Goal: Transaction & Acquisition: Purchase product/service

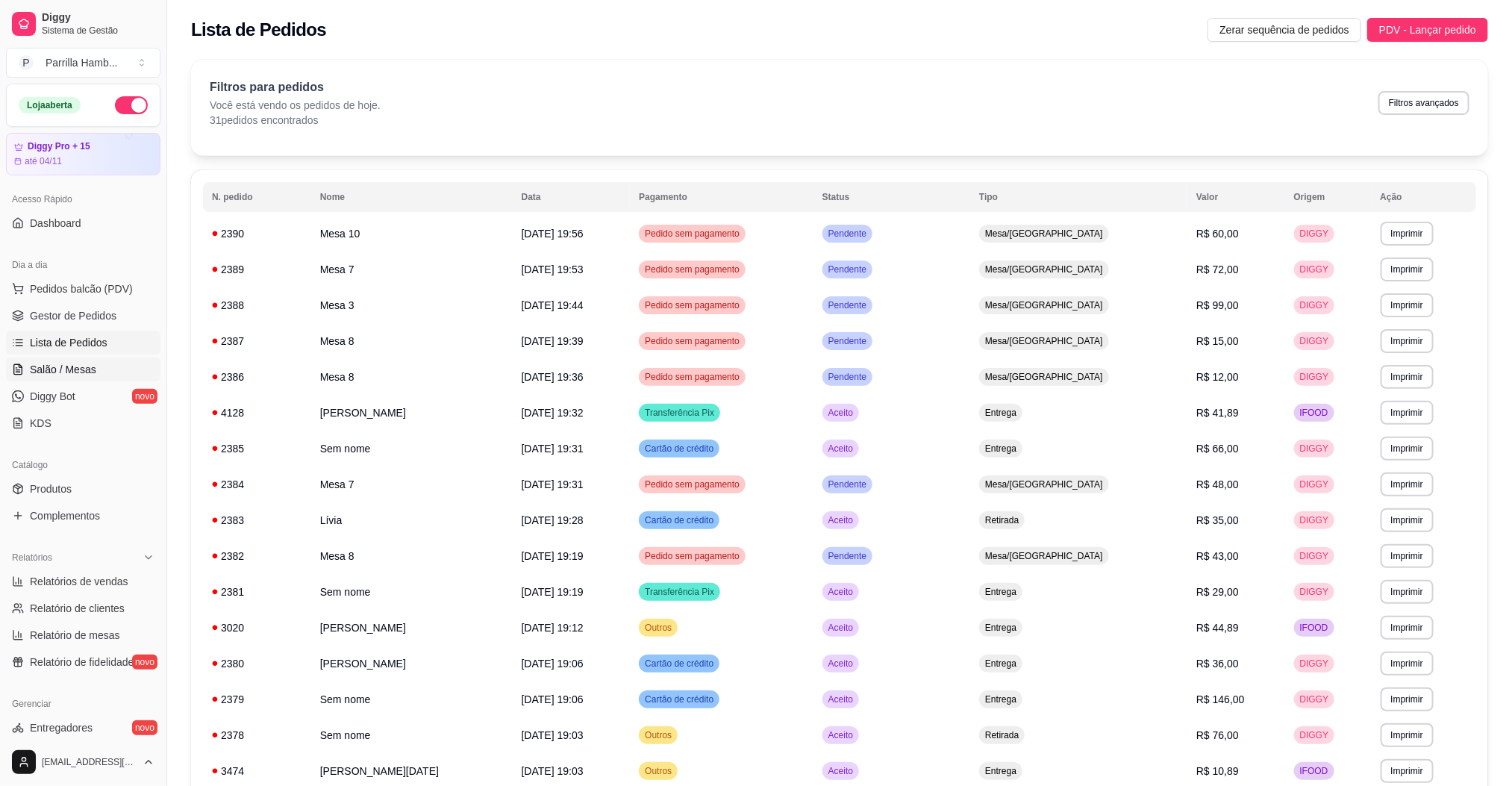
click at [83, 361] on link "Salão / Mesas" at bounding box center [83, 370] width 154 height 24
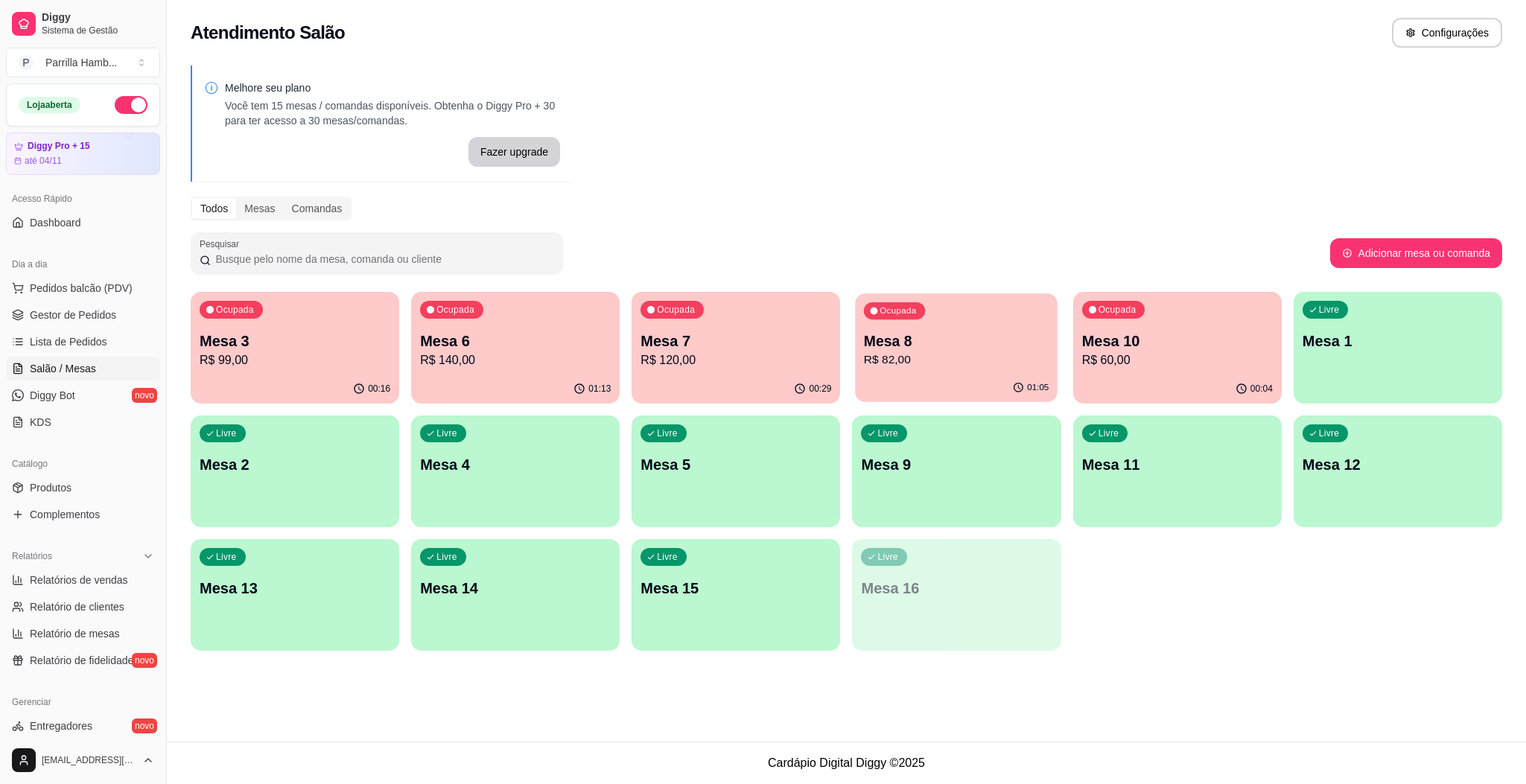
click at [923, 367] on p "R$ 82,00" at bounding box center [956, 360] width 184 height 17
click at [966, 349] on p "Mesa 8" at bounding box center [956, 340] width 191 height 21
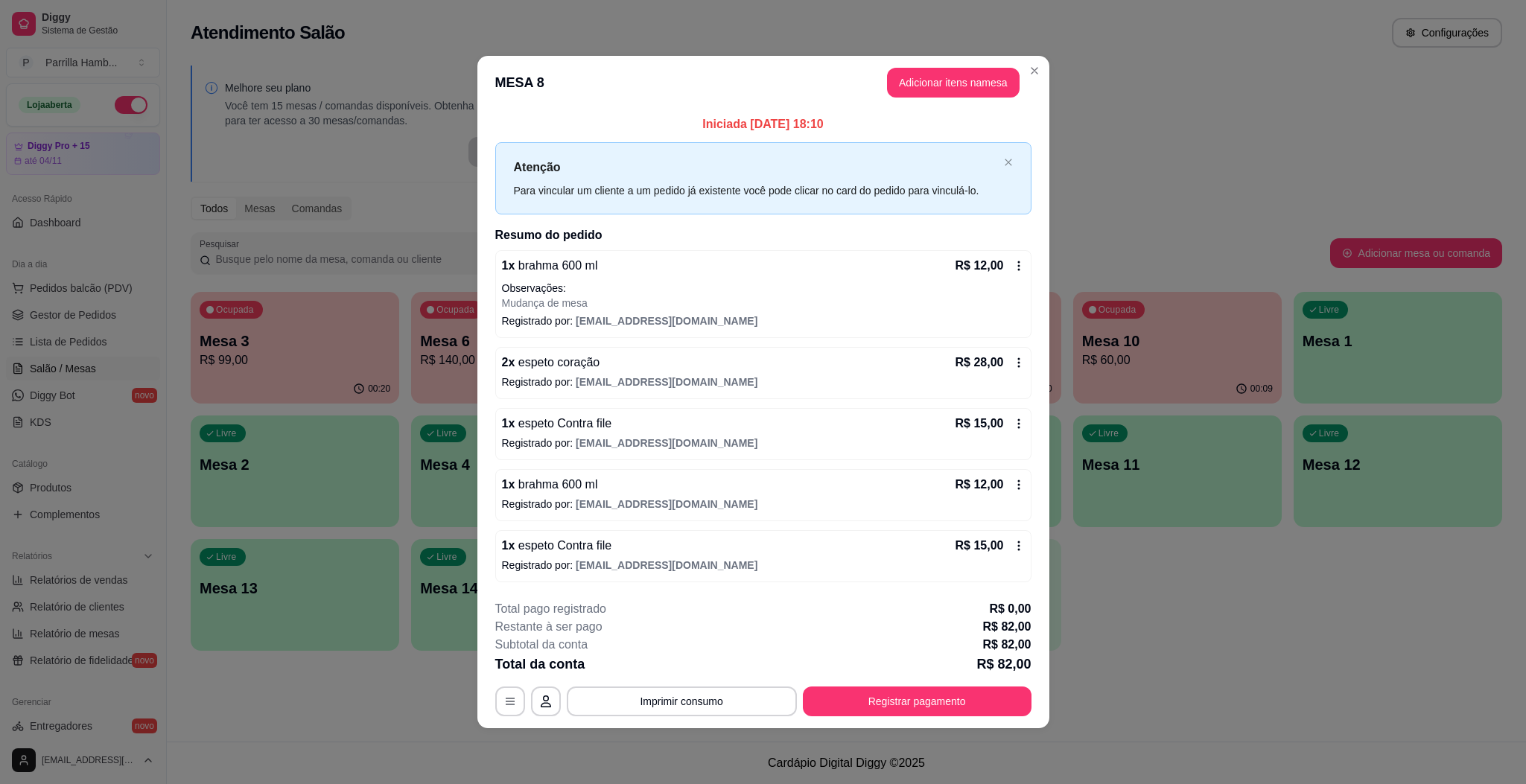
click at [950, 99] on header "MESA 8 Adicionar itens na mesa" at bounding box center [763, 83] width 572 height 54
click at [950, 70] on button "Adicionar itens na mesa" at bounding box center [954, 83] width 133 height 30
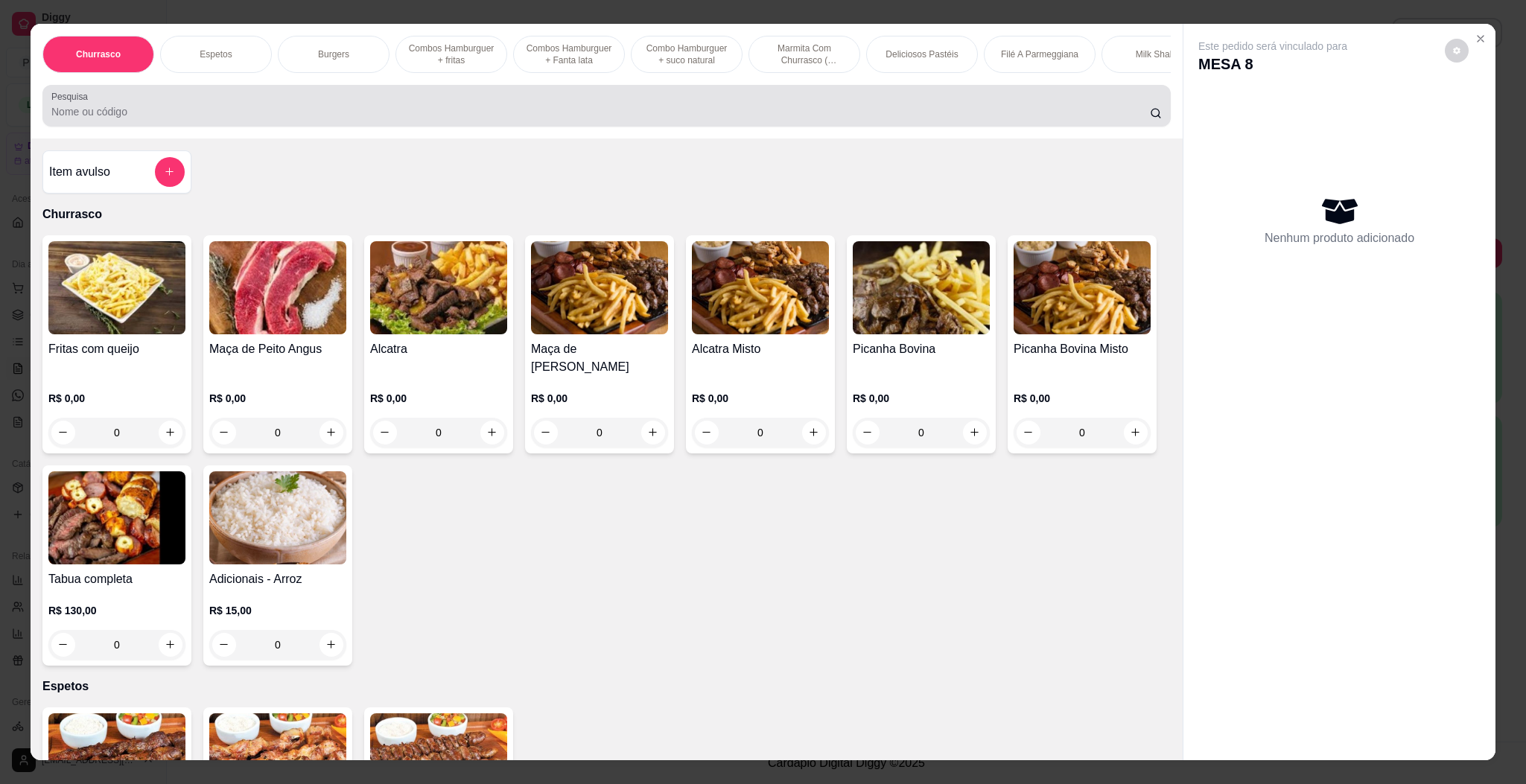
drag, startPoint x: 657, startPoint y: 141, endPoint x: 644, endPoint y: 119, distance: 25.6
click at [655, 127] on div "Pesquisa" at bounding box center [606, 105] width 1128 height 41
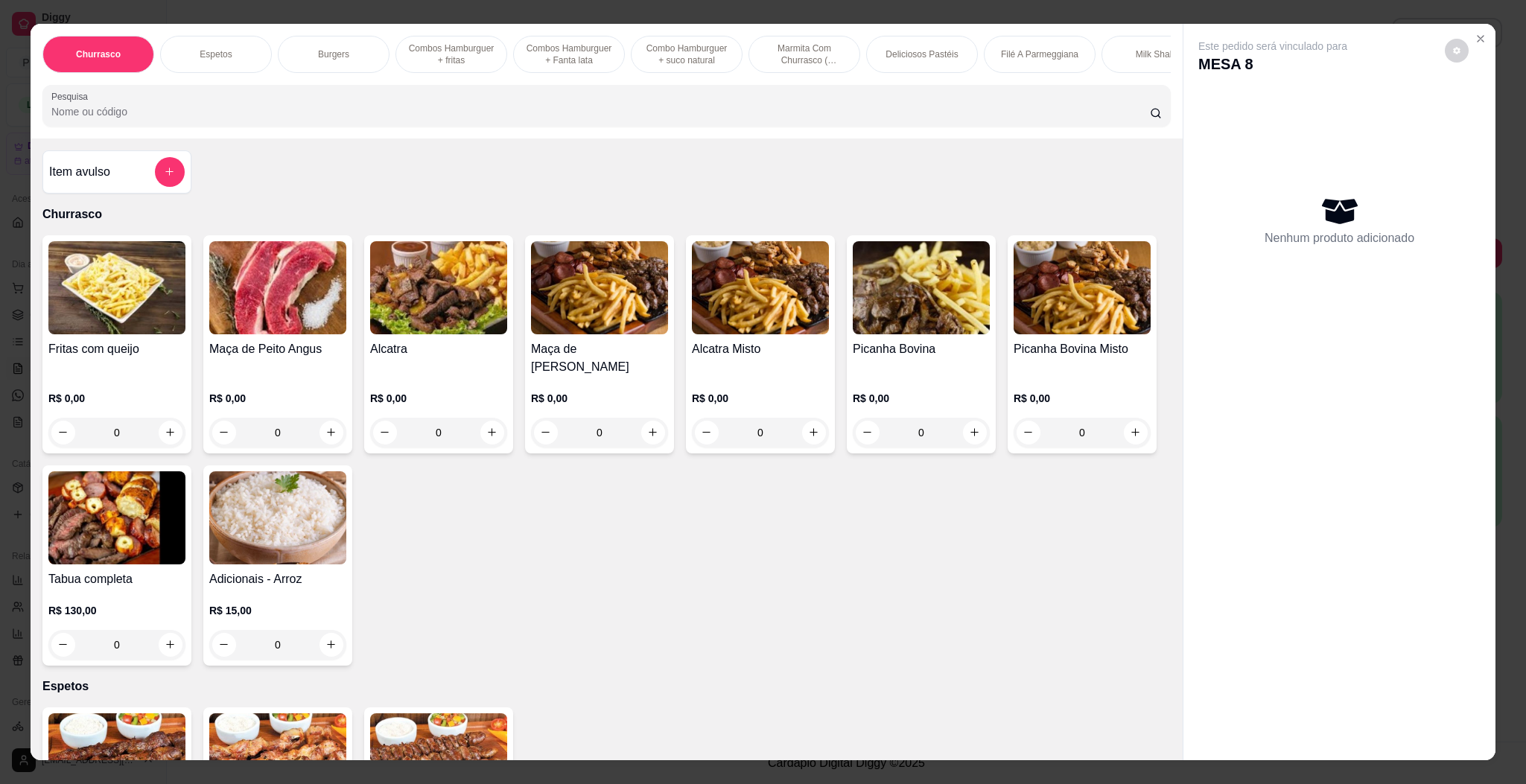
click at [644, 119] on div at bounding box center [607, 105] width 1111 height 30
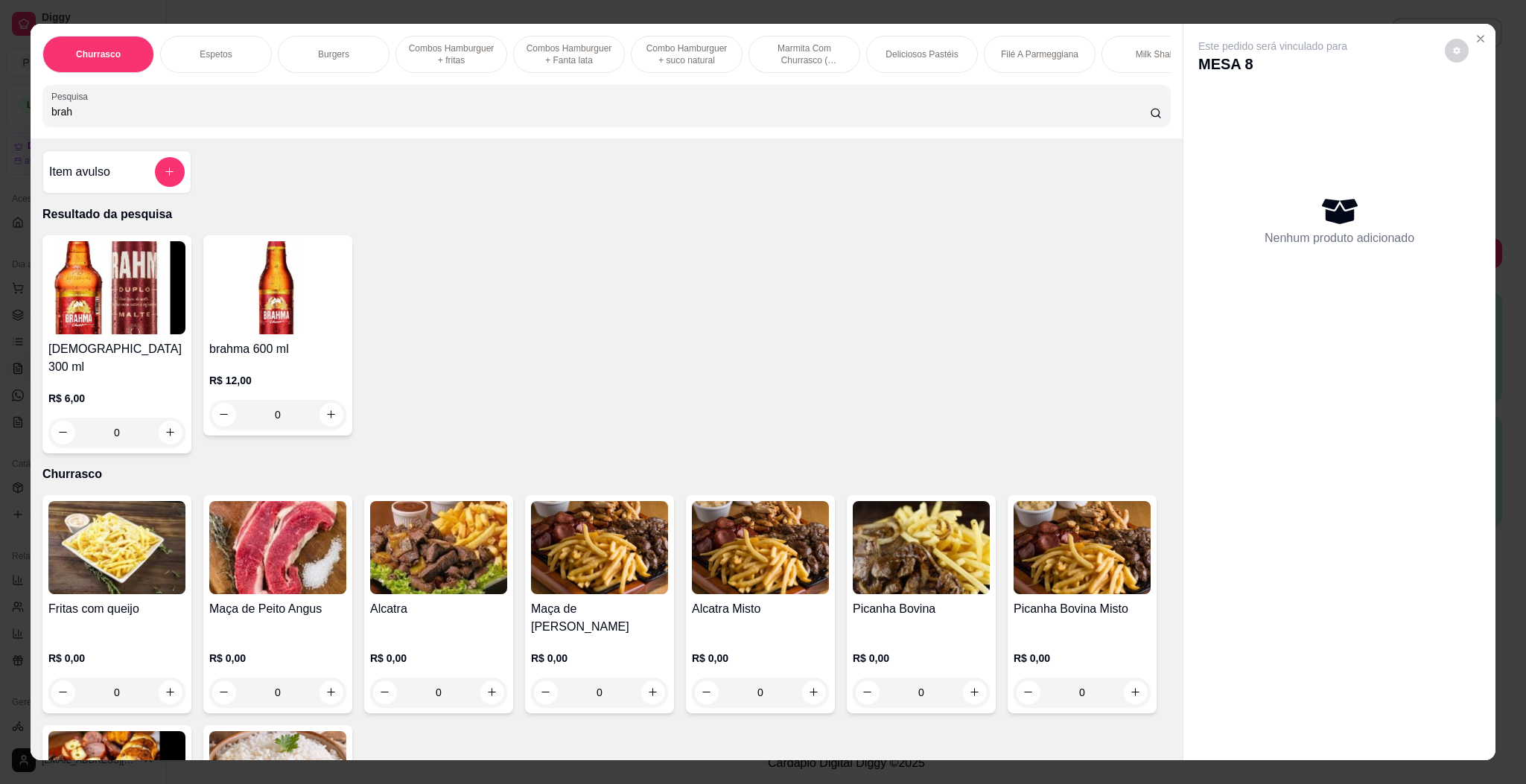
type input "brah"
click at [331, 308] on img at bounding box center [277, 287] width 137 height 93
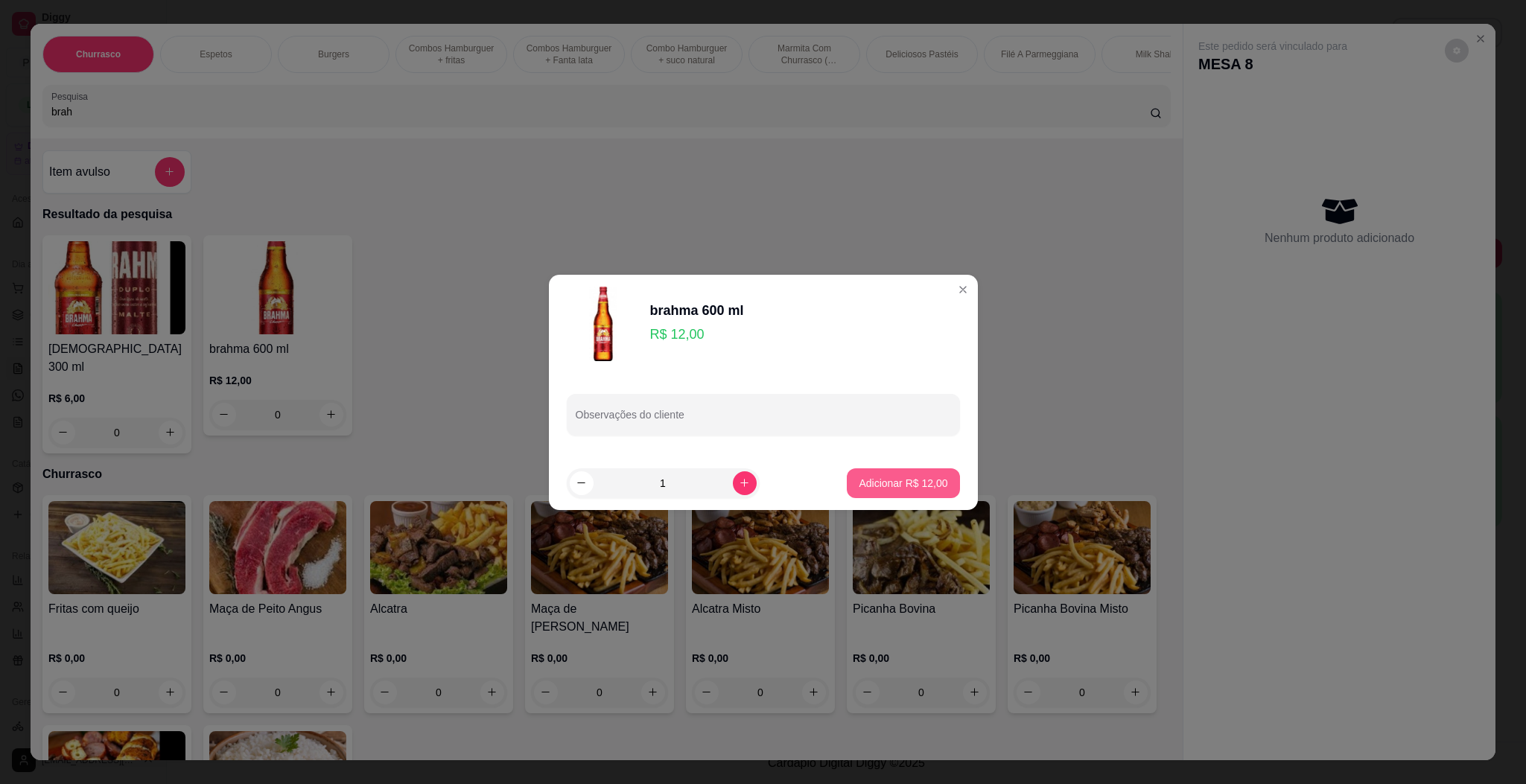
click at [847, 485] on button "Adicionar R$ 12,00" at bounding box center [903, 483] width 112 height 30
type input "1"
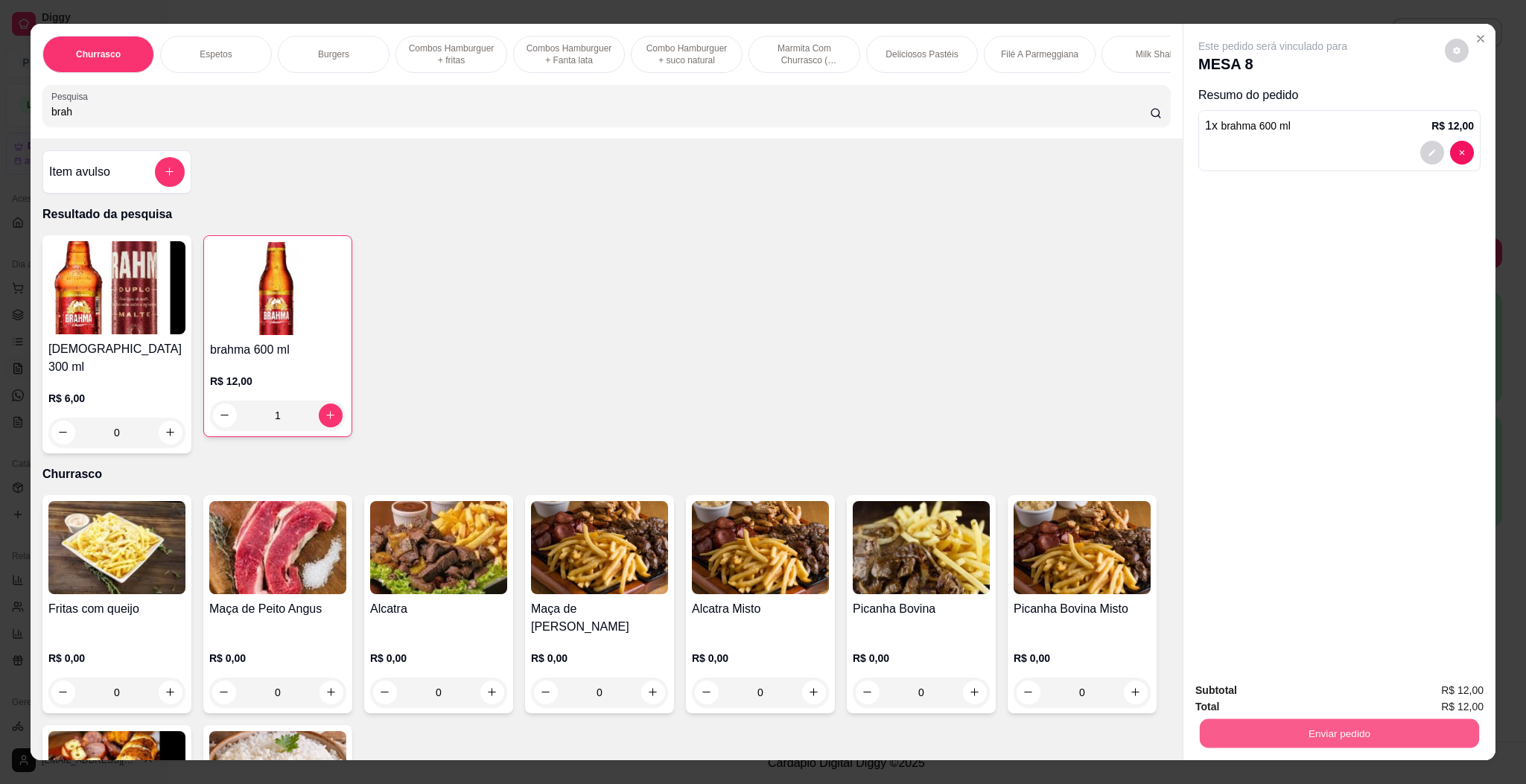
click at [1325, 733] on button "Enviar pedido" at bounding box center [1339, 733] width 280 height 29
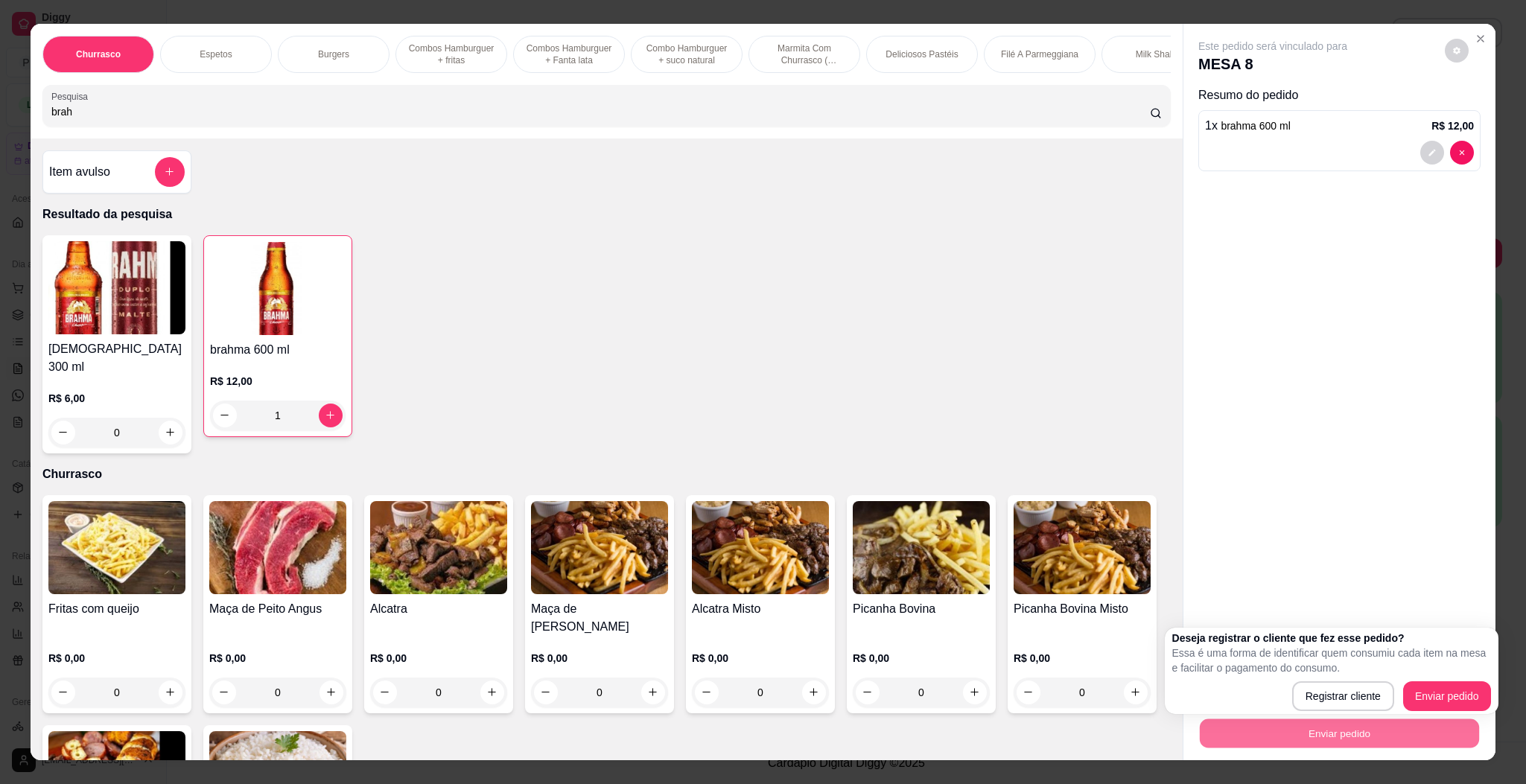
click at [1452, 713] on div "Deseja registrar o cliente que fez esse pedido? Essa é uma forma de identificar…" at bounding box center [1331, 671] width 333 height 87
click at [1450, 678] on div "Deseja registrar o cliente que fez esse pedido? Essa é uma forma de identificar…" at bounding box center [1332, 671] width 319 height 80
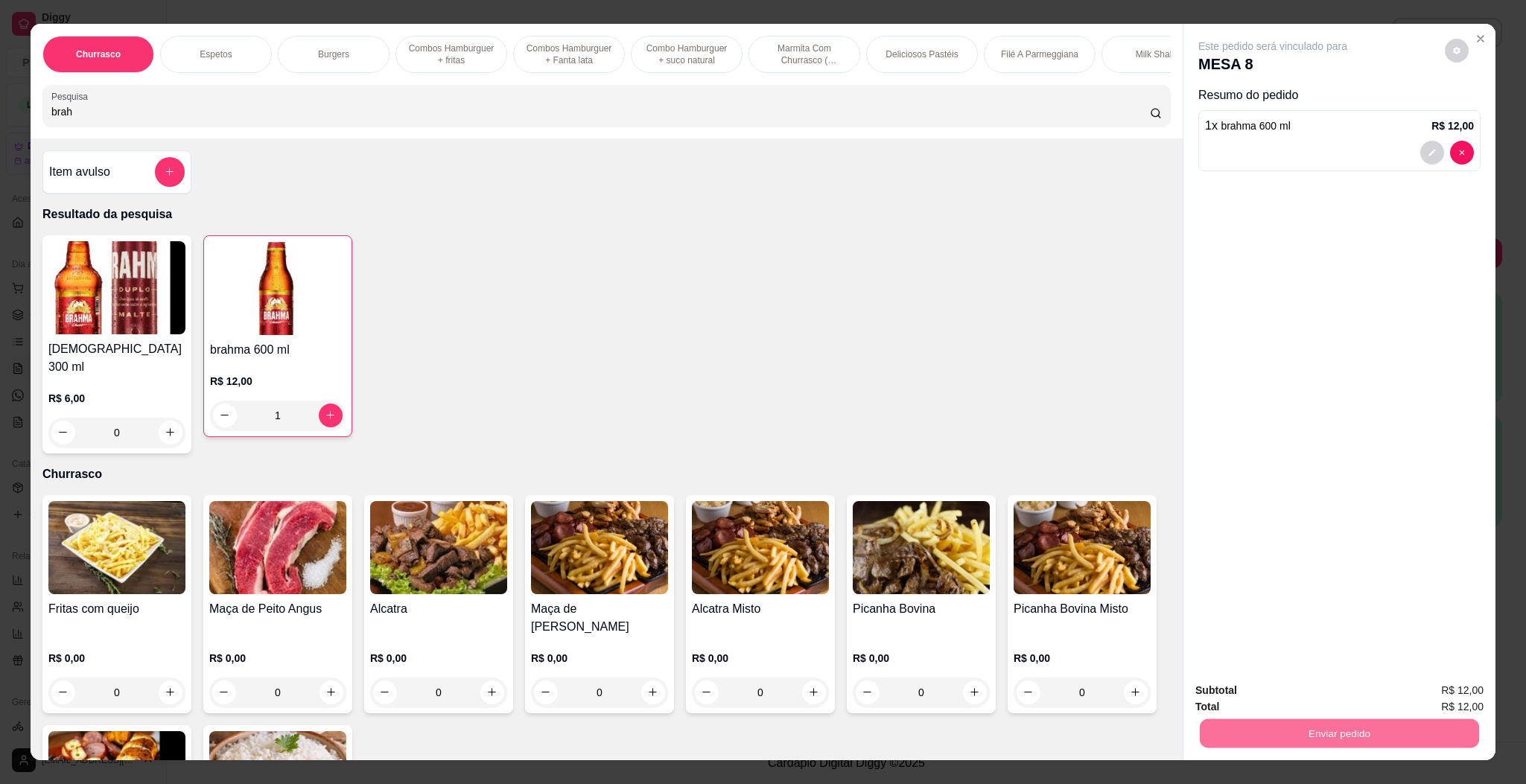
click at [1450, 704] on button "Enviar pedido" at bounding box center [1442, 696] width 82 height 27
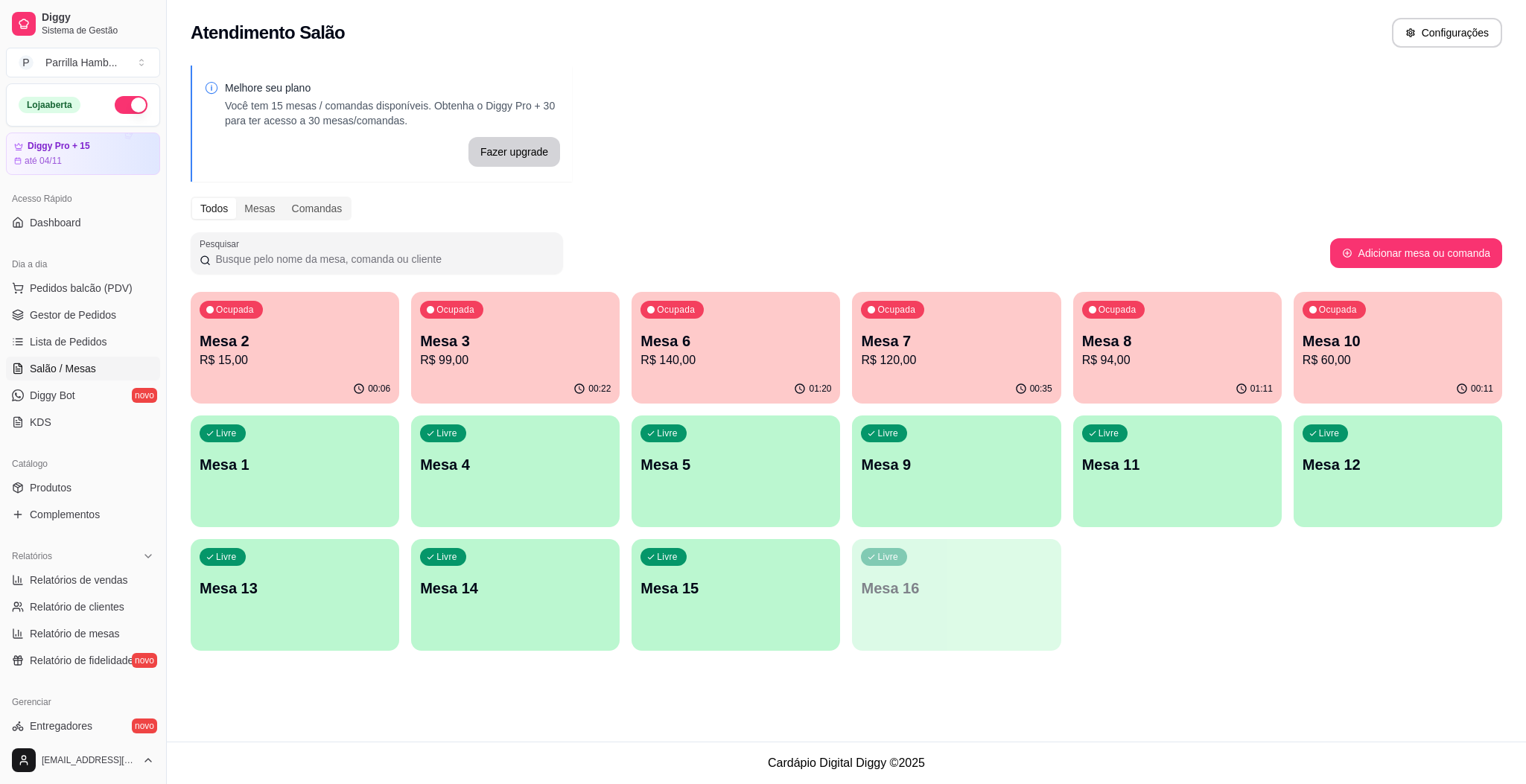
click at [800, 584] on p "Mesa 15" at bounding box center [736, 588] width 191 height 21
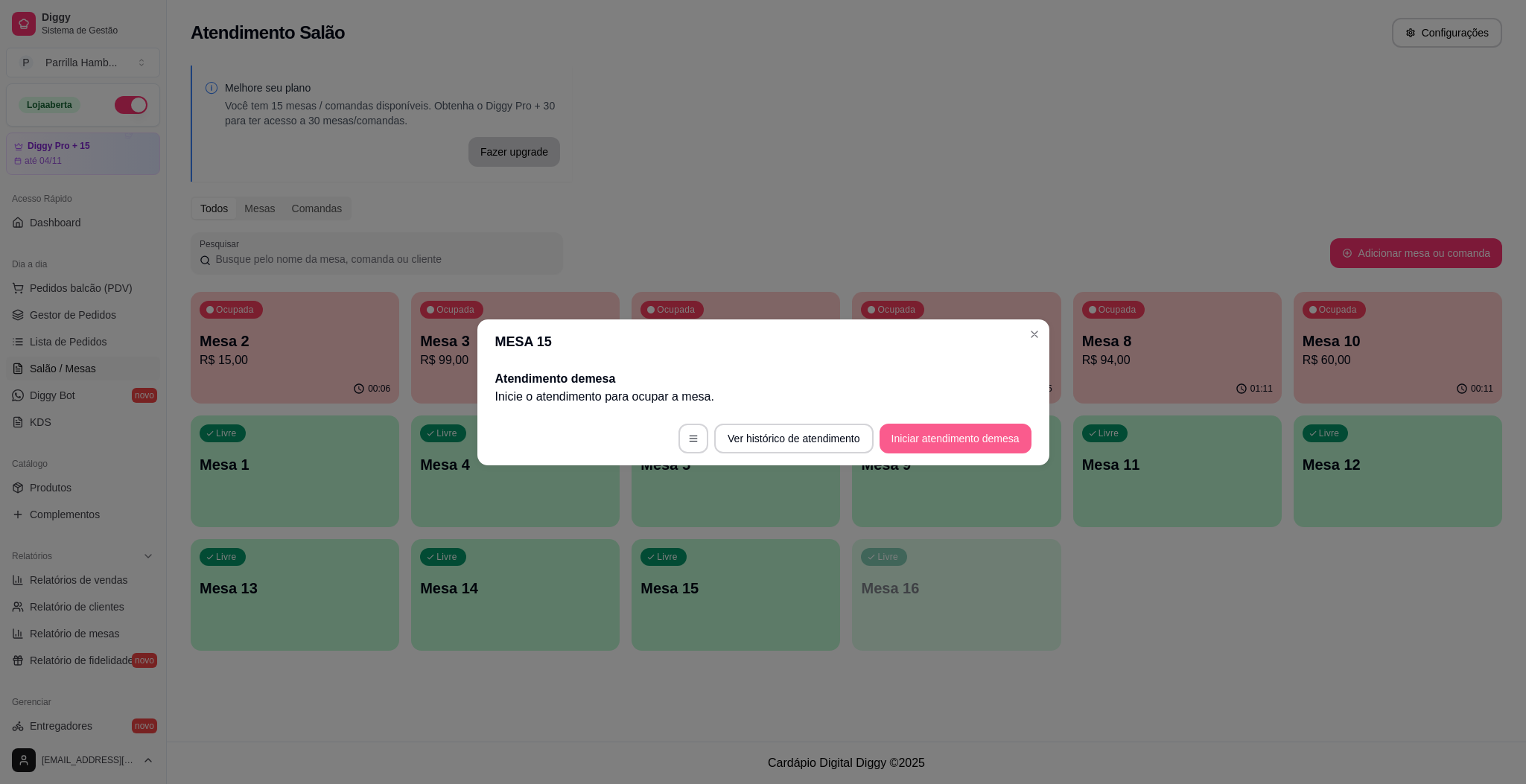
click at [979, 431] on button "Iniciar atendimento de mesa" at bounding box center [955, 439] width 152 height 30
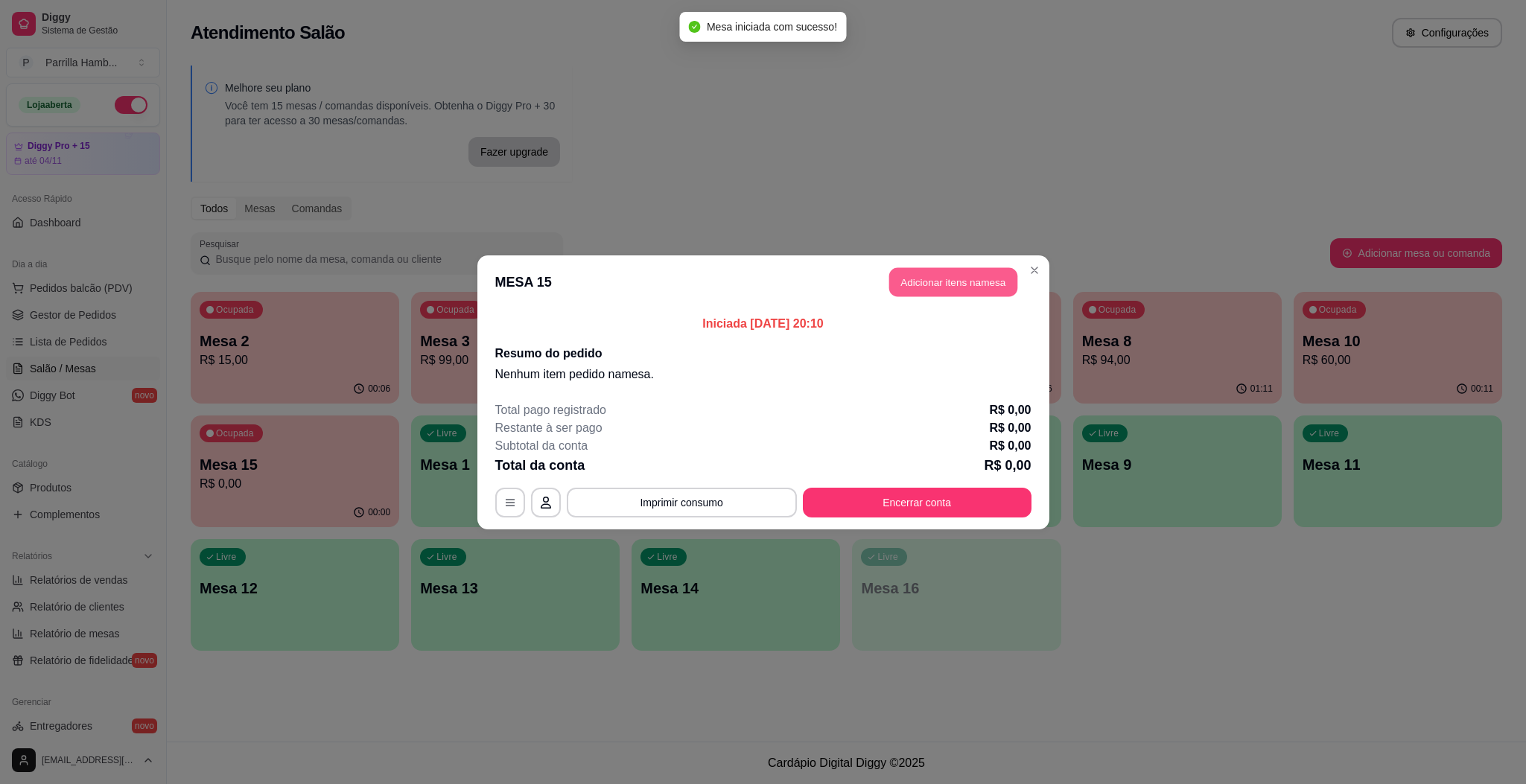
click at [956, 295] on button "Adicionar itens na mesa" at bounding box center [954, 281] width 128 height 29
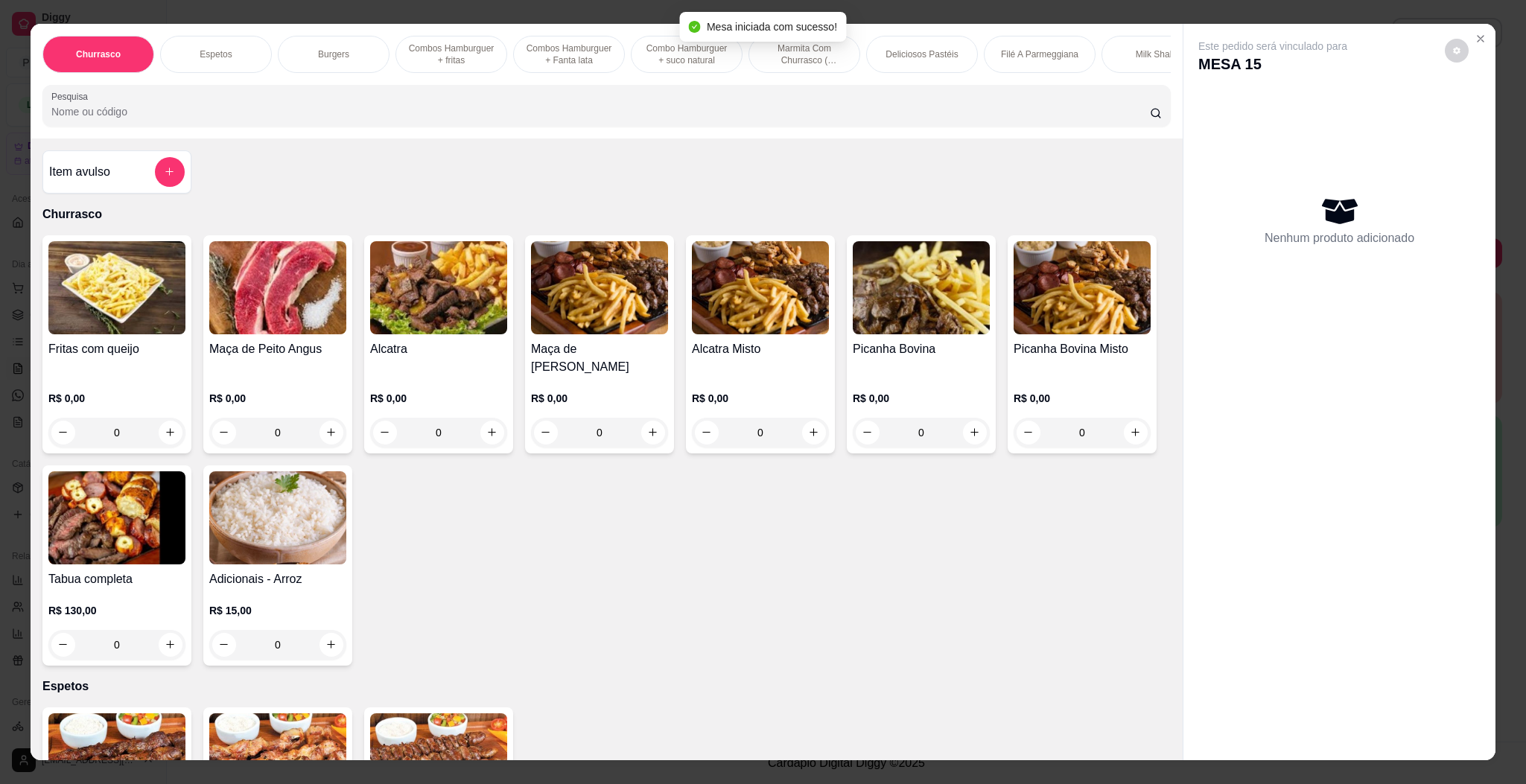
click at [696, 119] on input "Pesquisa" at bounding box center [601, 111] width 1098 height 15
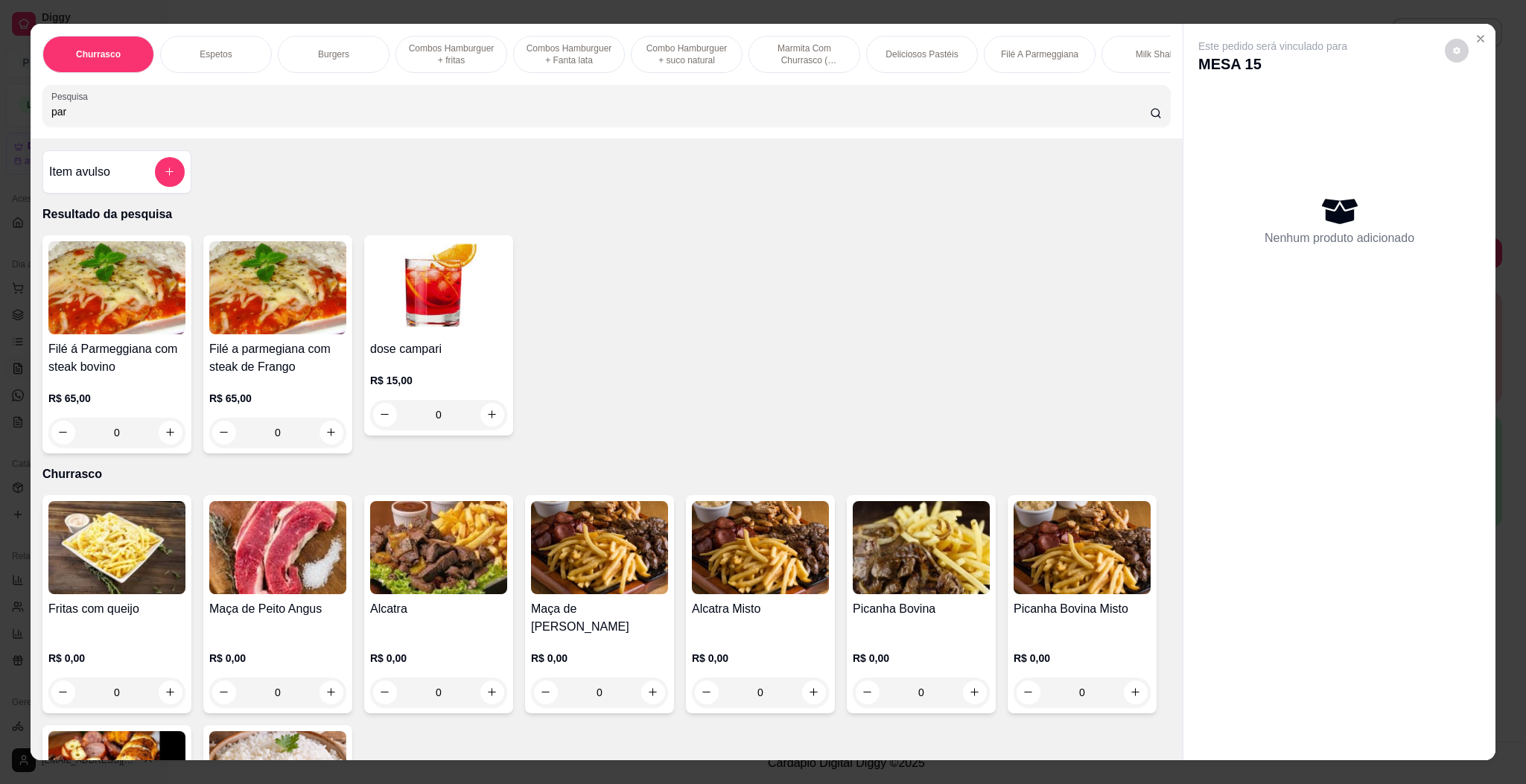
type input "par"
click at [137, 293] on img at bounding box center [116, 287] width 137 height 93
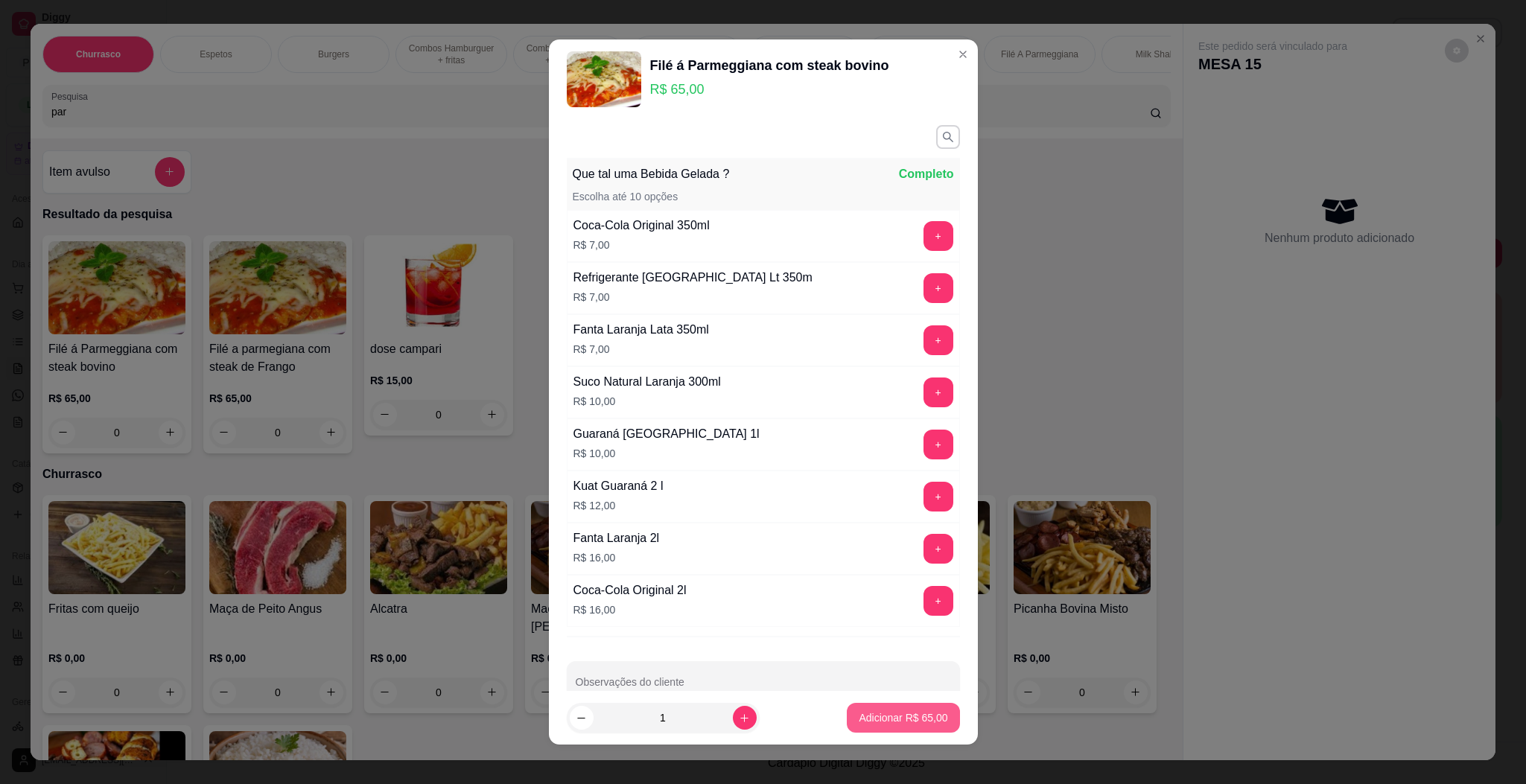
click at [890, 715] on p "Adicionar R$ 65,00" at bounding box center [902, 718] width 88 height 15
type input "1"
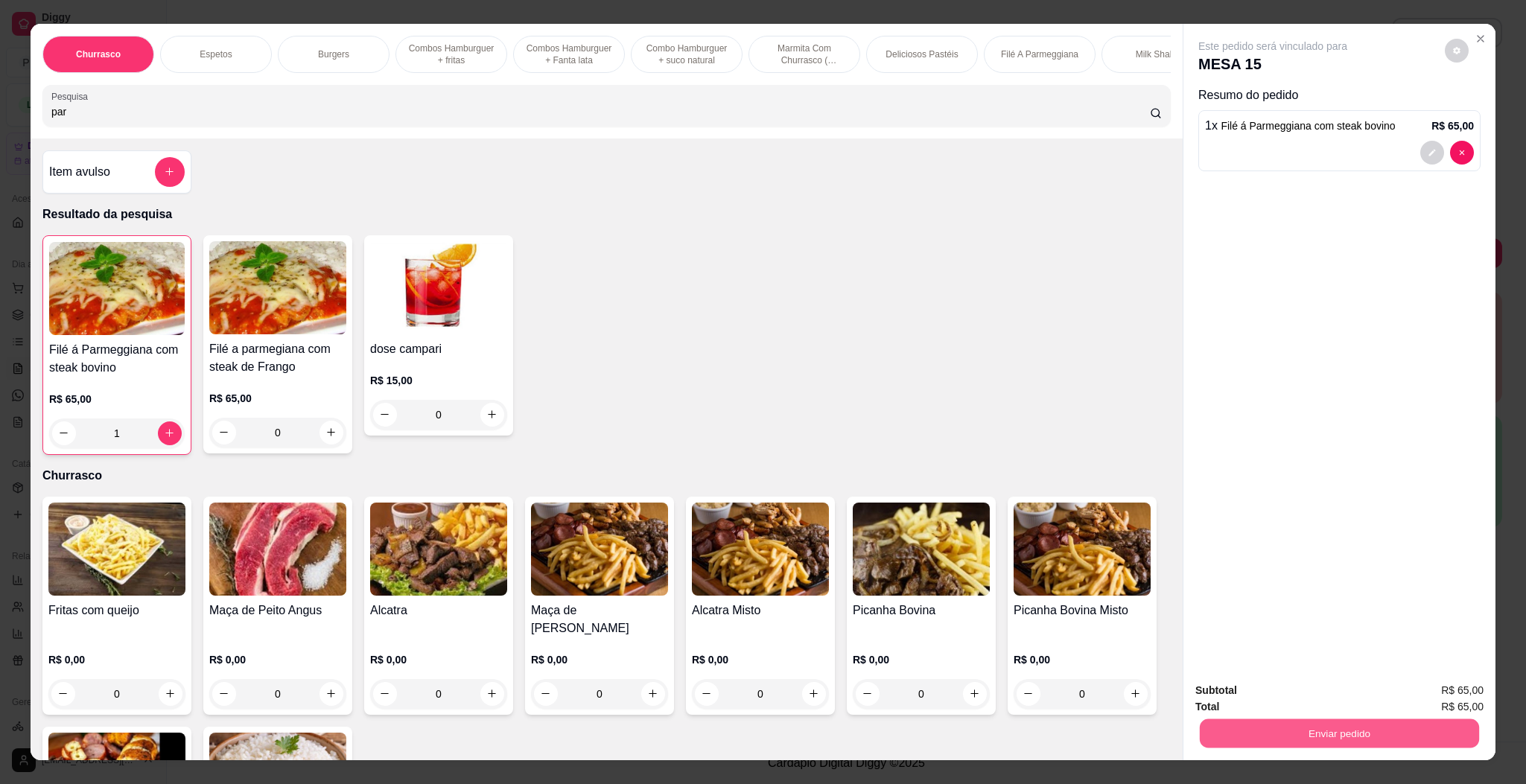
click at [1374, 735] on button "Enviar pedido" at bounding box center [1339, 733] width 280 height 29
click at [1462, 690] on button "Enviar pedido" at bounding box center [1442, 697] width 84 height 28
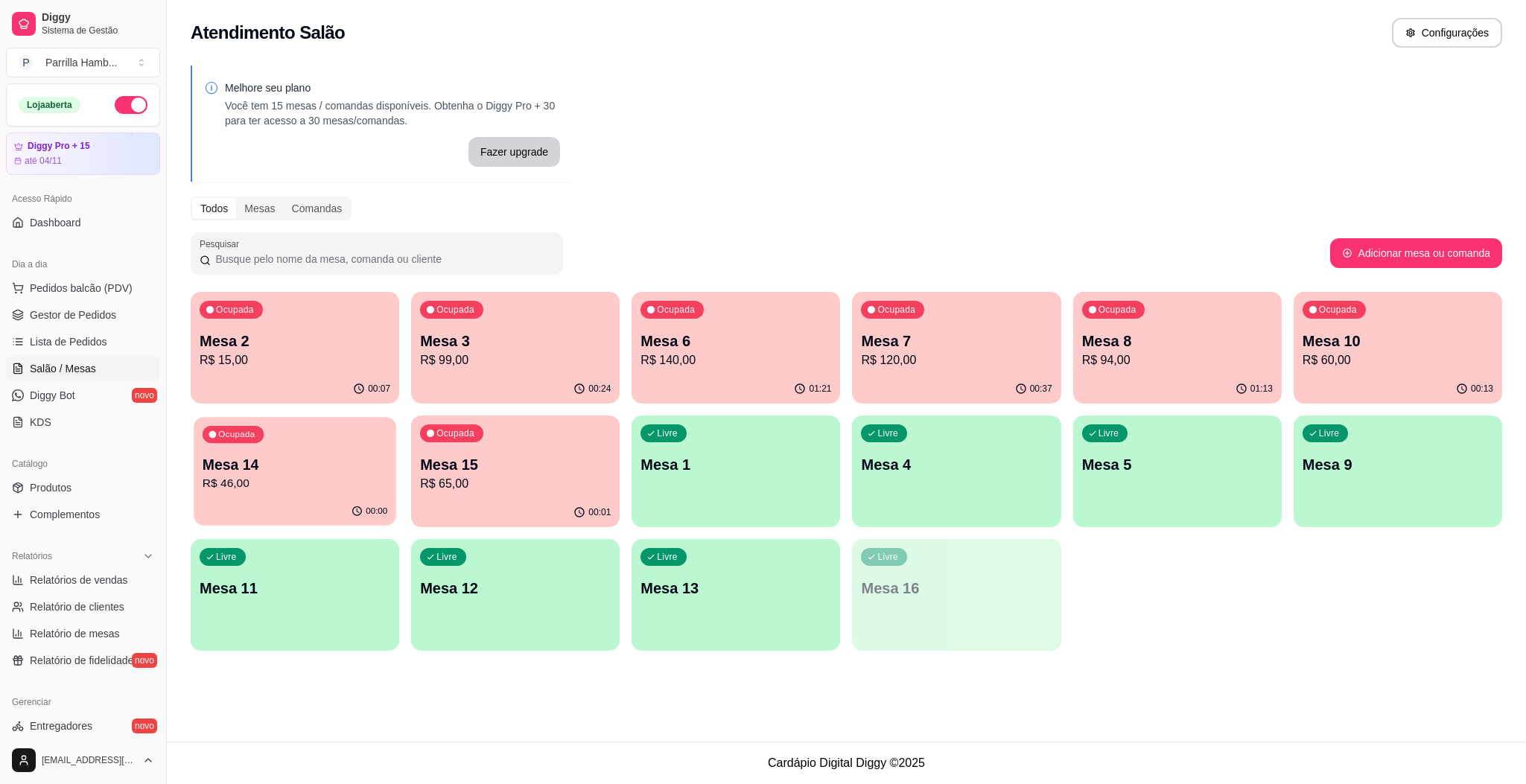
click at [280, 489] on p "R$ 46,00" at bounding box center [294, 483] width 184 height 17
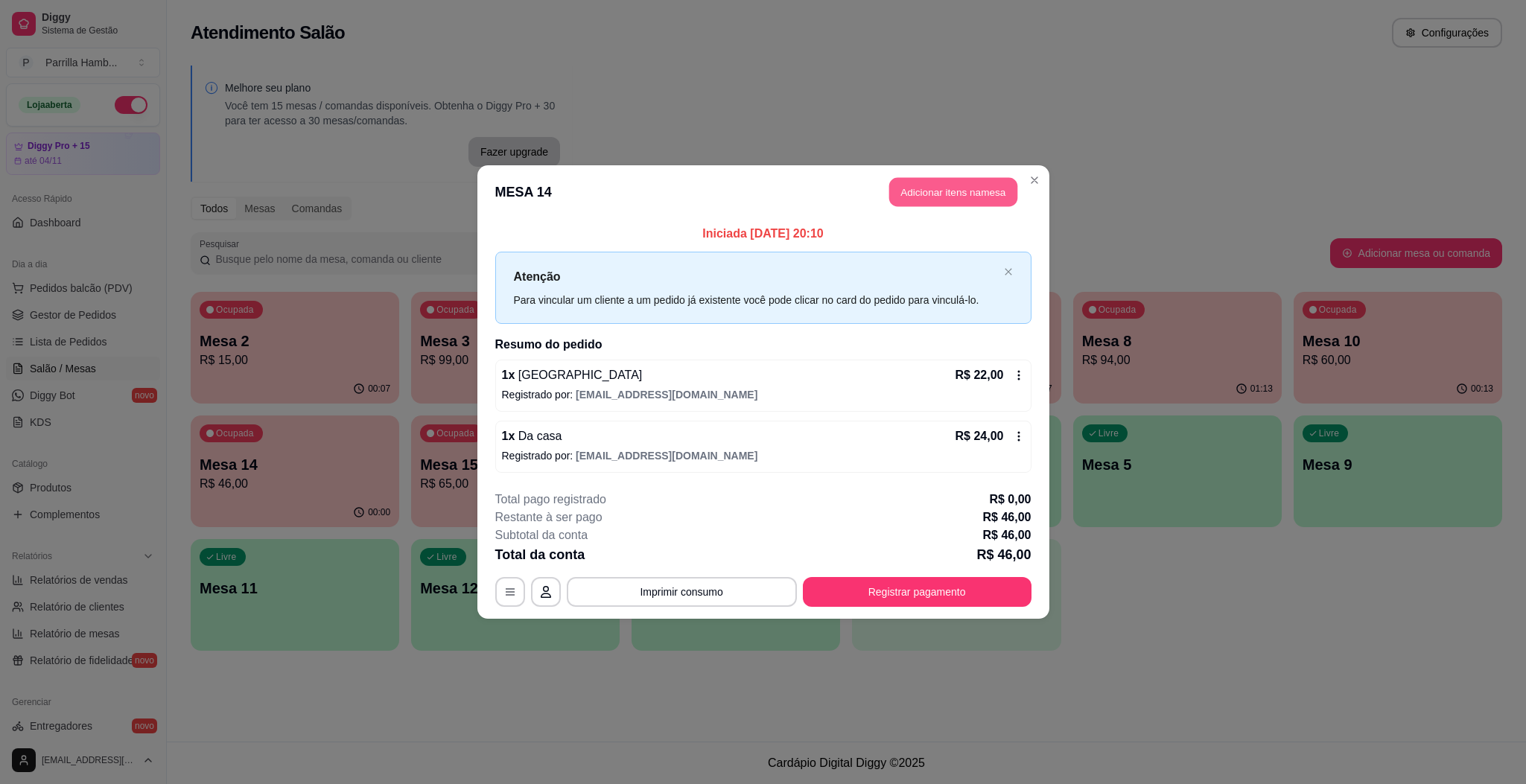
click at [986, 188] on button "Adicionar itens na mesa" at bounding box center [954, 192] width 128 height 29
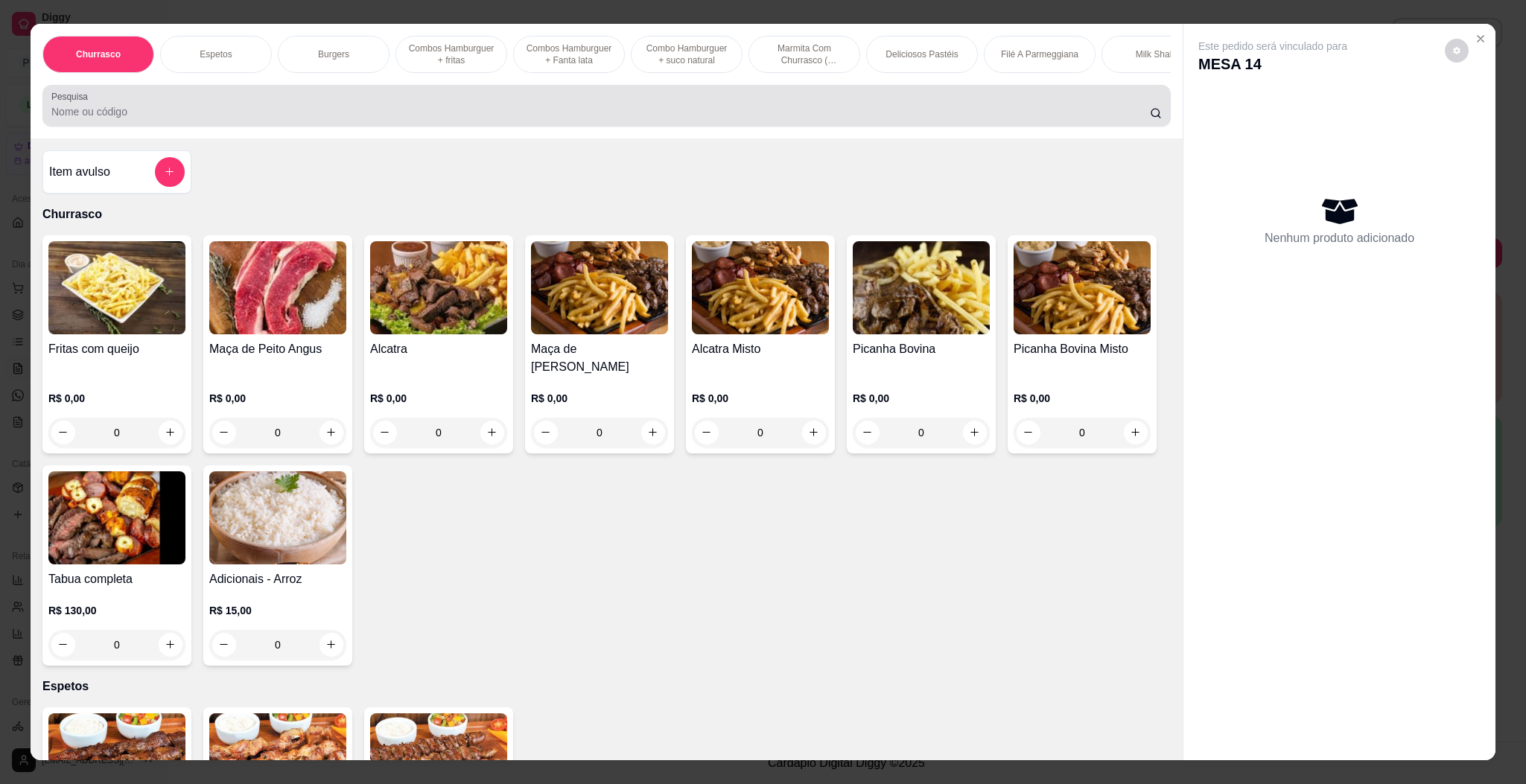
click at [623, 119] on input "Pesquisa" at bounding box center [601, 111] width 1098 height 15
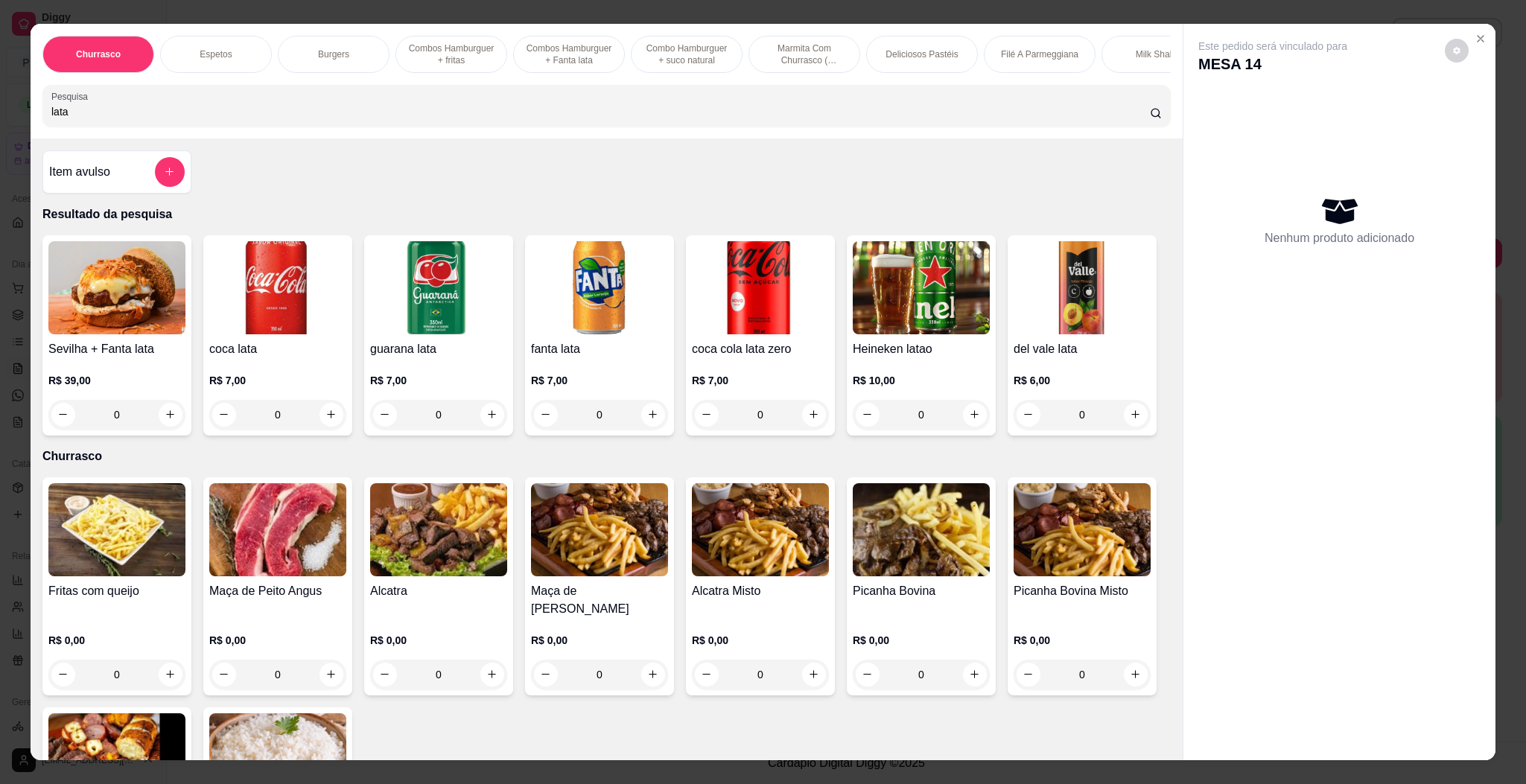
type input "lata"
click at [284, 358] on h4 "coca lata" at bounding box center [277, 349] width 137 height 18
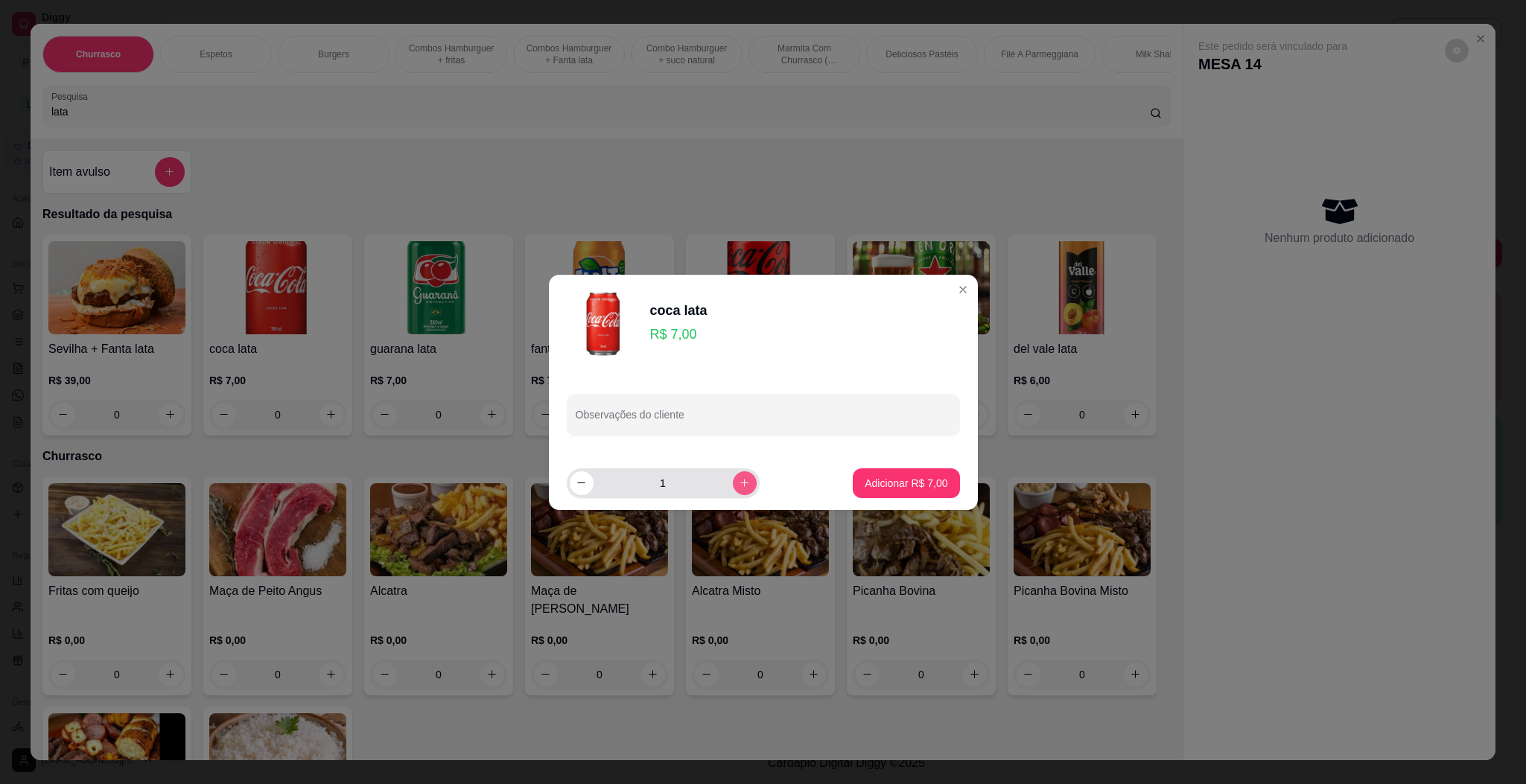
click at [739, 479] on icon "increase-product-quantity" at bounding box center [744, 483] width 11 height 11
type input "2"
click at [870, 486] on p "Adicionar R$ 14,00" at bounding box center [902, 483] width 88 height 15
type input "2"
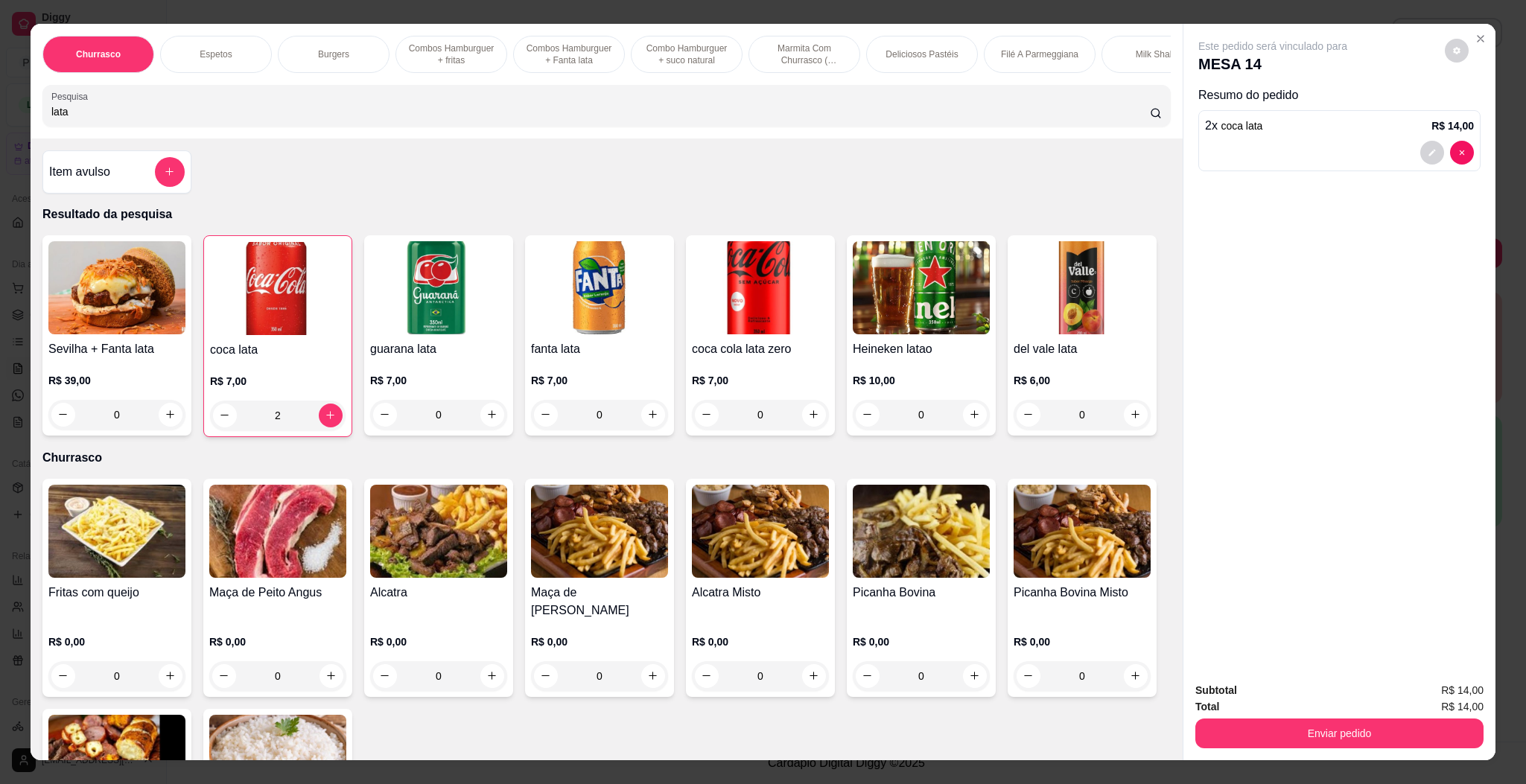
click at [1350, 704] on div "Total R$ 14,00" at bounding box center [1339, 706] width 288 height 16
click at [1341, 726] on button "Enviar pedido" at bounding box center [1339, 733] width 288 height 30
click at [1441, 696] on button "Enviar pedido" at bounding box center [1442, 696] width 82 height 27
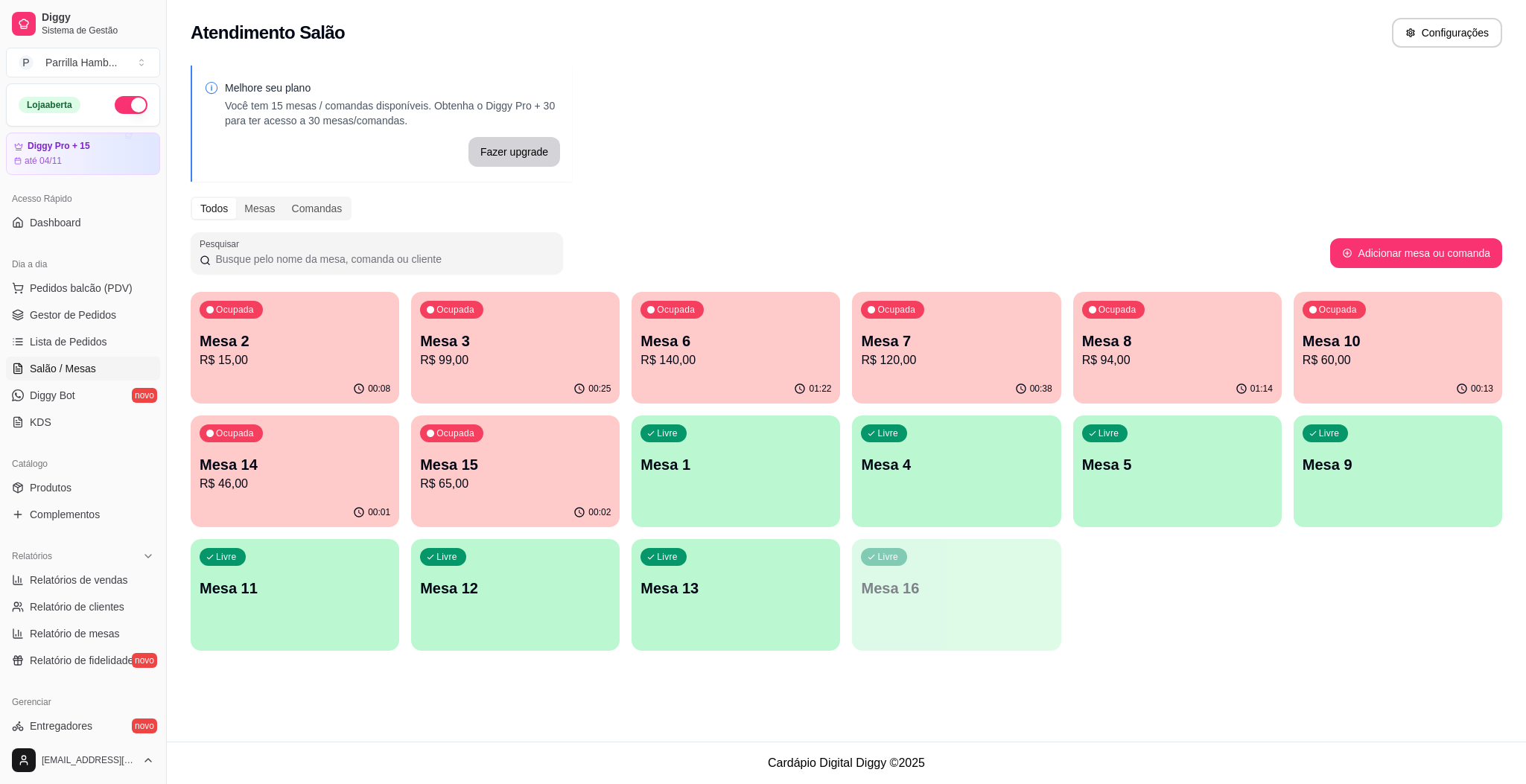
click at [1317, 362] on p "R$ 60,00" at bounding box center [1398, 360] width 191 height 18
click at [343, 469] on p "Mesa 14" at bounding box center [294, 465] width 184 height 20
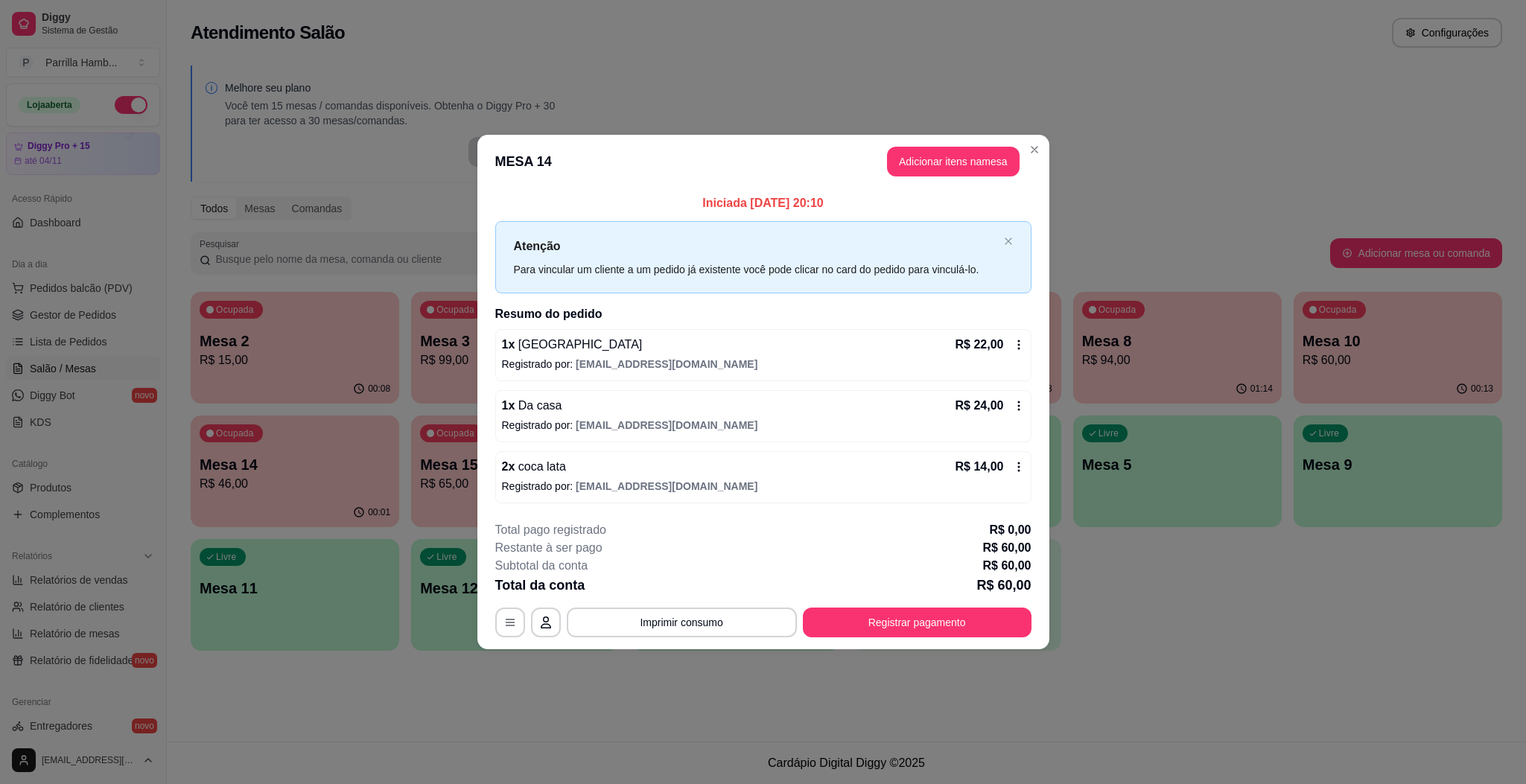
click at [1013, 472] on icon at bounding box center [1018, 466] width 12 height 12
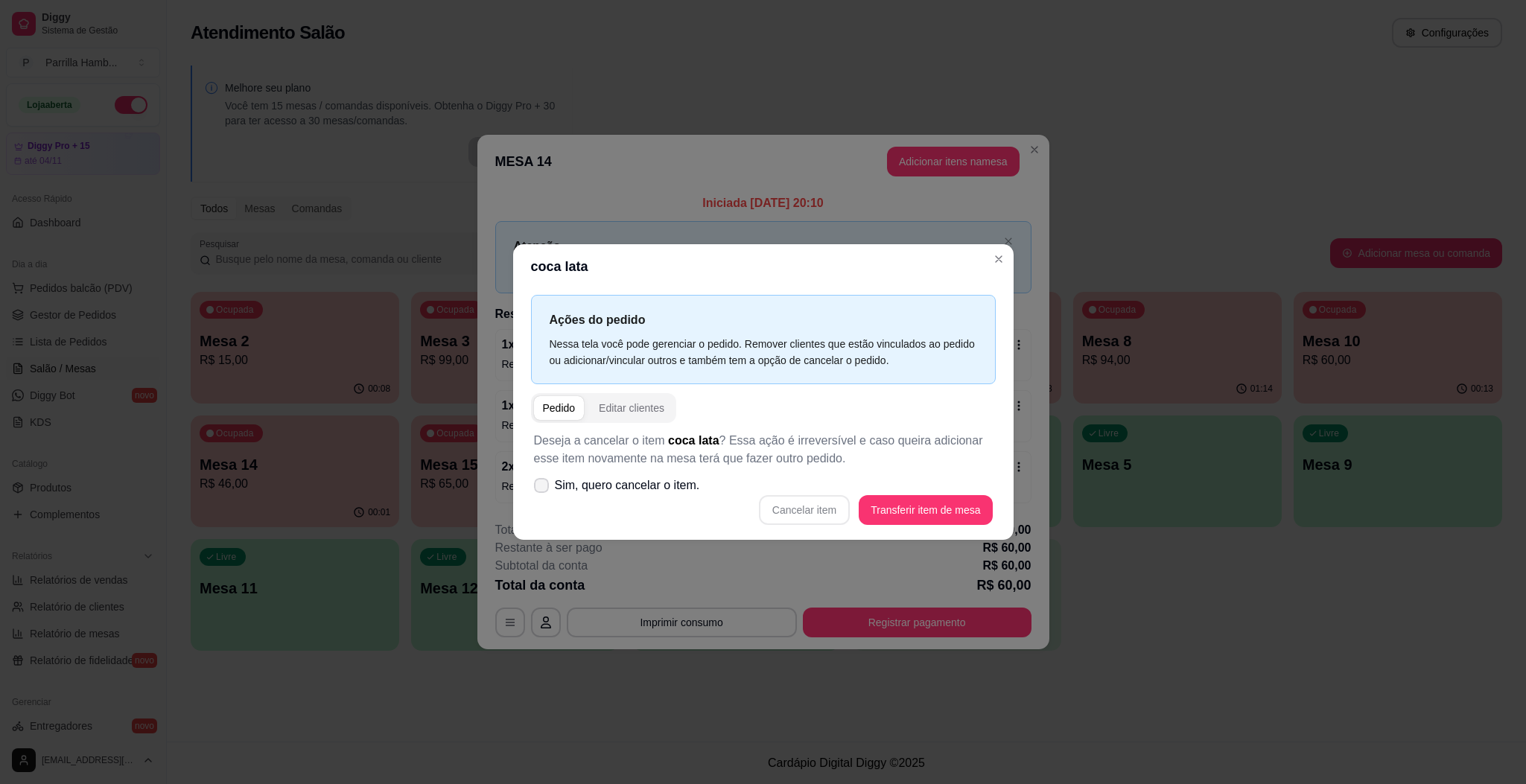
click at [639, 491] on span "Sim, quero cancelar o item." at bounding box center [627, 485] width 145 height 18
click at [543, 491] on input "Sim, quero cancelar o item." at bounding box center [538, 493] width 9 height 9
checkbox input "true"
click at [826, 515] on button "Cancelar item" at bounding box center [804, 510] width 91 height 30
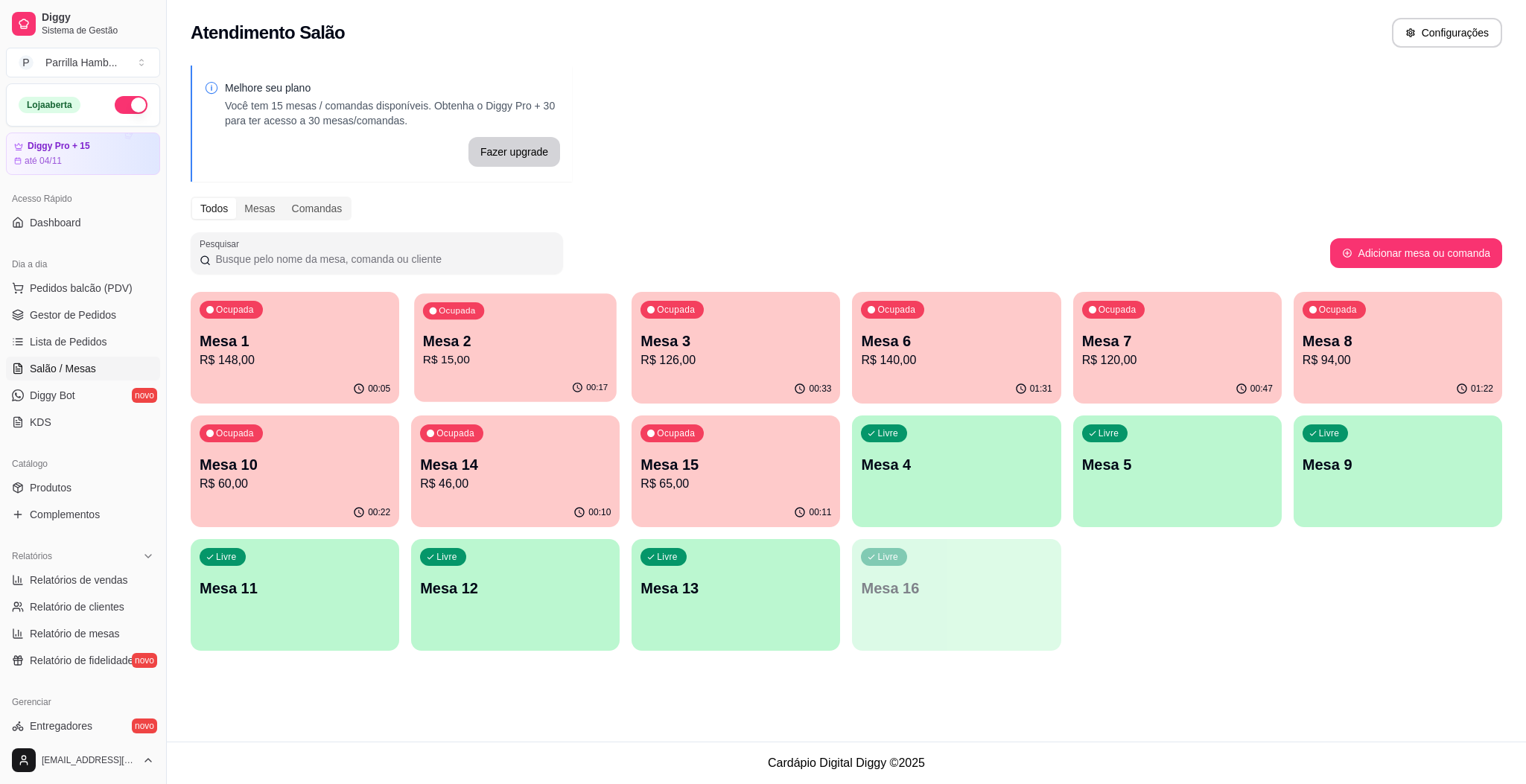
click at [465, 340] on p "Mesa 2" at bounding box center [515, 341] width 184 height 20
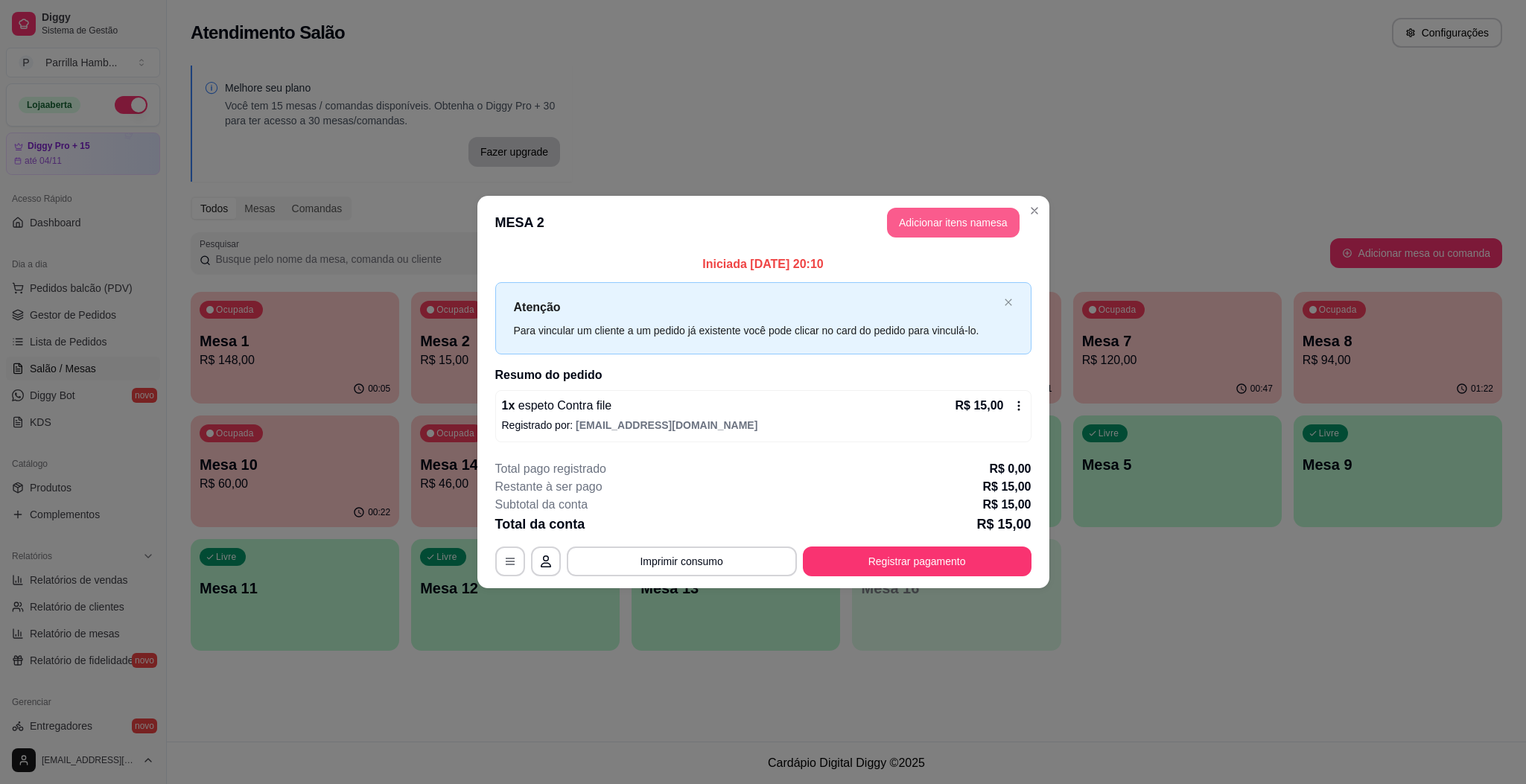
click at [952, 216] on button "Adicionar itens na mesa" at bounding box center [954, 223] width 133 height 30
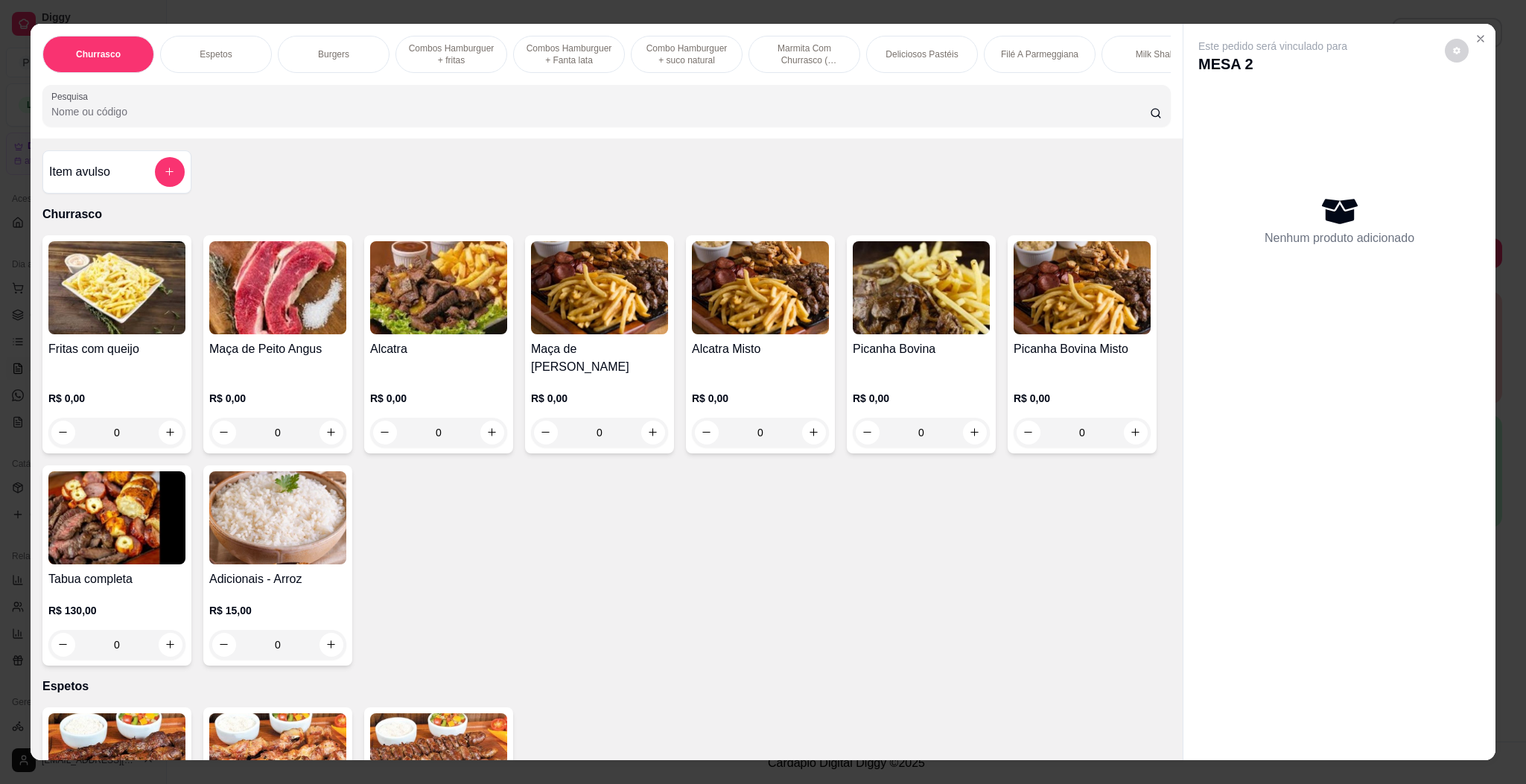
click at [746, 119] on input "Pesquisa" at bounding box center [601, 111] width 1098 height 15
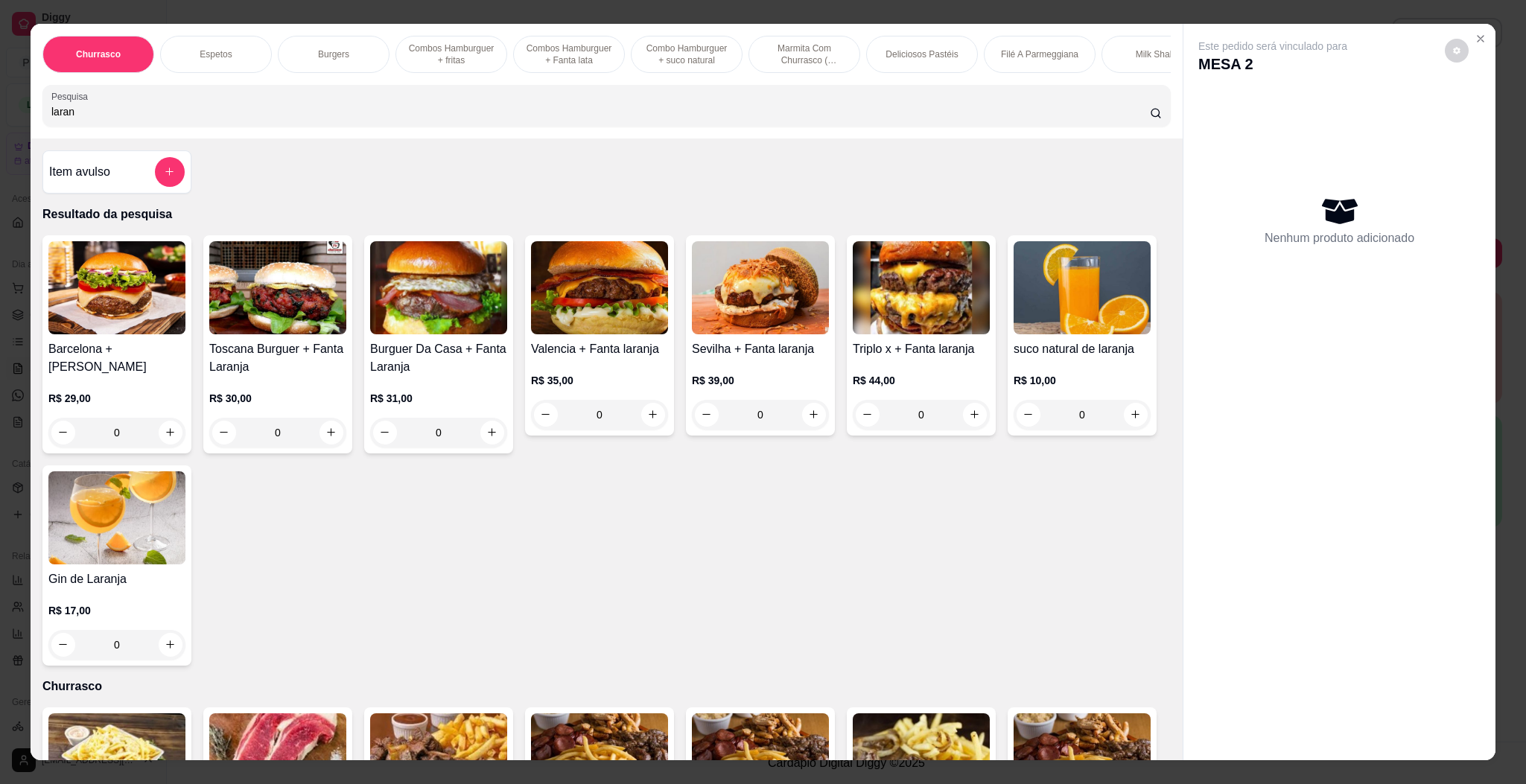
type input "laran"
click at [1014, 334] on img at bounding box center [1082, 287] width 137 height 93
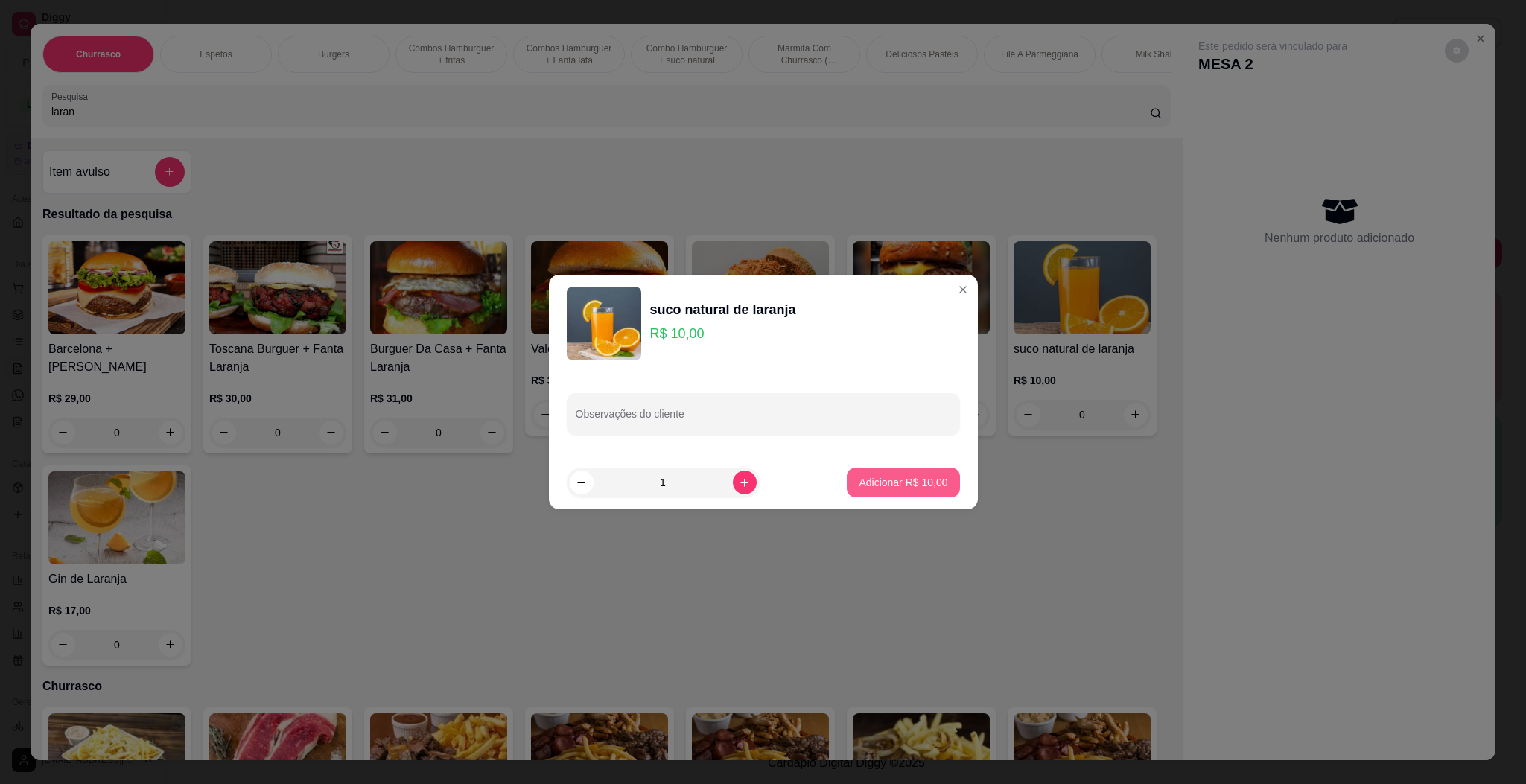
click at [872, 478] on p "Adicionar R$ 10,00" at bounding box center [902, 482] width 88 height 15
type input "1"
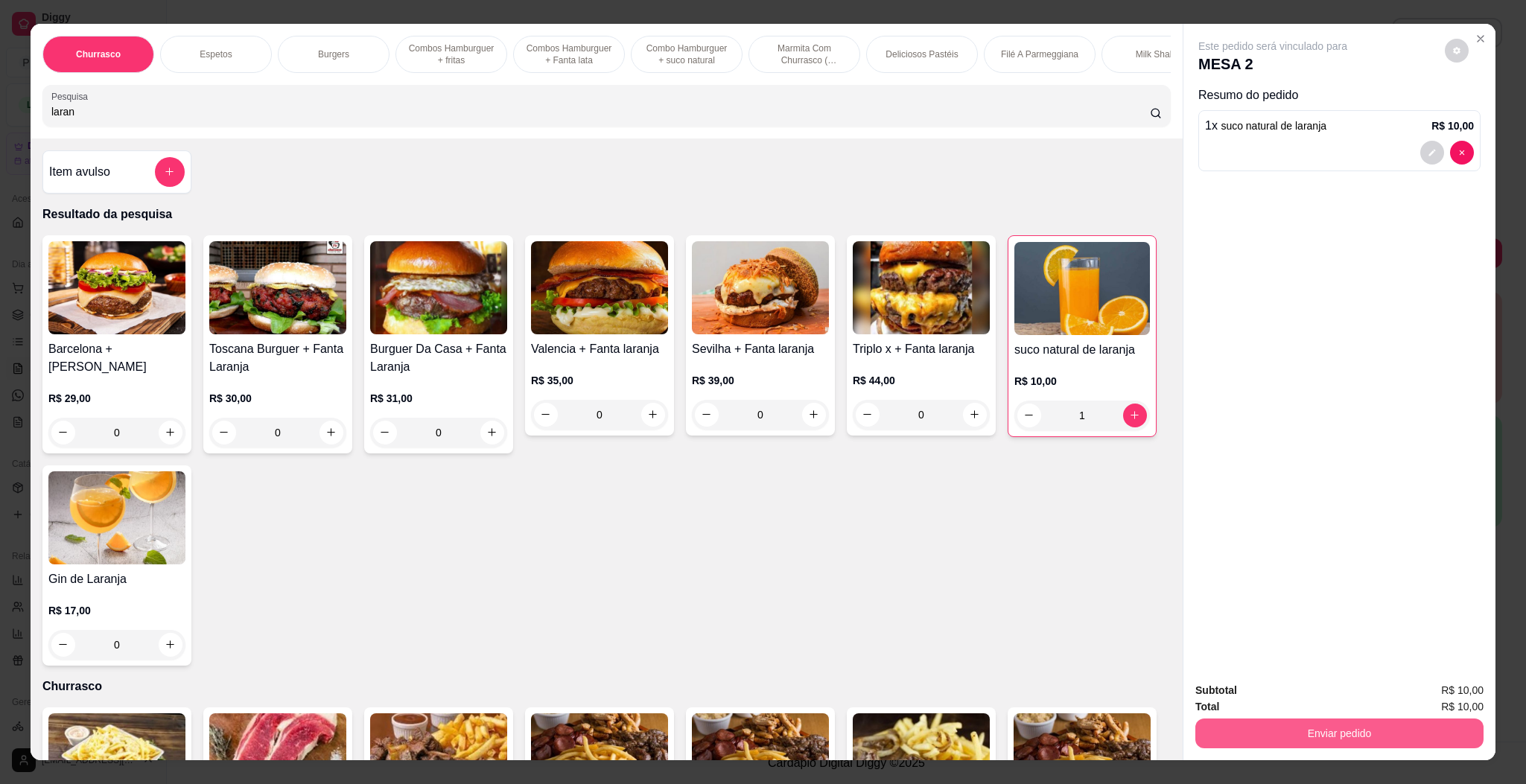
click at [1387, 722] on button "Enviar pedido" at bounding box center [1339, 733] width 288 height 30
click at [1428, 697] on button "Enviar pedido" at bounding box center [1442, 696] width 82 height 27
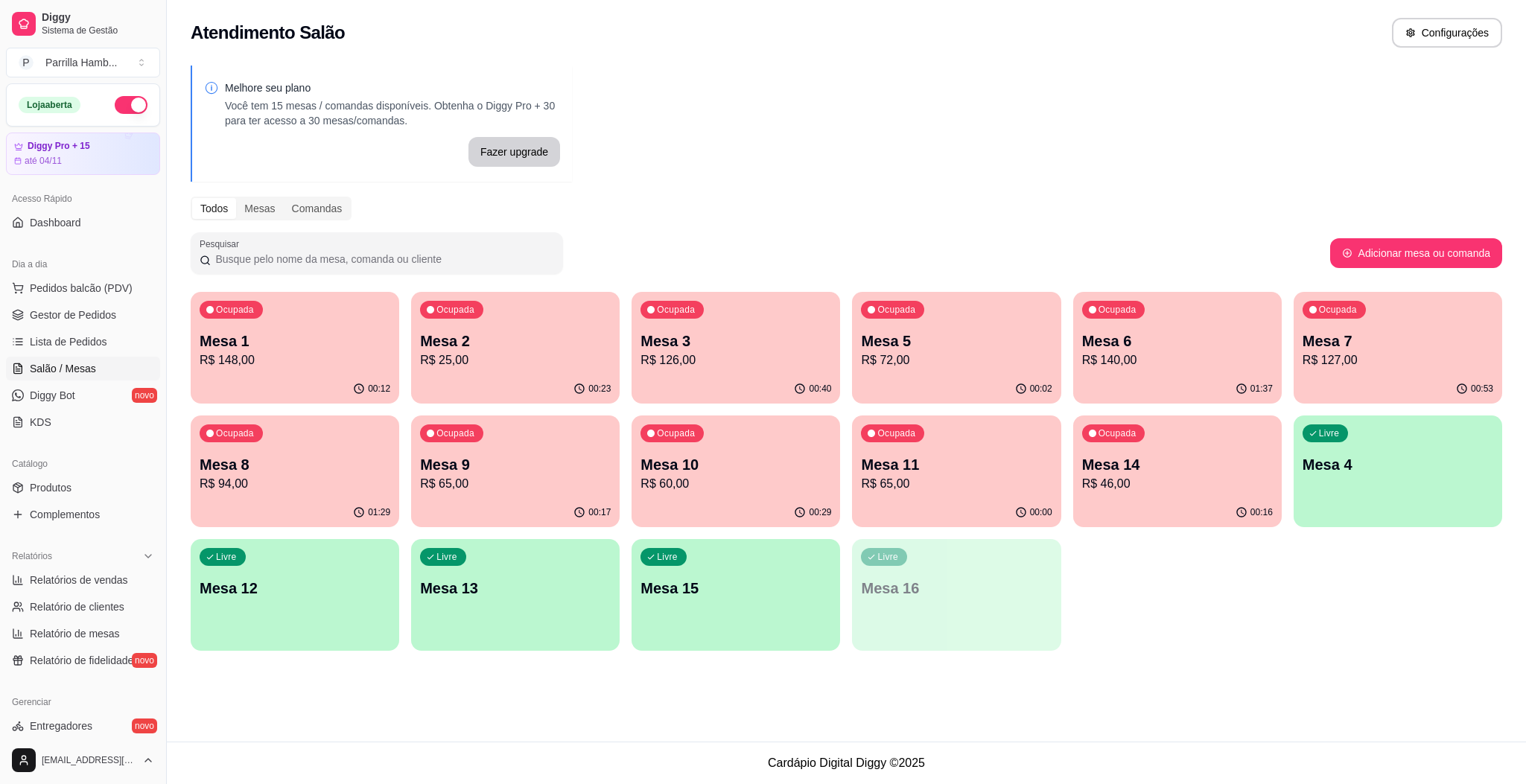
click at [932, 351] on p "R$ 72,00" at bounding box center [956, 360] width 191 height 18
click at [1325, 360] on p "R$ 127,00" at bounding box center [1398, 360] width 184 height 17
click at [270, 367] on p "R$ 148,00" at bounding box center [294, 360] width 184 height 17
click at [117, 296] on span "Pedidos balcão (PDV)" at bounding box center [81, 287] width 103 height 15
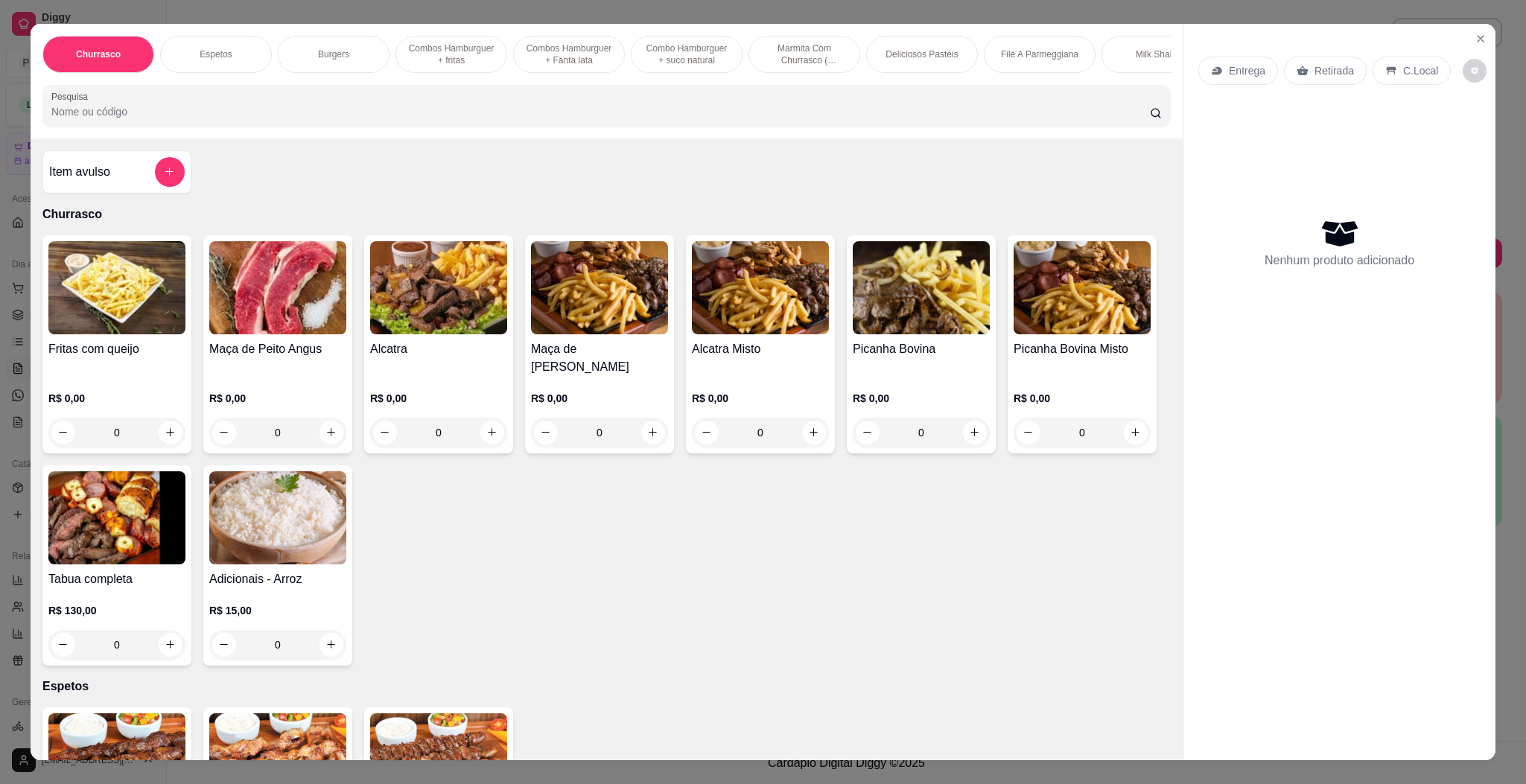
scroll to position [558, 0]
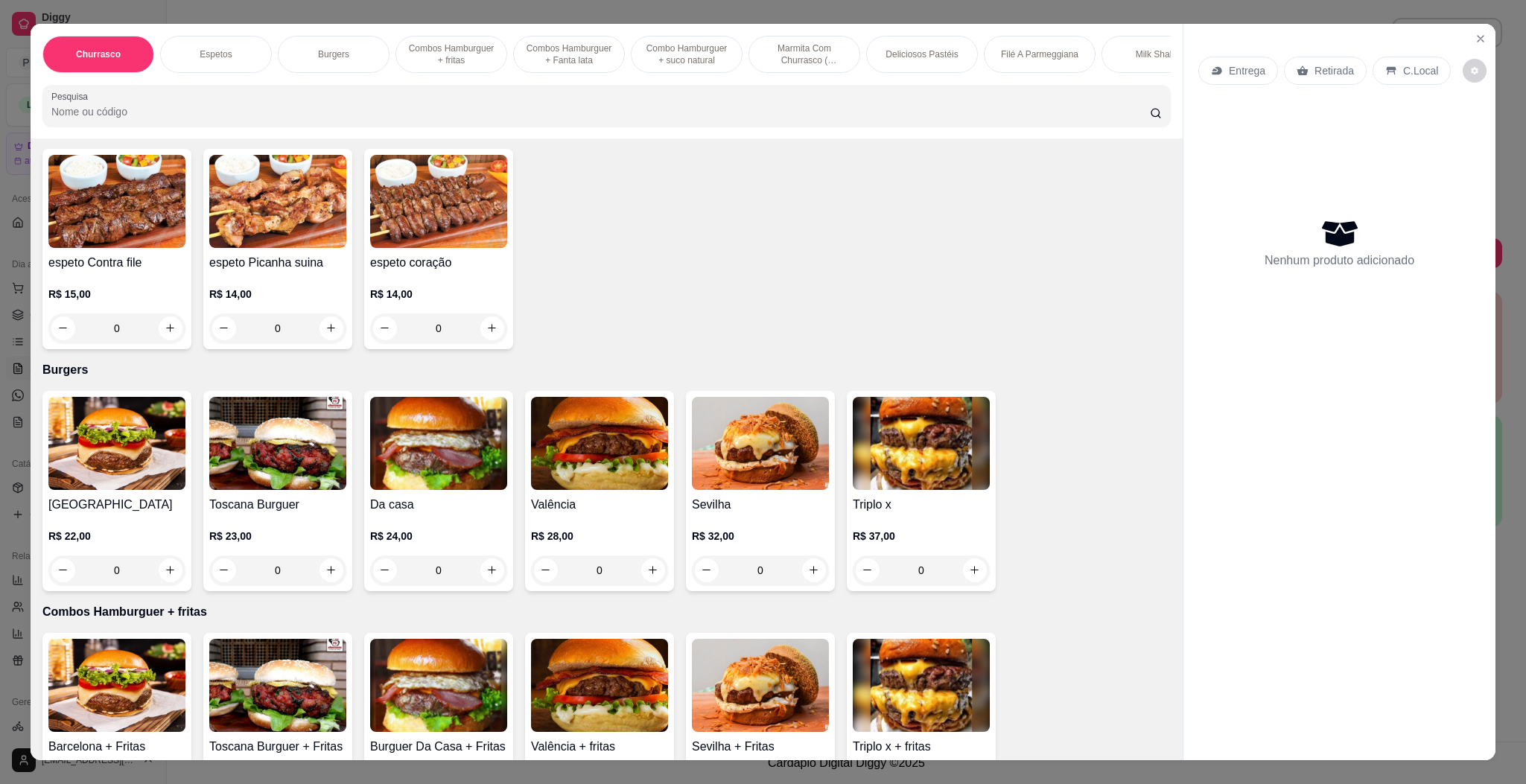
click at [143, 473] on img at bounding box center [116, 443] width 137 height 93
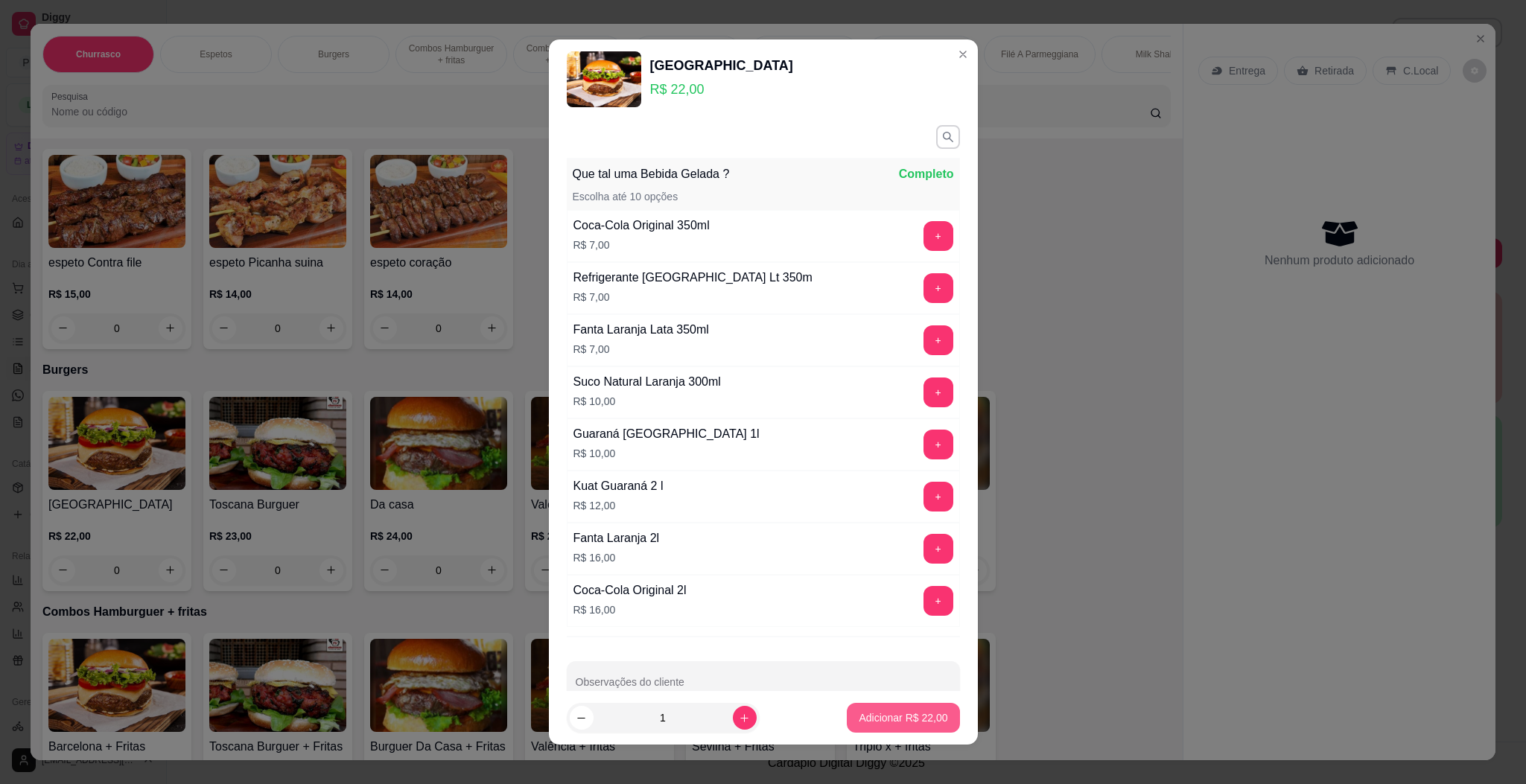
click at [881, 727] on button "Adicionar R$ 22,00" at bounding box center [903, 718] width 112 height 30
type input "1"
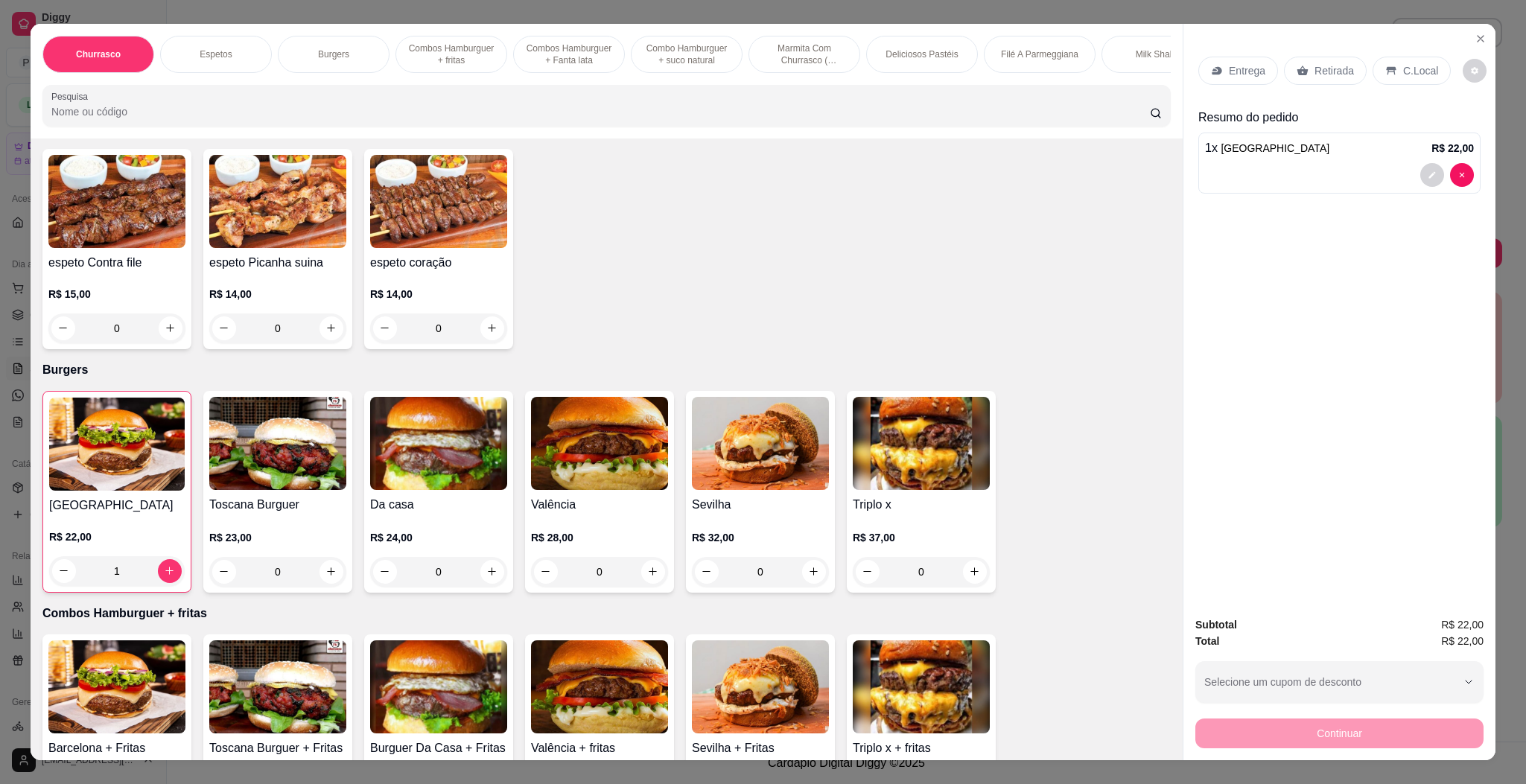
click at [460, 438] on img at bounding box center [438, 443] width 137 height 93
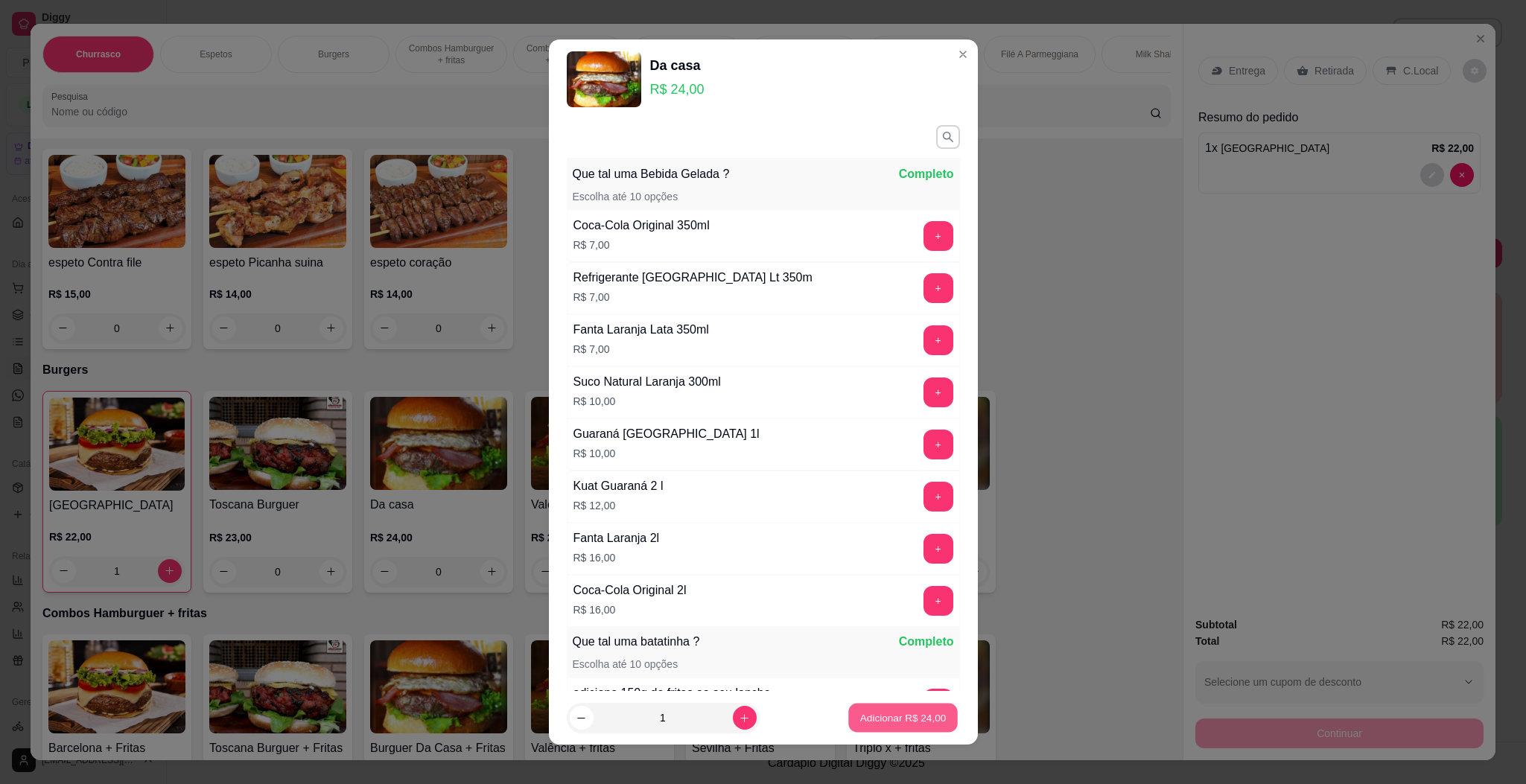
click at [860, 711] on p "Adicionar R$ 24,00" at bounding box center [903, 718] width 87 height 14
type input "1"
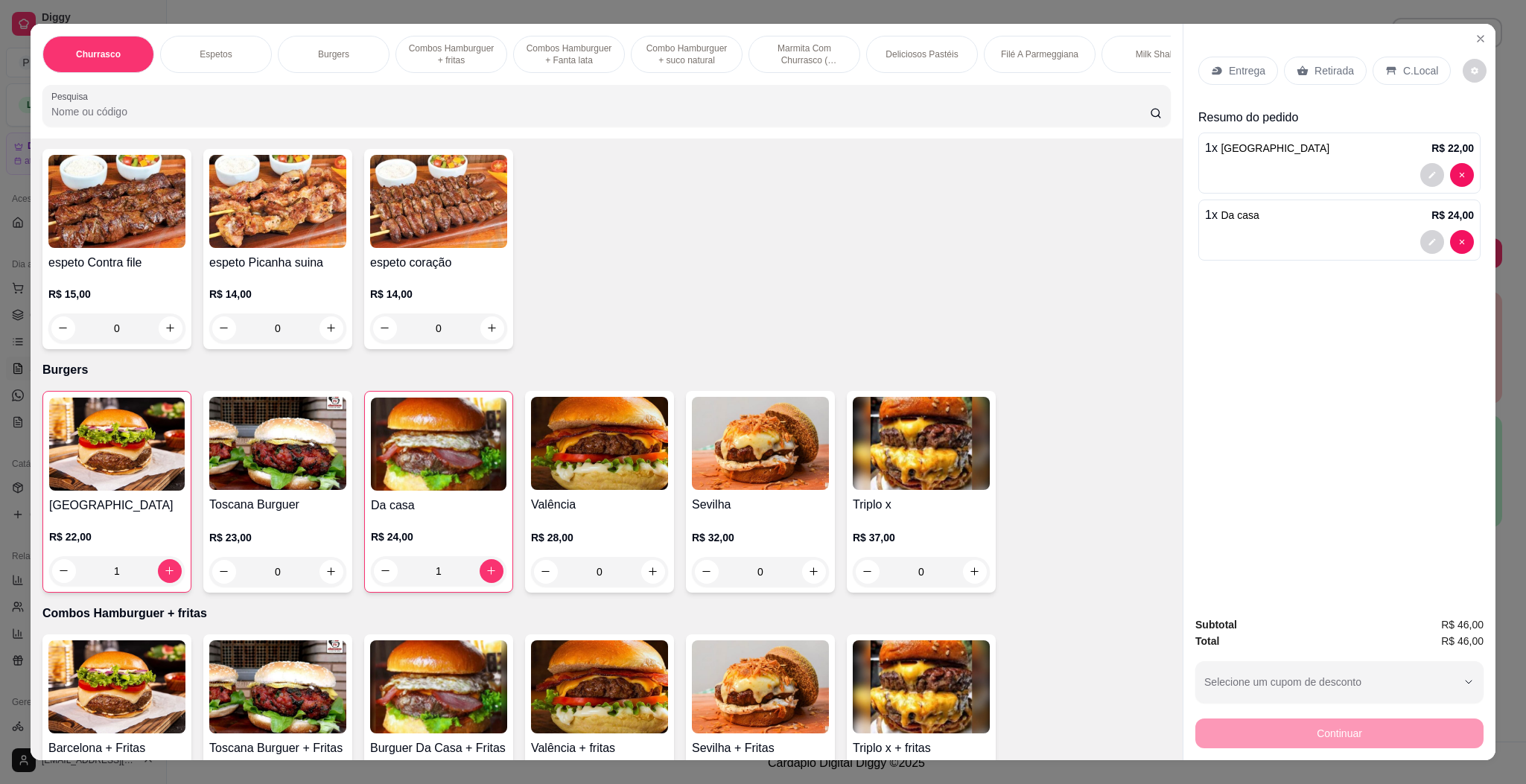
click at [1240, 84] on div "Entrega" at bounding box center [1238, 70] width 80 height 28
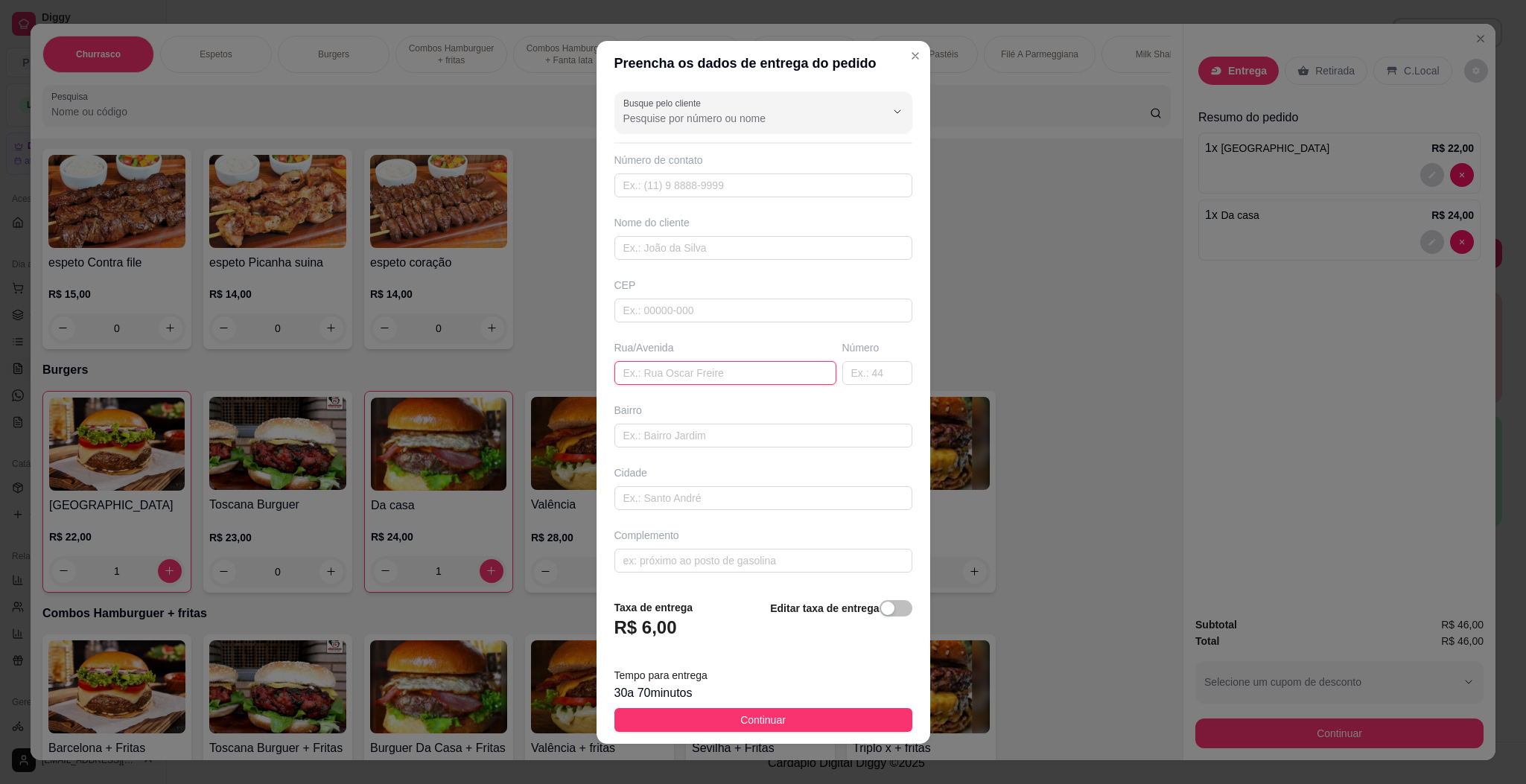
click at [671, 385] on input "text" at bounding box center [726, 372] width 222 height 24
paste input "Rua [GEOGRAPHIC_DATA]"
type input "Rua [GEOGRAPHIC_DATA]"
click at [784, 726] on button "Continuar" at bounding box center [763, 720] width 298 height 24
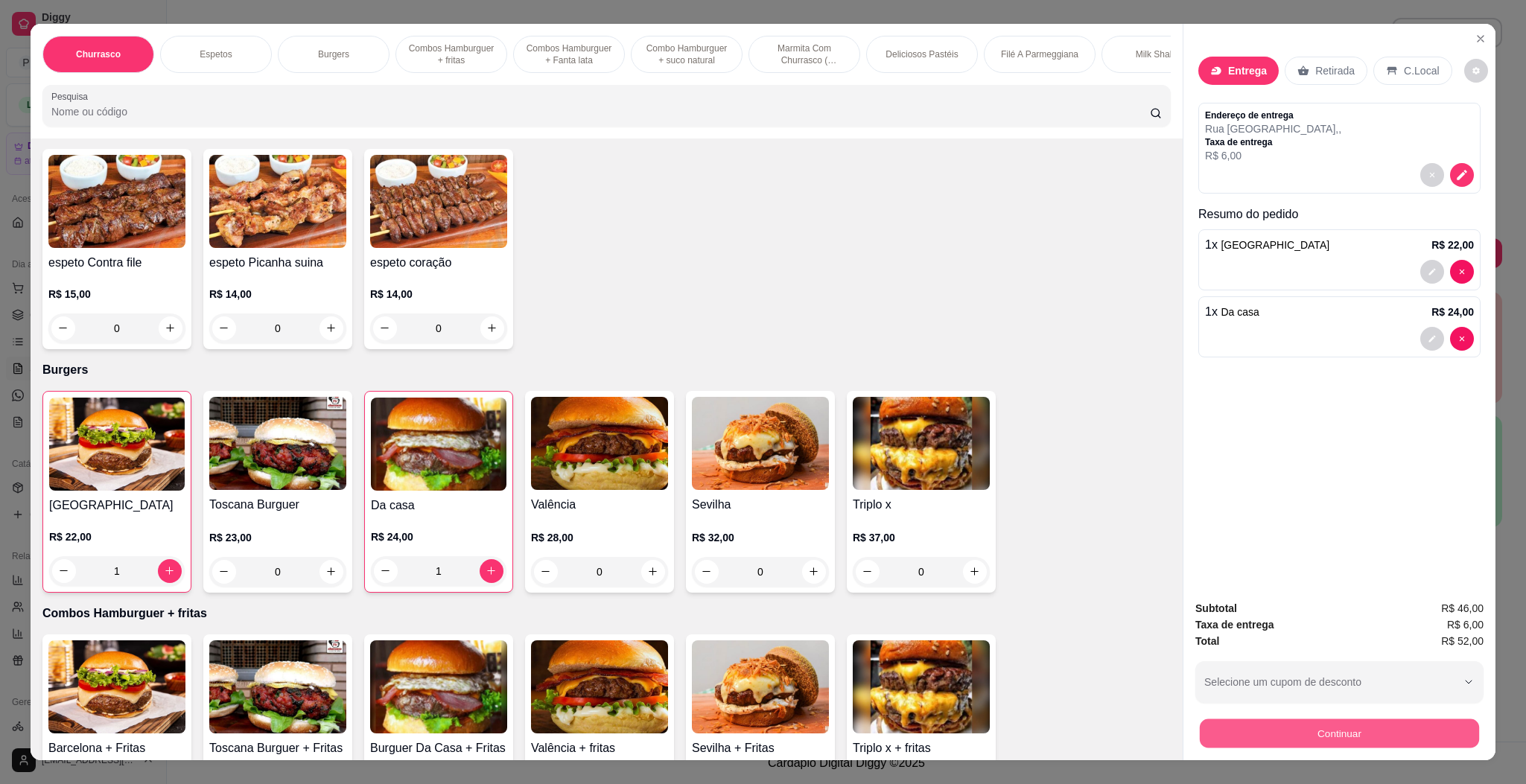
click at [1274, 731] on button "Continuar" at bounding box center [1339, 733] width 280 height 29
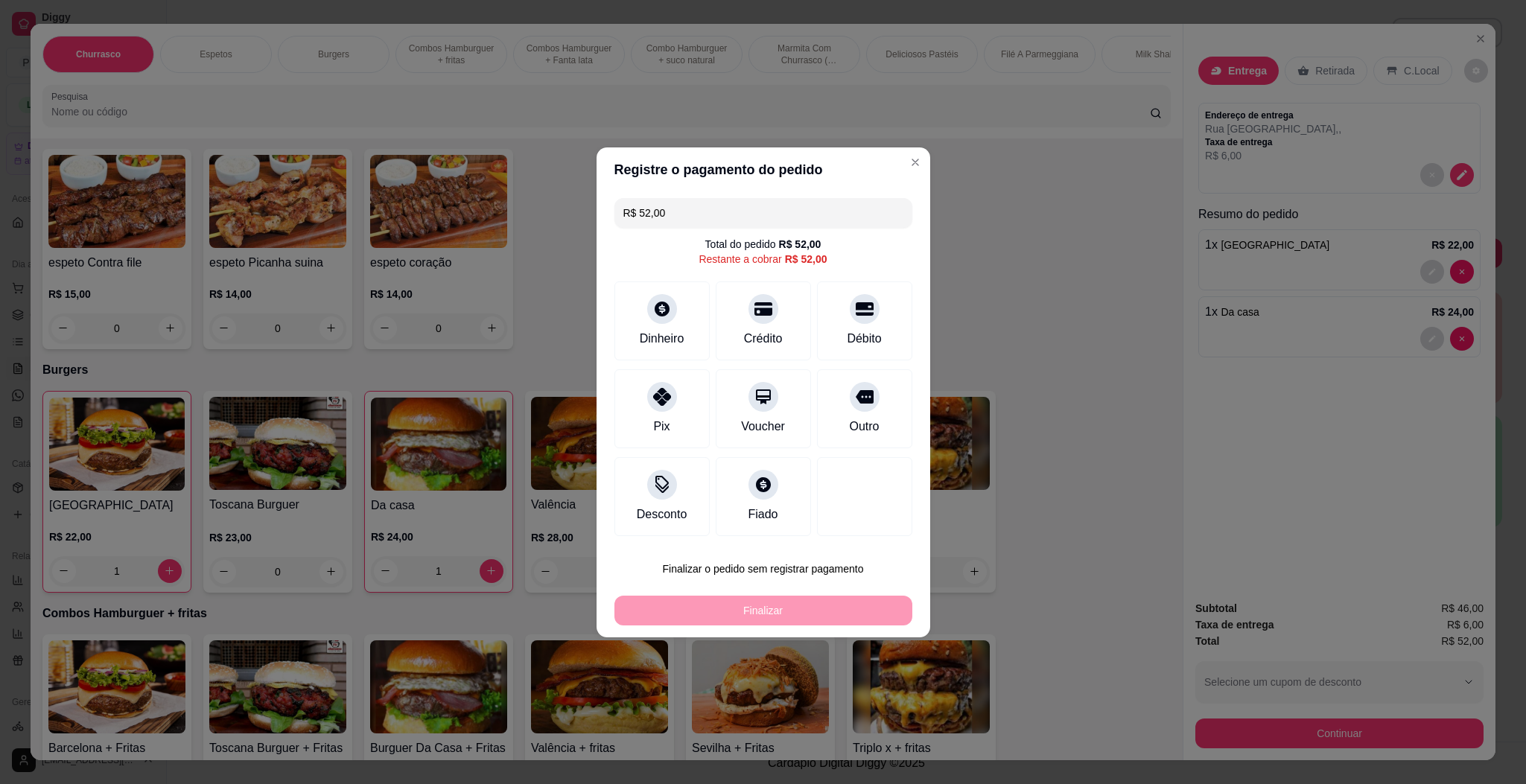
click at [753, 333] on div "Crédito" at bounding box center [764, 338] width 39 height 18
type input "R$ 0,00"
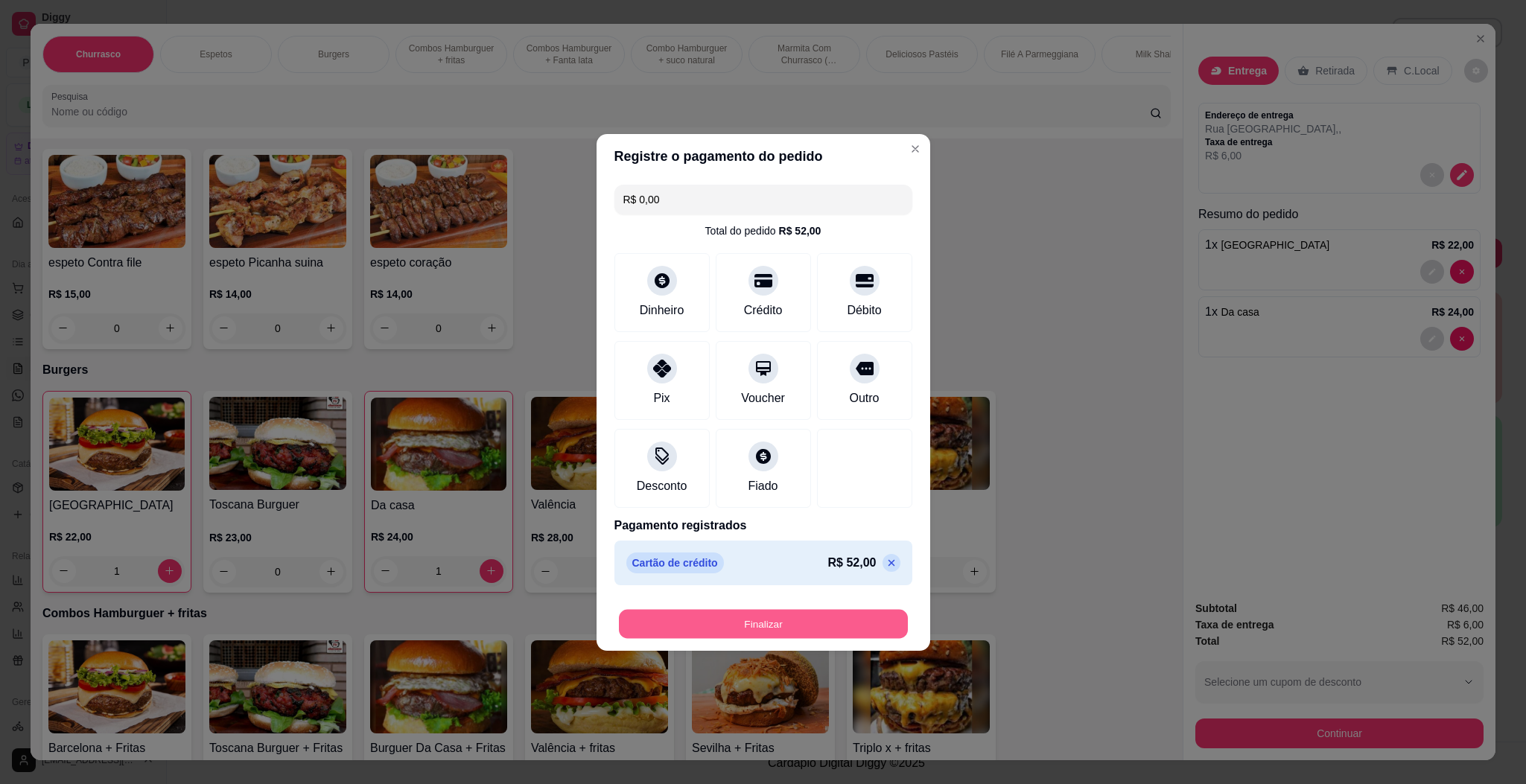
click at [700, 621] on button "Finalizar" at bounding box center [763, 623] width 289 height 29
type input "0"
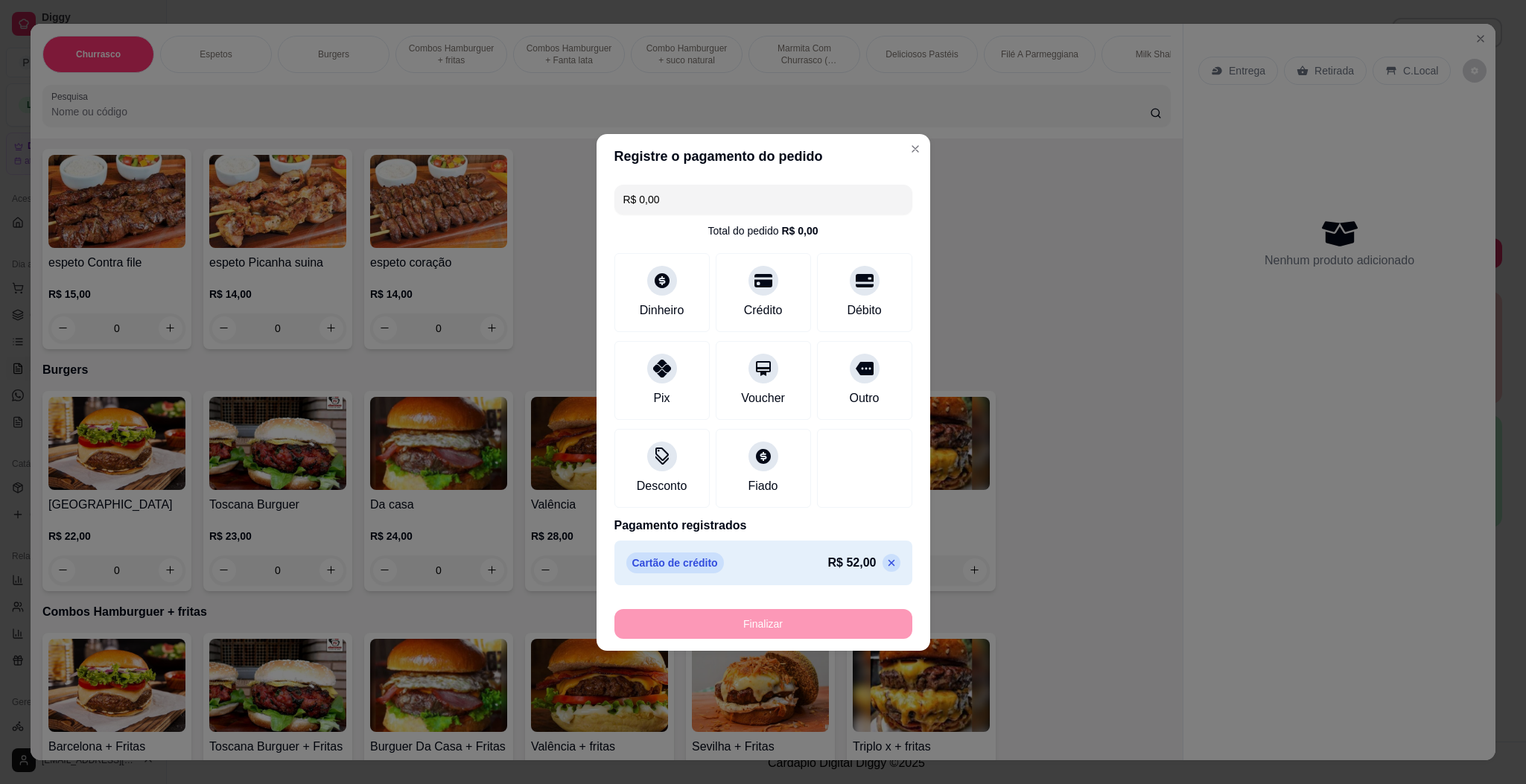
type input "-R$ 52,00"
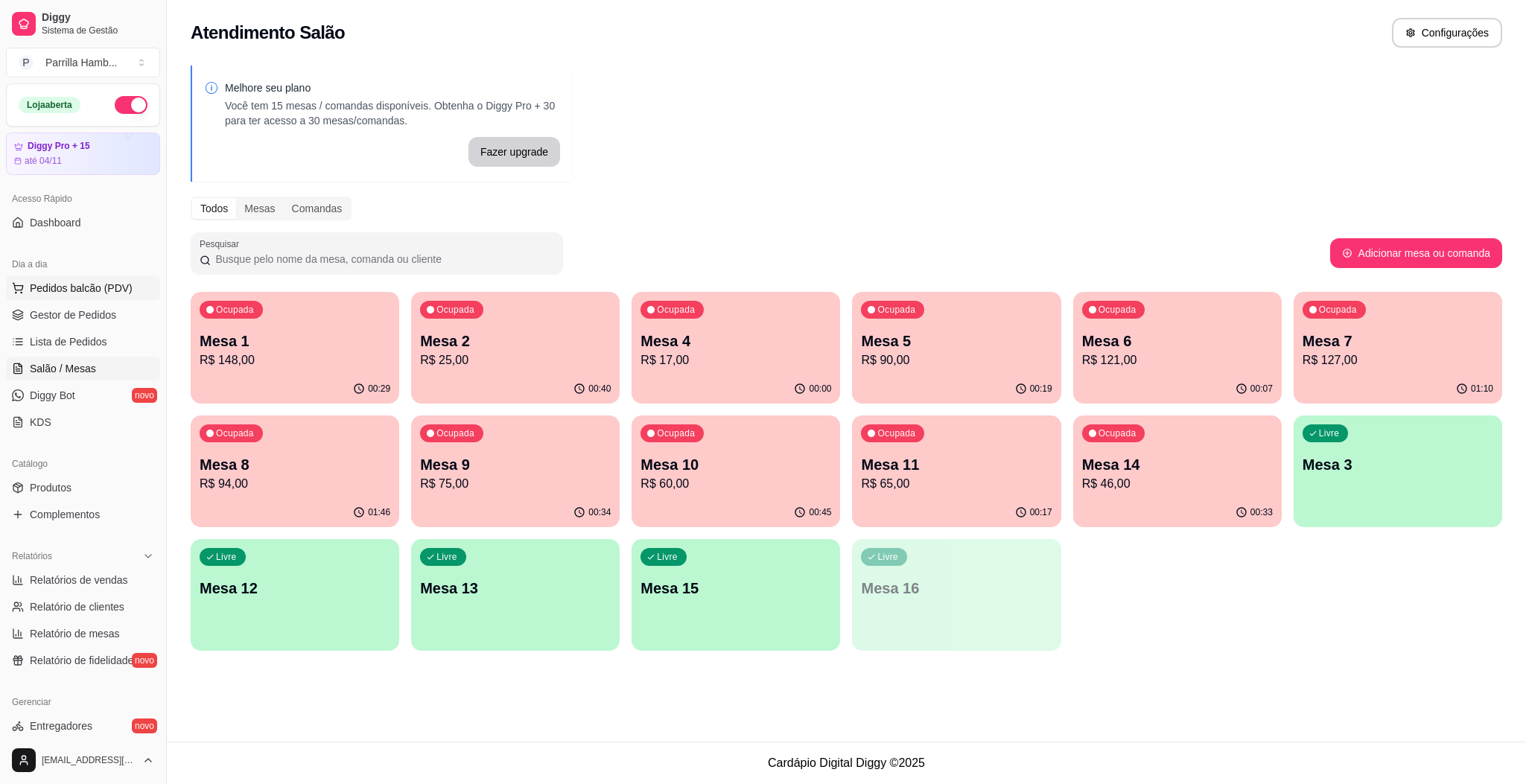
click at [101, 291] on span "Pedidos balcão (PDV)" at bounding box center [81, 287] width 103 height 15
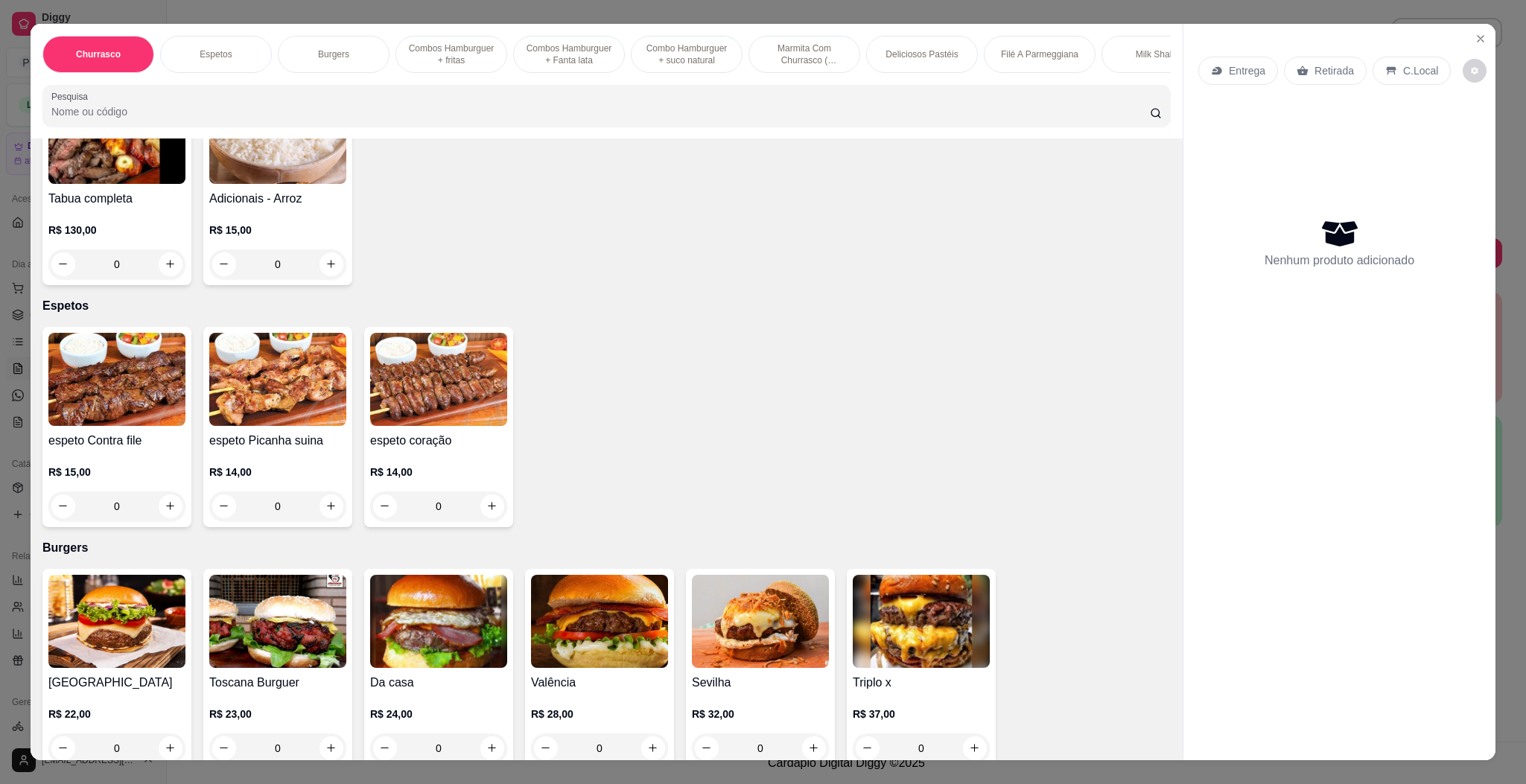
scroll to position [447, 0]
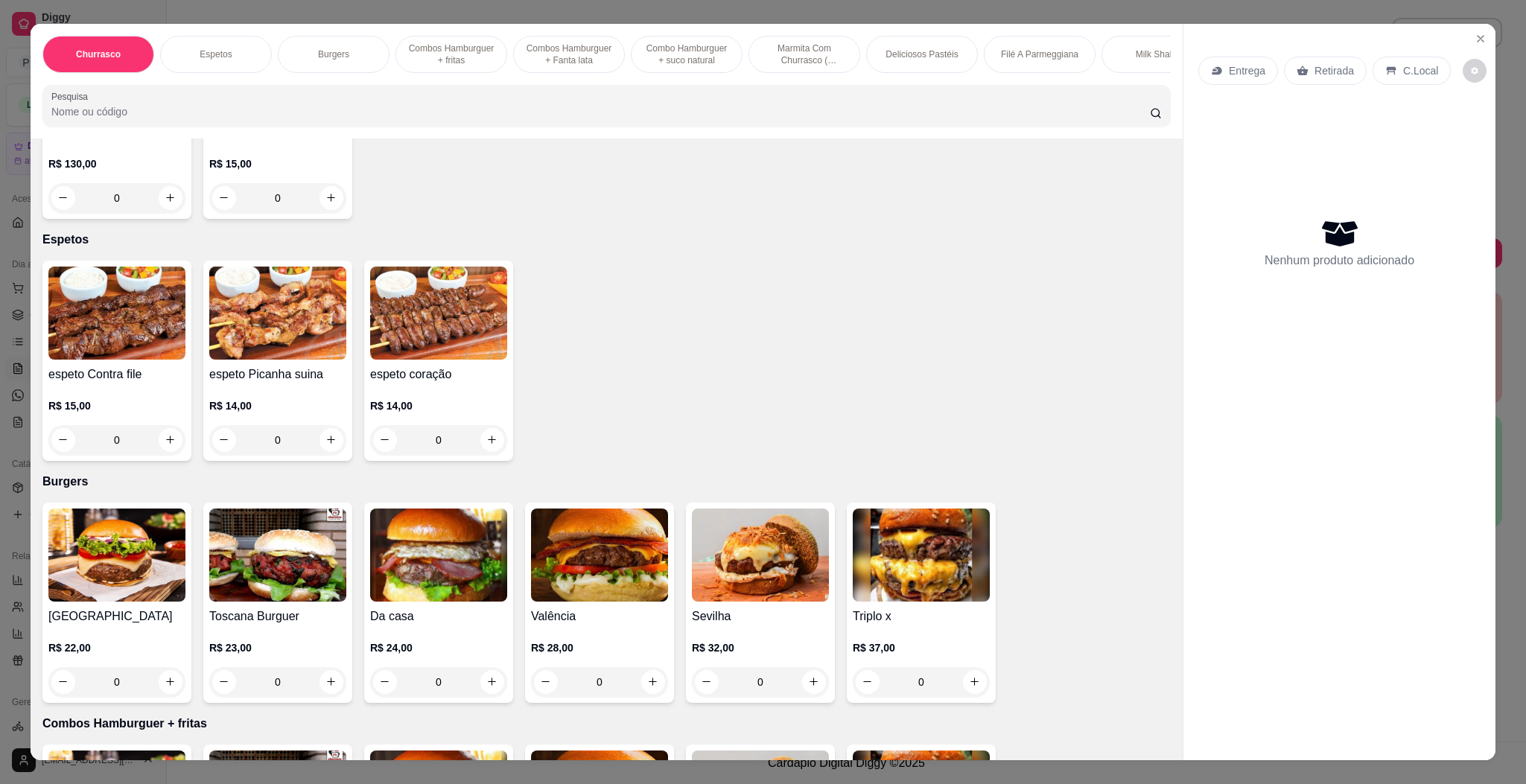
click at [387, 579] on img at bounding box center [438, 554] width 137 height 93
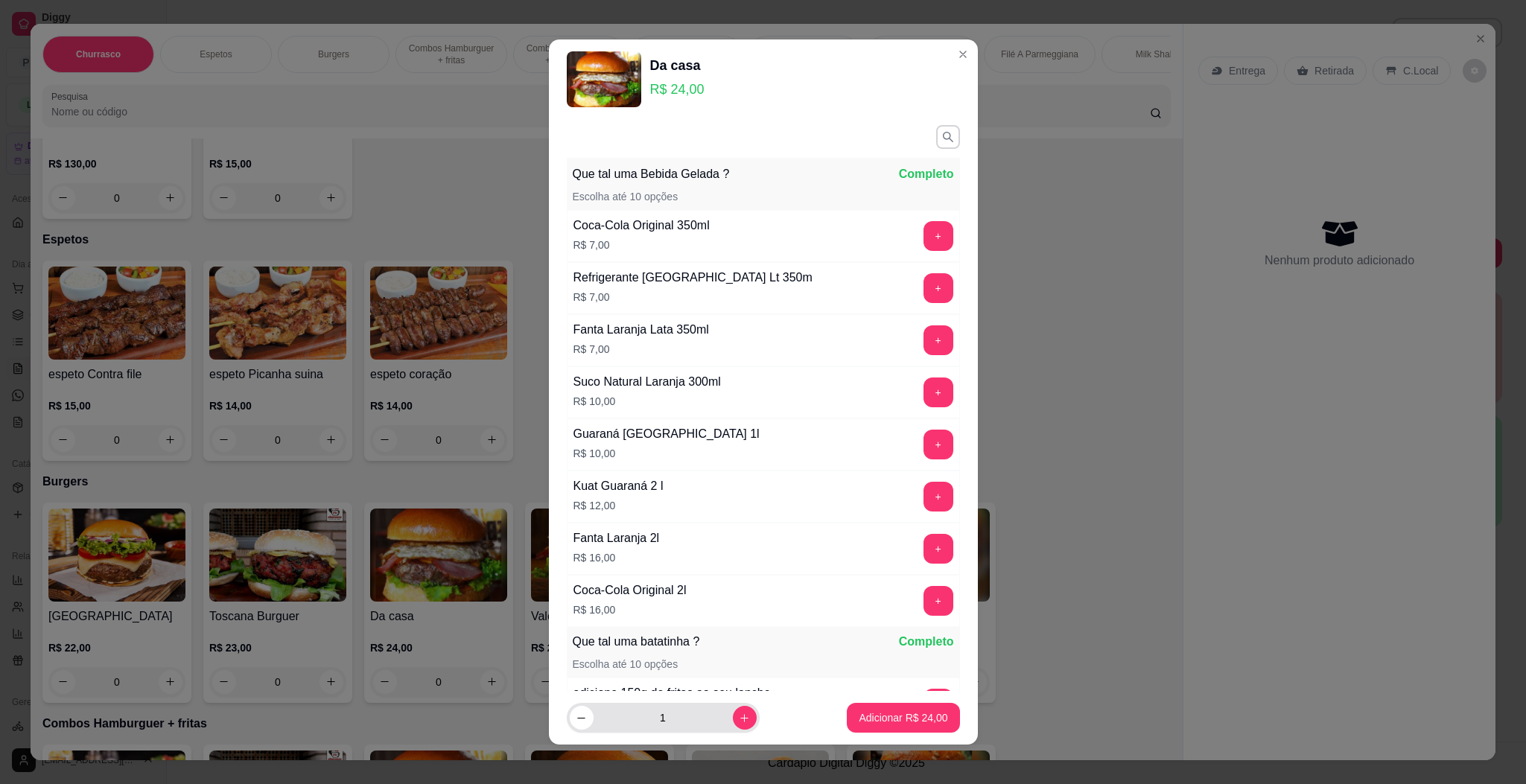
click at [735, 725] on div "1" at bounding box center [662, 718] width 187 height 30
click at [733, 717] on button "increase-product-quantity" at bounding box center [744, 718] width 23 height 23
type input "2"
click at [858, 720] on p "Adicionar R$ 48,00" at bounding box center [902, 718] width 88 height 15
type input "2"
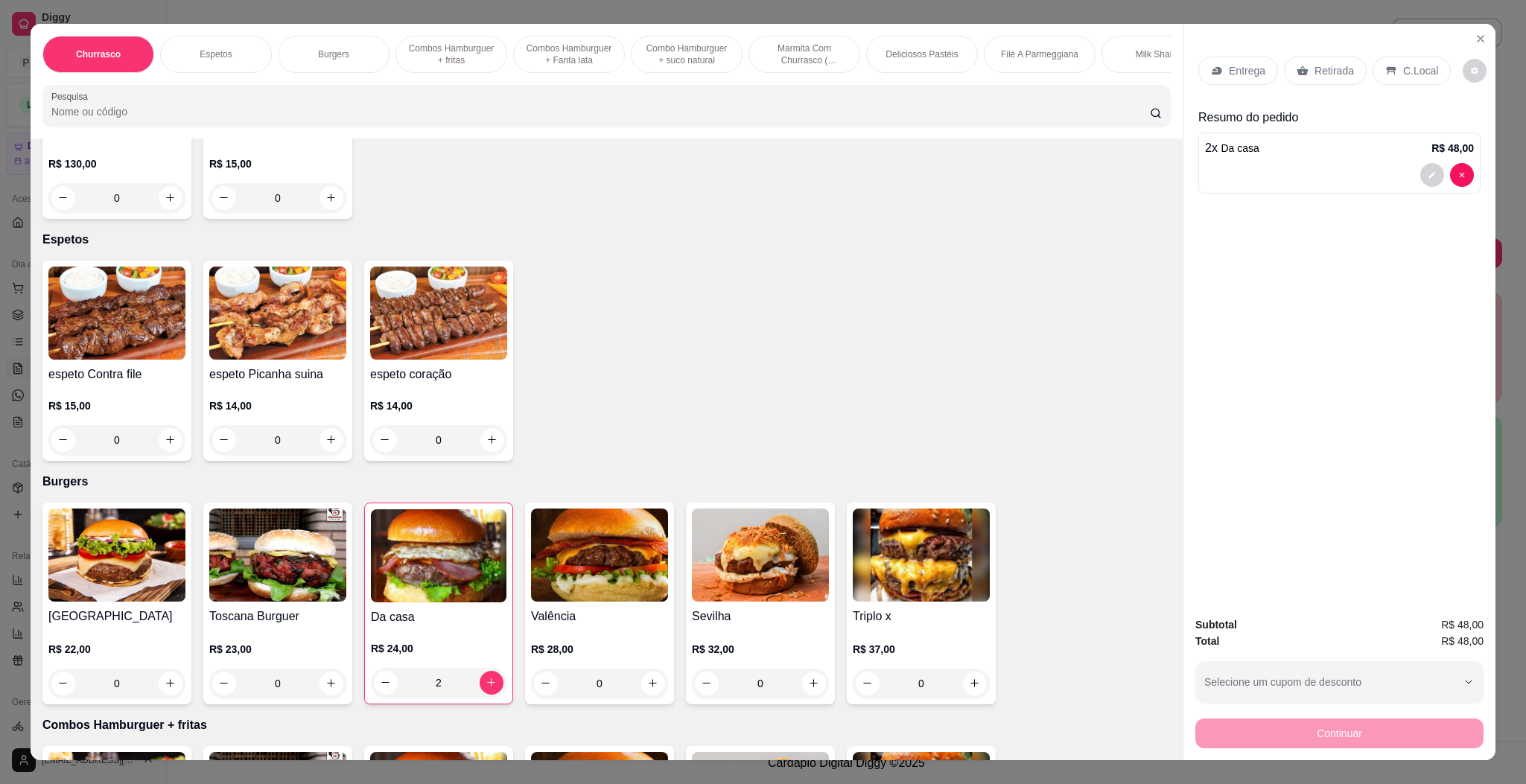
click at [1228, 68] on p "Entrega" at bounding box center [1246, 70] width 37 height 15
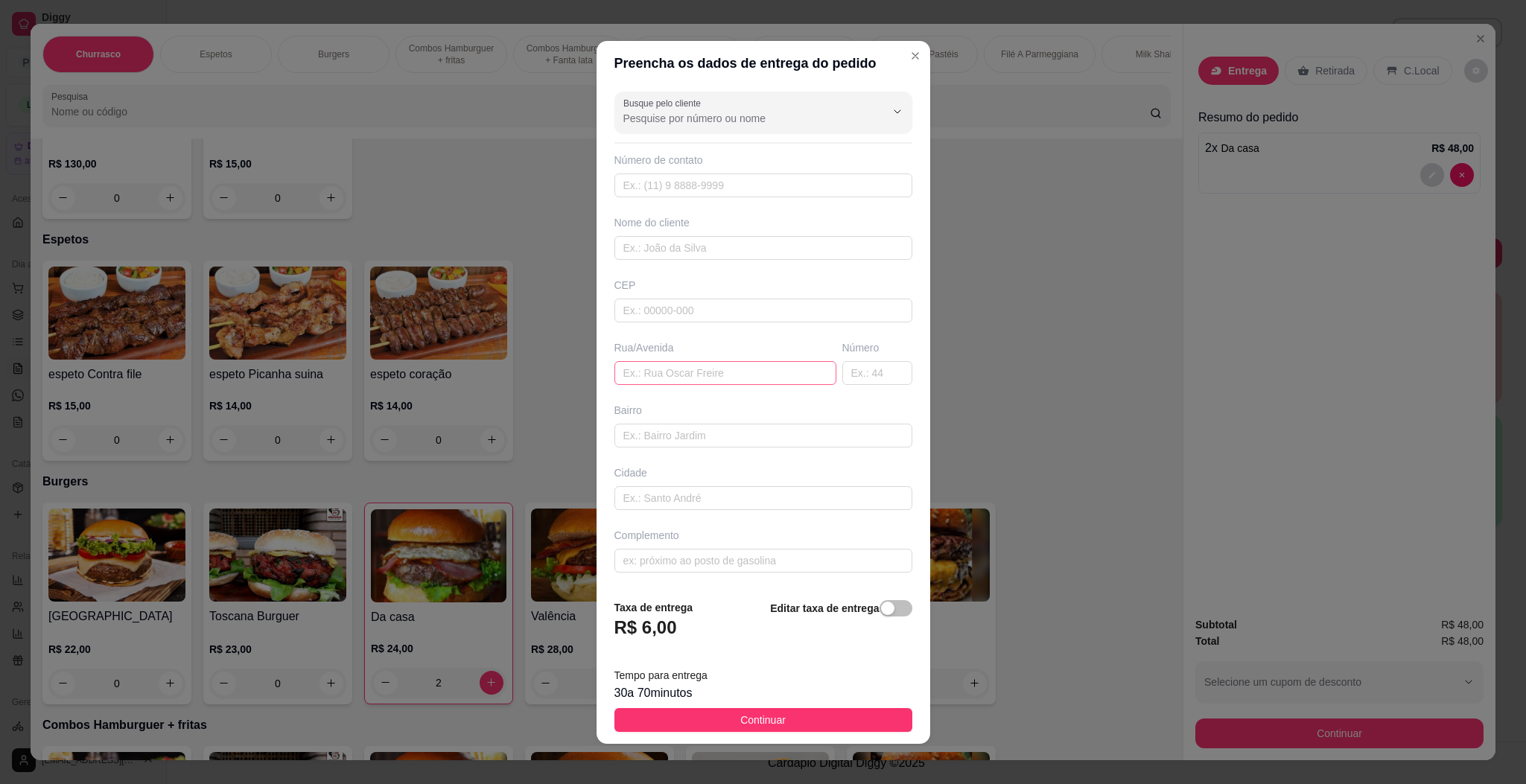
drag, startPoint x: 720, startPoint y: 387, endPoint x: 724, endPoint y: 373, distance: 14.6
click at [724, 377] on div "Busque pelo cliente Número de contato Nome do cliente CEP Rua/[GEOGRAPHIC_DATA]" at bounding box center [763, 337] width 333 height 502
click at [724, 373] on input "text" at bounding box center [726, 372] width 222 height 24
paste input "[STREET_ADDRESS][PERSON_NAME]"
type input "[STREET_ADDRESS][PERSON_NAME]"
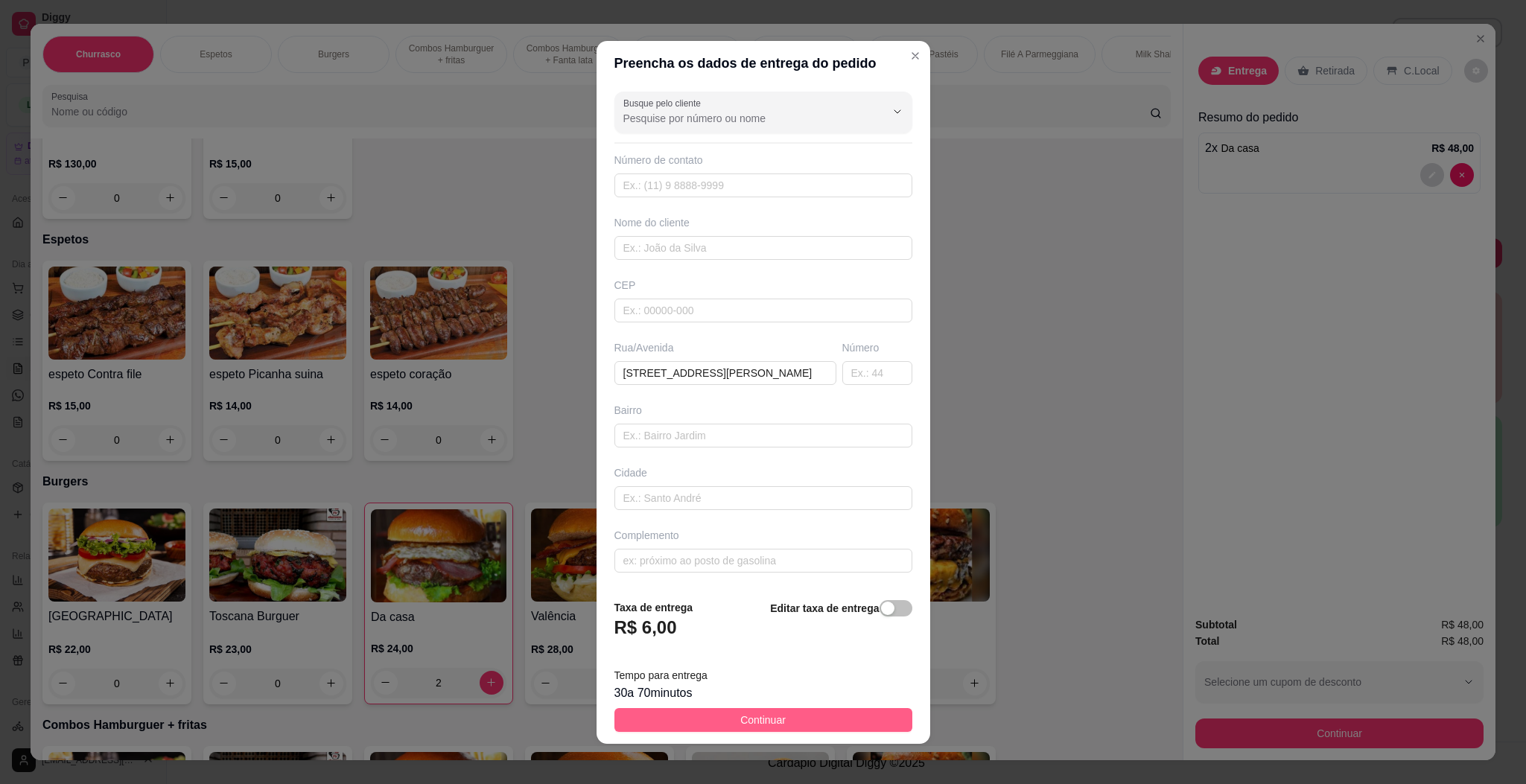
click at [707, 726] on button "Continuar" at bounding box center [763, 720] width 298 height 24
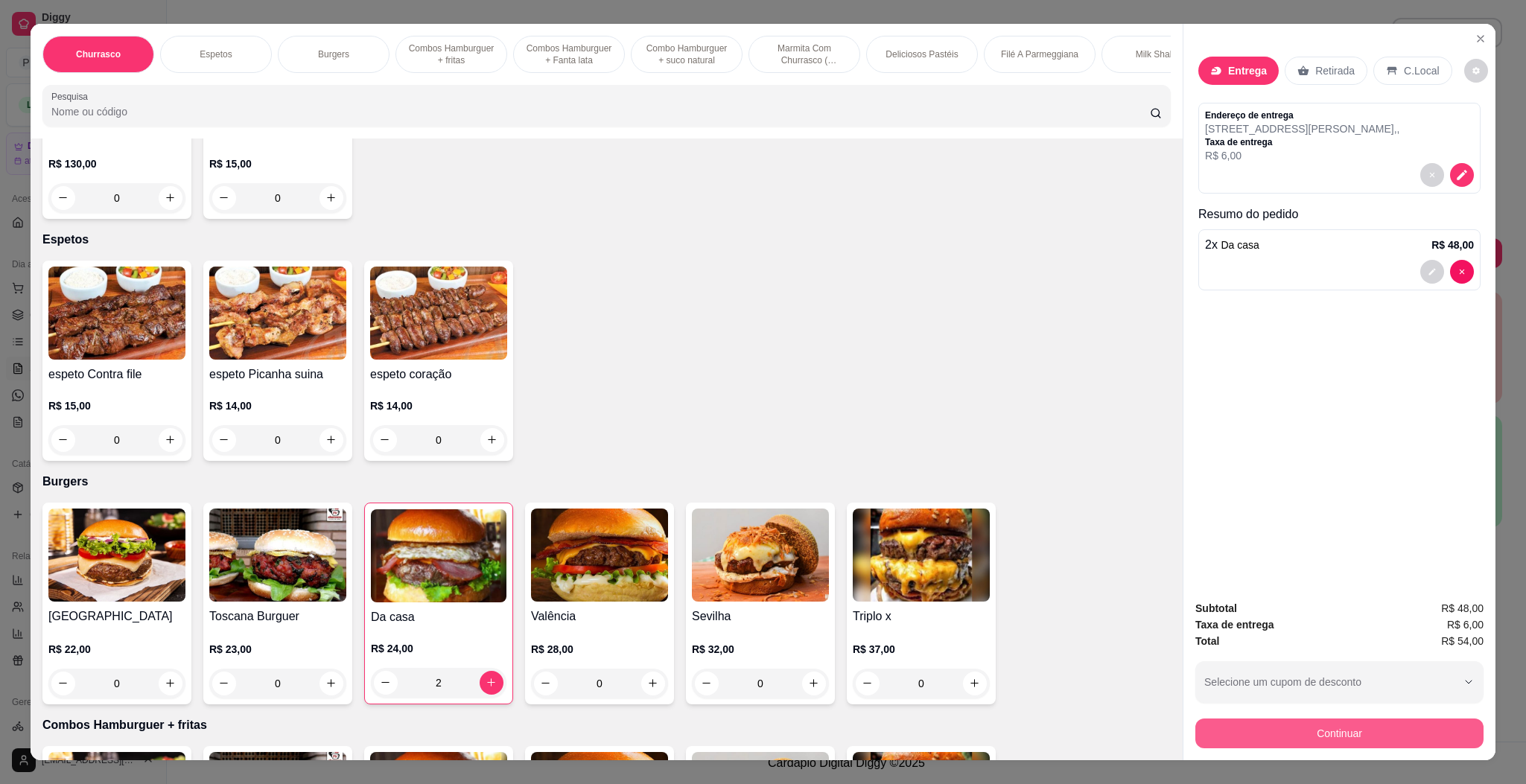
click at [1392, 727] on button "Continuar" at bounding box center [1339, 733] width 288 height 30
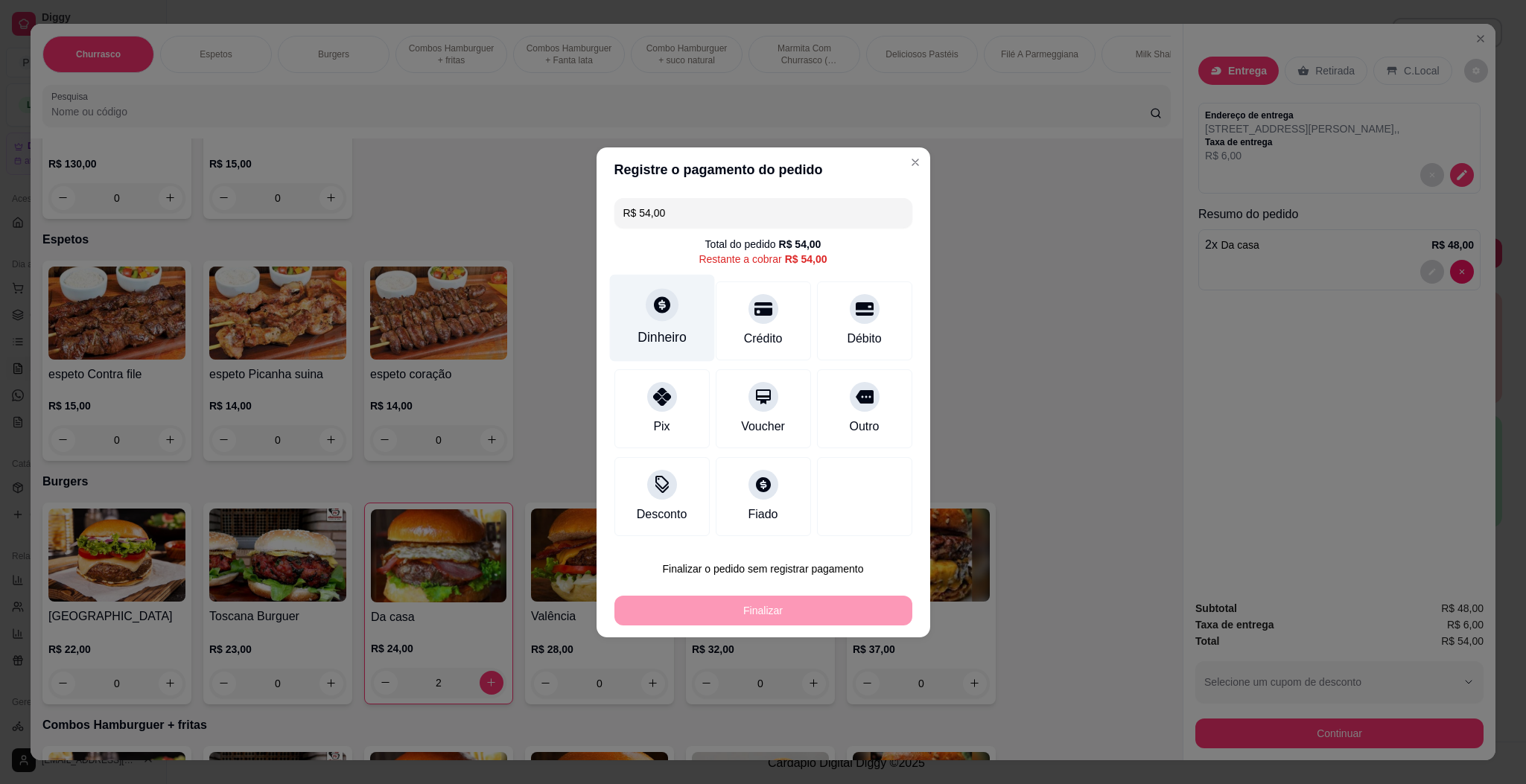
click at [680, 324] on div "Dinheiro" at bounding box center [661, 318] width 105 height 87
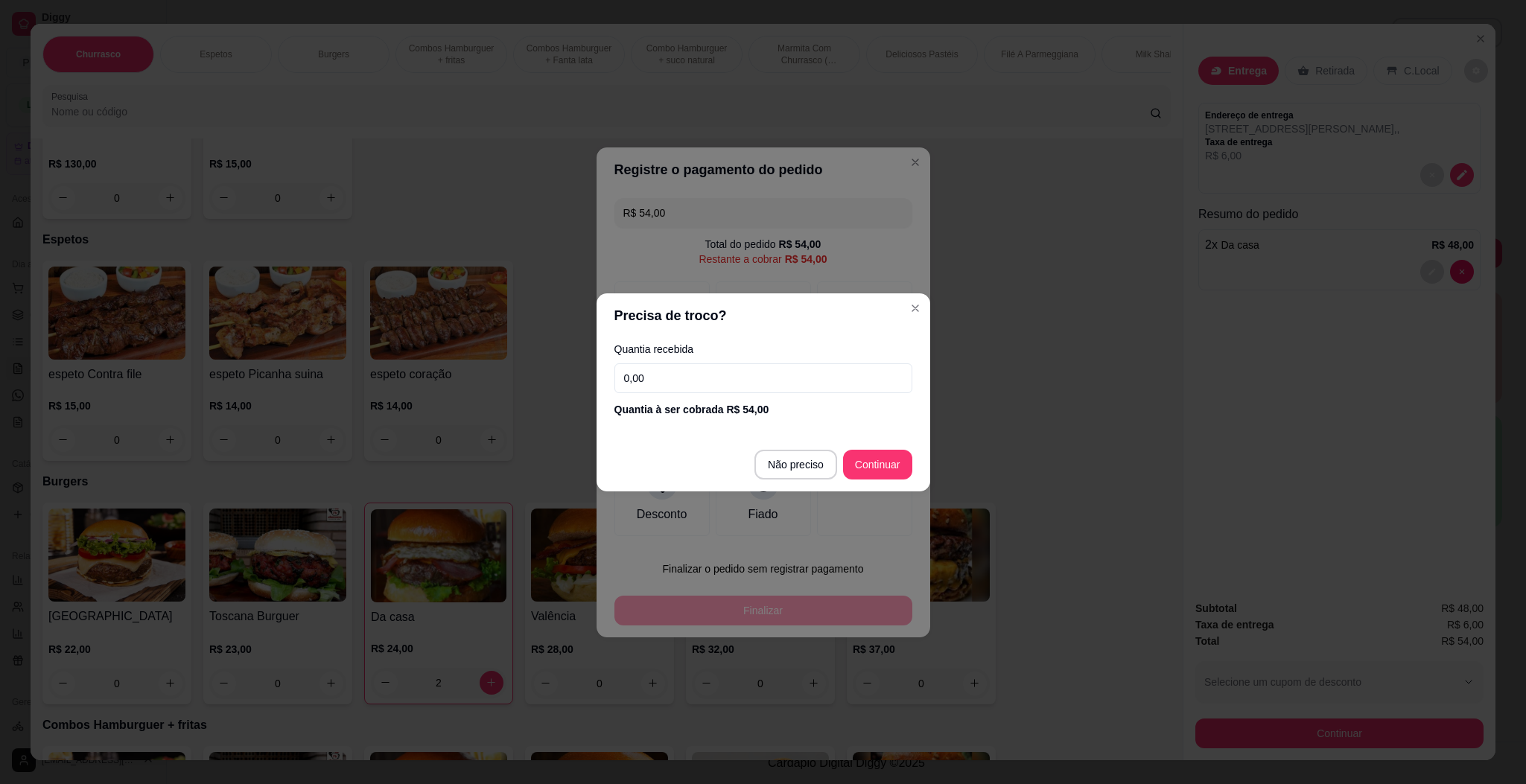
click at [756, 380] on input "0,00" at bounding box center [763, 378] width 298 height 30
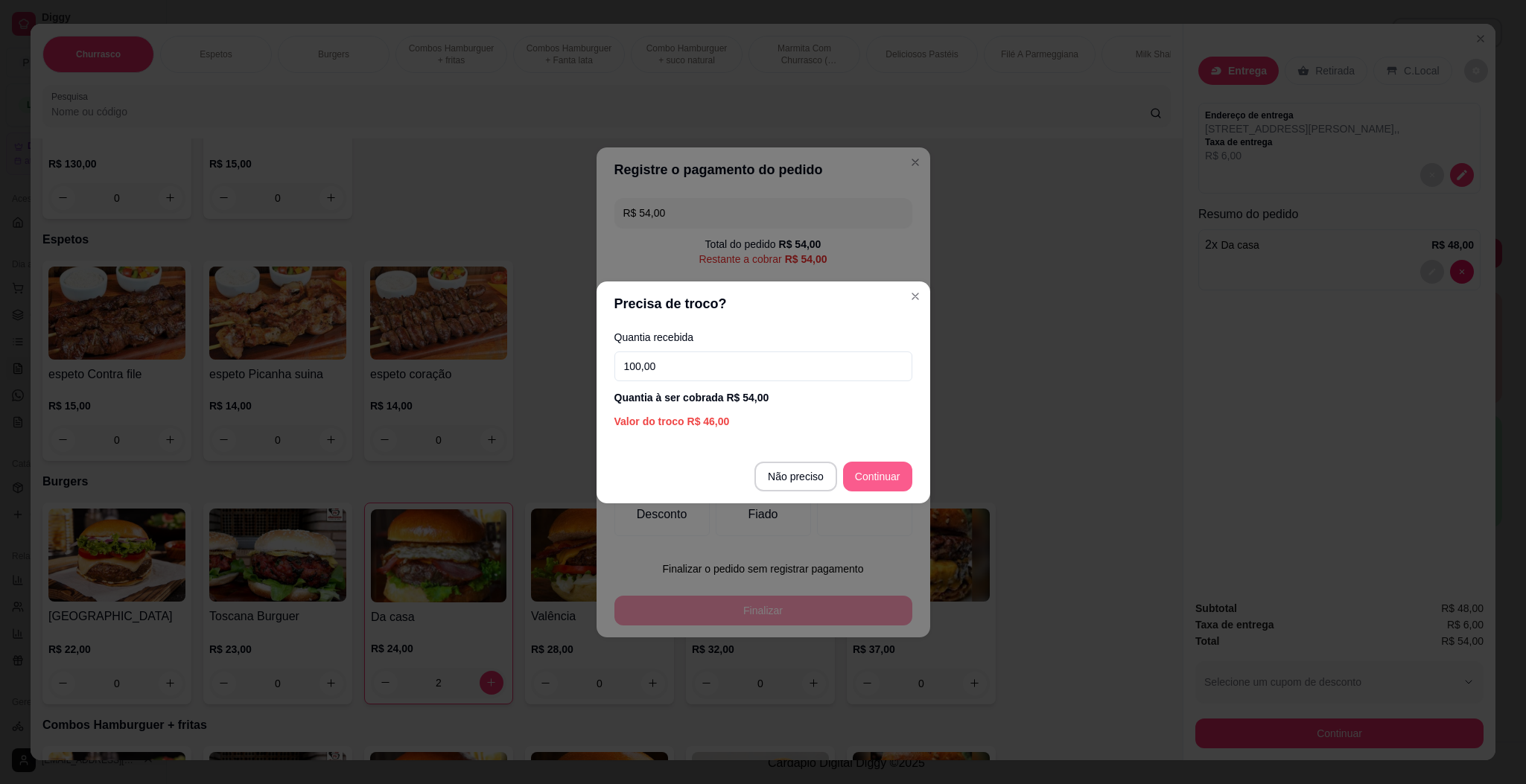
type input "100,00"
type input "R$ 0,00"
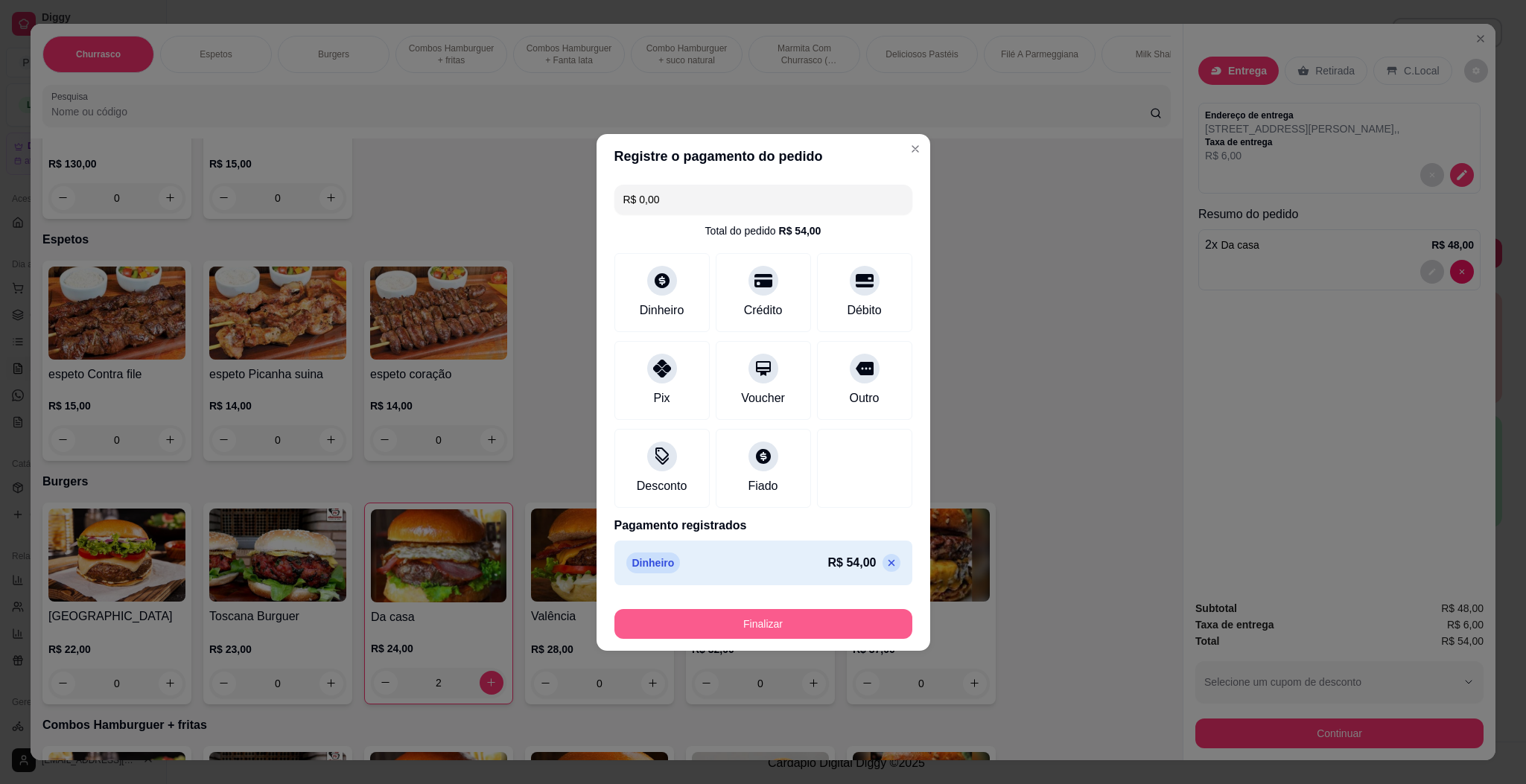
click at [822, 629] on button "Finalizar" at bounding box center [763, 624] width 298 height 30
type input "0"
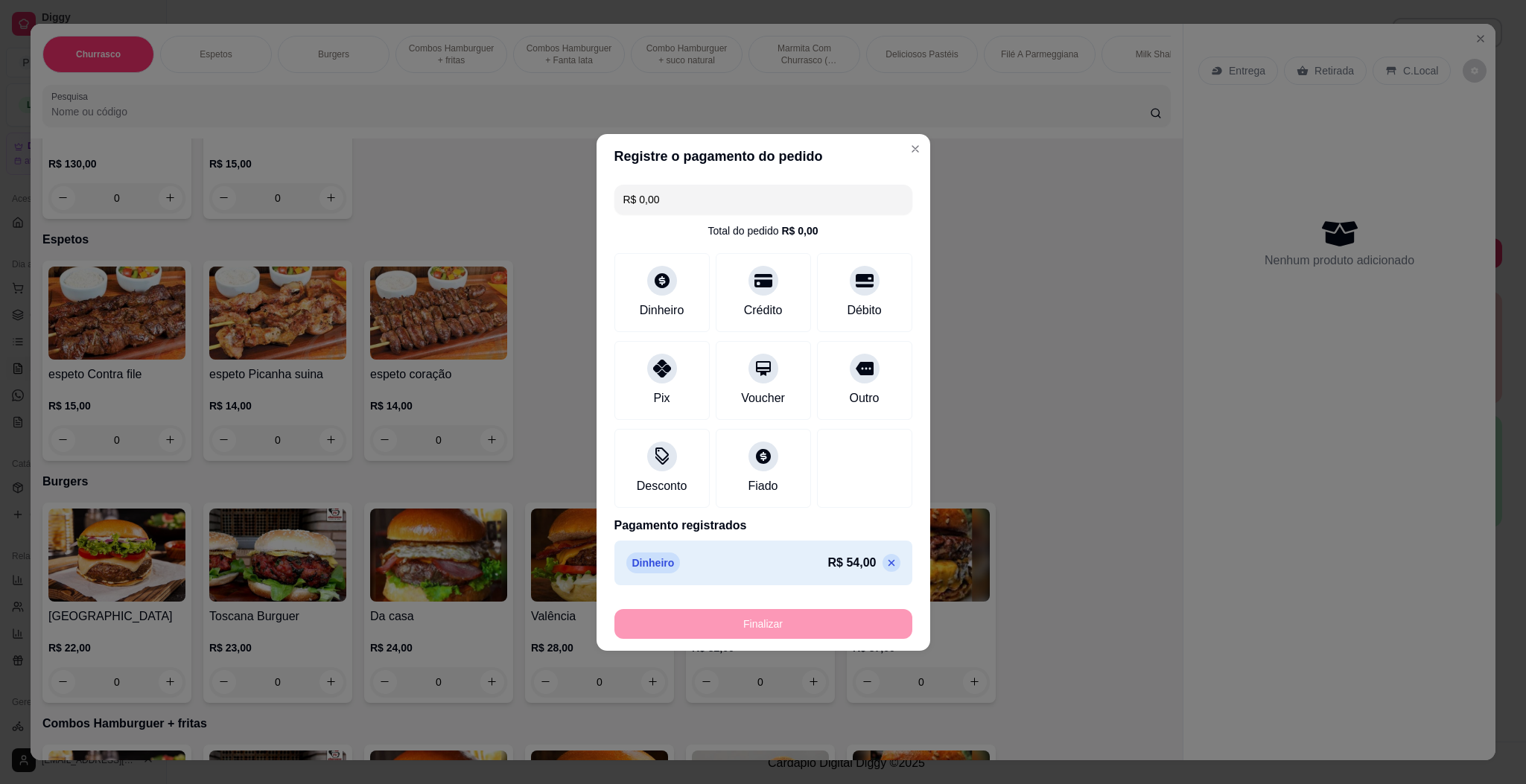
type input "-R$ 54,00"
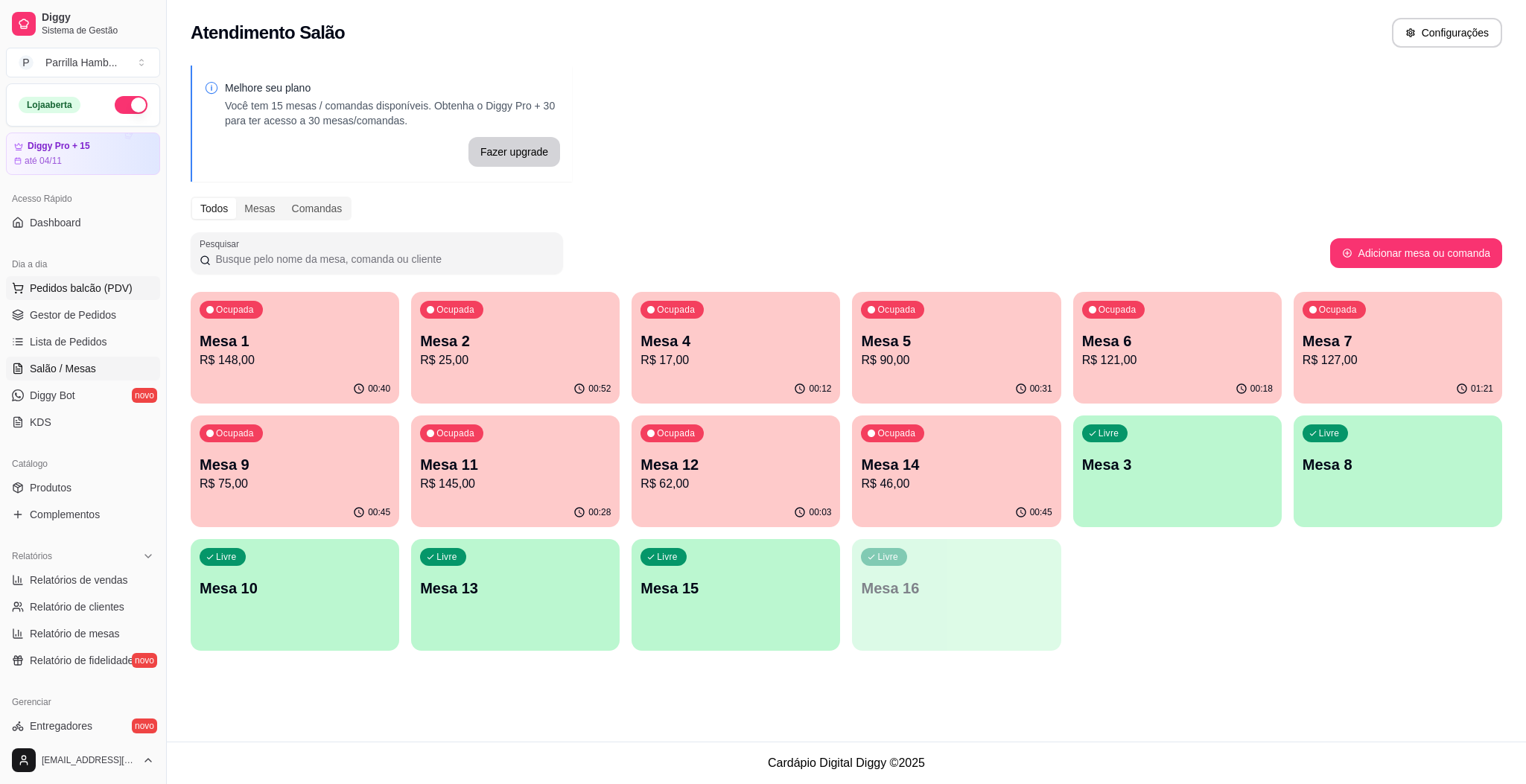
click at [119, 290] on span "Pedidos balcão (PDV)" at bounding box center [81, 287] width 103 height 15
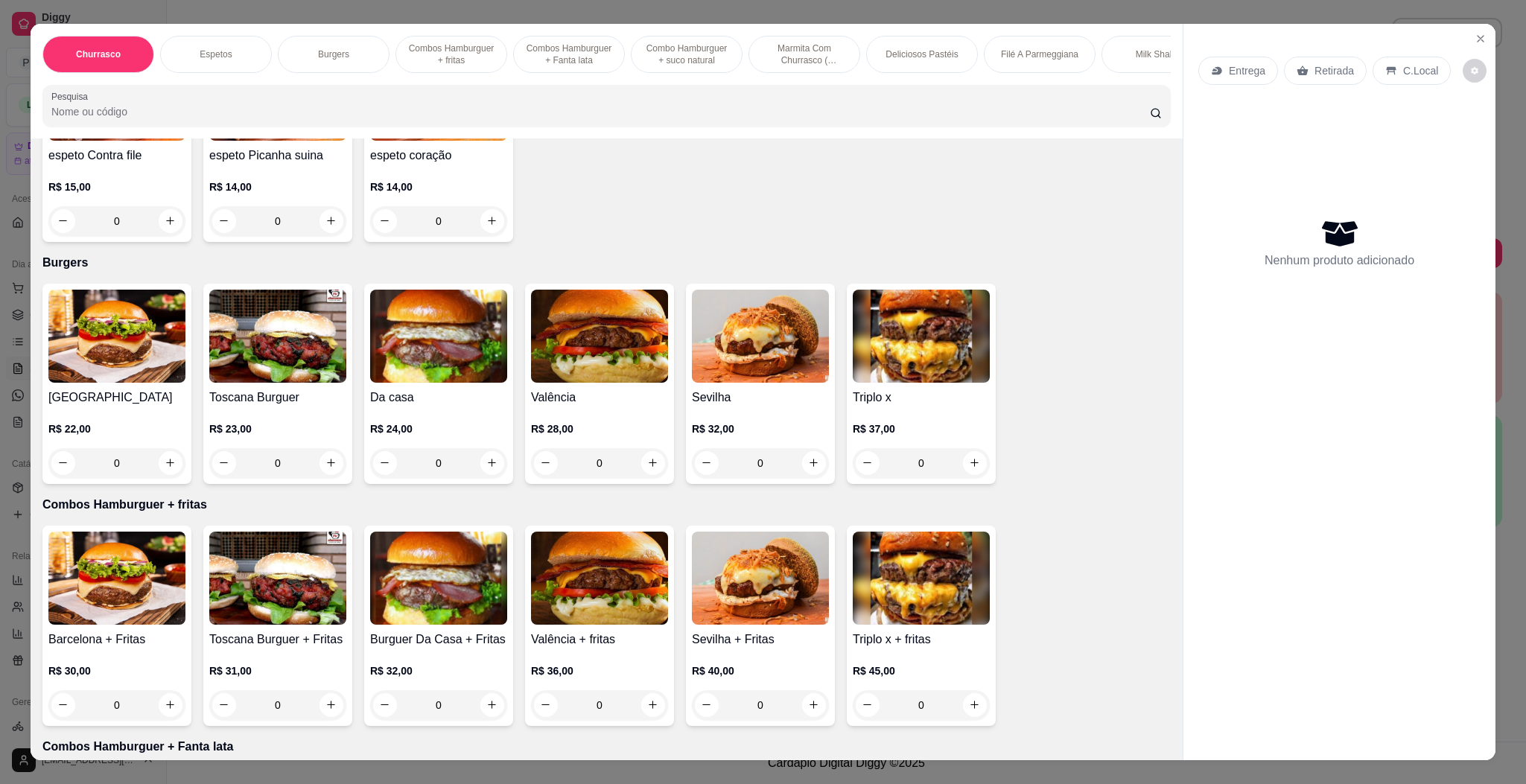
scroll to position [670, 0]
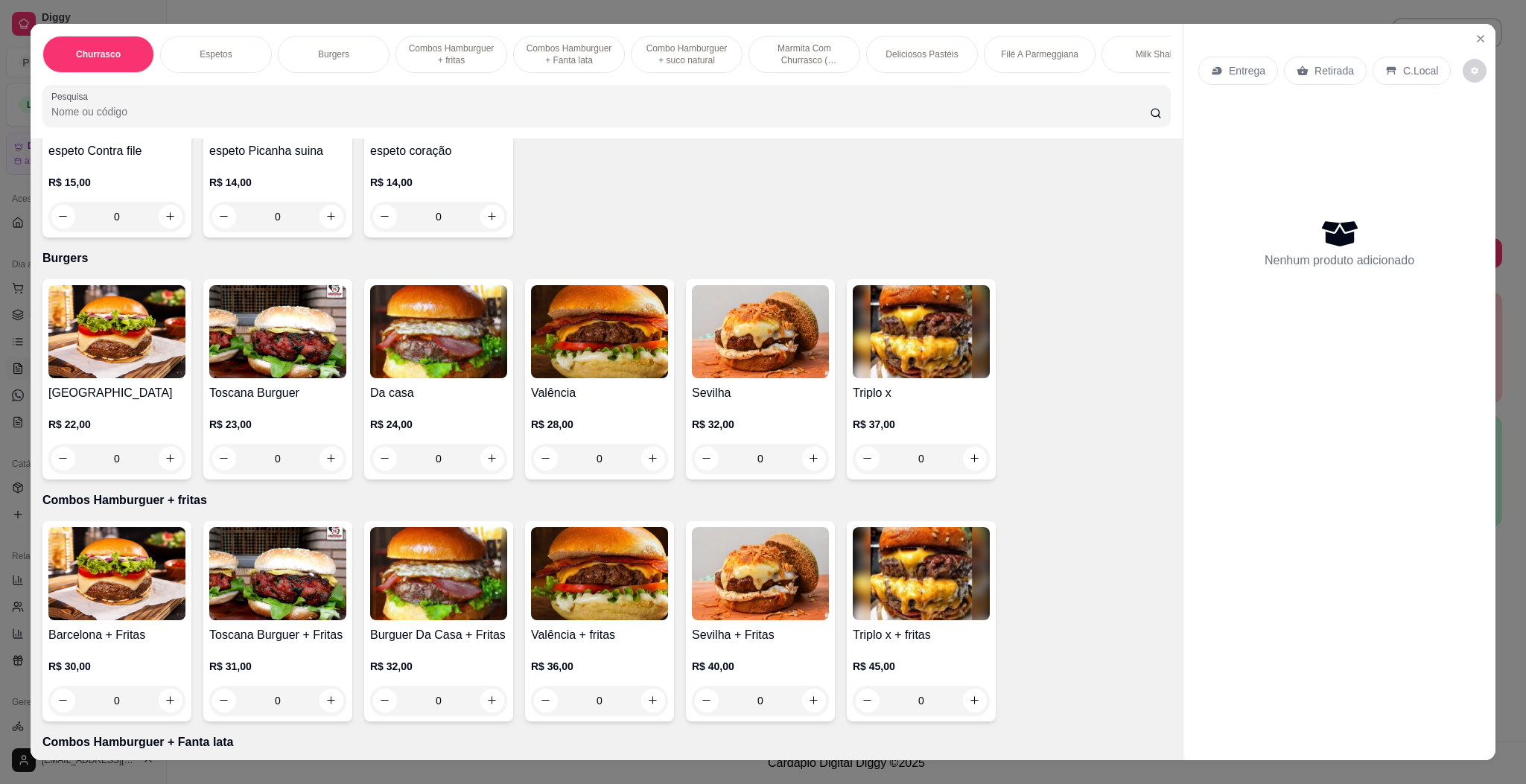
click at [946, 346] on img at bounding box center [921, 331] width 137 height 93
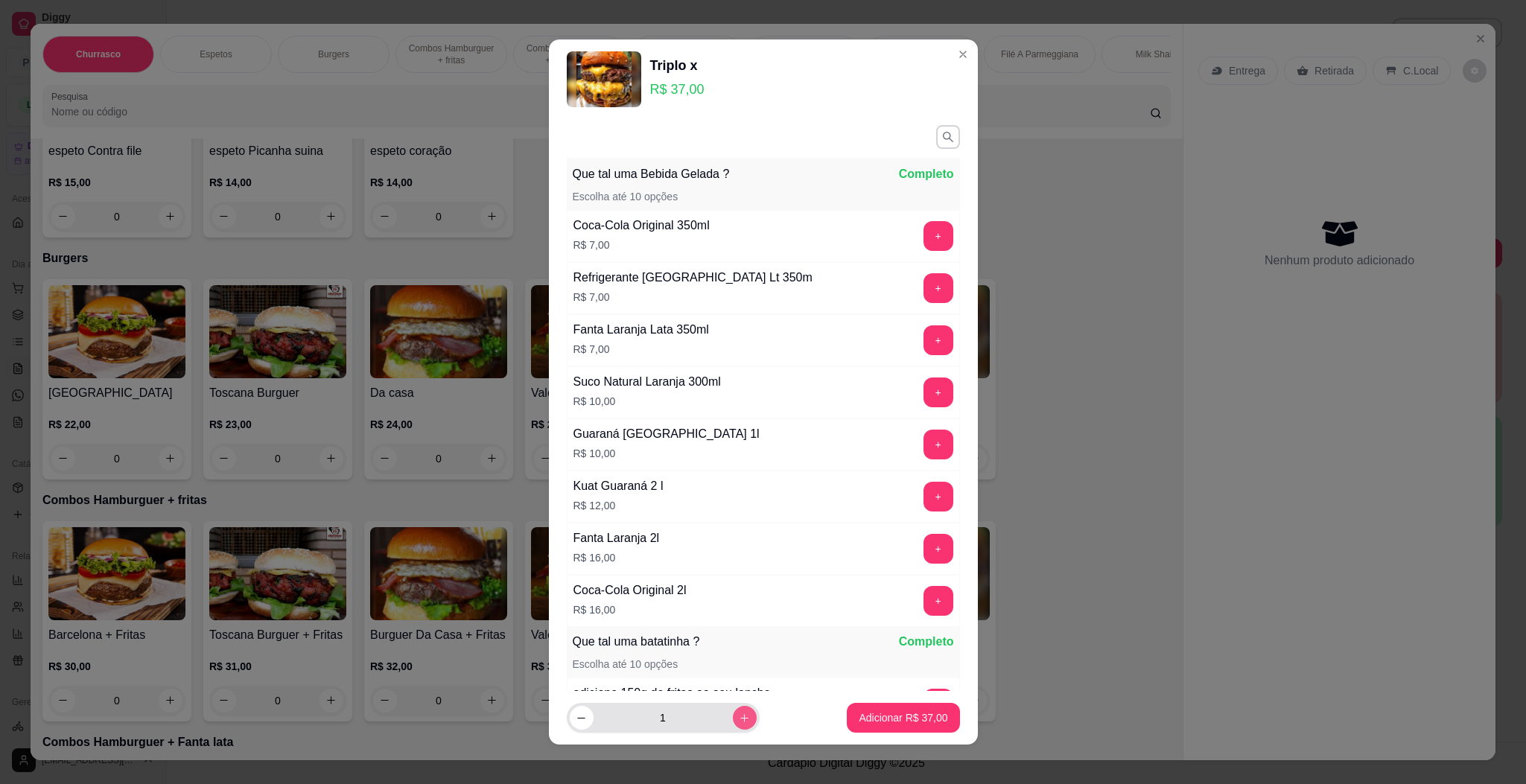
click at [739, 715] on icon "increase-product-quantity" at bounding box center [744, 718] width 11 height 11
type input "2"
click at [865, 720] on p "Adicionar R$ 74,00" at bounding box center [903, 718] width 87 height 14
type input "2"
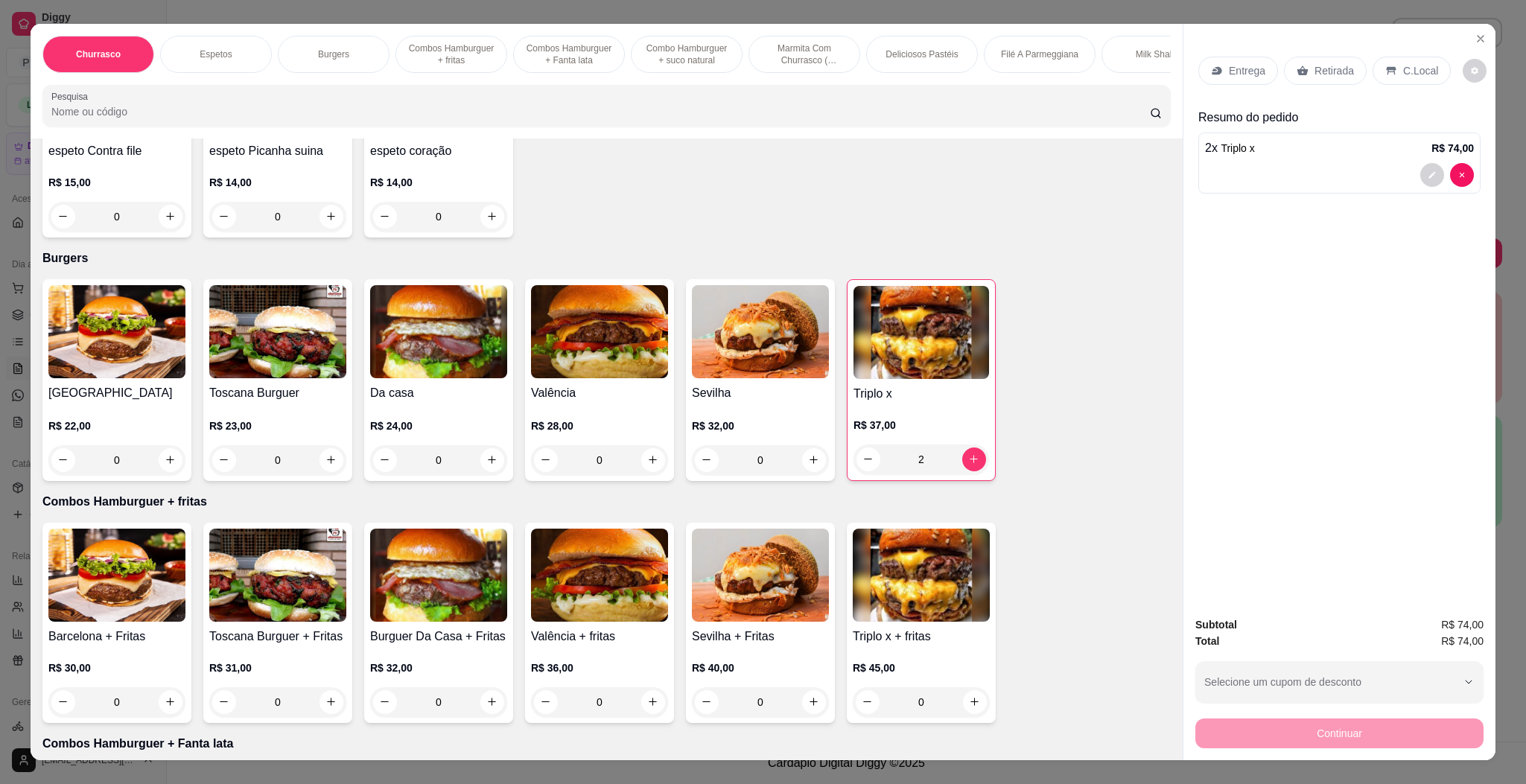
click at [1236, 83] on div "Entrega" at bounding box center [1238, 70] width 80 height 28
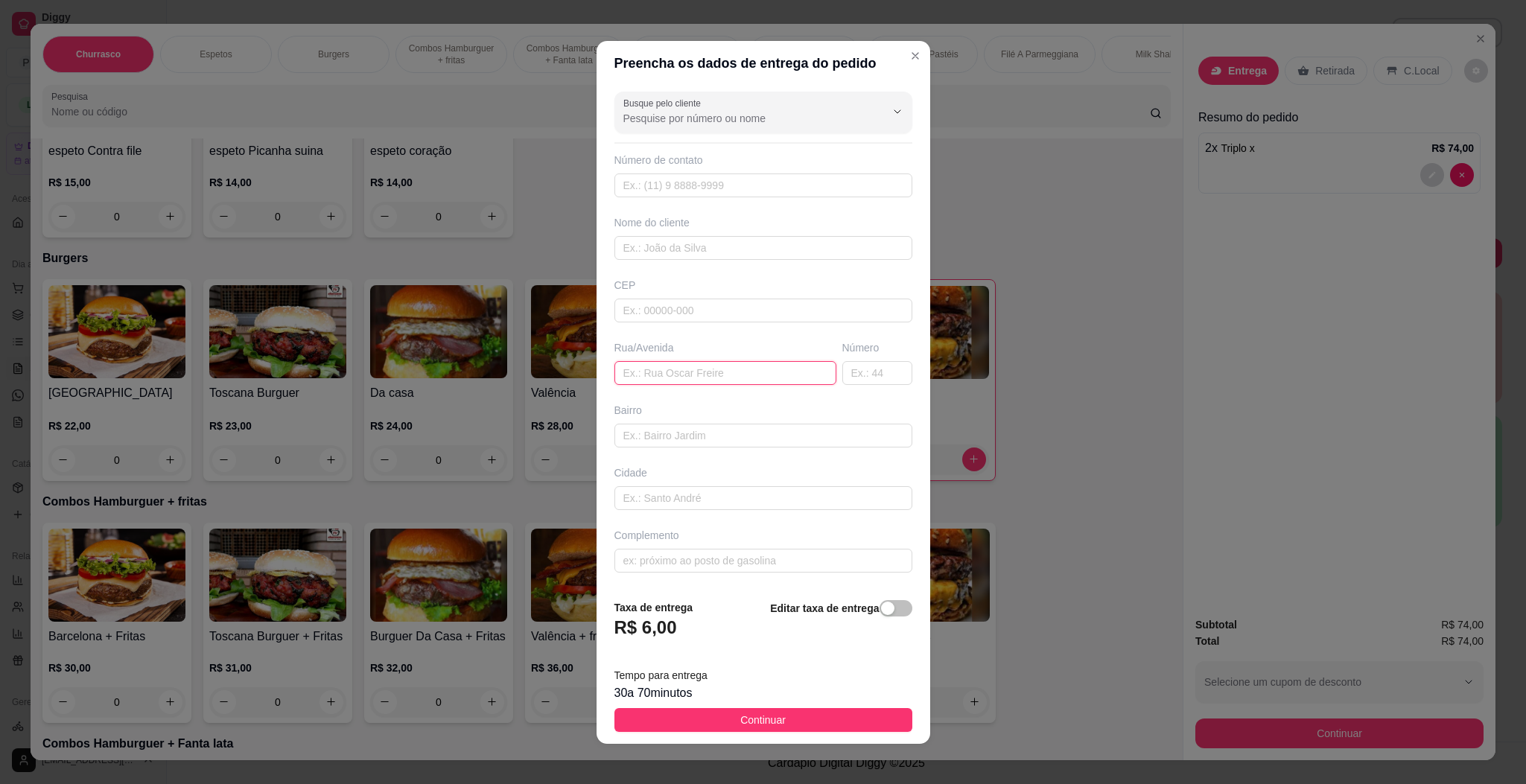
click at [706, 372] on input "text" at bounding box center [726, 372] width 222 height 24
paste input "Bairro vista alegre [STREET_ADDRESS]"
type input "Bairro vista alegre [STREET_ADDRESS]"
drag, startPoint x: 735, startPoint y: 713, endPoint x: 941, endPoint y: 730, distance: 206.7
click at [740, 713] on span "Continuar" at bounding box center [763, 720] width 45 height 16
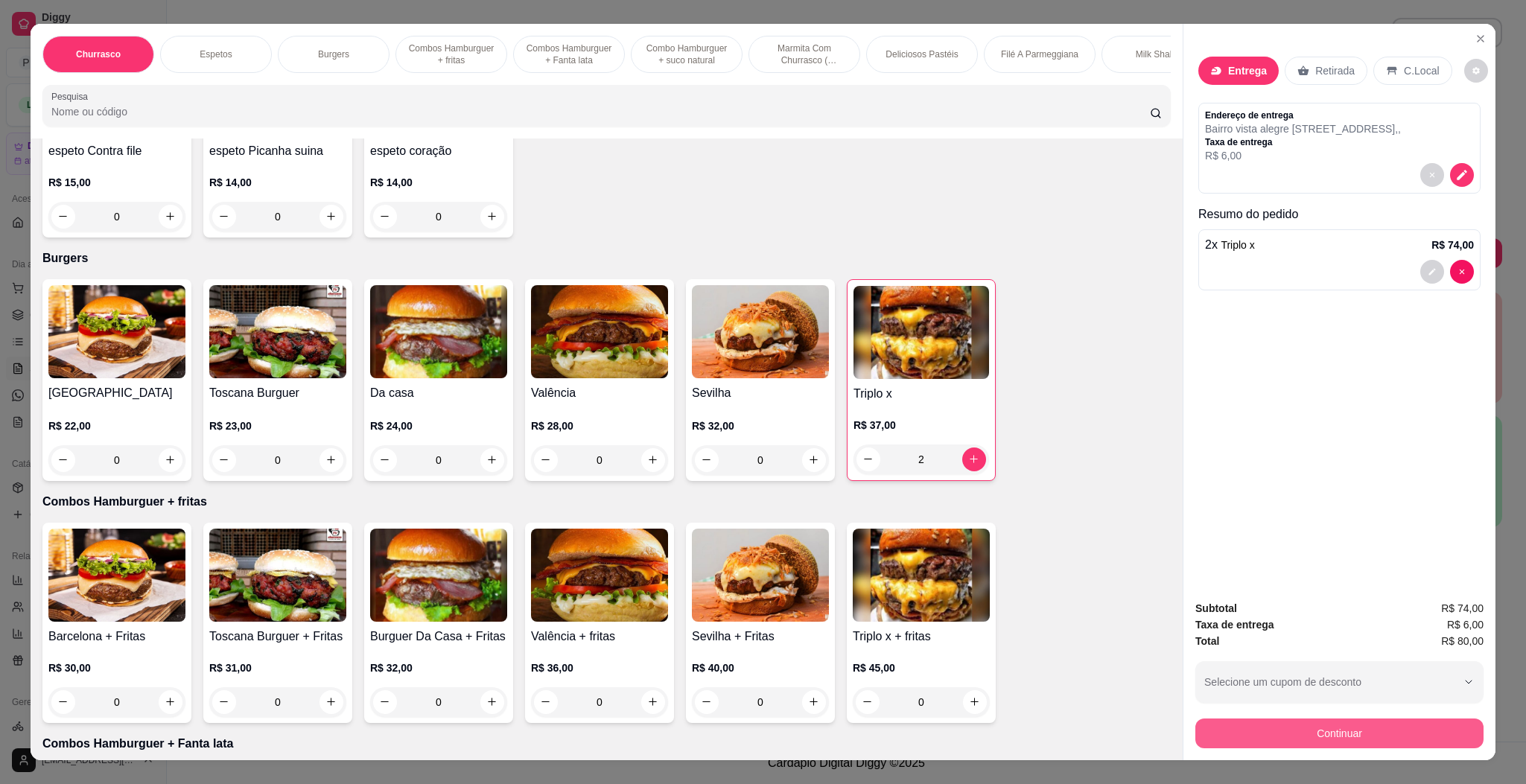
click at [1239, 731] on button "Continuar" at bounding box center [1339, 733] width 288 height 30
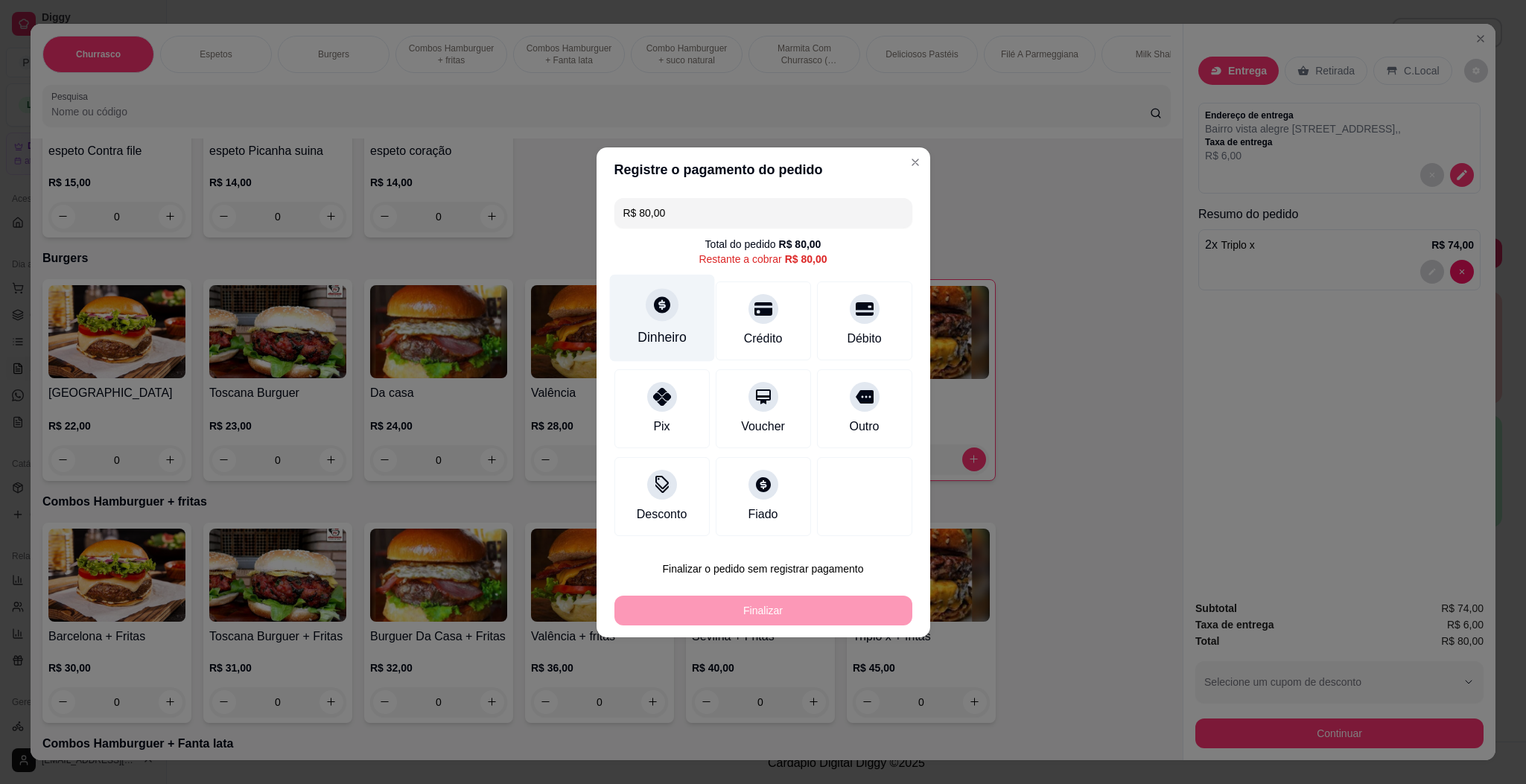
click at [672, 315] on div "Dinheiro" at bounding box center [661, 318] width 105 height 87
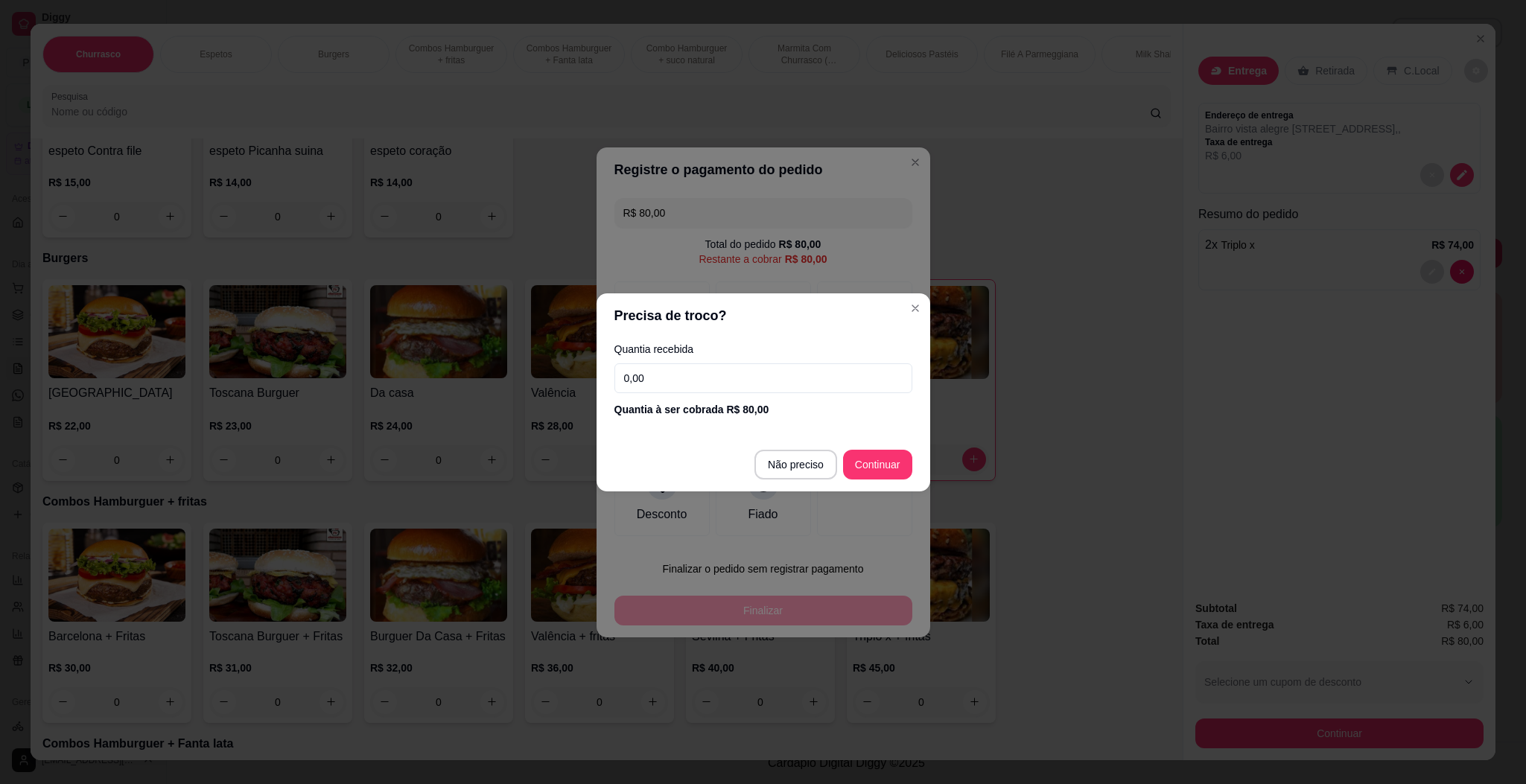
click at [800, 361] on div "Quantia recebida 0,00 Quantia à ser cobrada R$ 80,00" at bounding box center [763, 380] width 333 height 85
click at [793, 377] on input "0,00" at bounding box center [763, 378] width 298 height 30
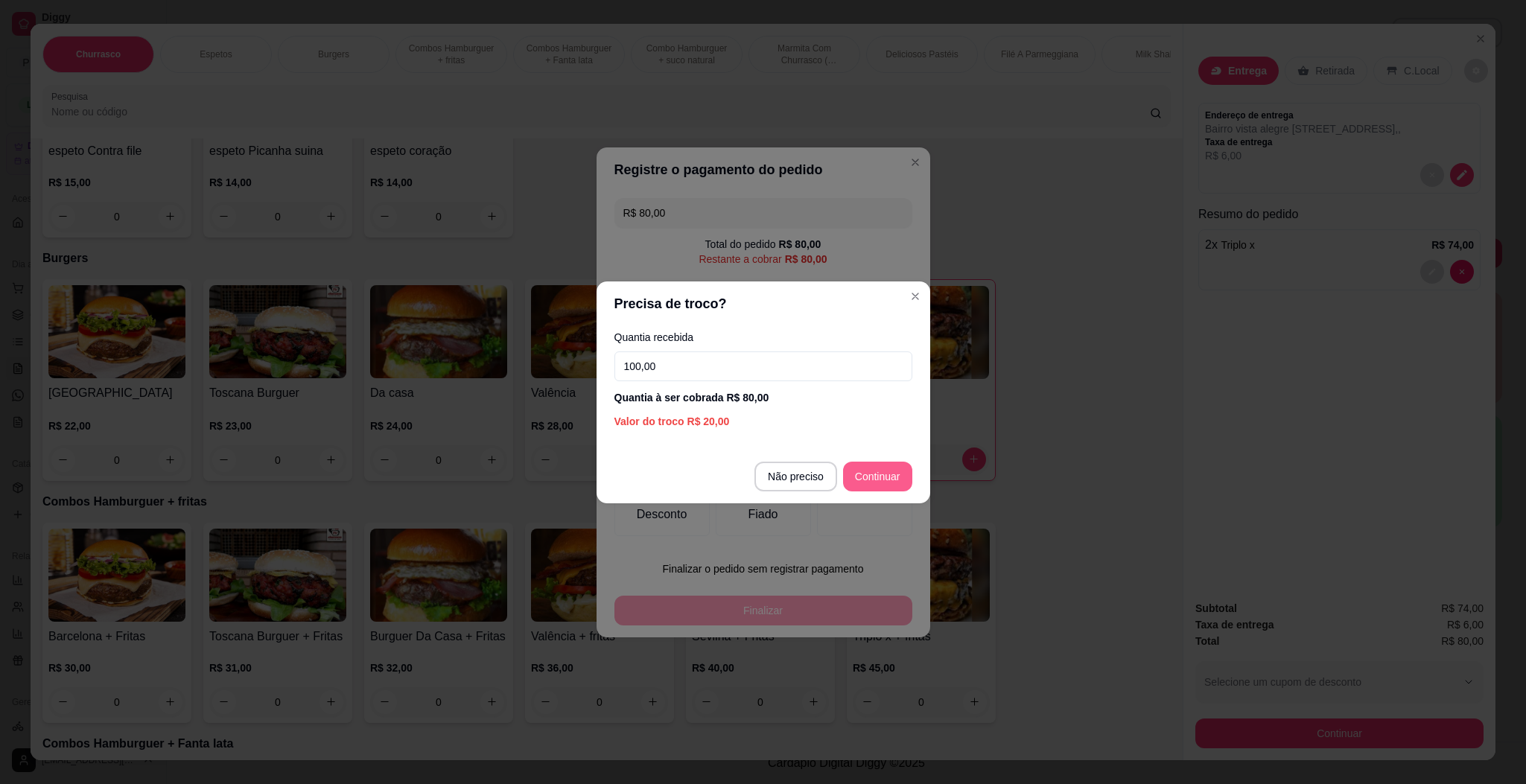
type input "100,00"
type input "R$ 0,00"
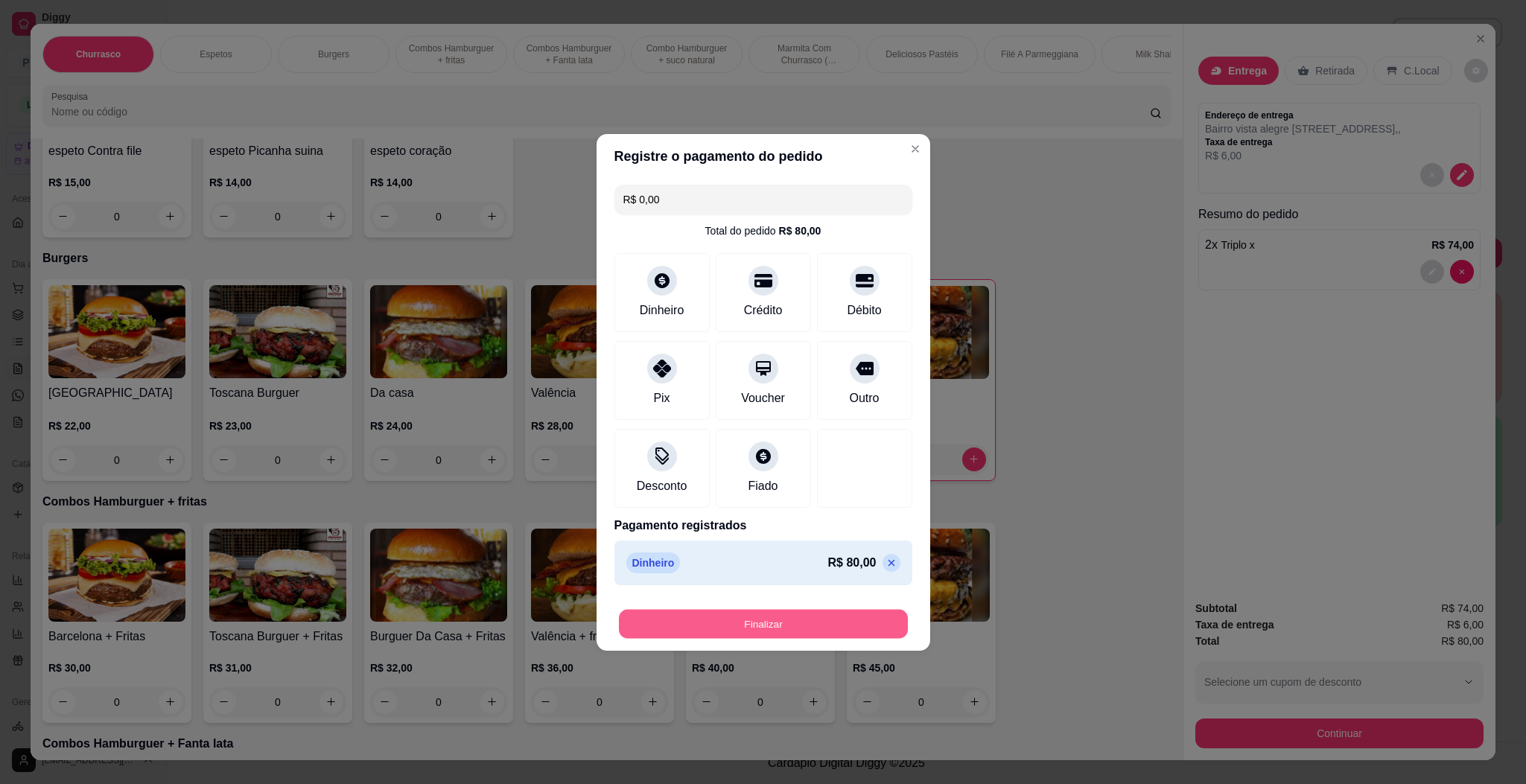
click at [807, 622] on button "Finalizar" at bounding box center [763, 623] width 289 height 29
type input "0"
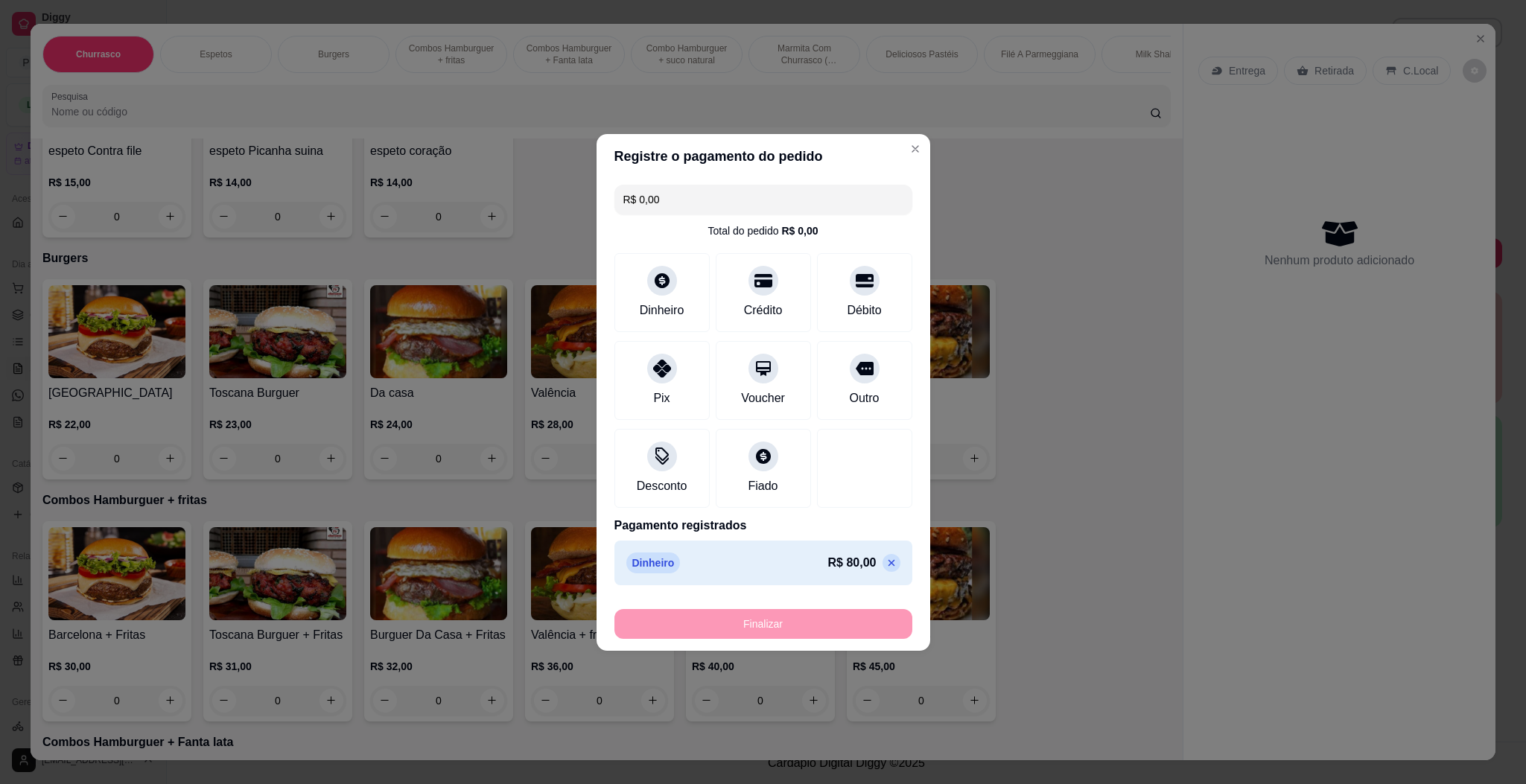
type input "-R$ 80,00"
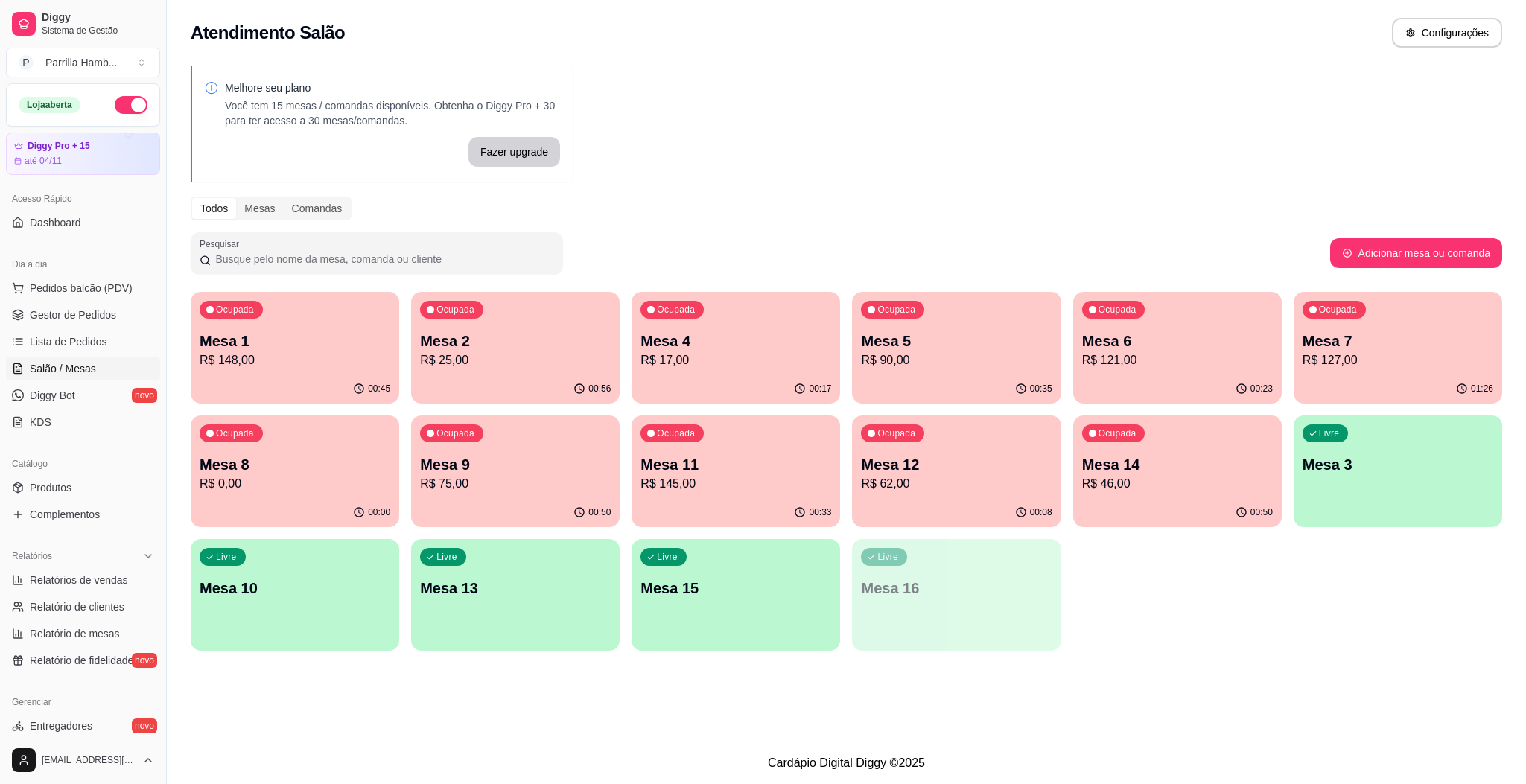
click at [486, 442] on div "Ocupada Mesa 9 R$ 75,00" at bounding box center [515, 457] width 209 height 83
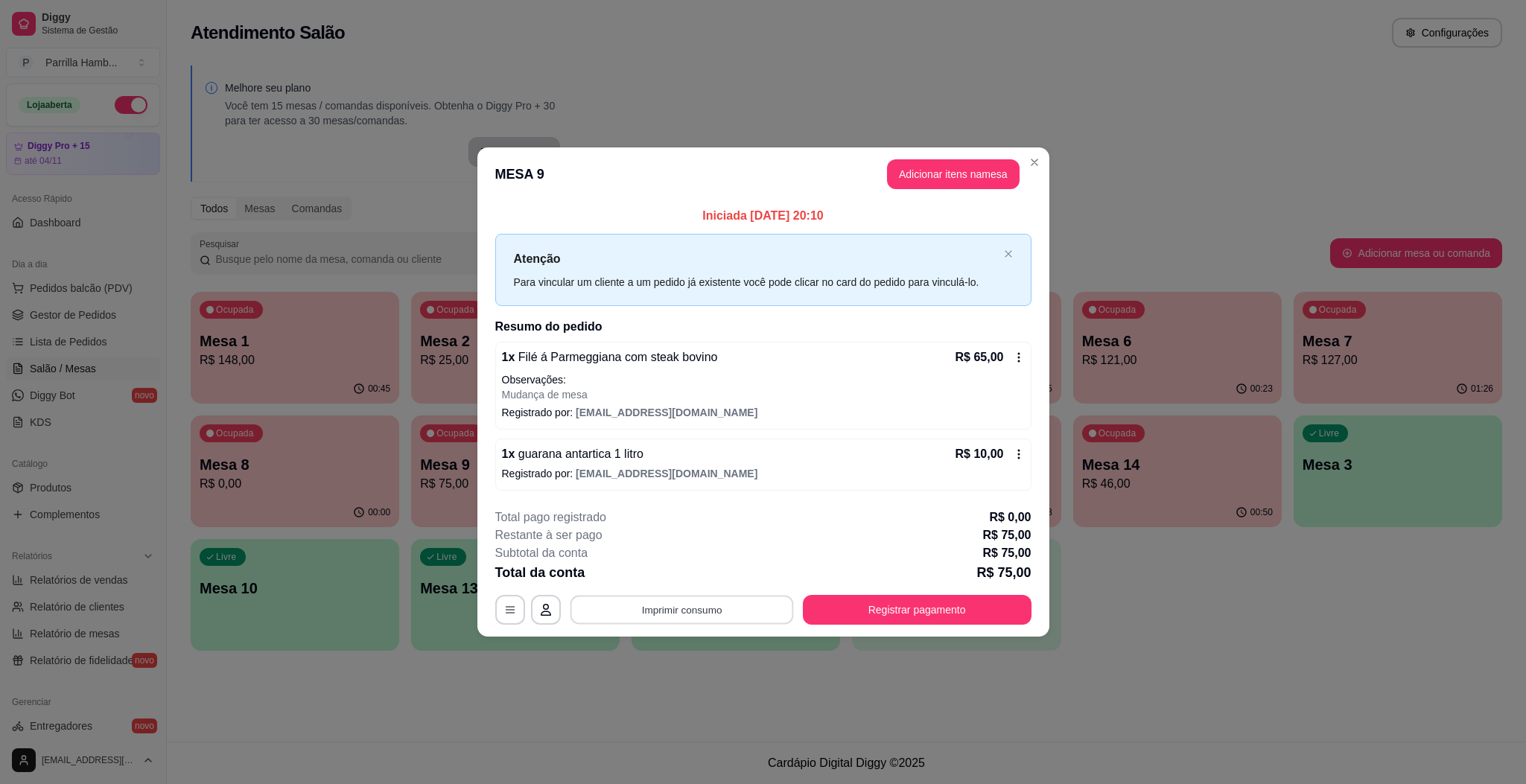
click at [743, 605] on button "Imprimir consumo" at bounding box center [681, 610] width 223 height 29
click at [706, 576] on button "IMPRESSORA" at bounding box center [686, 576] width 108 height 24
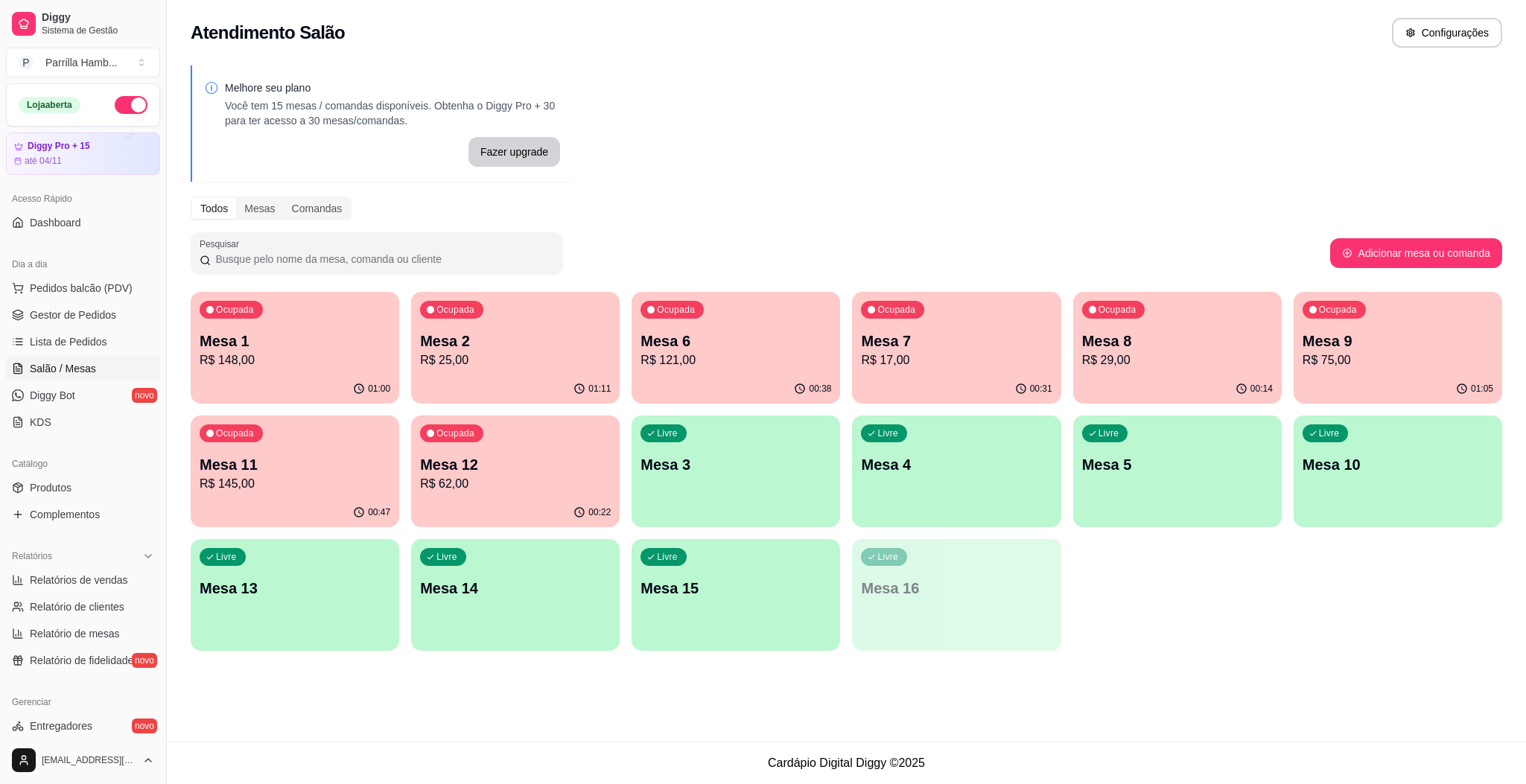
click at [968, 382] on div "00:31" at bounding box center [956, 389] width 209 height 29
click at [108, 302] on ul "Pedidos balcão (PDV) Gestor de Pedidos Lista de Pedidos Salão / Mesas Diggy Bot…" at bounding box center [83, 355] width 154 height 158
click at [104, 282] on span "Pedidos balcão (PDV)" at bounding box center [81, 287] width 103 height 15
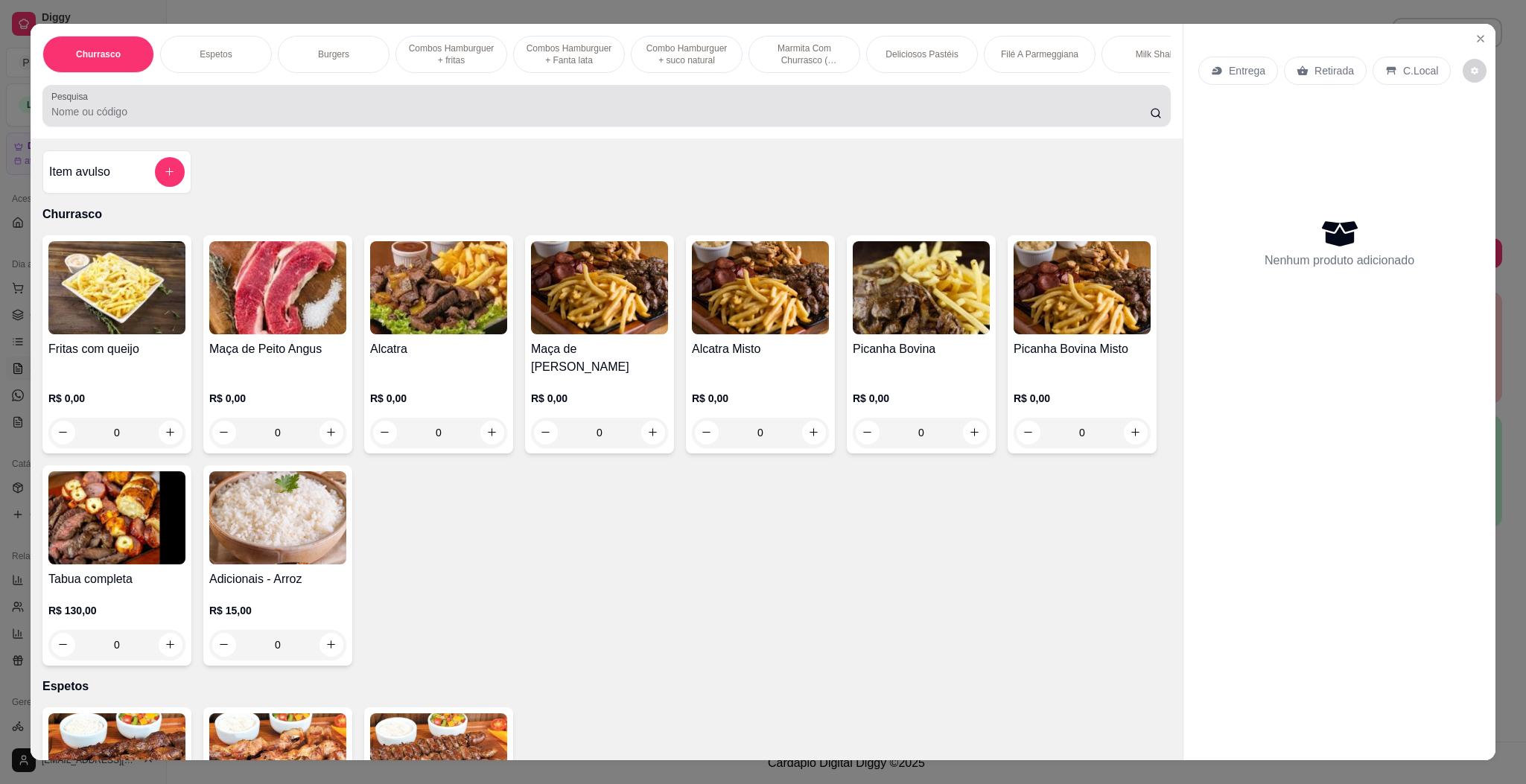
click at [592, 119] on input "Pesquisa" at bounding box center [601, 111] width 1098 height 15
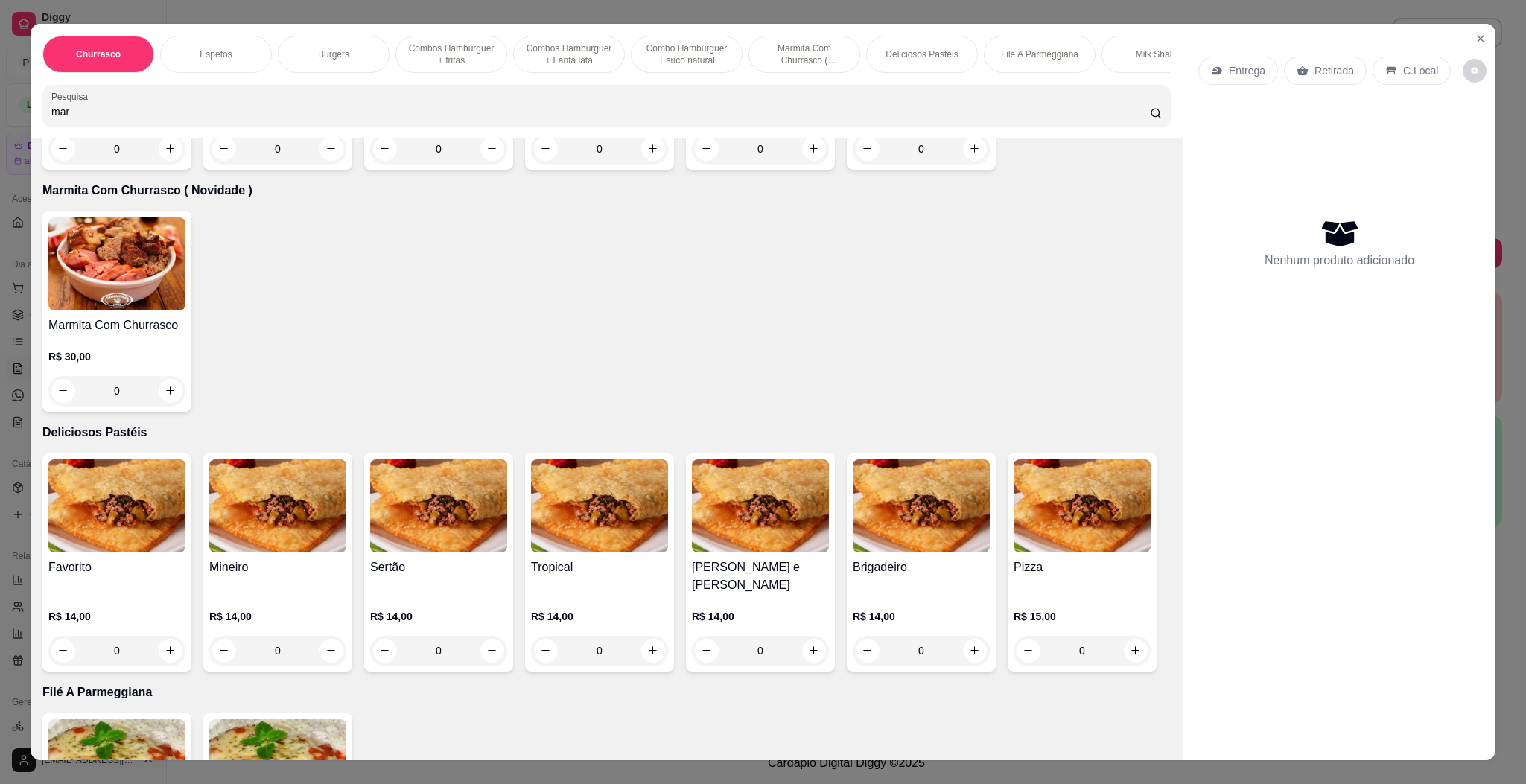
scroll to position [2234, 0]
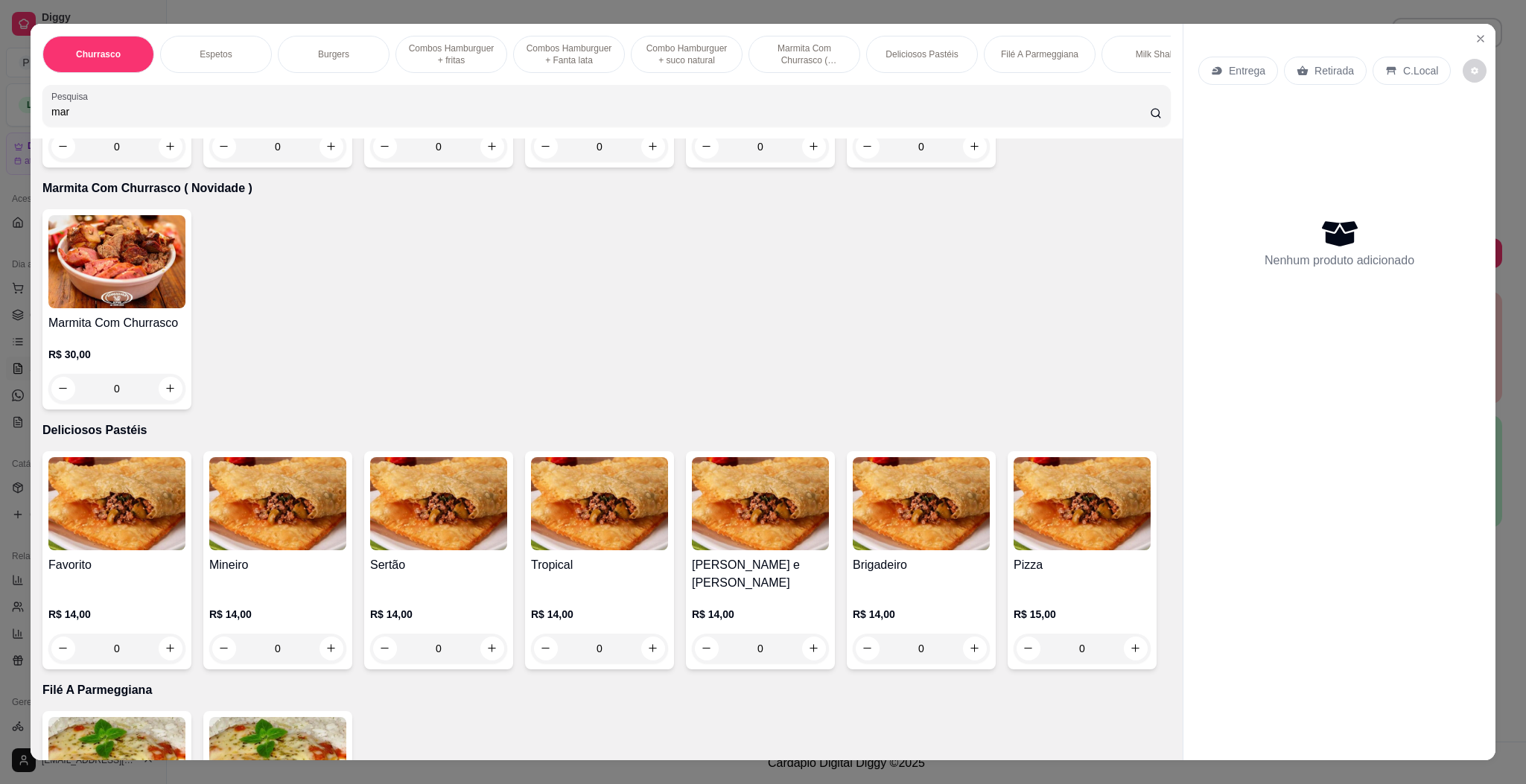
type input "mar"
click at [116, 308] on img at bounding box center [116, 262] width 137 height 93
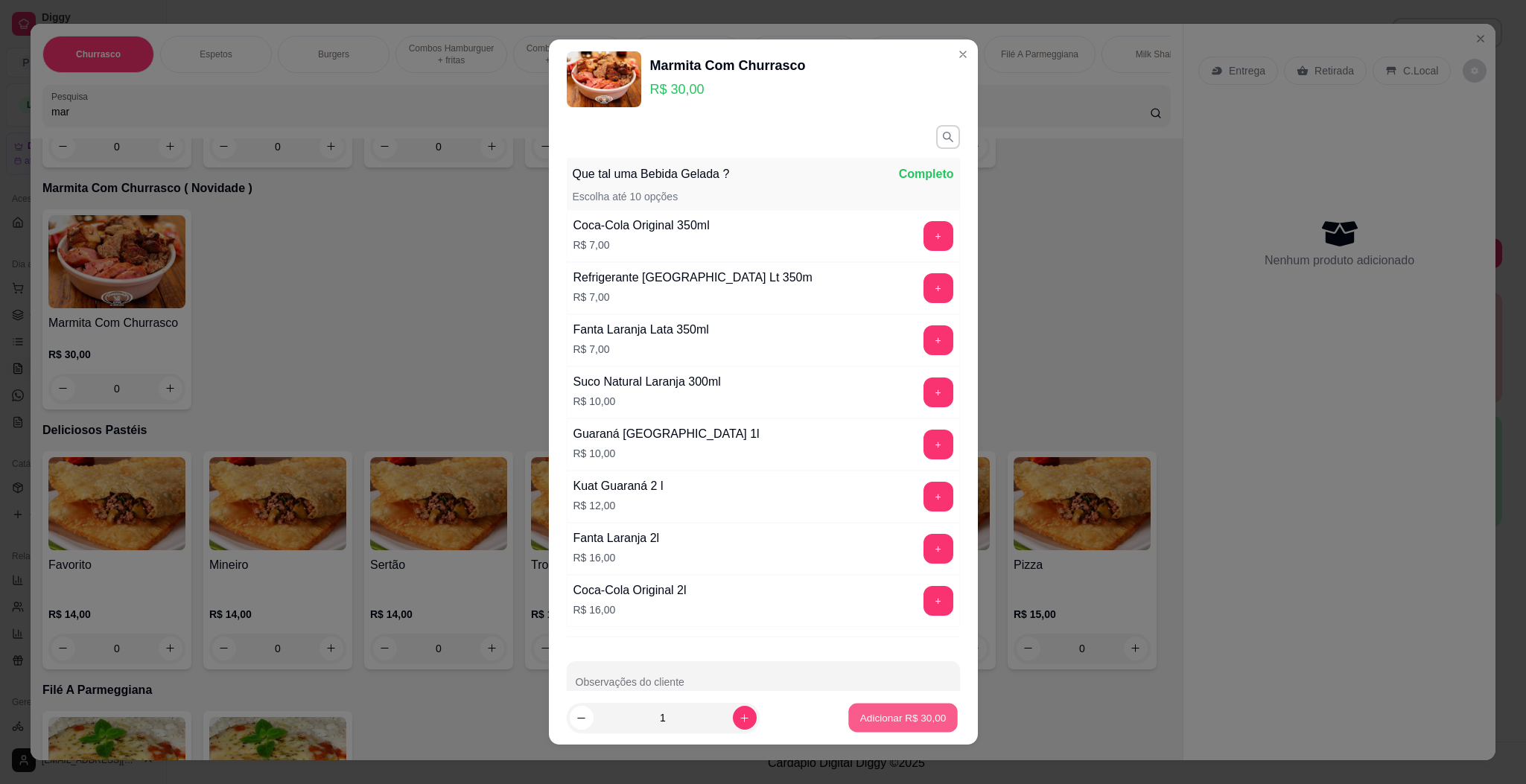
click at [862, 713] on p "Adicionar R$ 30,00" at bounding box center [903, 718] width 87 height 14
type input "1"
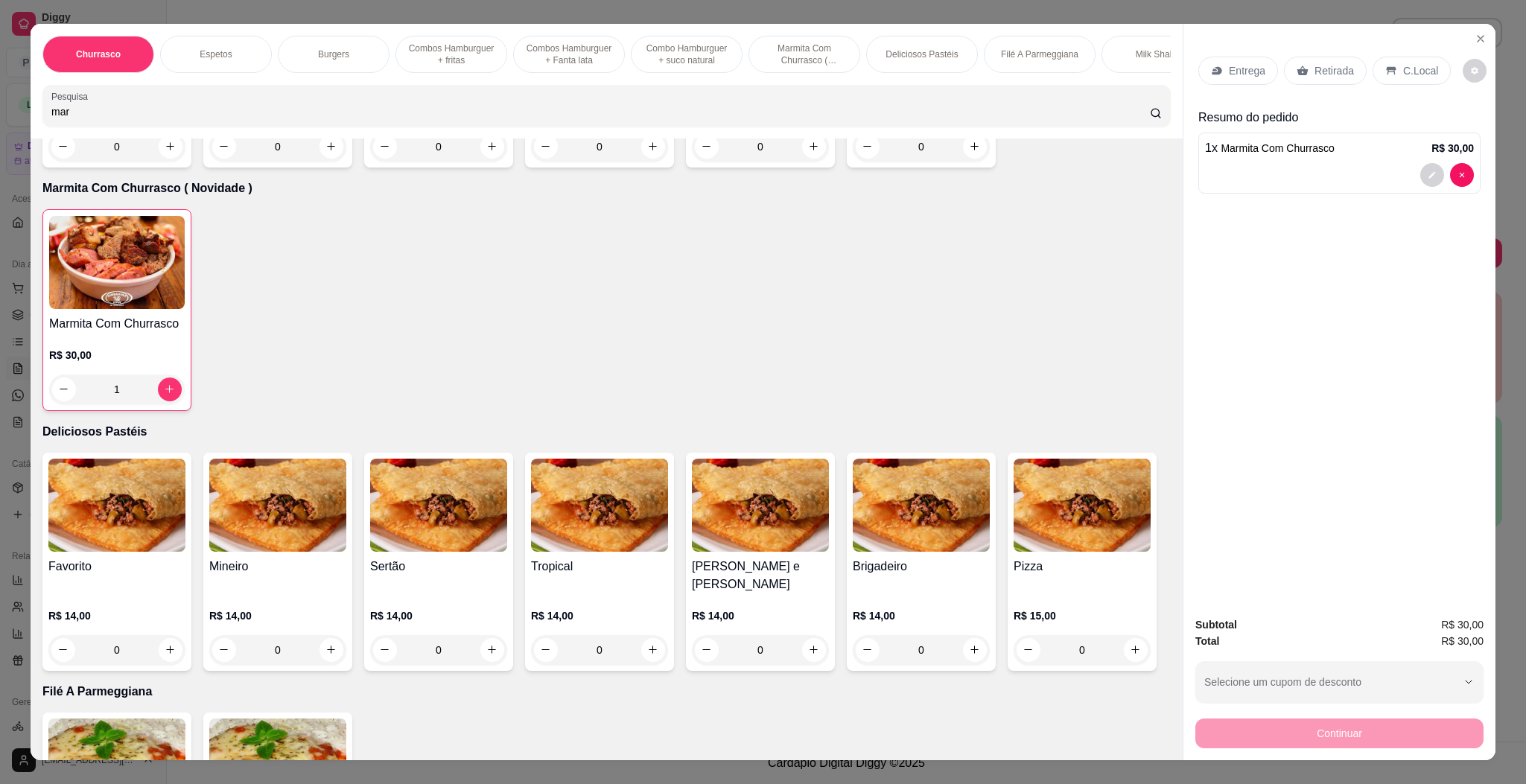
click at [1216, 62] on div "Entrega" at bounding box center [1238, 70] width 80 height 28
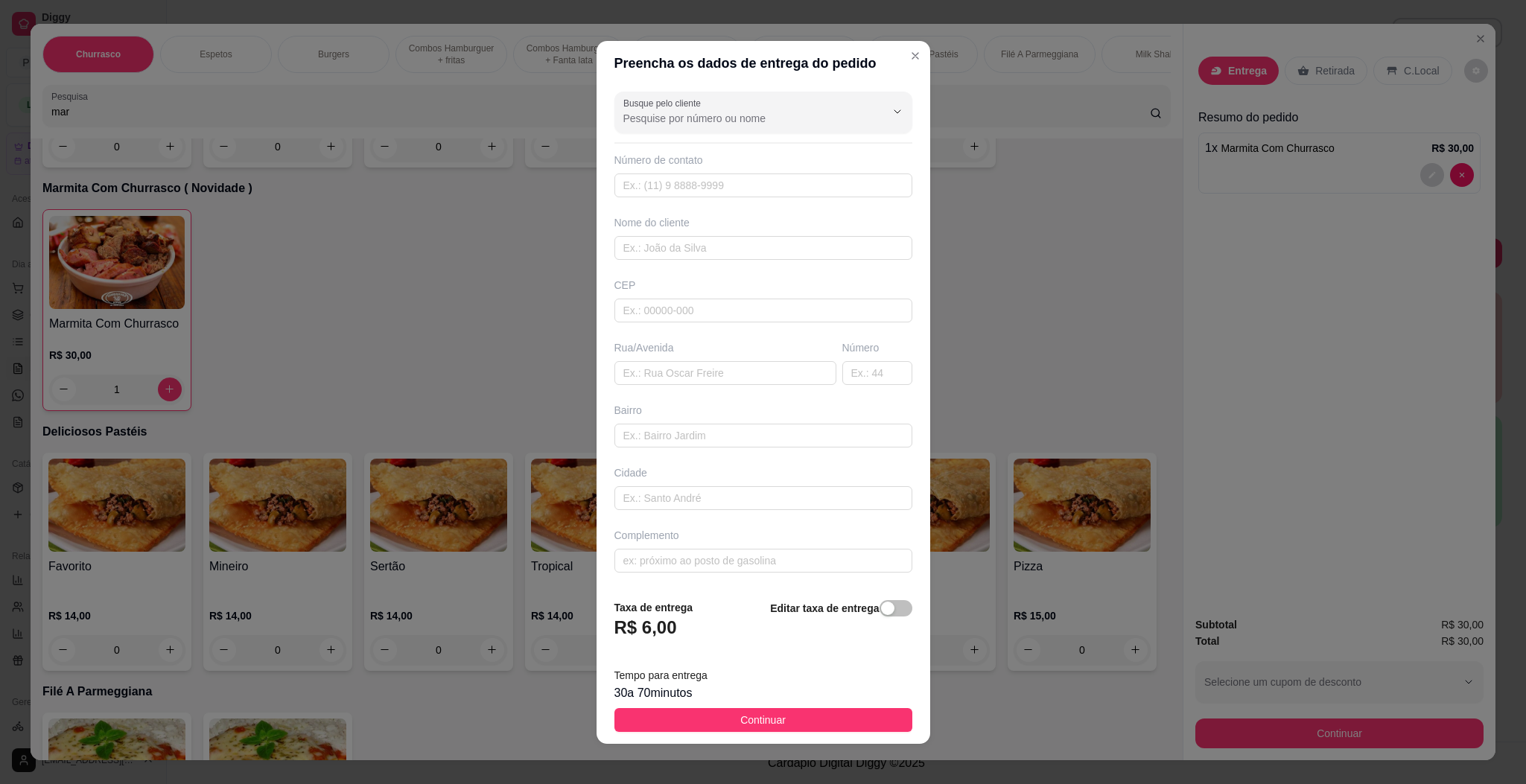
click at [662, 389] on div "Busque pelo cliente Número de contato Nome do cliente CEP Rua/[GEOGRAPHIC_DATA]" at bounding box center [763, 337] width 333 height 502
click at [665, 385] on input "text" at bounding box center [726, 372] width 222 height 24
paste input "Entregar aqui na [GEOGRAPHIC_DATA]"
type input "Entregar aqui na [GEOGRAPHIC_DATA]"
drag, startPoint x: 790, startPoint y: 715, endPoint x: 1111, endPoint y: 735, distance: 321.6
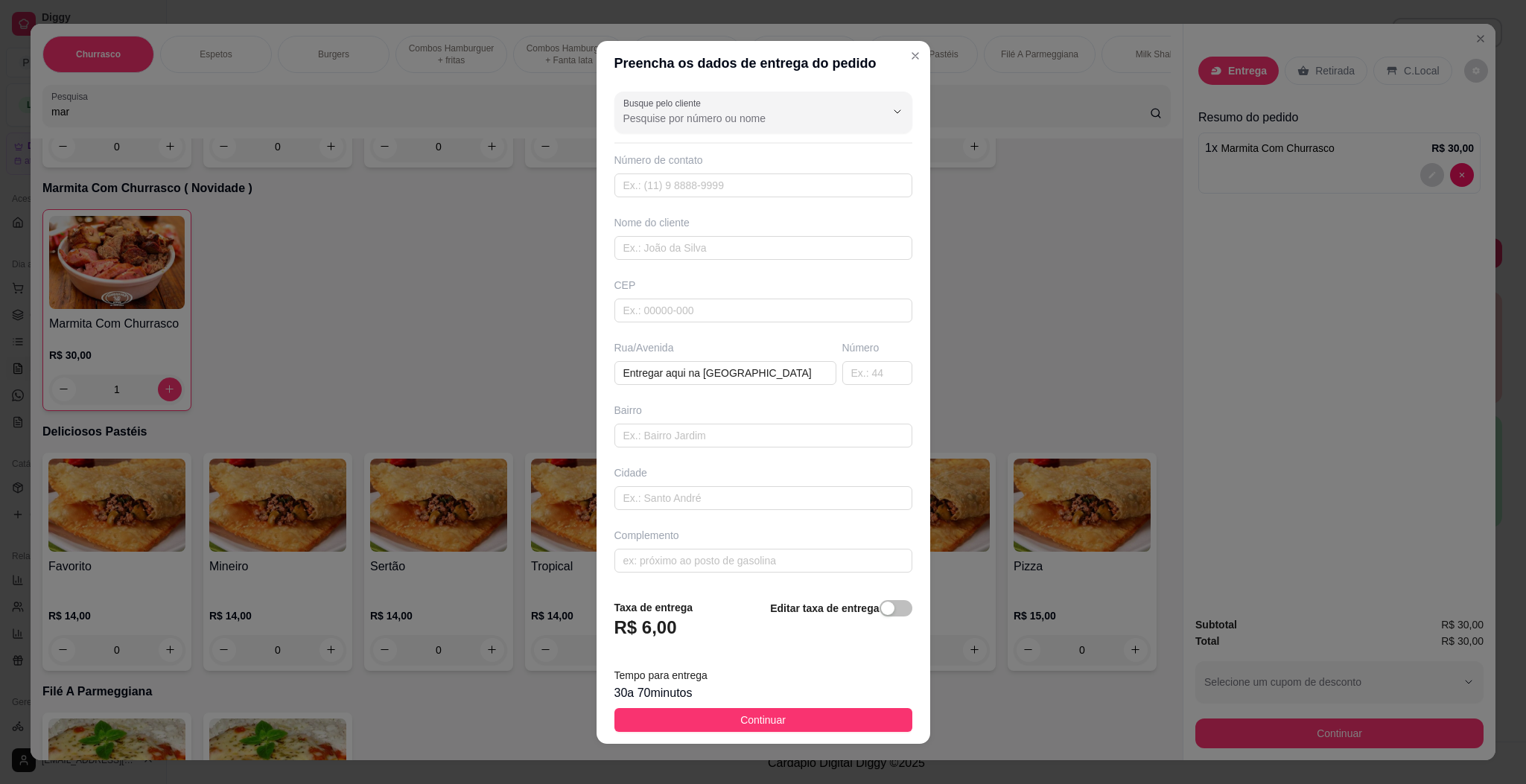
click at [791, 715] on button "Continuar" at bounding box center [763, 720] width 298 height 24
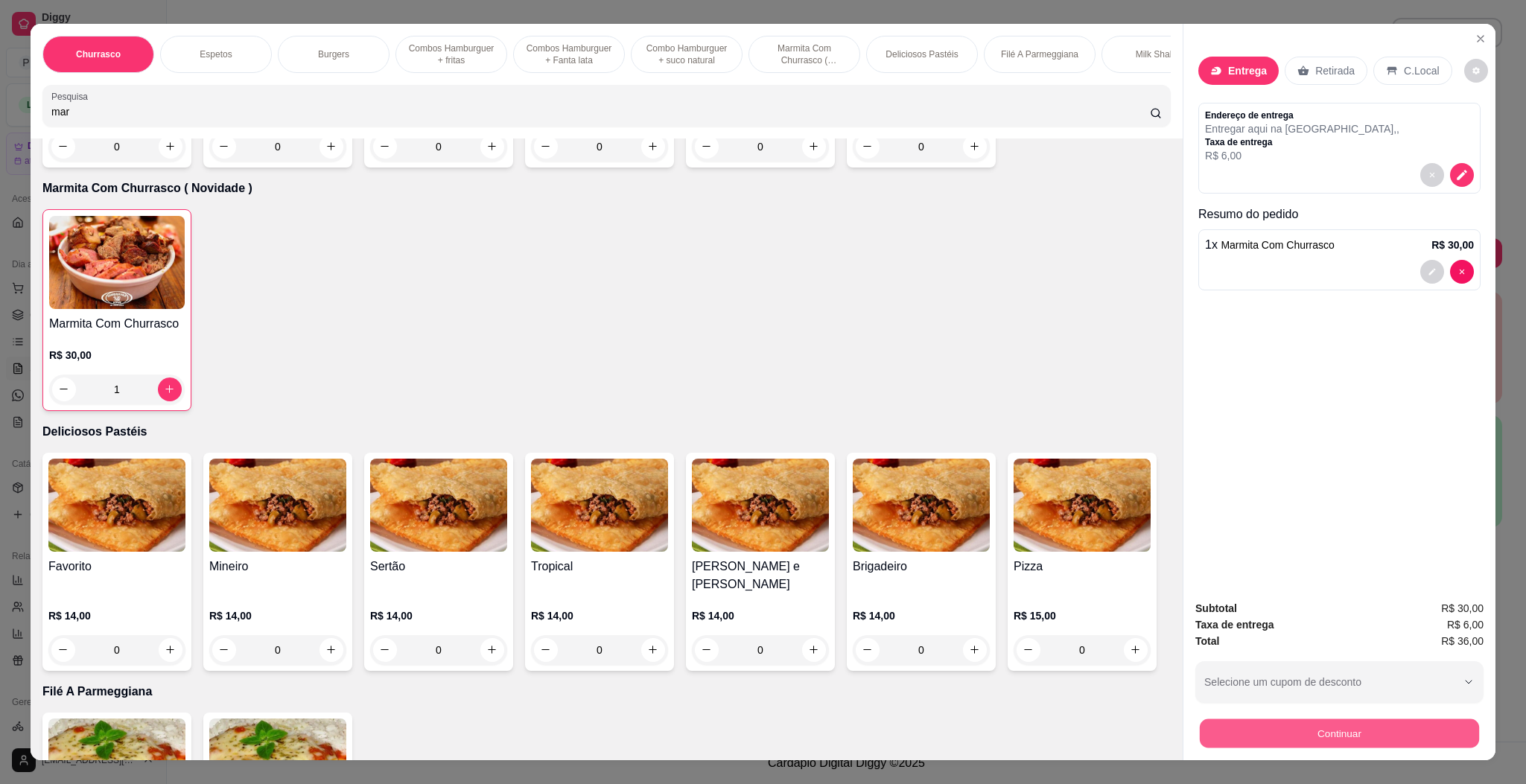
click at [1314, 732] on button "Continuar" at bounding box center [1339, 733] width 280 height 29
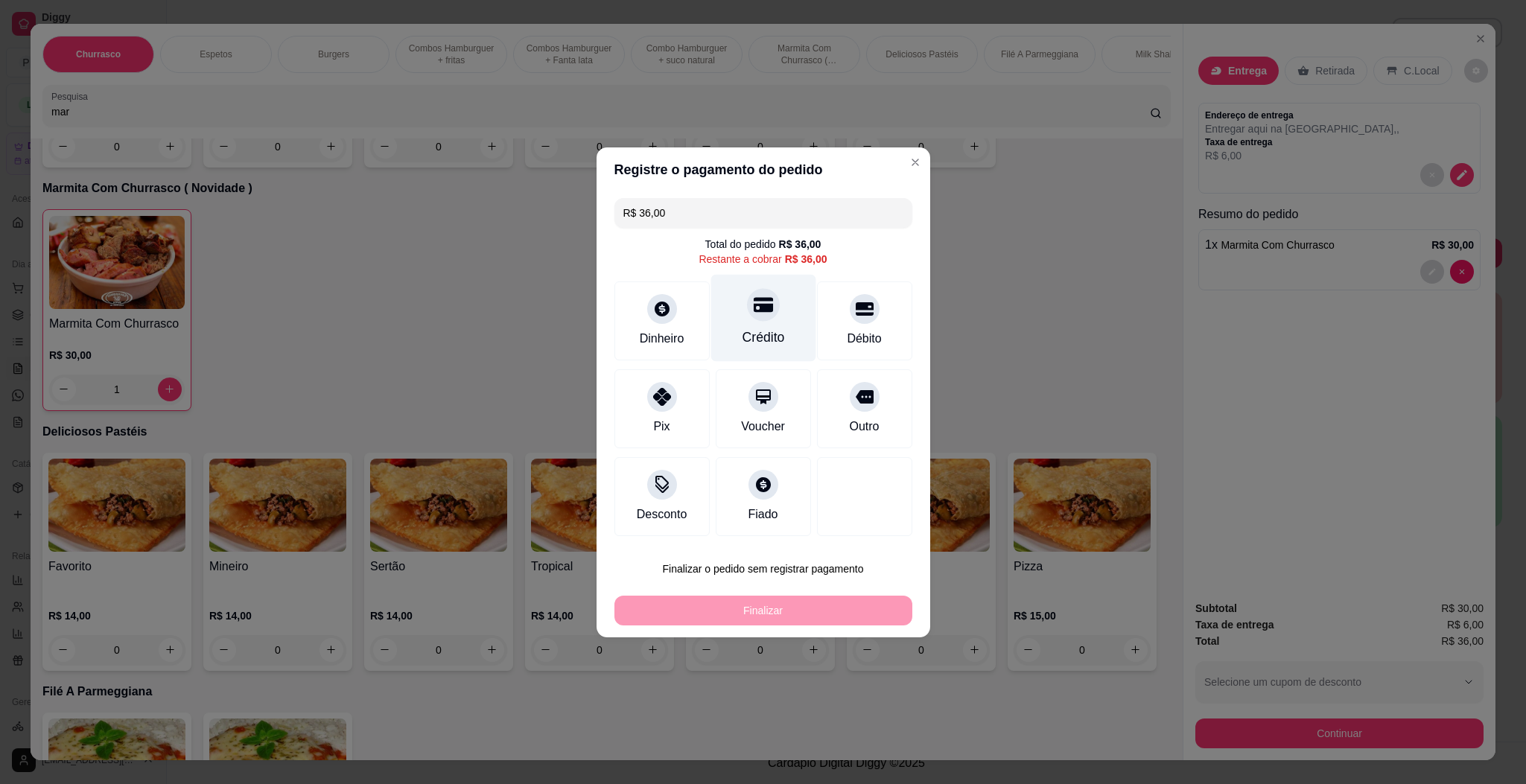
drag, startPoint x: 778, startPoint y: 330, endPoint x: 776, endPoint y: 320, distance: 10.2
click at [779, 320] on div "Crédito" at bounding box center [763, 318] width 105 height 87
type input "R$ 0,00"
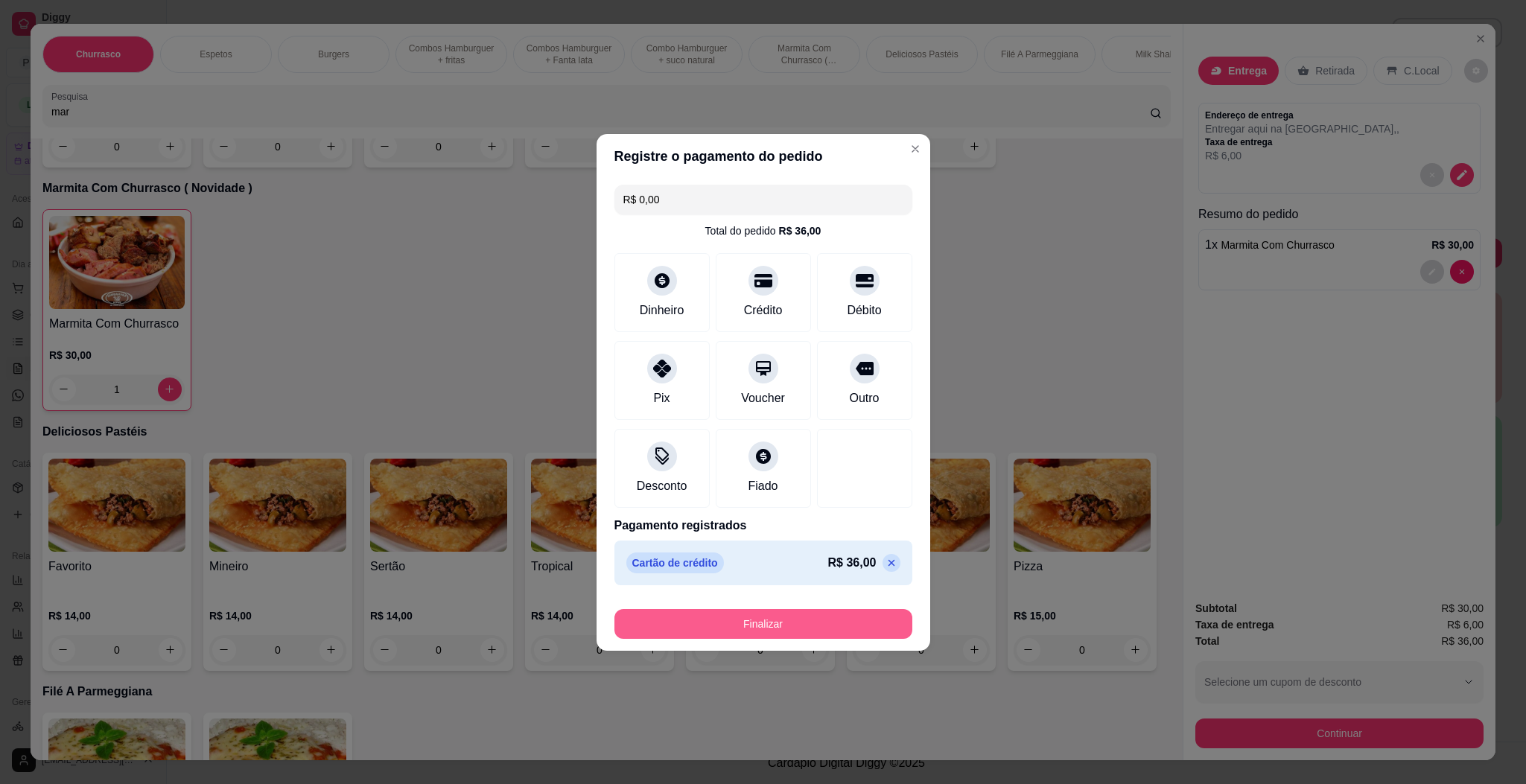
click at [767, 617] on button "Finalizar" at bounding box center [763, 624] width 298 height 30
type input "0"
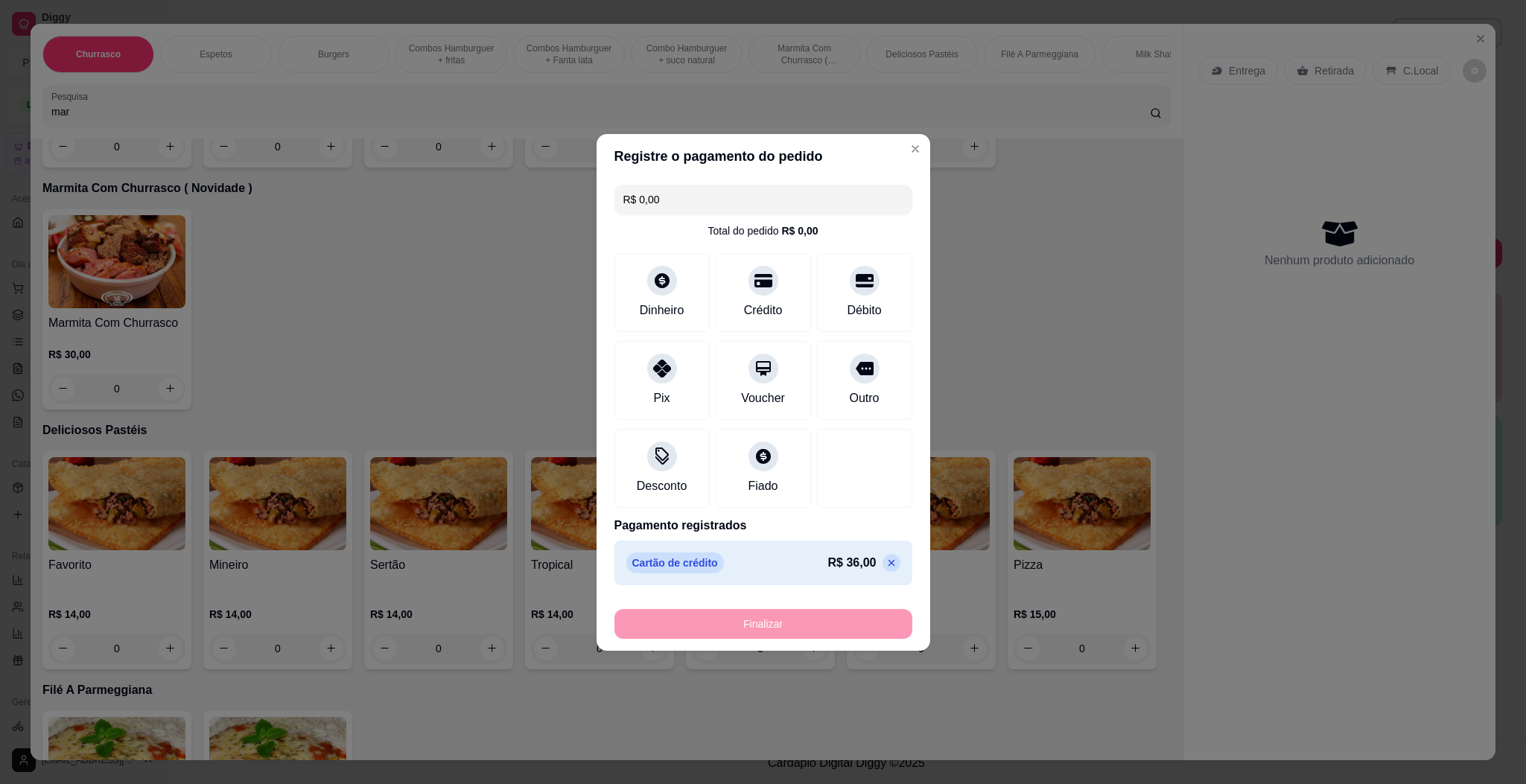
type input "-R$ 36,00"
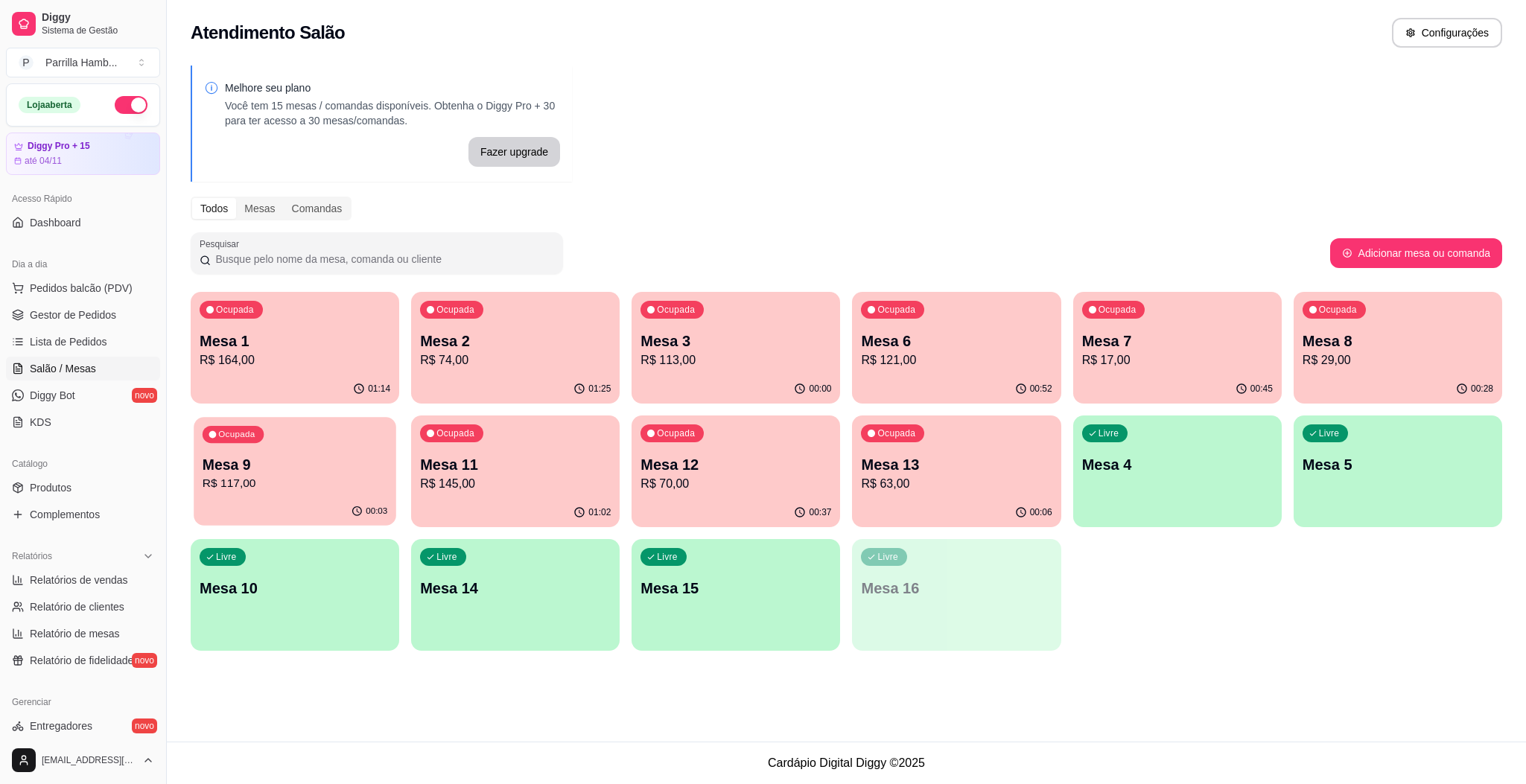
click at [250, 472] on p "Mesa 9" at bounding box center [294, 465] width 184 height 20
click at [315, 597] on p "Mesa 10" at bounding box center [294, 589] width 184 height 20
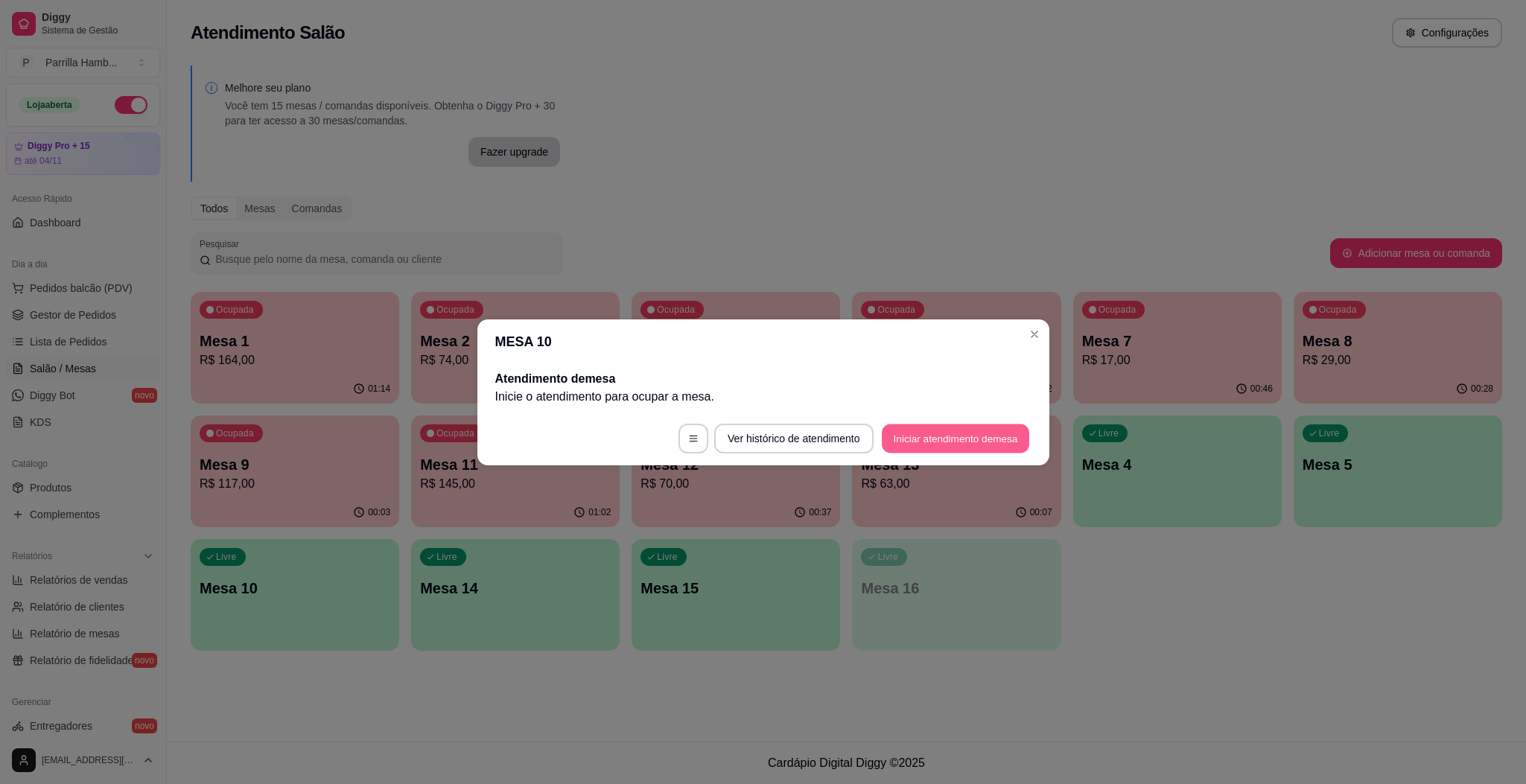
click at [961, 447] on button "Iniciar atendimento de mesa" at bounding box center [955, 438] width 148 height 29
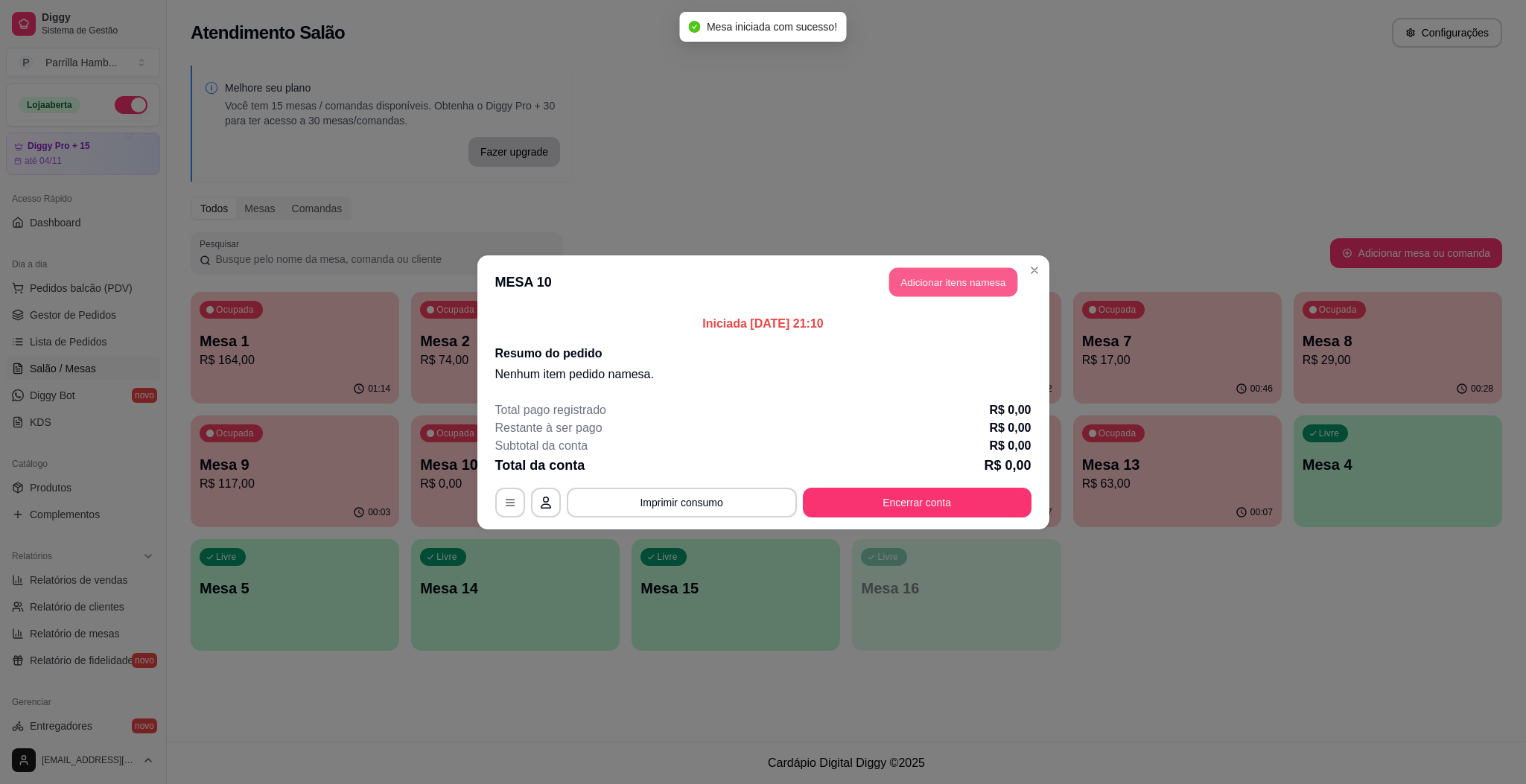
click at [939, 294] on button "Adicionar itens na mesa" at bounding box center [954, 281] width 128 height 29
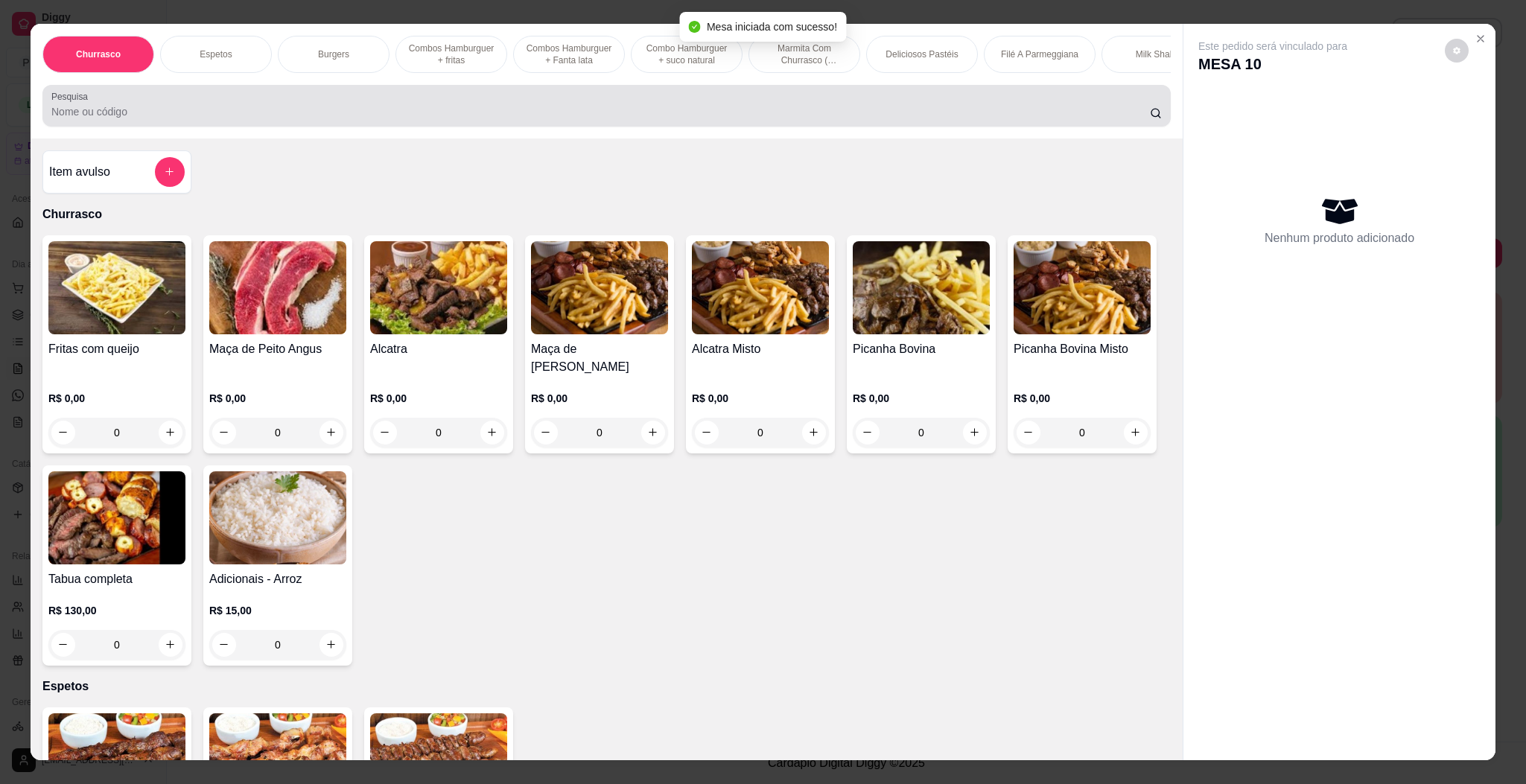
click at [840, 109] on div at bounding box center [607, 105] width 1111 height 30
click at [681, 127] on div "Pesquisa" at bounding box center [606, 105] width 1128 height 41
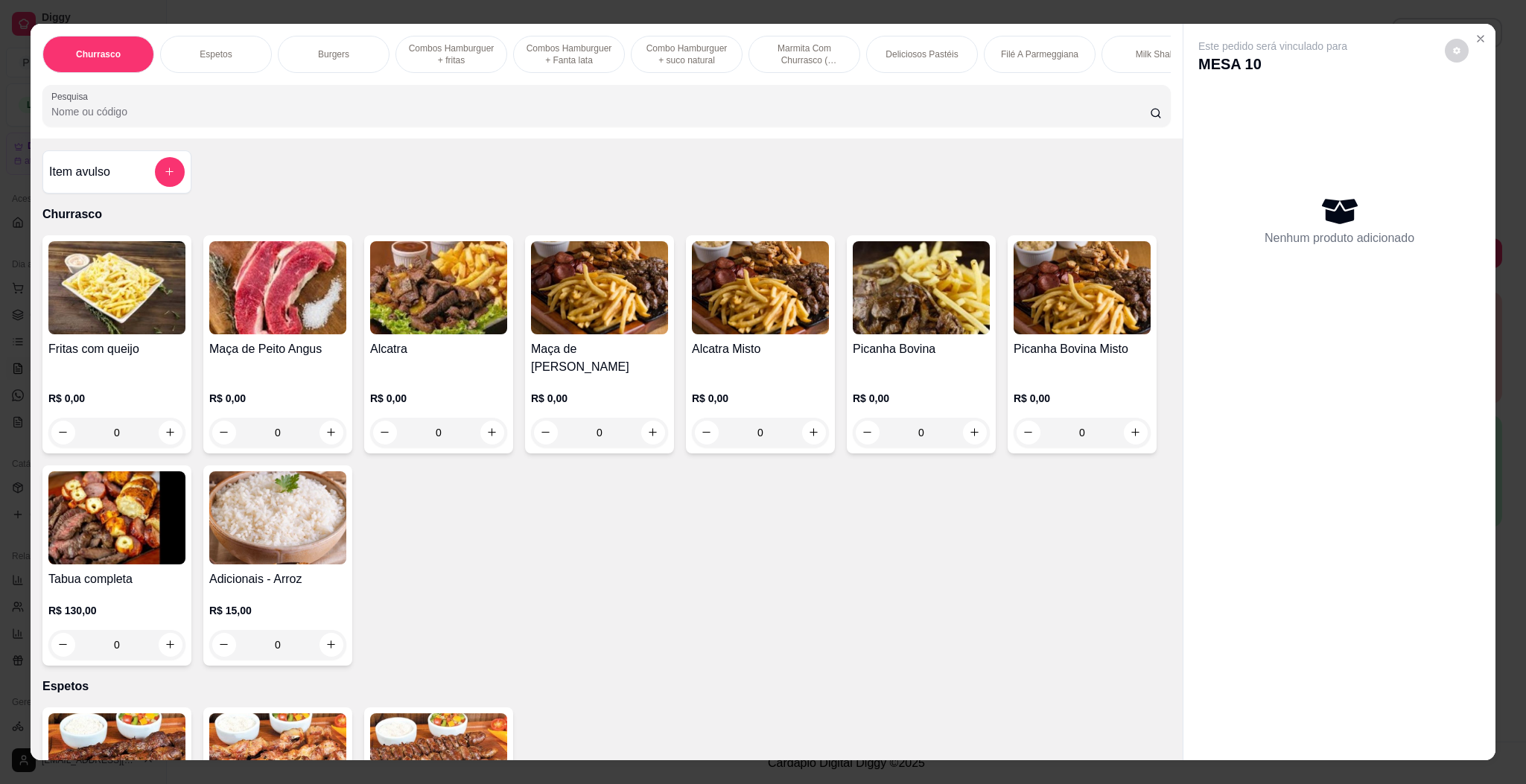
click at [85, 325] on img at bounding box center [116, 287] width 137 height 93
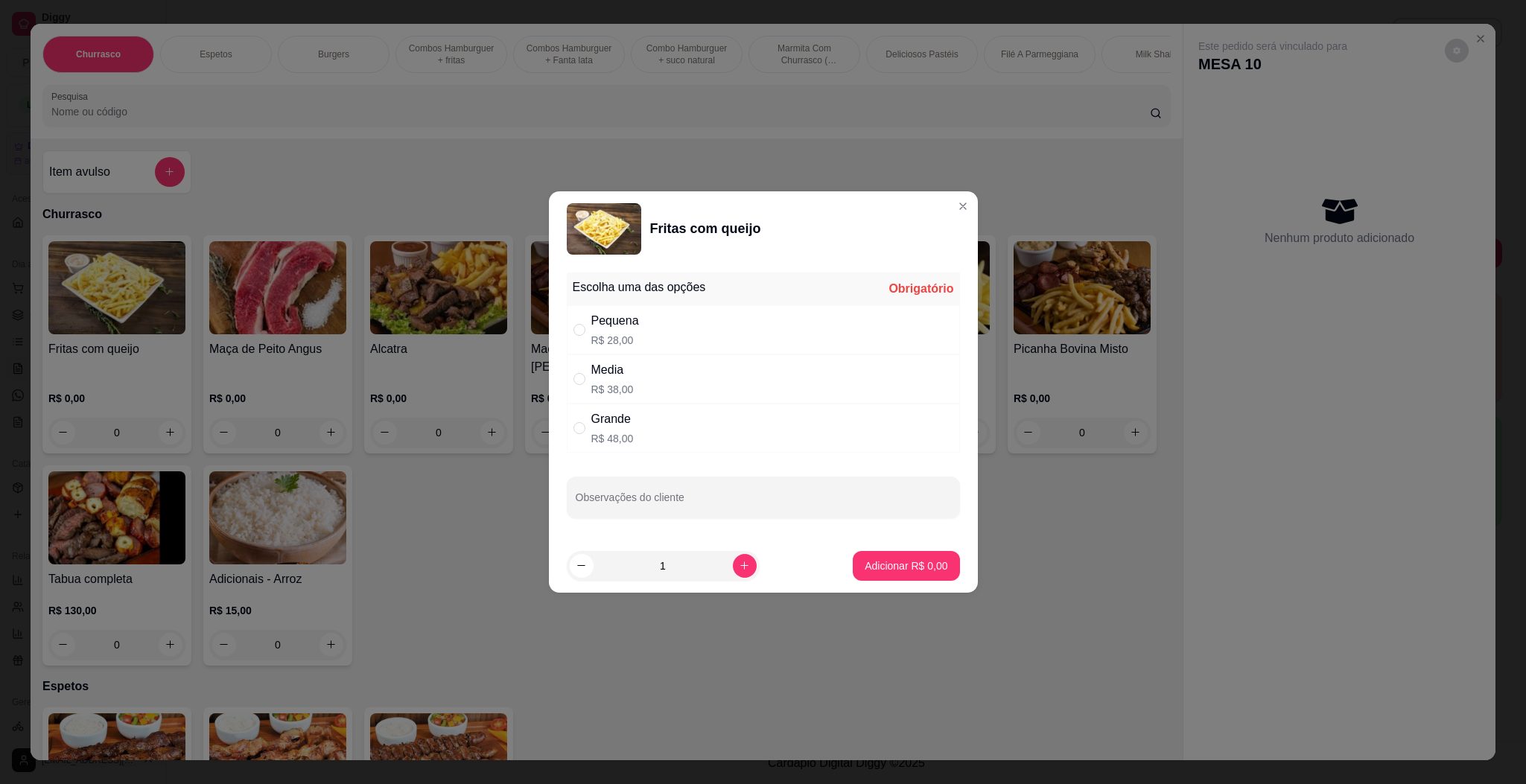
click at [827, 313] on div "Pequena R$ 28,00" at bounding box center [763, 330] width 393 height 49
radio input "true"
click at [903, 572] on p "Adicionar R$ 28,00" at bounding box center [903, 565] width 87 height 14
type input "1"
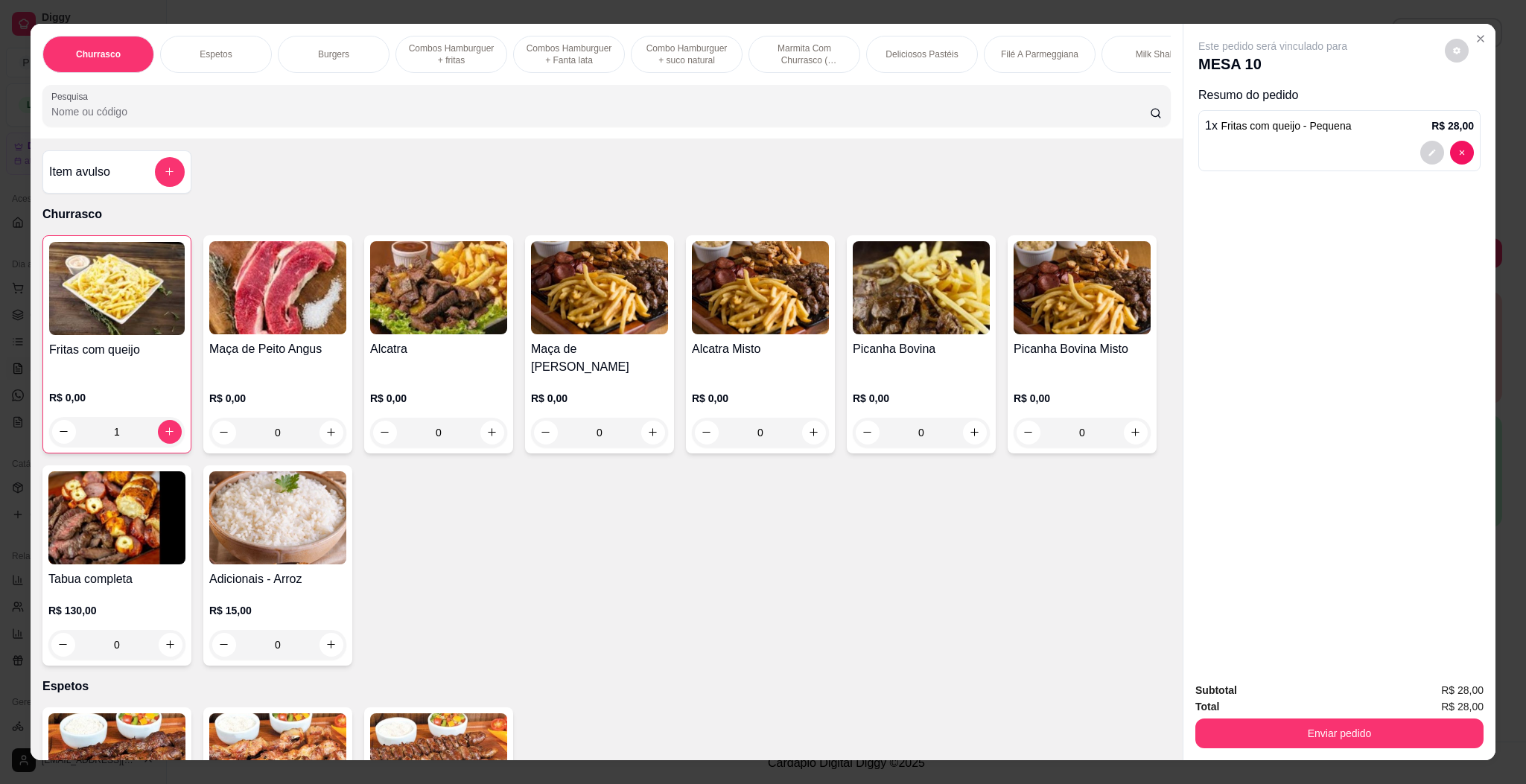
drag, startPoint x: 595, startPoint y: 115, endPoint x: 610, endPoint y: 110, distance: 15.8
click at [610, 110] on div at bounding box center [607, 105] width 1111 height 30
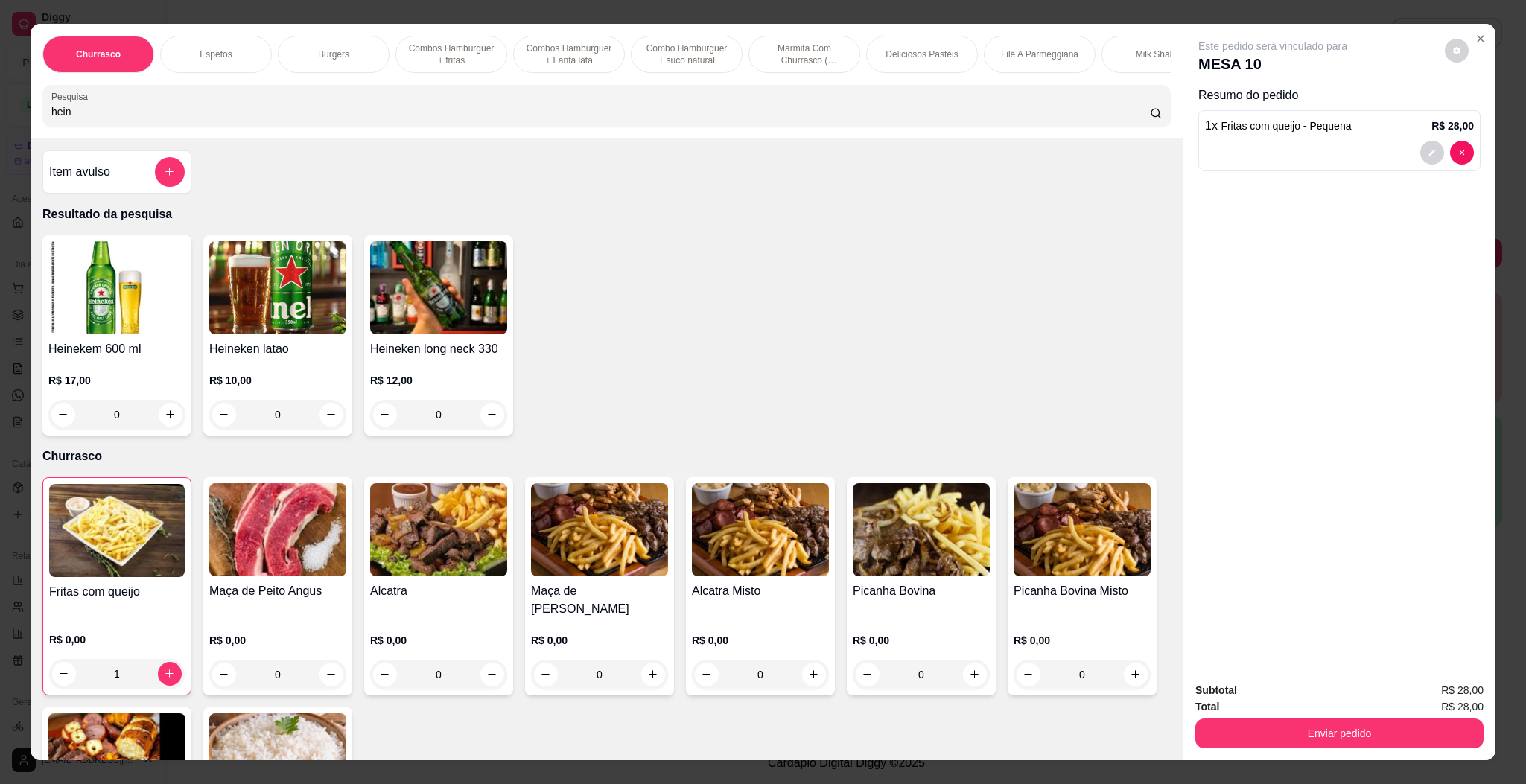
type input "hein"
click at [120, 334] on img at bounding box center [116, 287] width 137 height 93
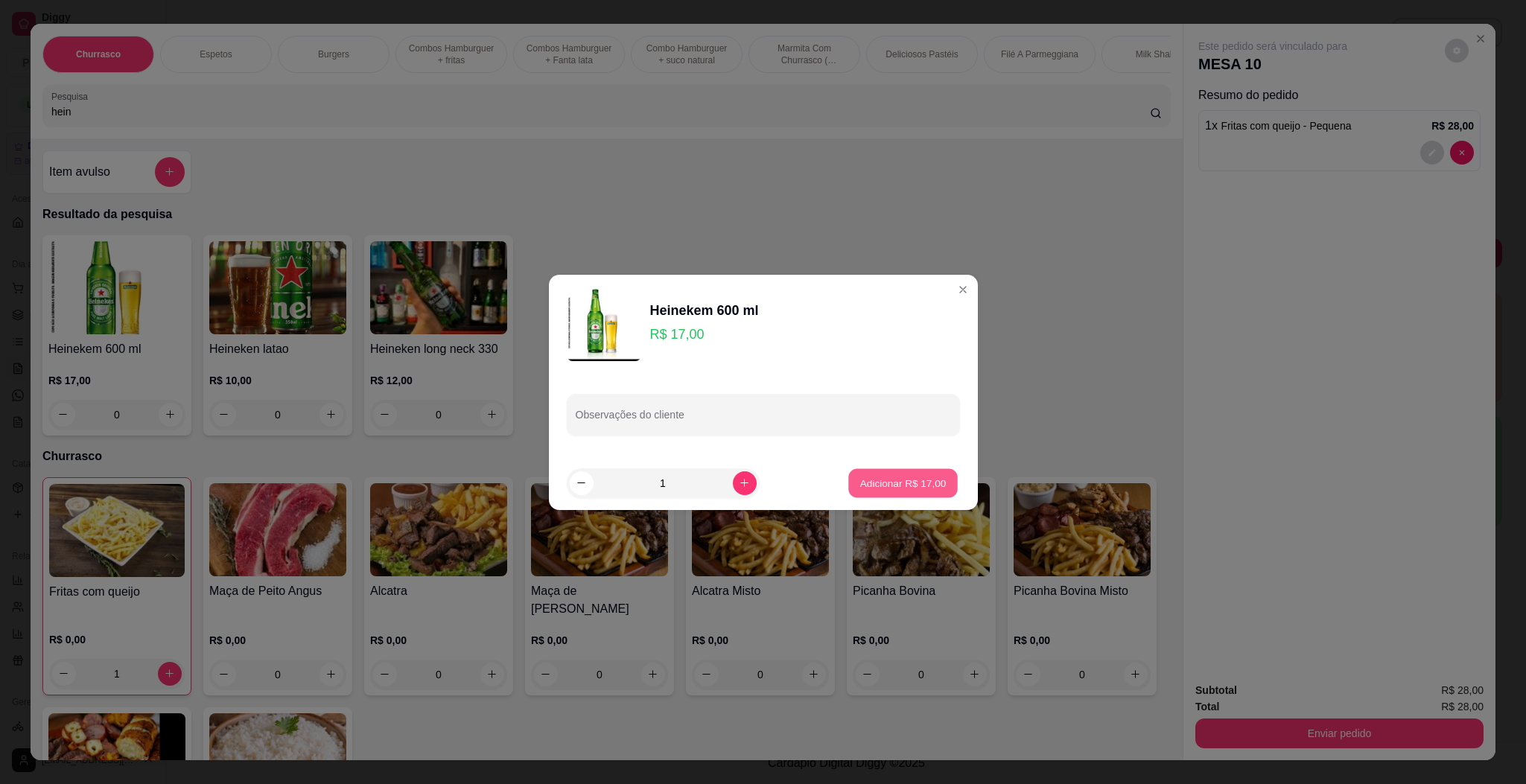
click at [903, 483] on p "Adicionar R$ 17,00" at bounding box center [903, 483] width 87 height 14
type input "1"
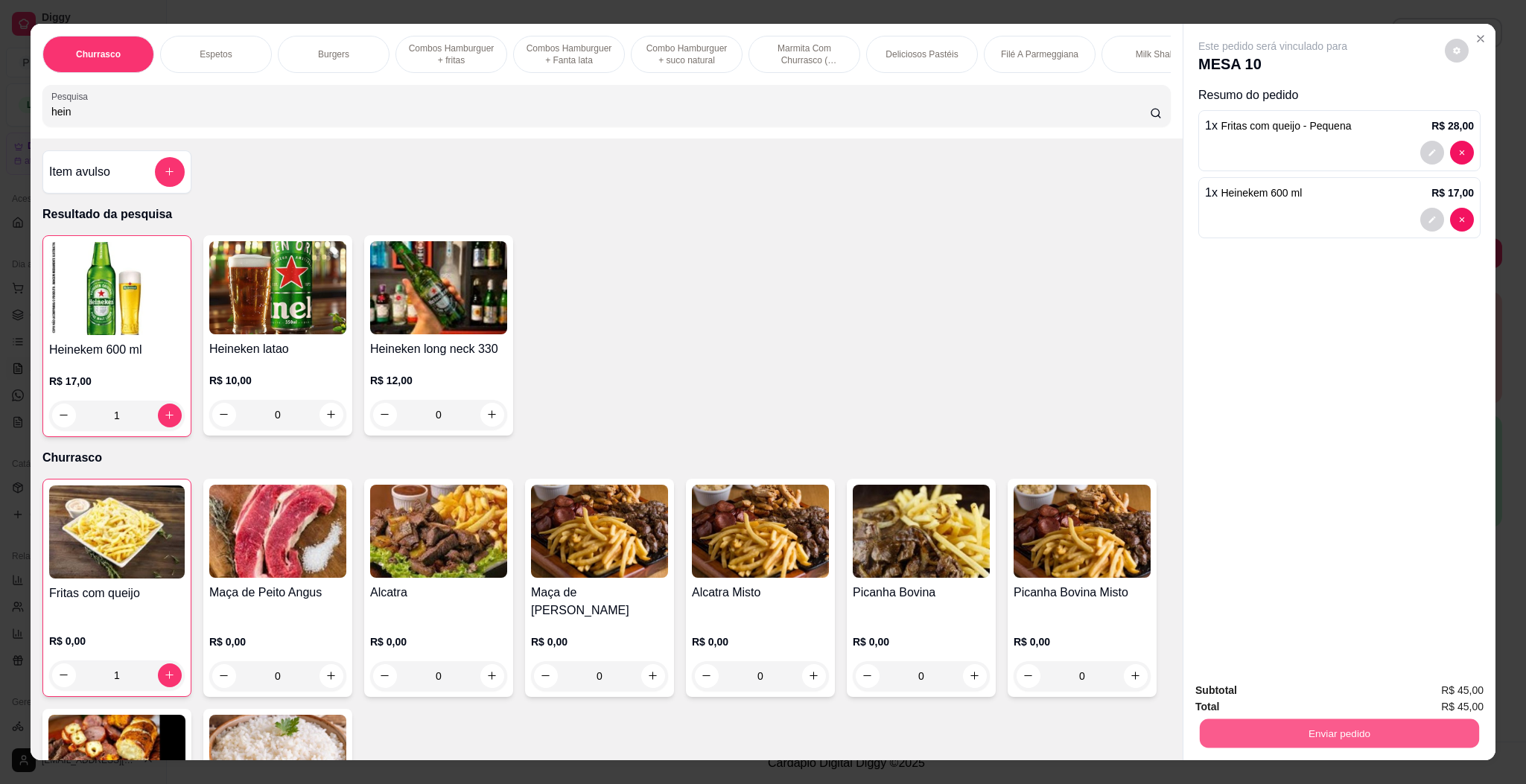
click at [1296, 725] on button "Enviar pedido" at bounding box center [1339, 733] width 280 height 29
click at [1436, 699] on button "Enviar pedido" at bounding box center [1442, 697] width 84 height 28
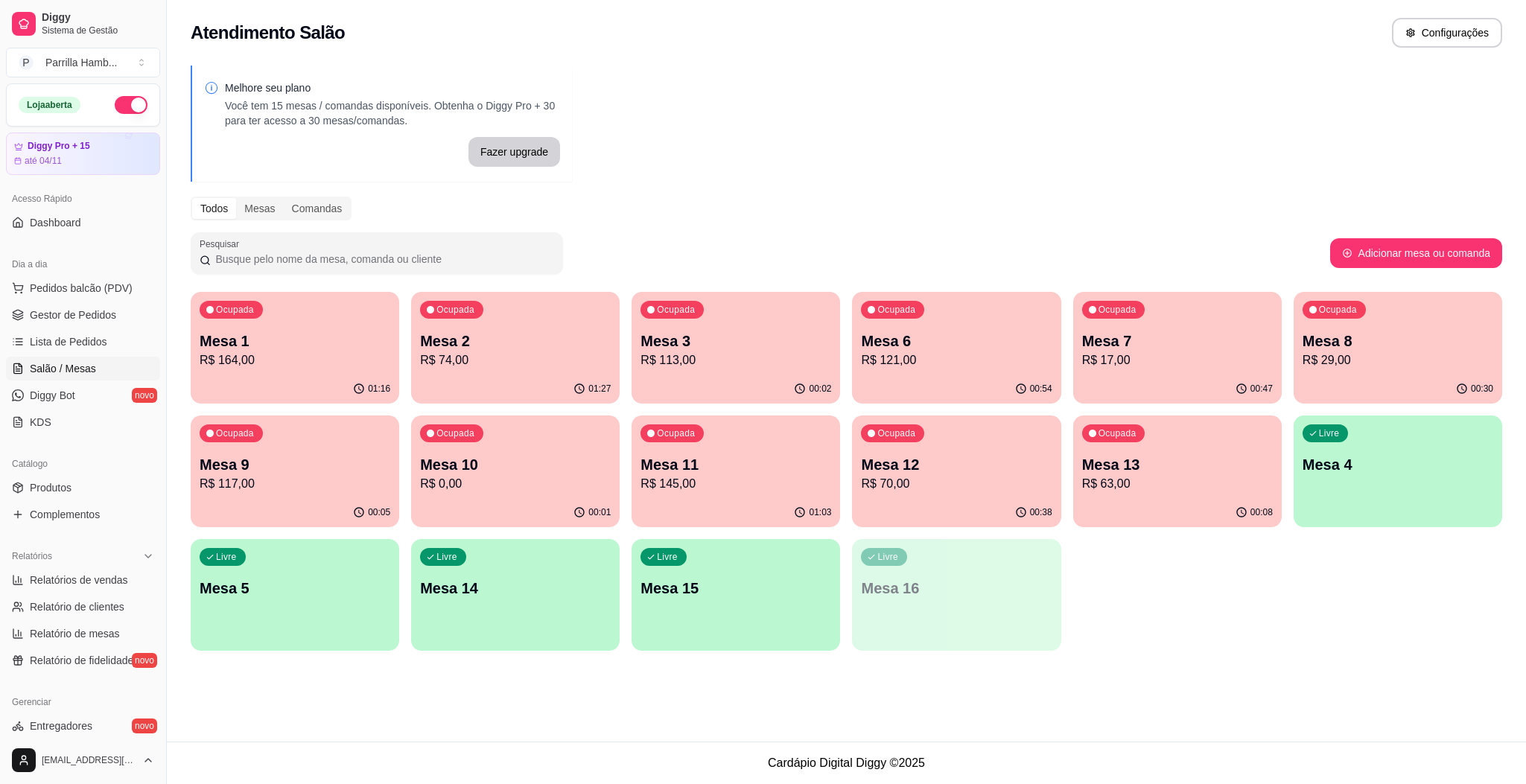
click at [1200, 312] on div "Ocupada Mesa 7 R$ 17,00" at bounding box center [1177, 333] width 209 height 83
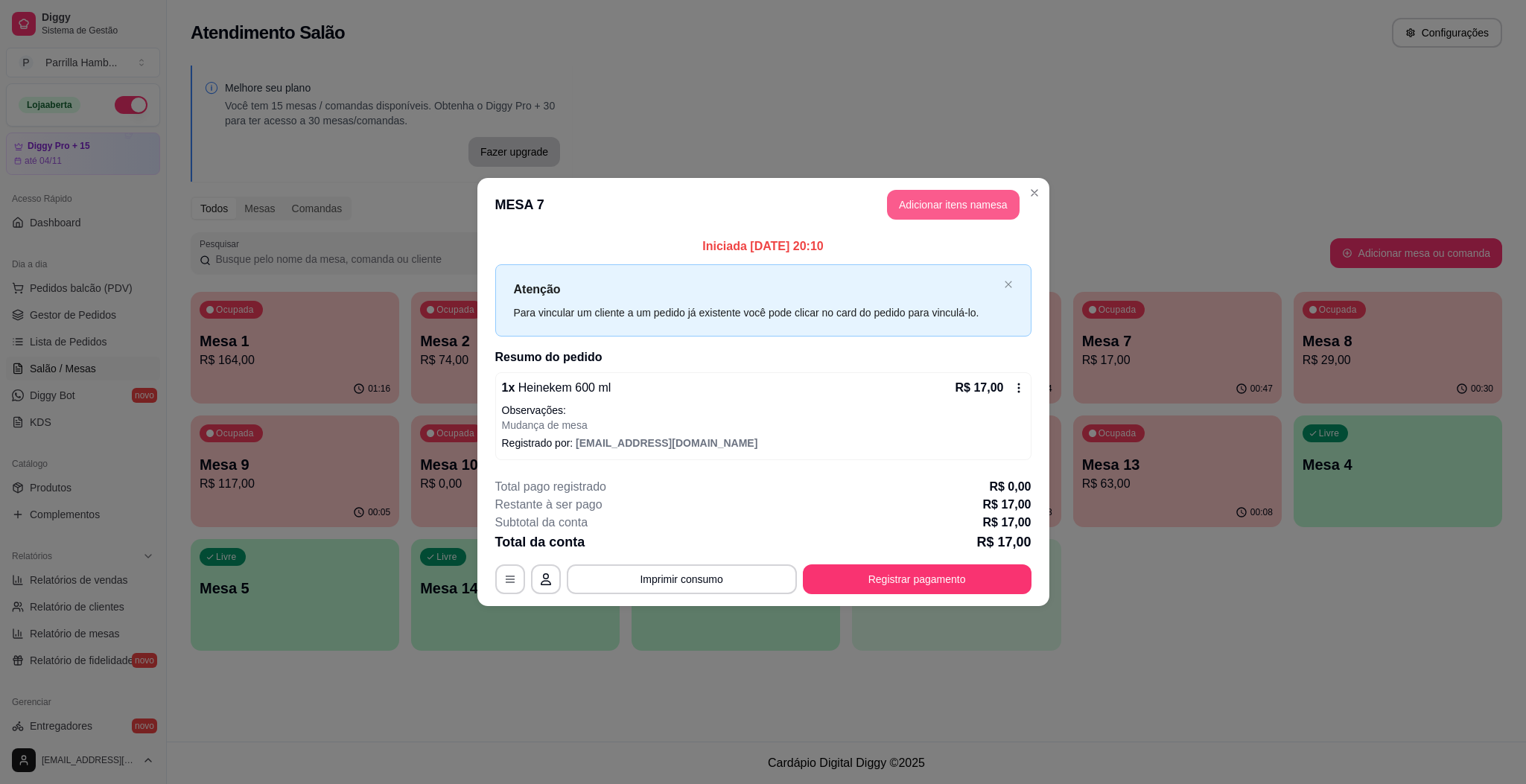
click at [891, 206] on button "Adicionar itens na mesa" at bounding box center [954, 205] width 133 height 30
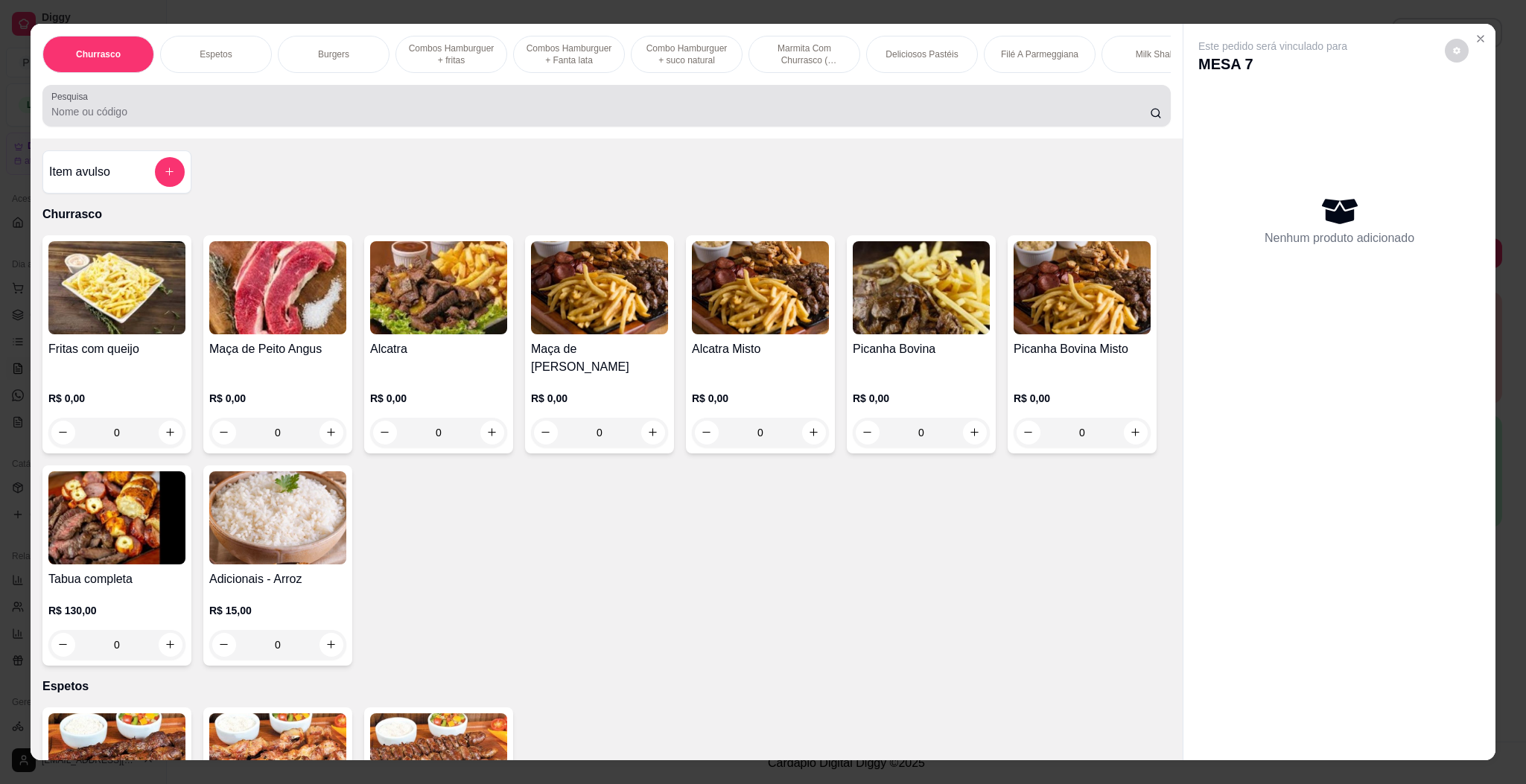
click at [800, 127] on div "Pesquisa" at bounding box center [606, 105] width 1128 height 41
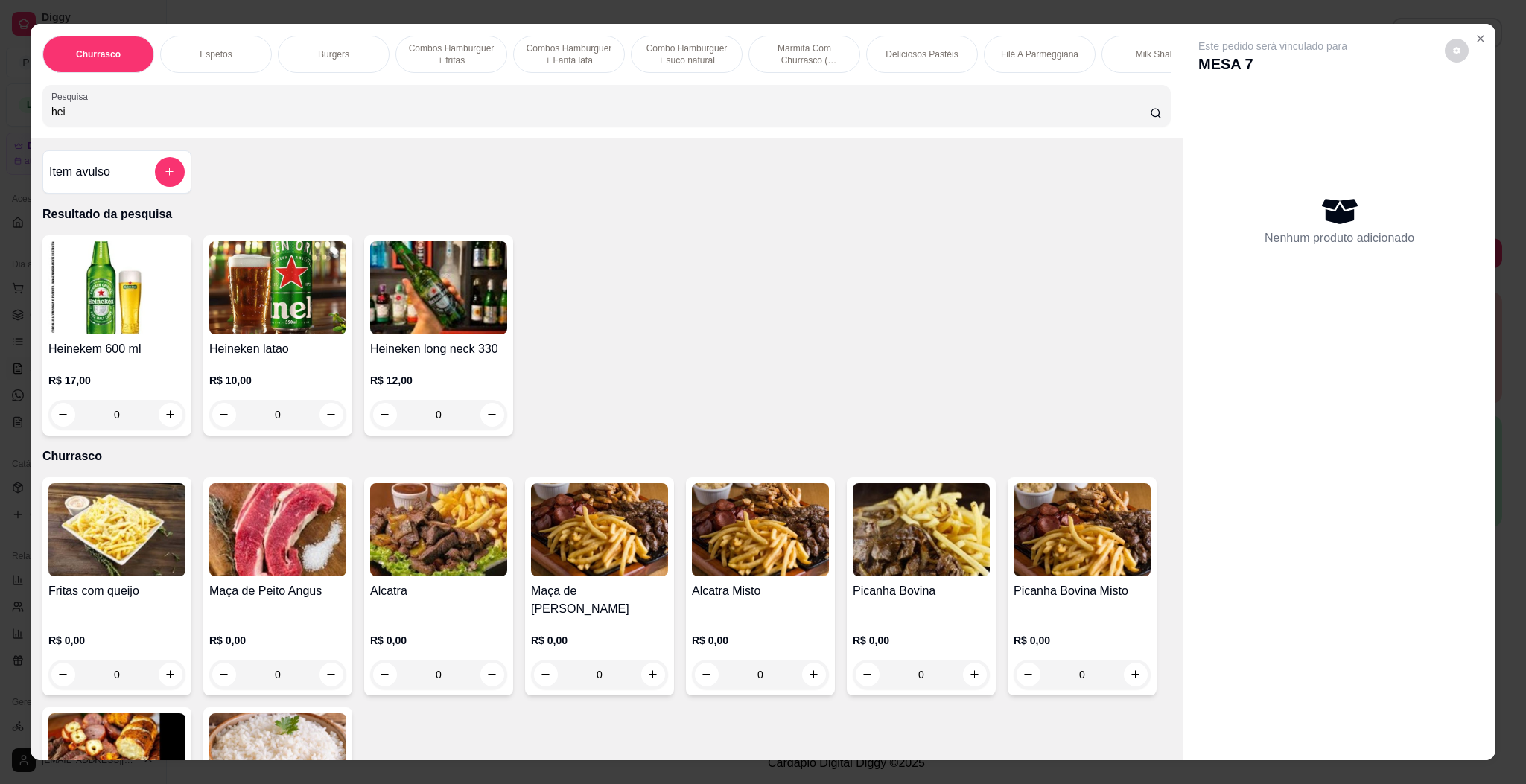
type input "hei"
click at [97, 382] on div "R$ 17,00 0" at bounding box center [116, 394] width 137 height 72
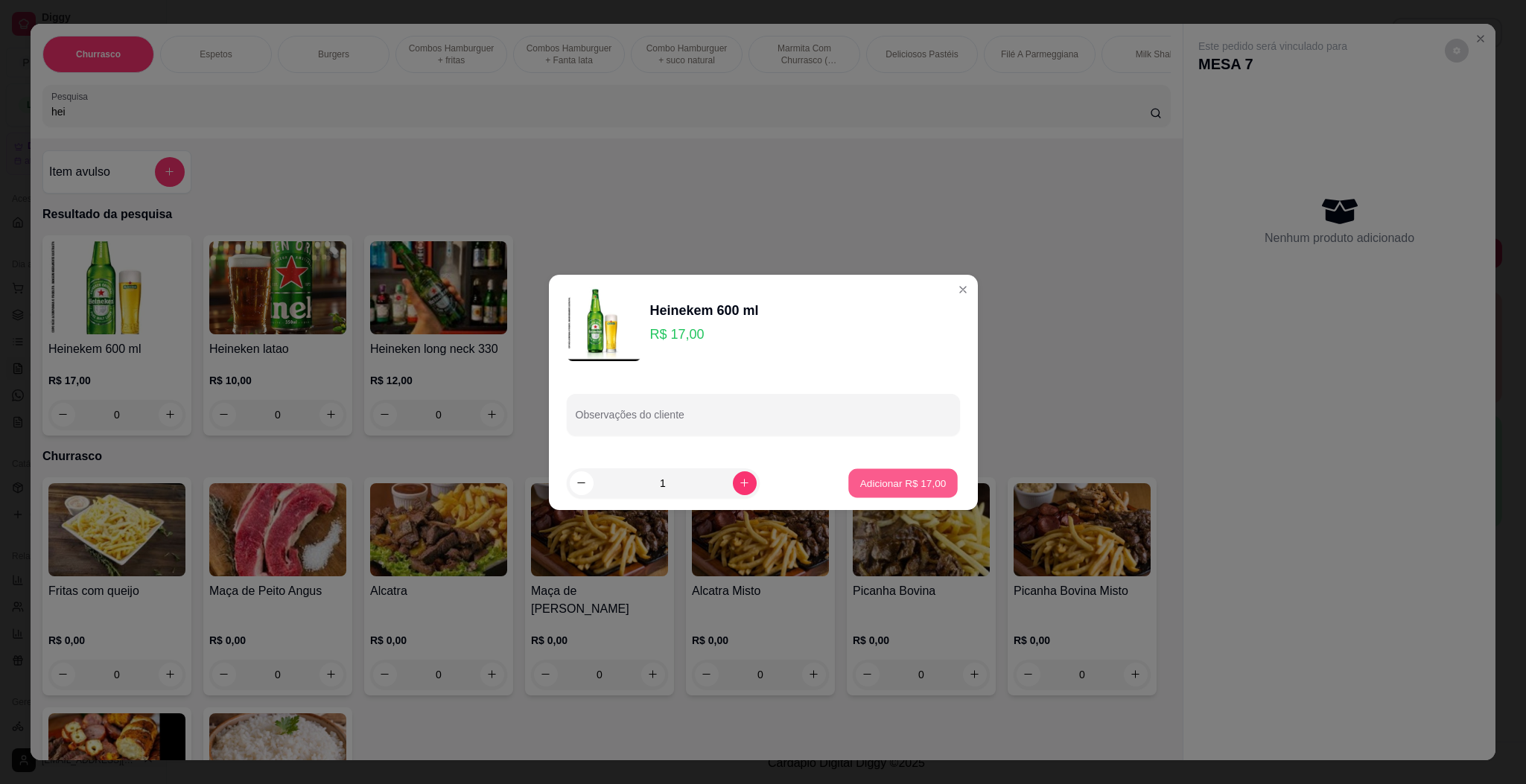
click at [928, 476] on p "Adicionar R$ 17,00" at bounding box center [903, 483] width 87 height 14
type input "1"
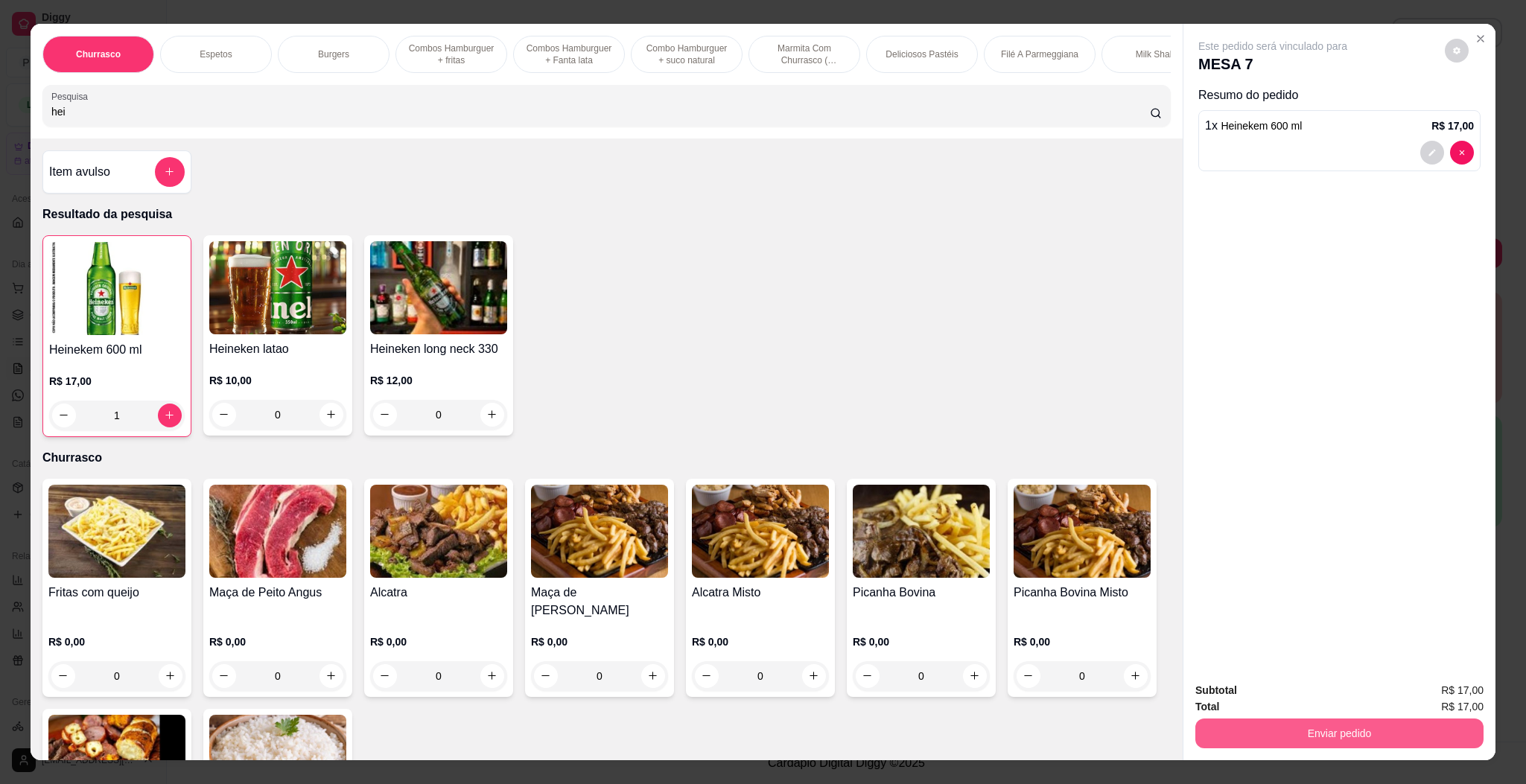
click at [1301, 719] on button "Enviar pedido" at bounding box center [1339, 733] width 288 height 30
click at [1455, 689] on button "Enviar pedido" at bounding box center [1442, 697] width 84 height 28
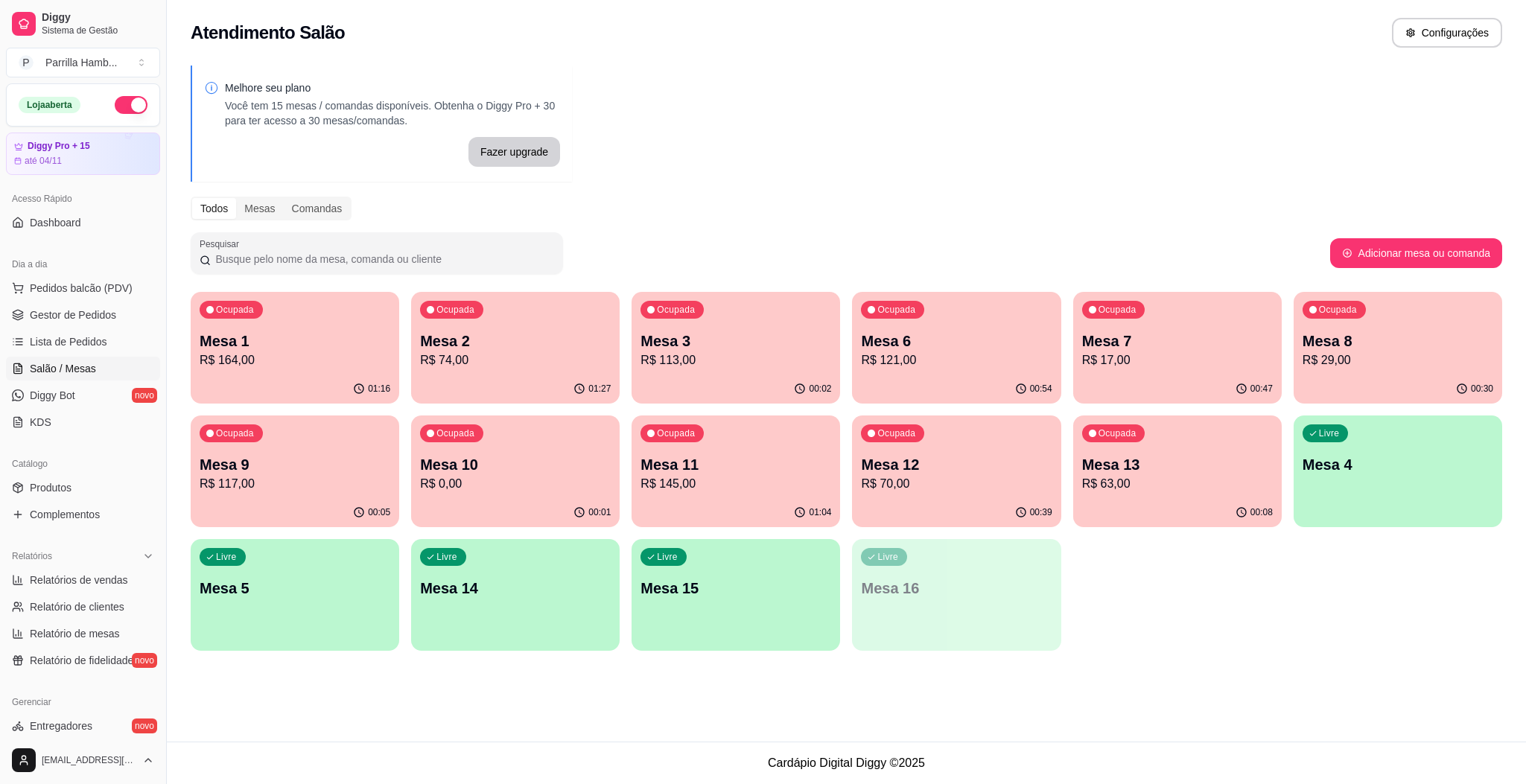
click at [460, 447] on div "Ocupada Mesa 10 R$ 0,00" at bounding box center [515, 457] width 209 height 83
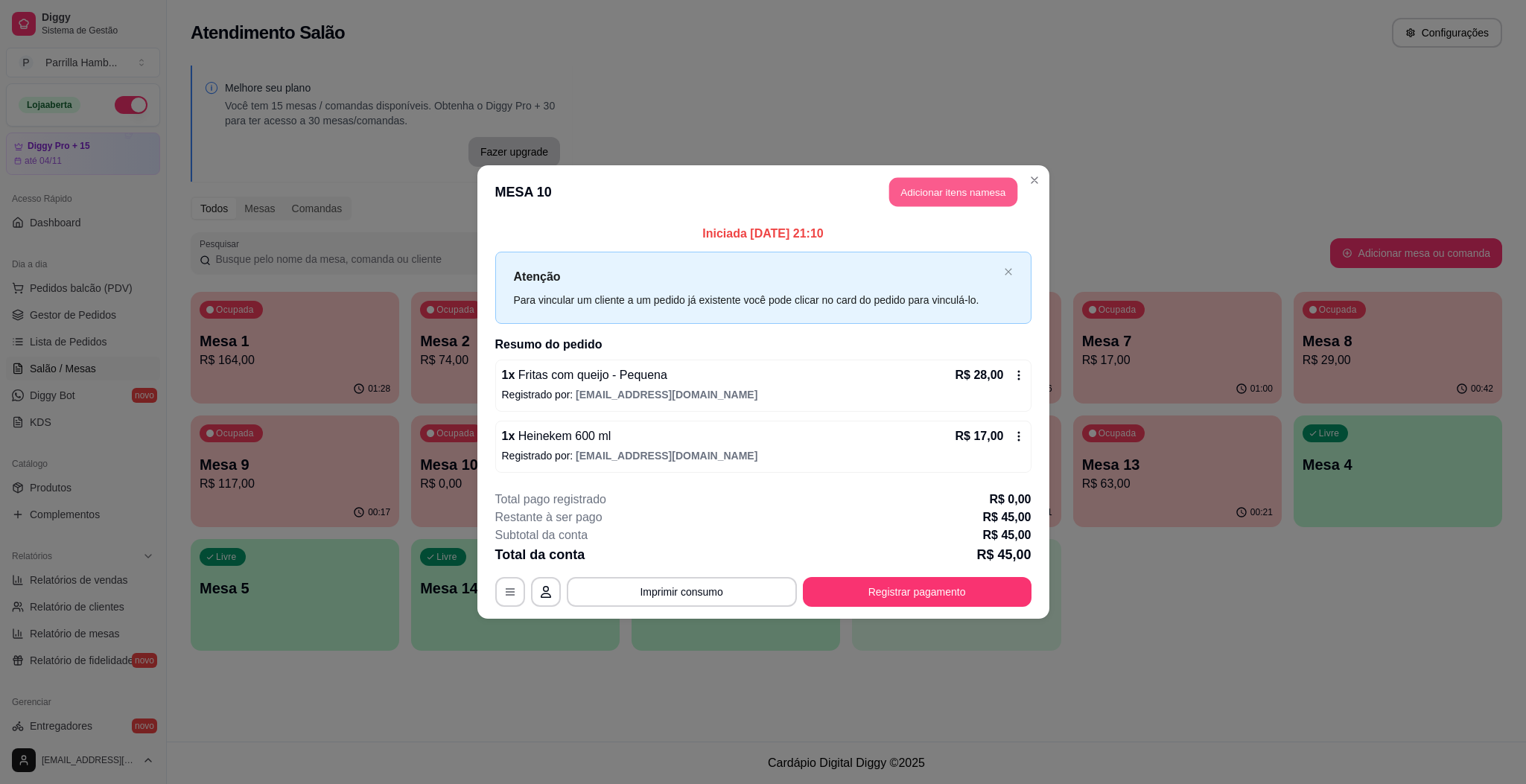
click at [945, 200] on button "Adicionar itens na mesa" at bounding box center [954, 192] width 128 height 29
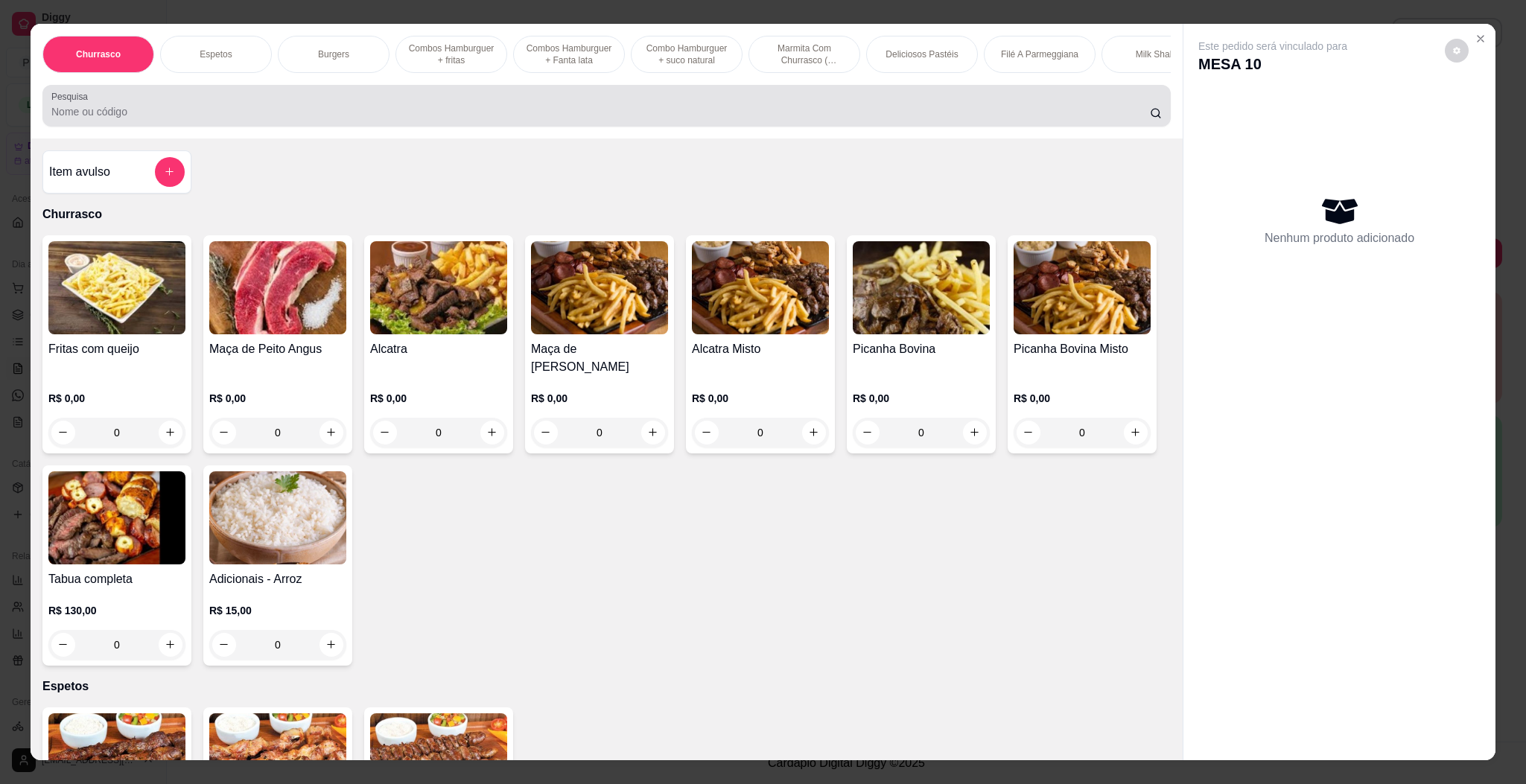
click at [641, 119] on input "Pesquisa" at bounding box center [601, 111] width 1098 height 15
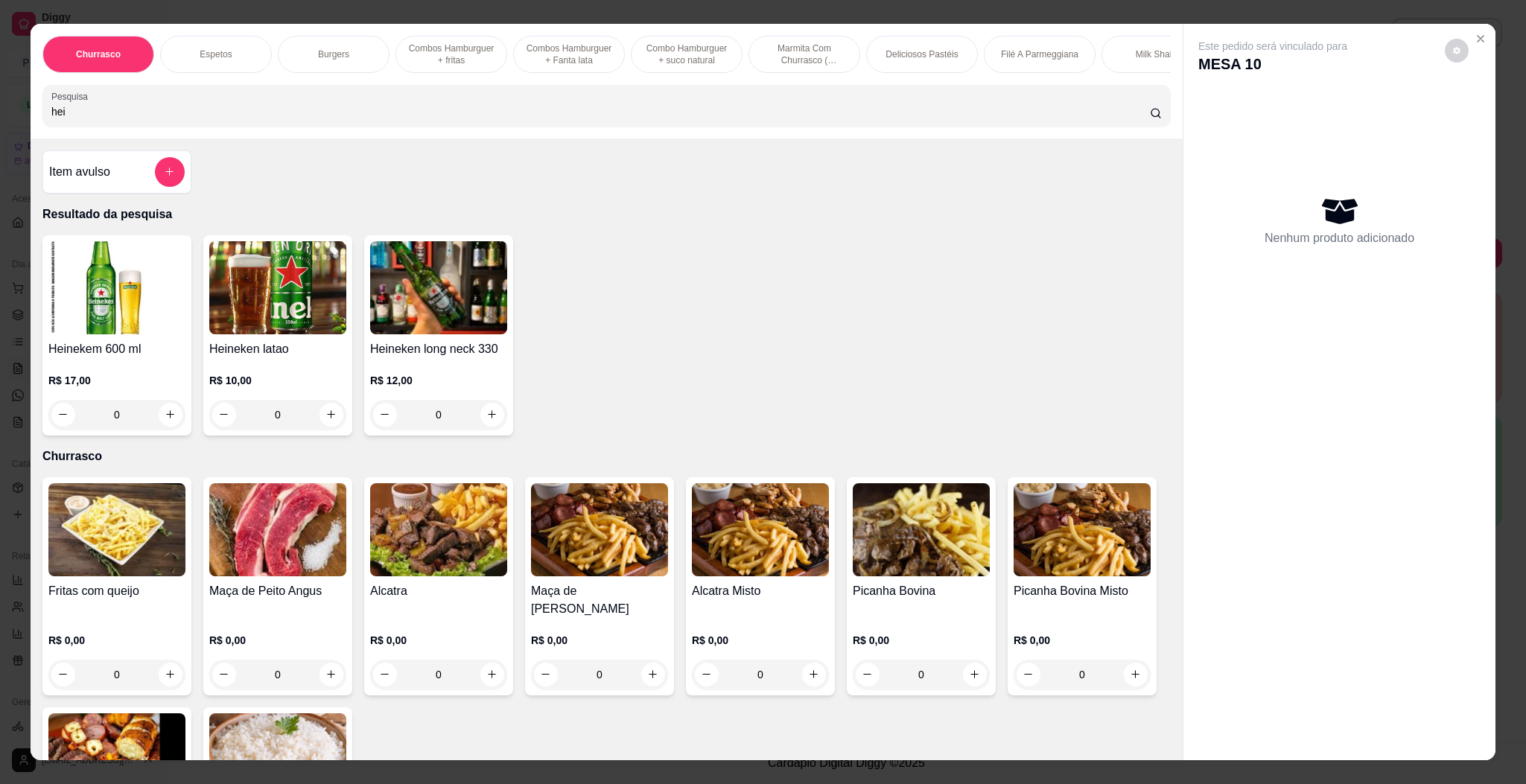
type input "hei"
click at [92, 378] on div "R$ 17,00 0" at bounding box center [116, 394] width 137 height 72
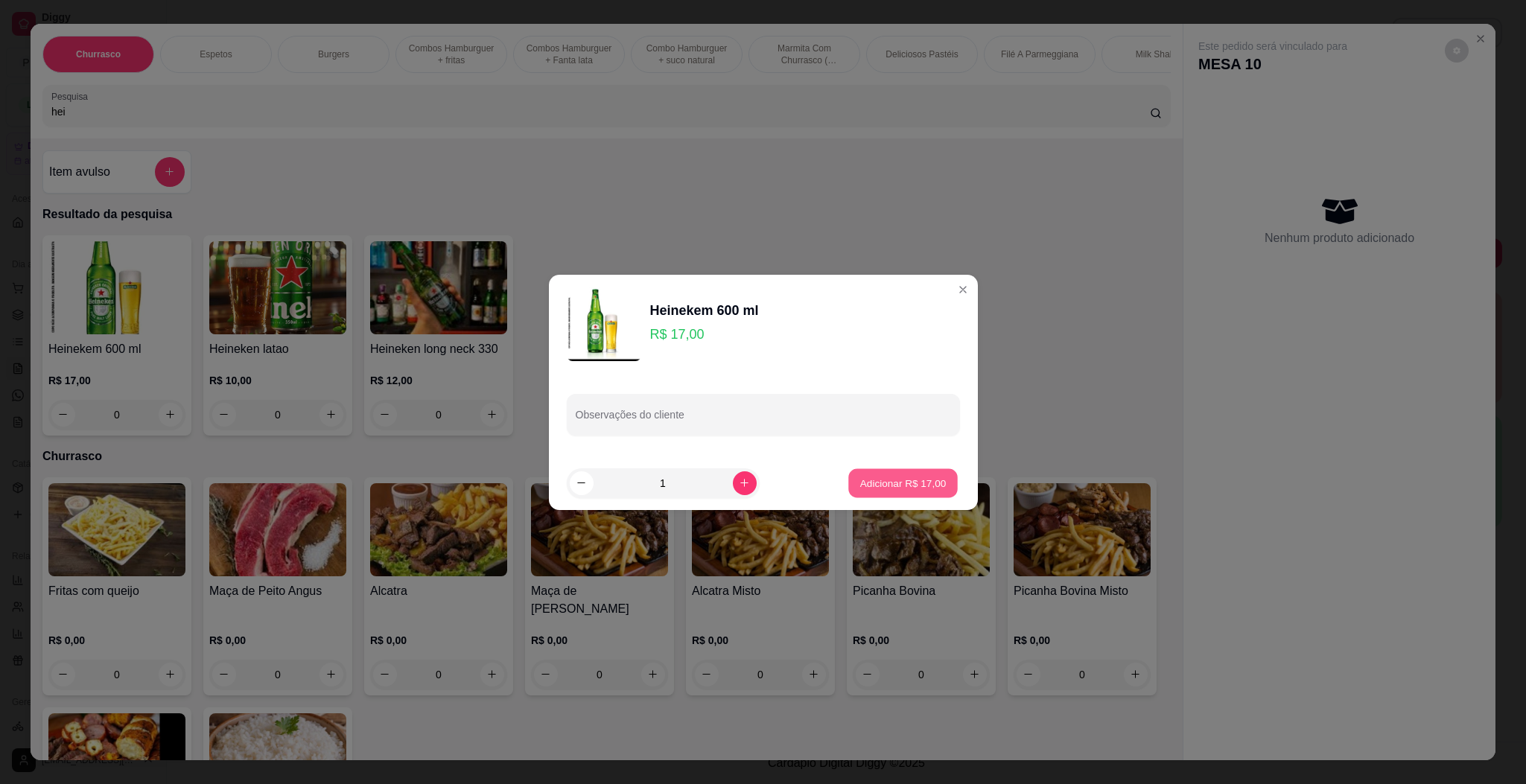
click at [888, 490] on button "Adicionar R$ 17,00" at bounding box center [904, 483] width 109 height 29
type input "1"
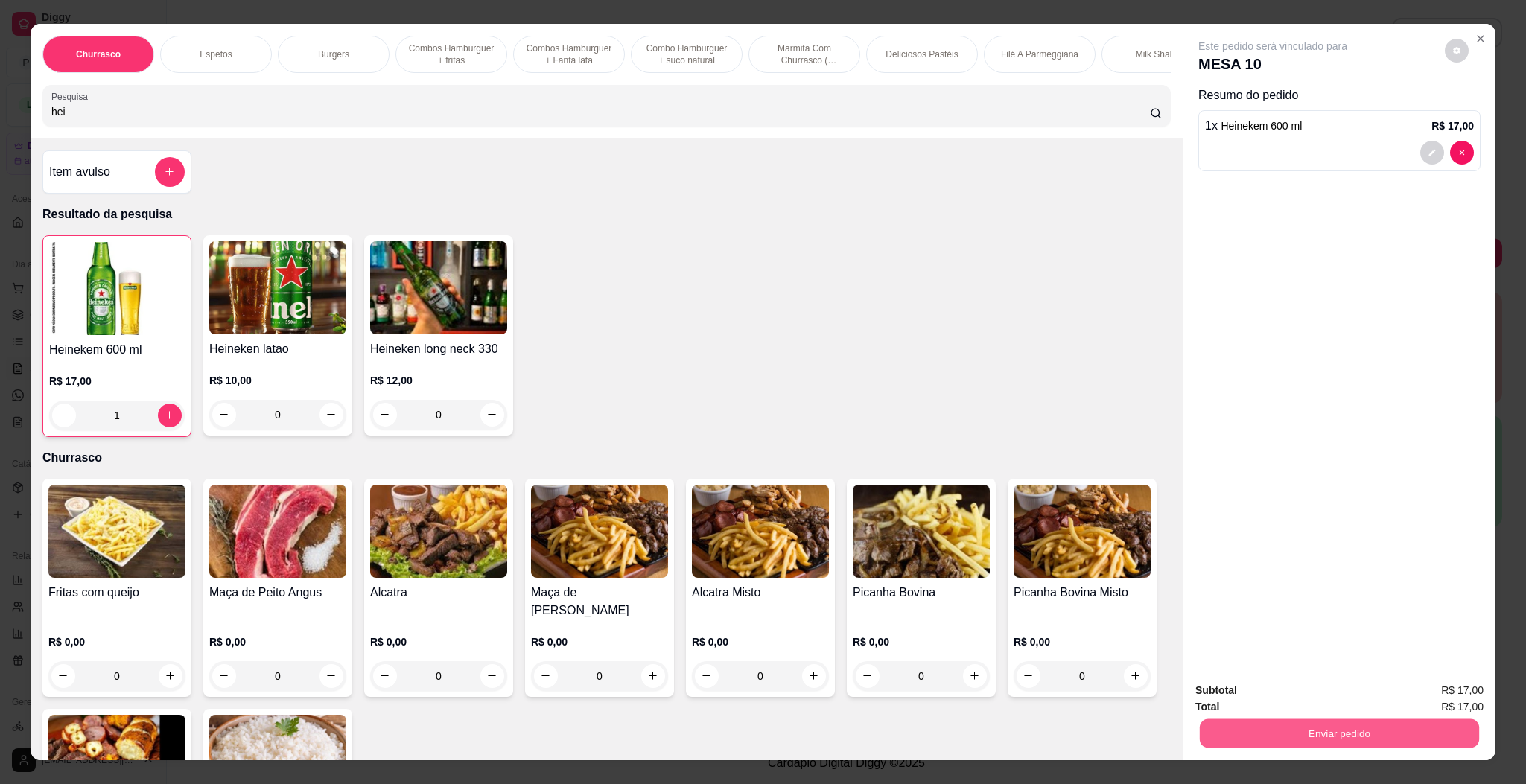
click at [1347, 722] on button "Enviar pedido" at bounding box center [1339, 733] width 280 height 29
click at [1467, 702] on button "Enviar pedido" at bounding box center [1442, 696] width 82 height 27
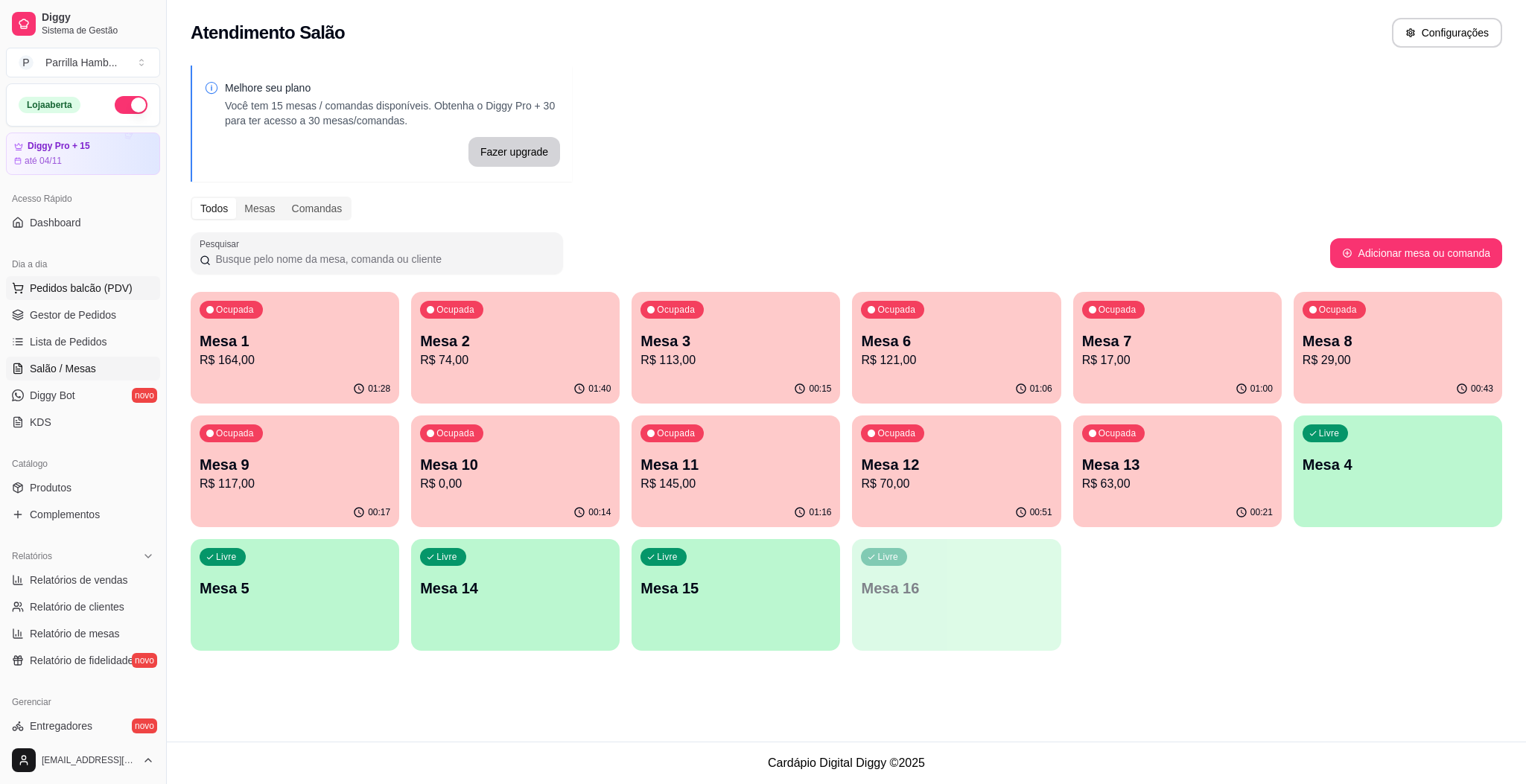
click at [84, 294] on span "Pedidos balcão (PDV)" at bounding box center [81, 287] width 103 height 15
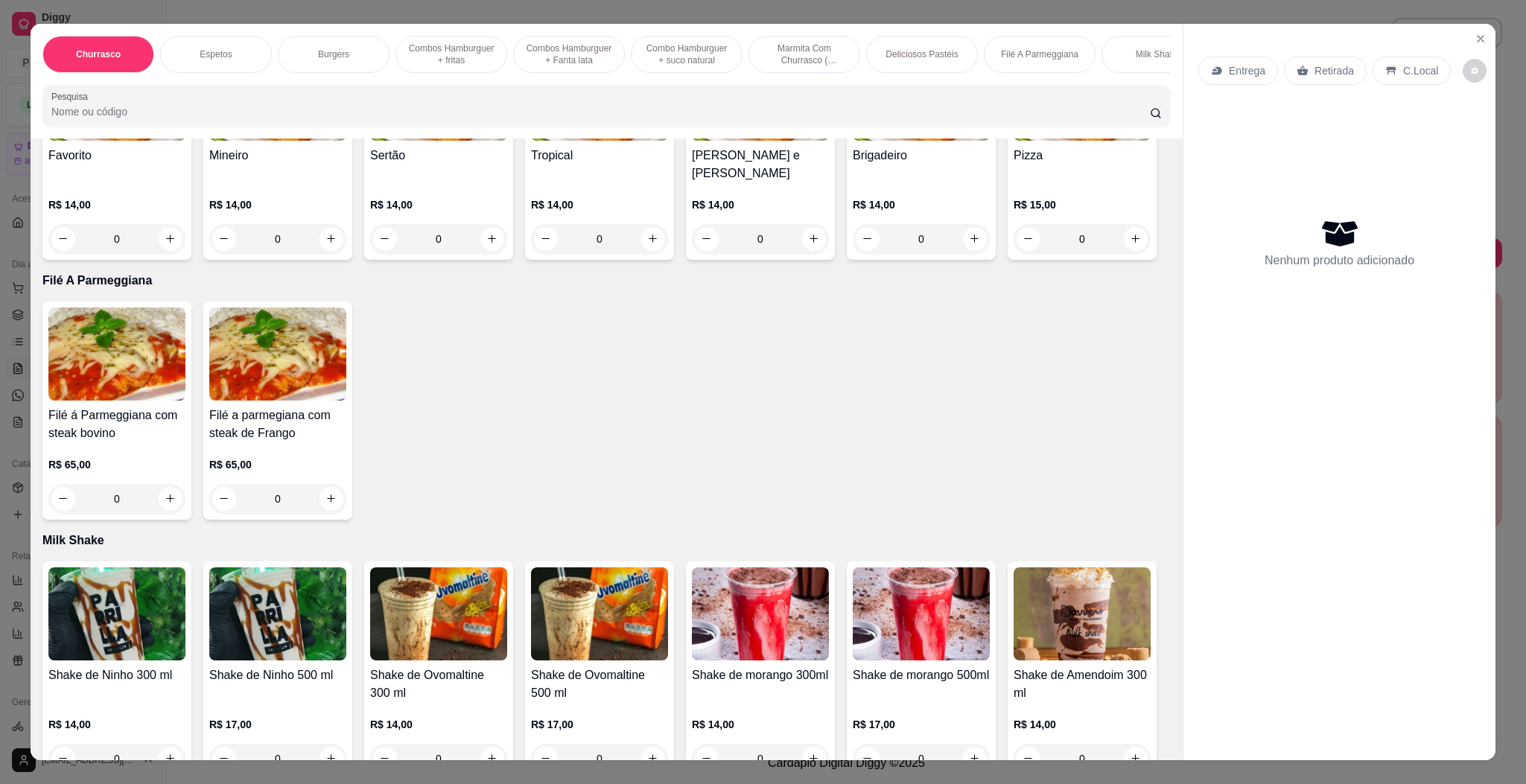
scroll to position [2122, 0]
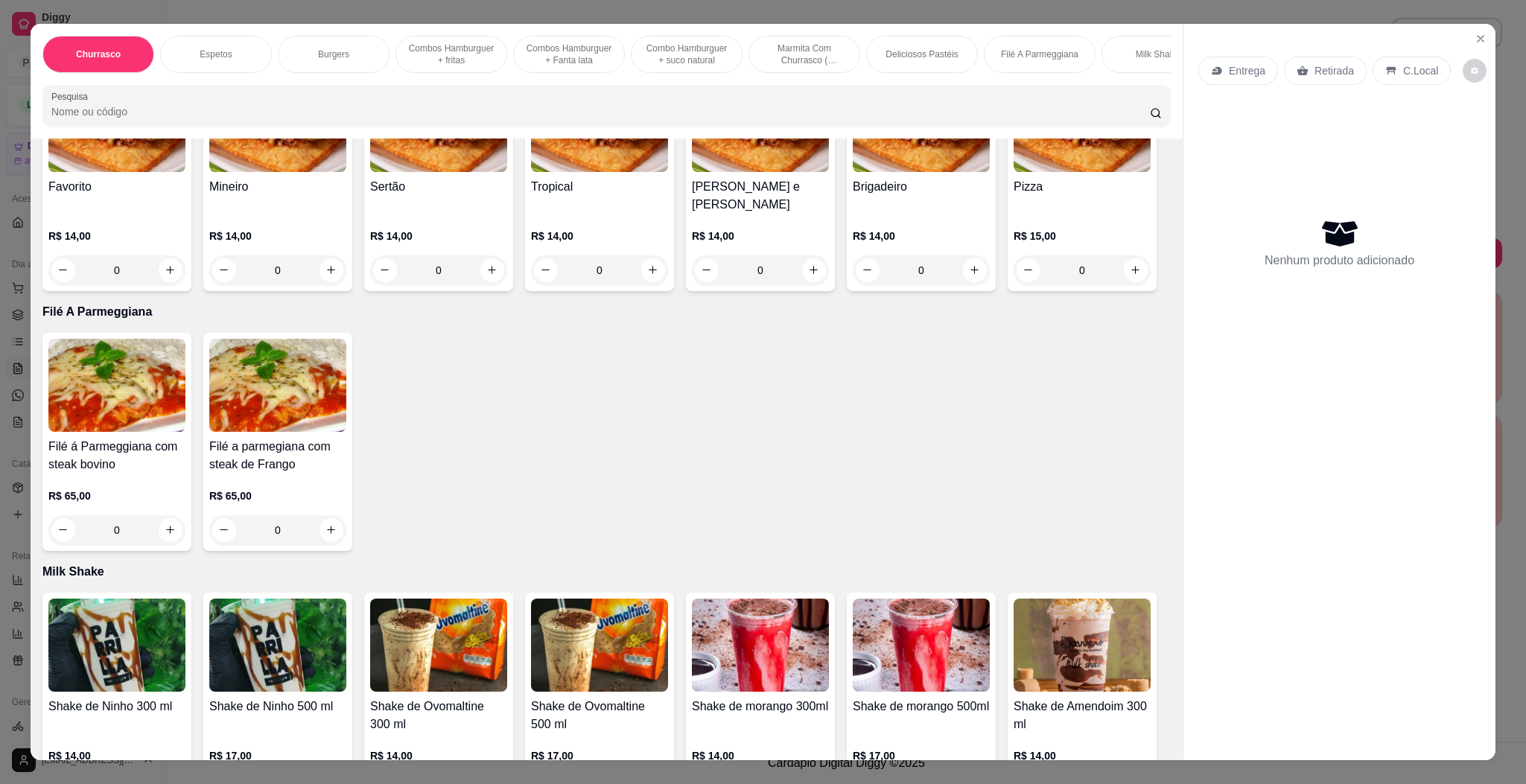
click at [585, 196] on h4 "Tropical" at bounding box center [599, 187] width 137 height 18
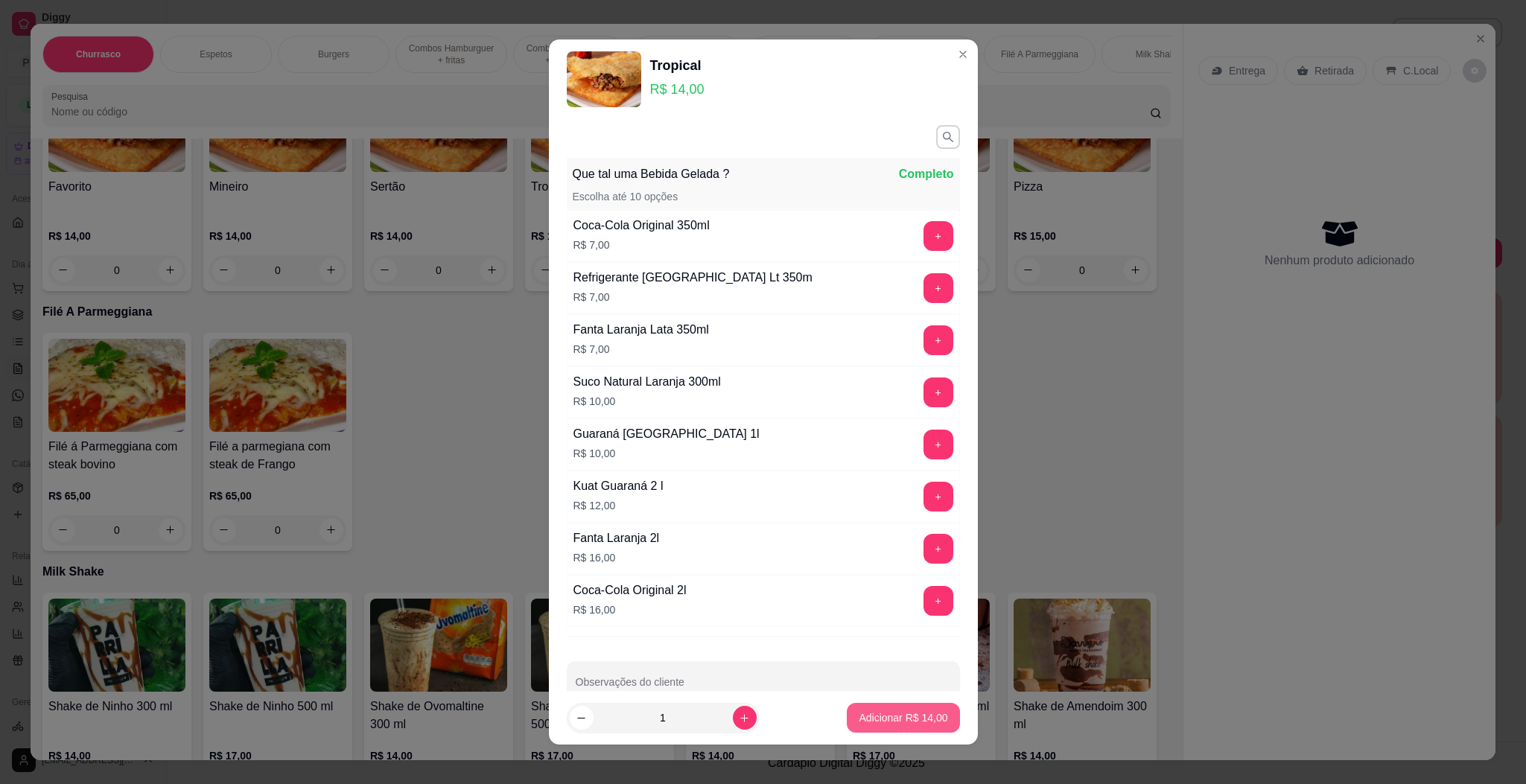
click at [893, 713] on p "Adicionar R$ 14,00" at bounding box center [902, 718] width 88 height 15
type input "1"
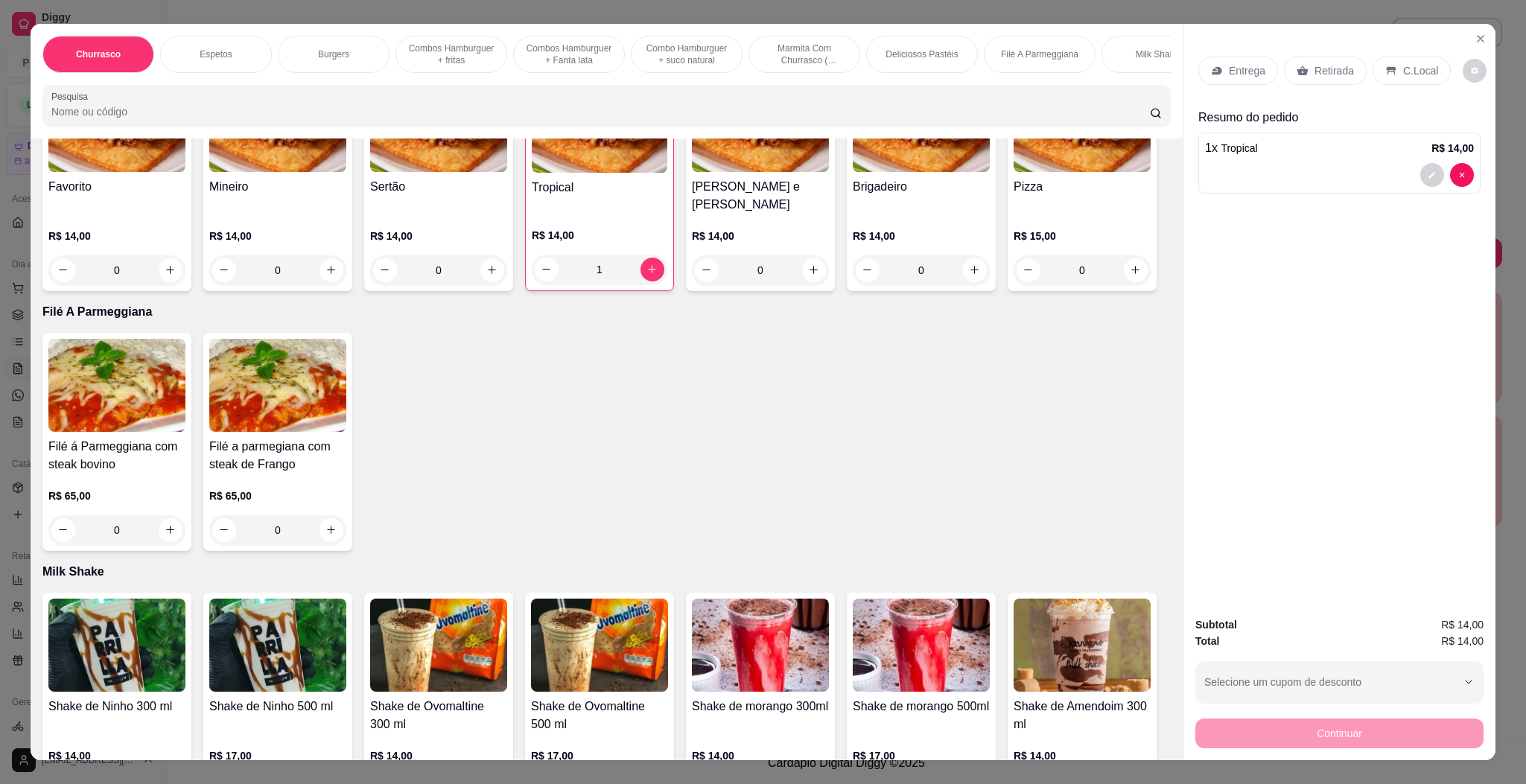
click at [1303, 66] on div "Retirada" at bounding box center [1325, 70] width 83 height 28
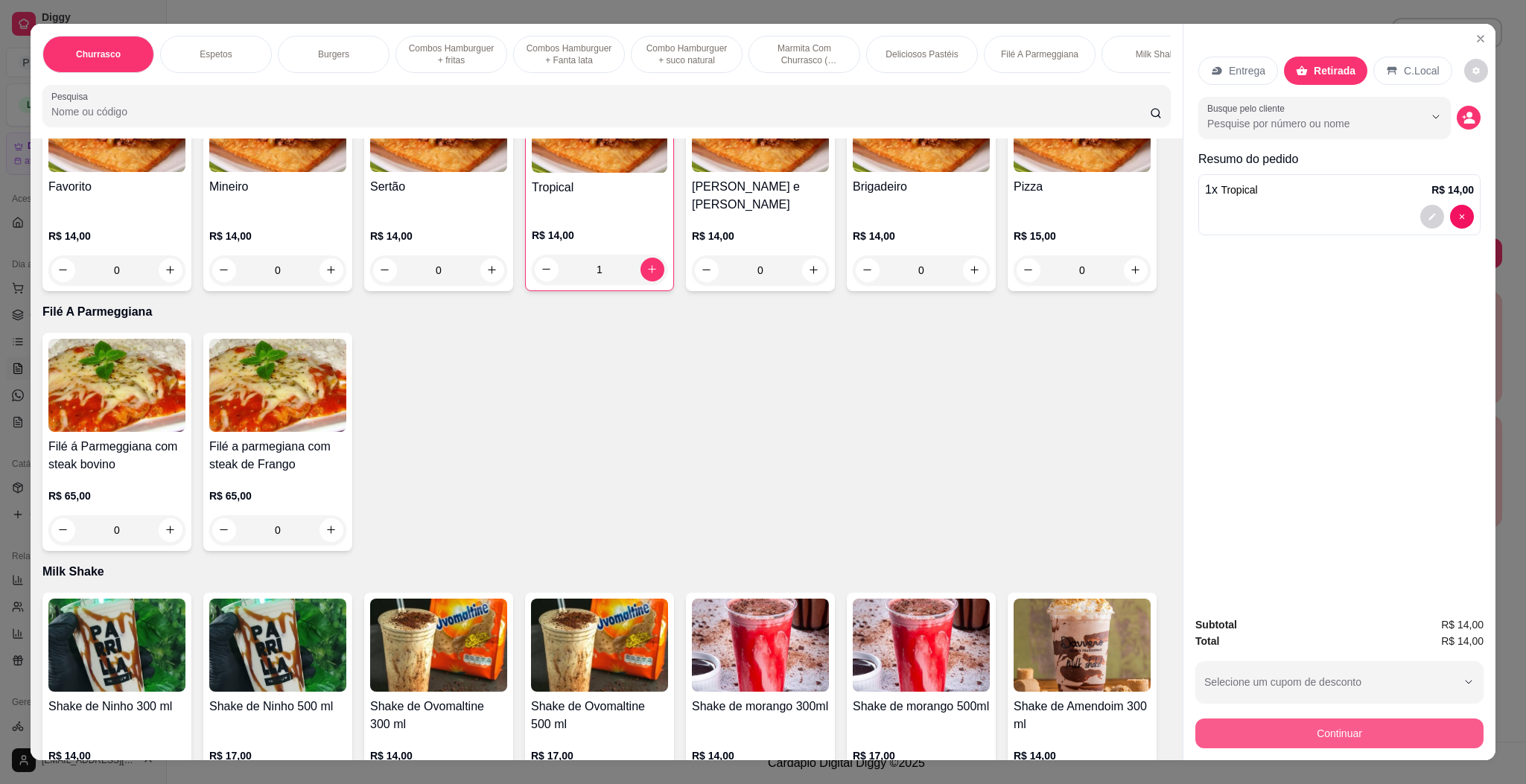
click at [1335, 732] on button "Continuar" at bounding box center [1339, 733] width 288 height 30
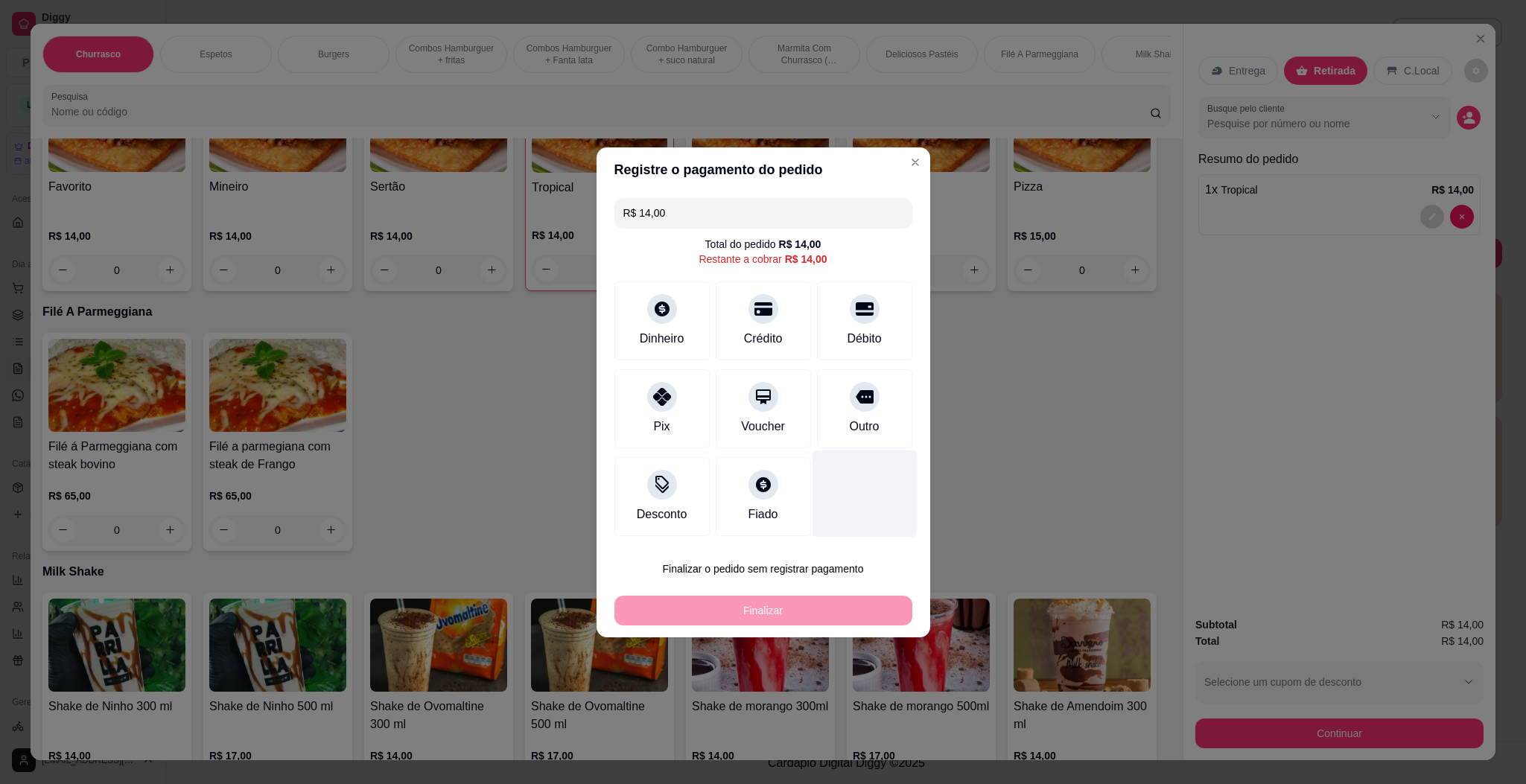
drag, startPoint x: 838, startPoint y: 412, endPoint x: 842, endPoint y: 432, distance: 20.4
click at [839, 412] on div "Outro" at bounding box center [865, 408] width 95 height 79
type input "R$ 0,00"
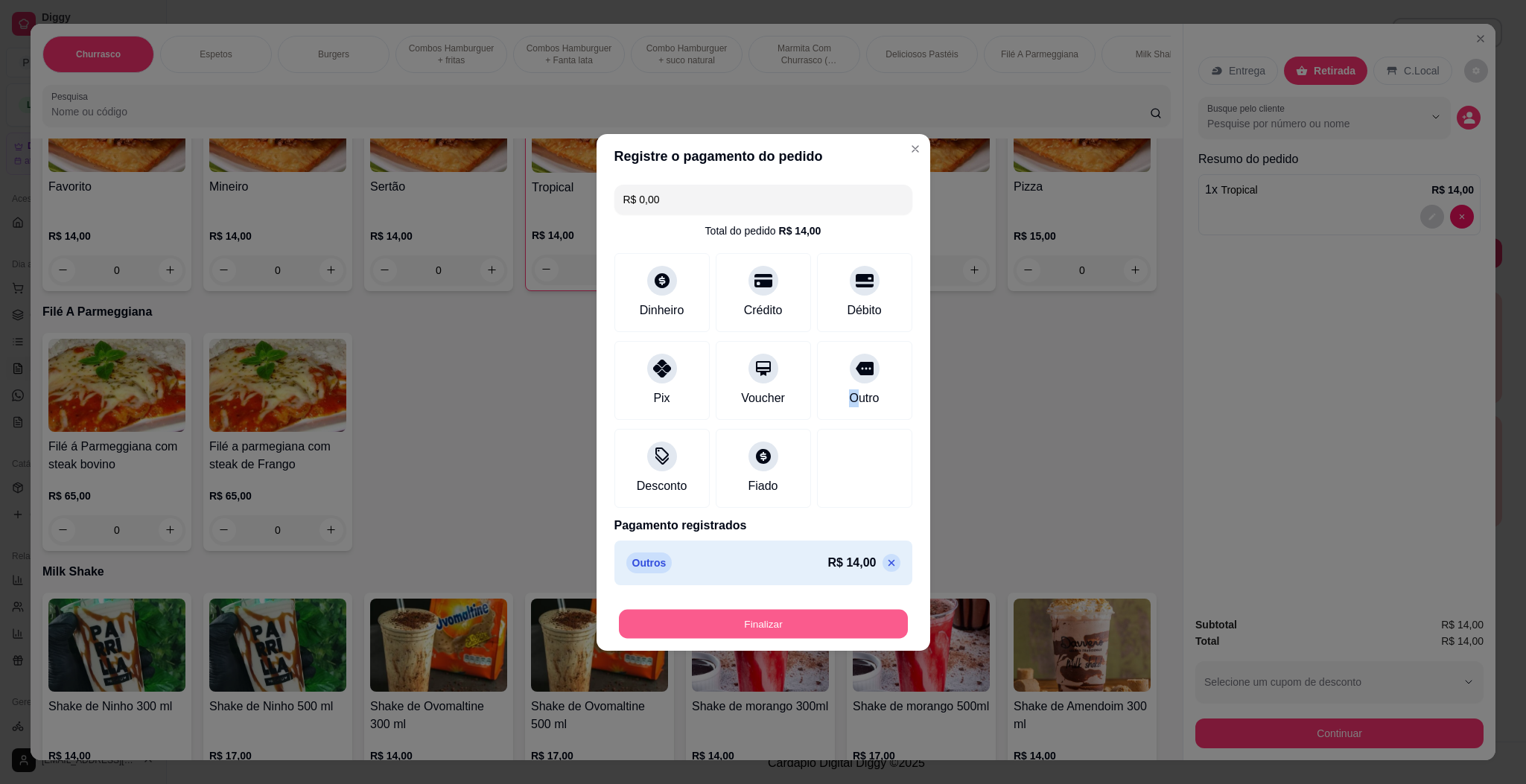
click at [813, 615] on button "Finalizar" at bounding box center [763, 623] width 289 height 29
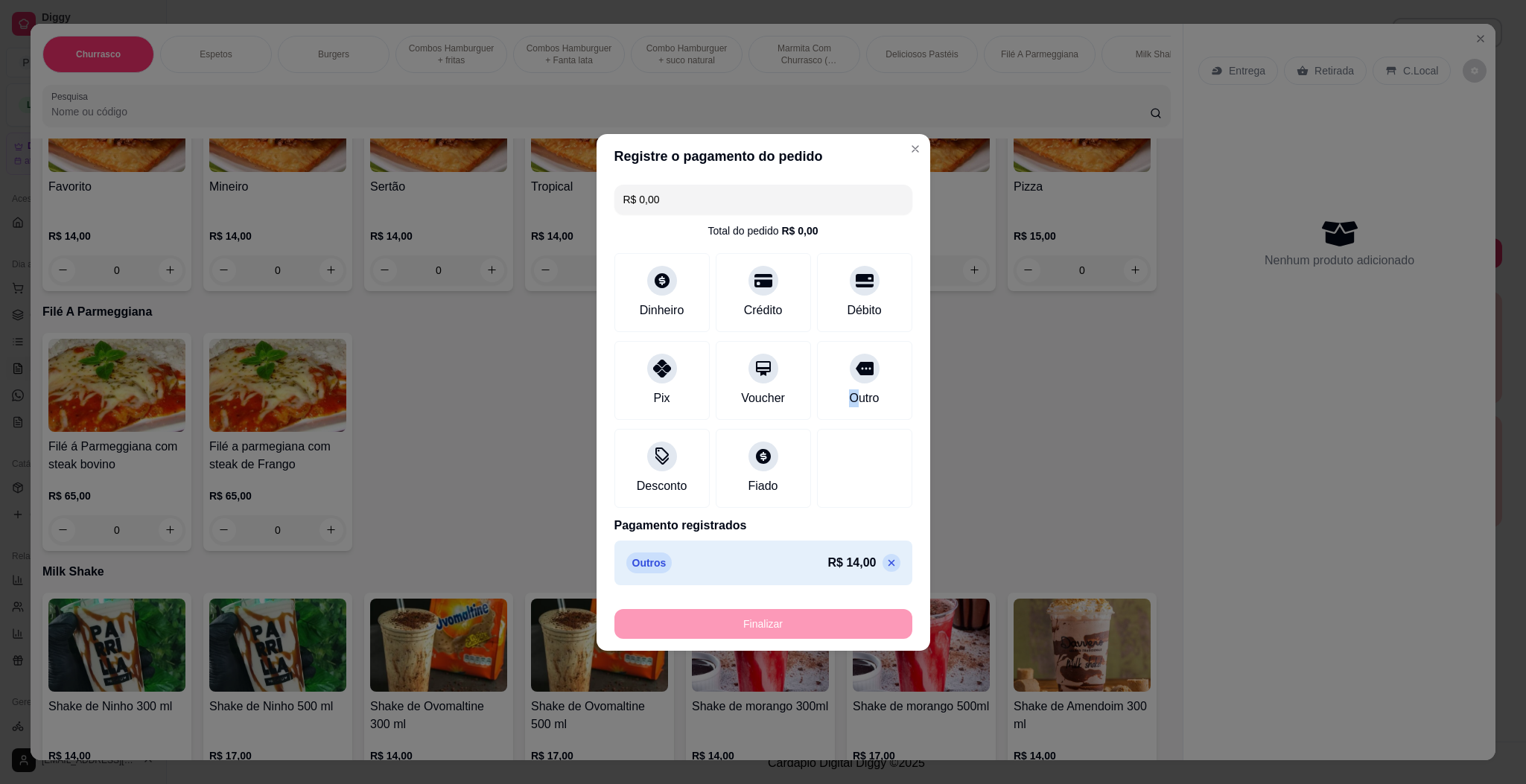
type input "0"
type input "-R$ 14,00"
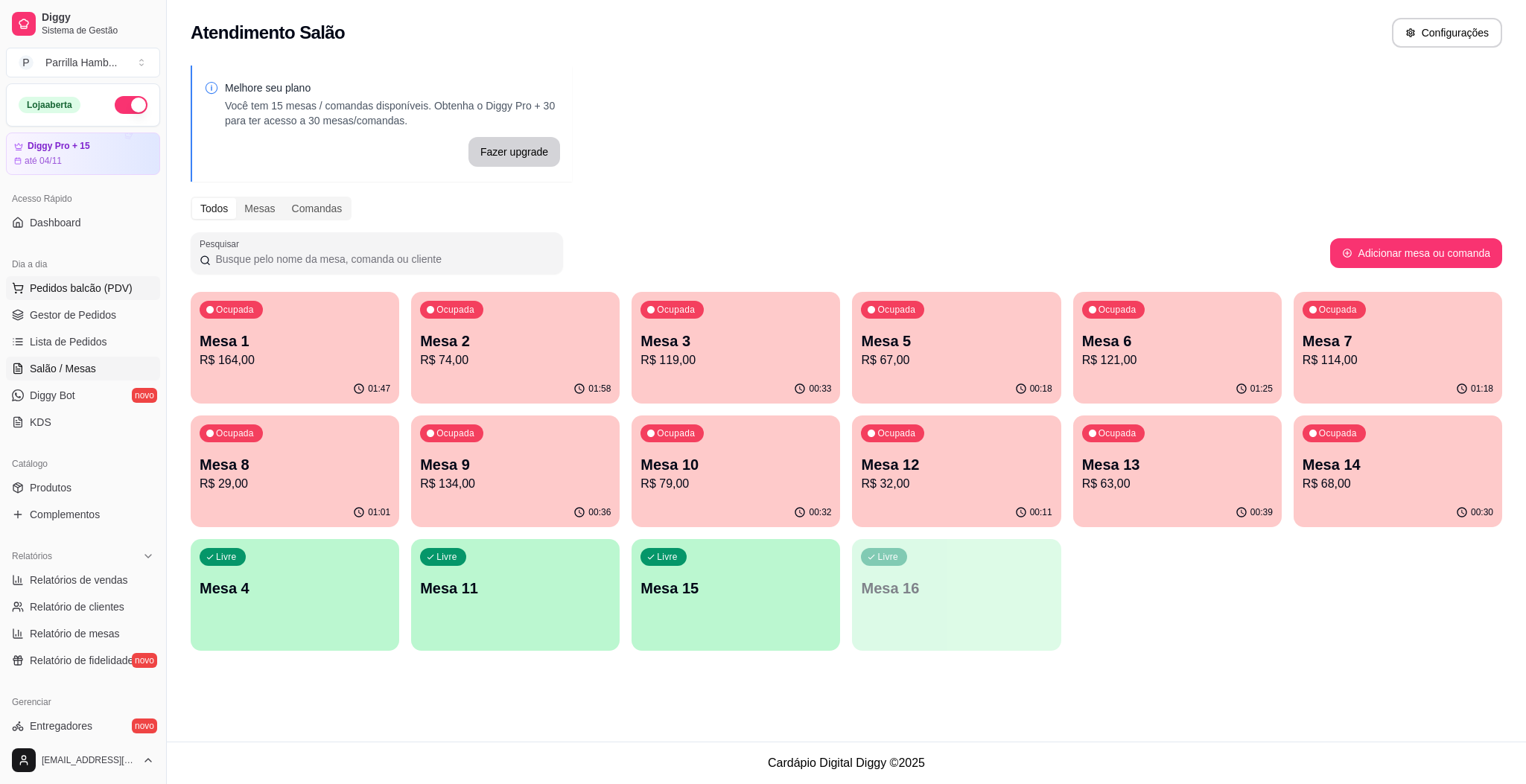
click at [115, 288] on span "Pedidos balcão (PDV)" at bounding box center [81, 287] width 103 height 15
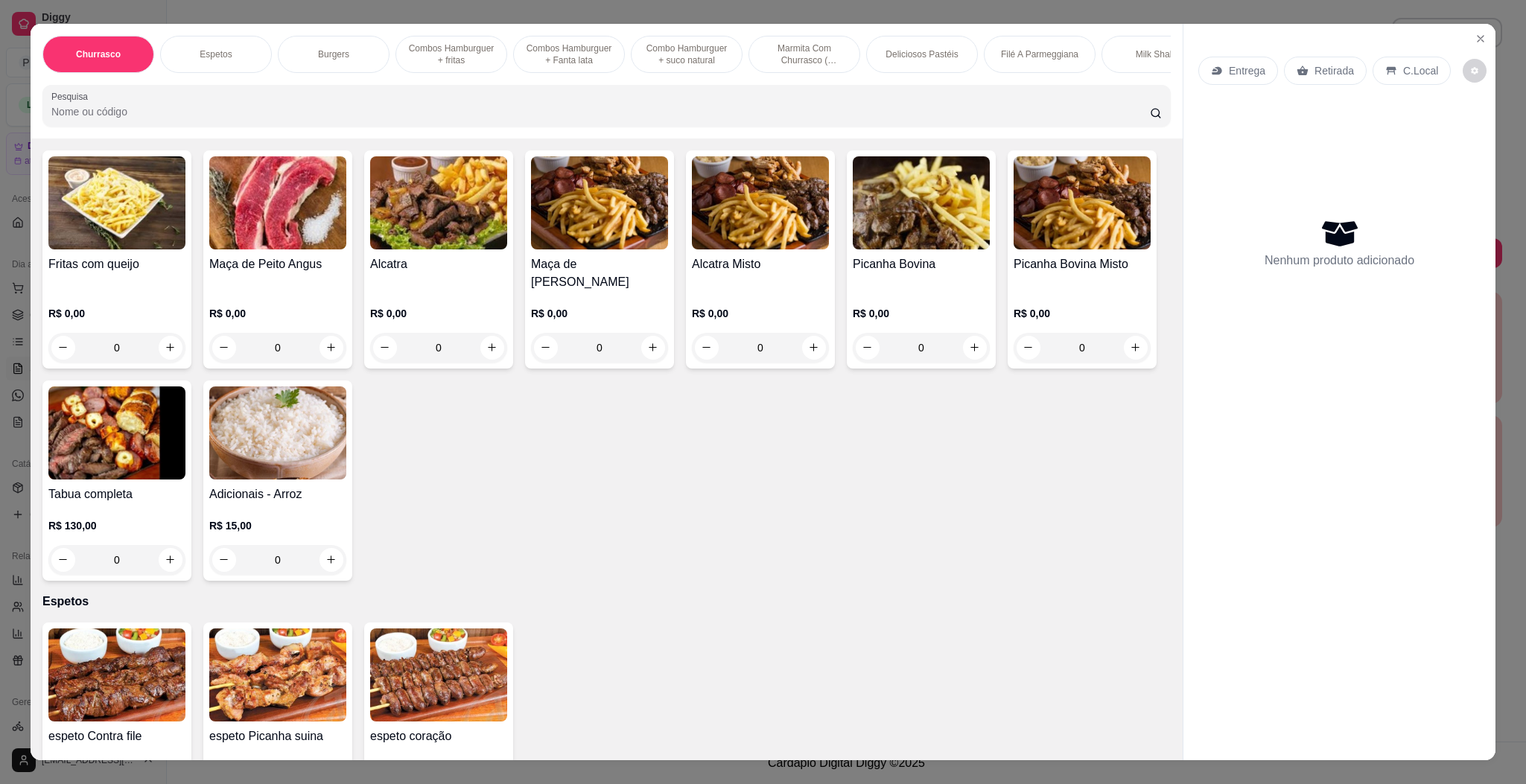
scroll to position [558, 0]
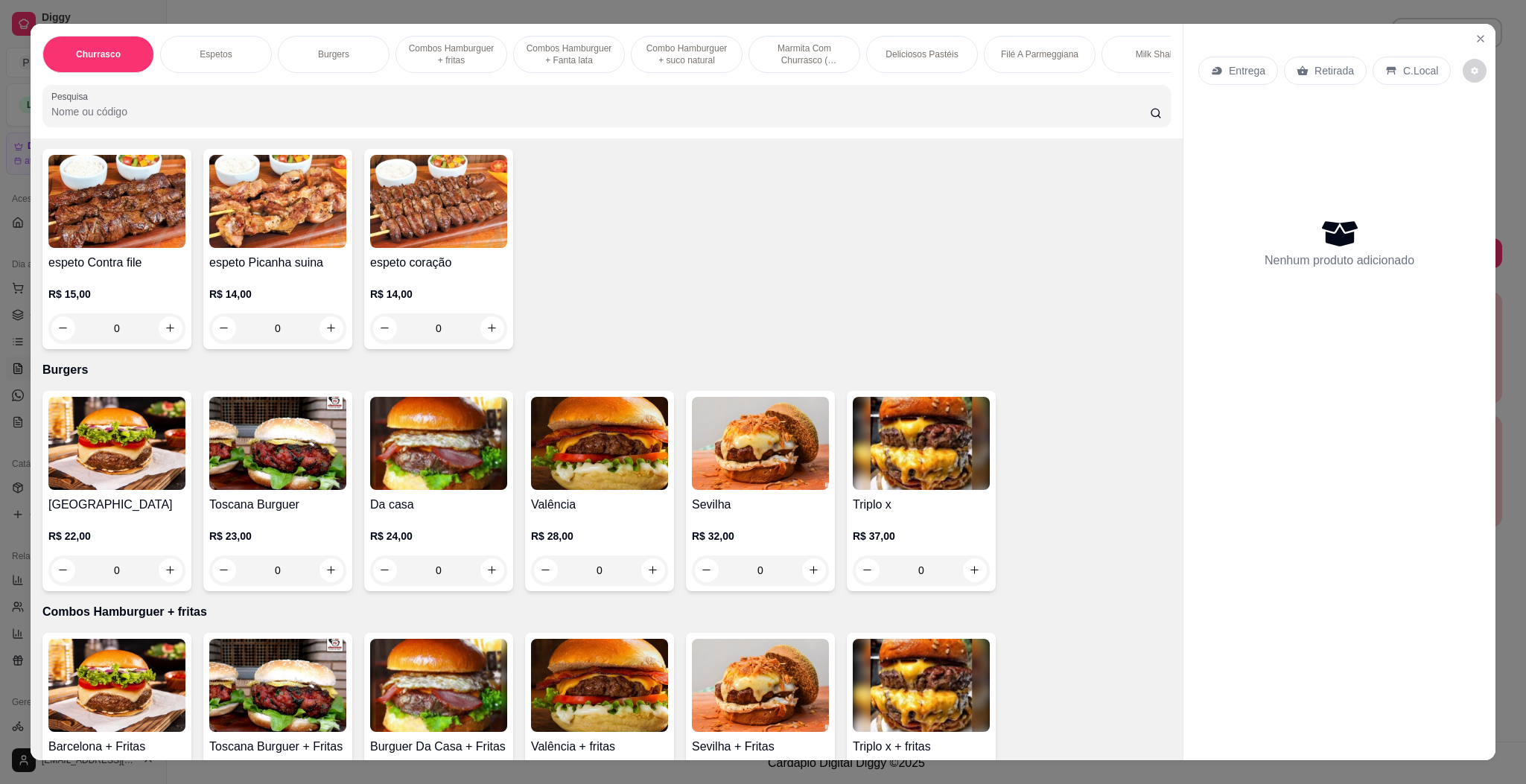
click at [114, 443] on img at bounding box center [116, 443] width 137 height 93
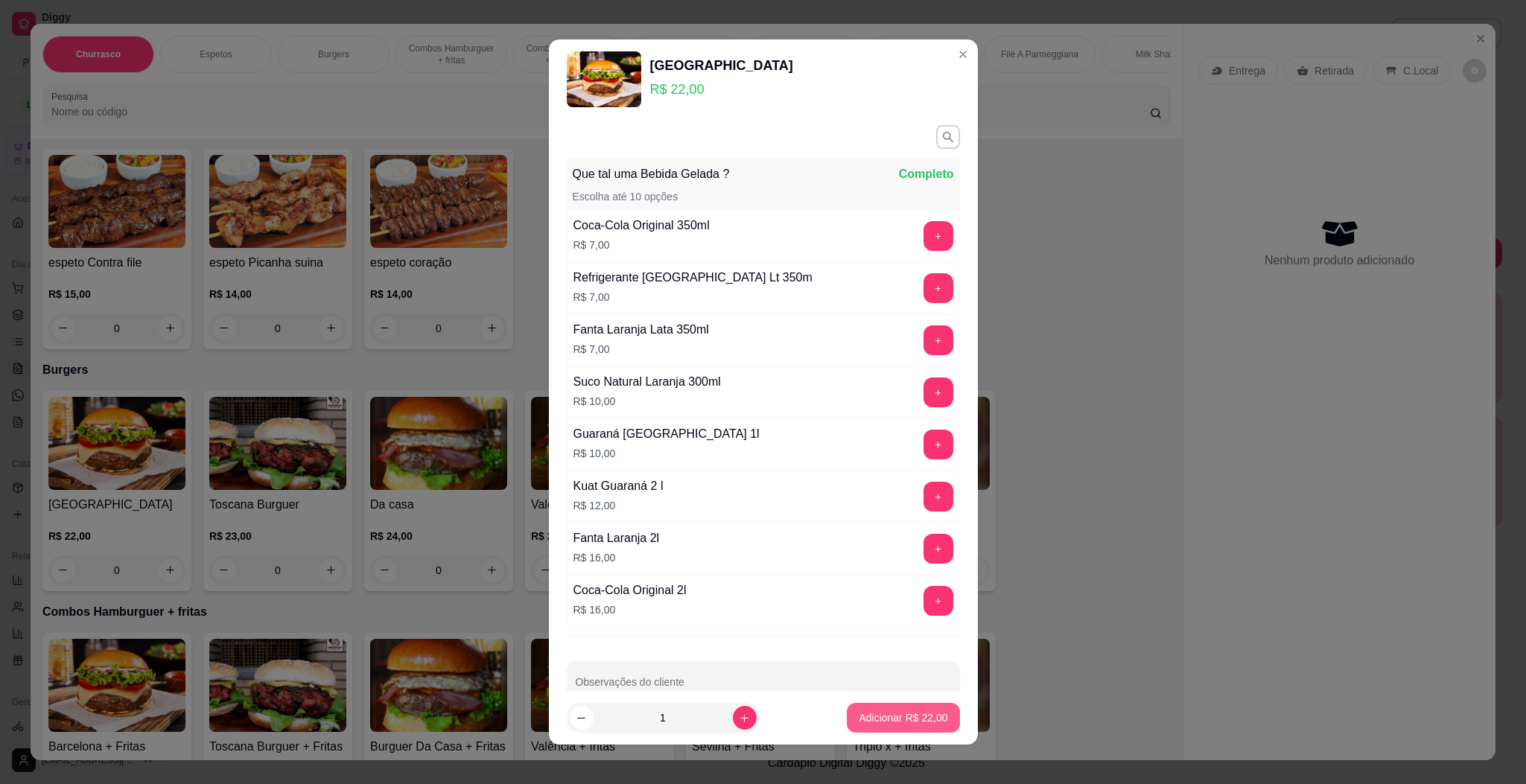
click at [847, 709] on button "Adicionar R$ 22,00" at bounding box center [903, 718] width 112 height 30
type input "1"
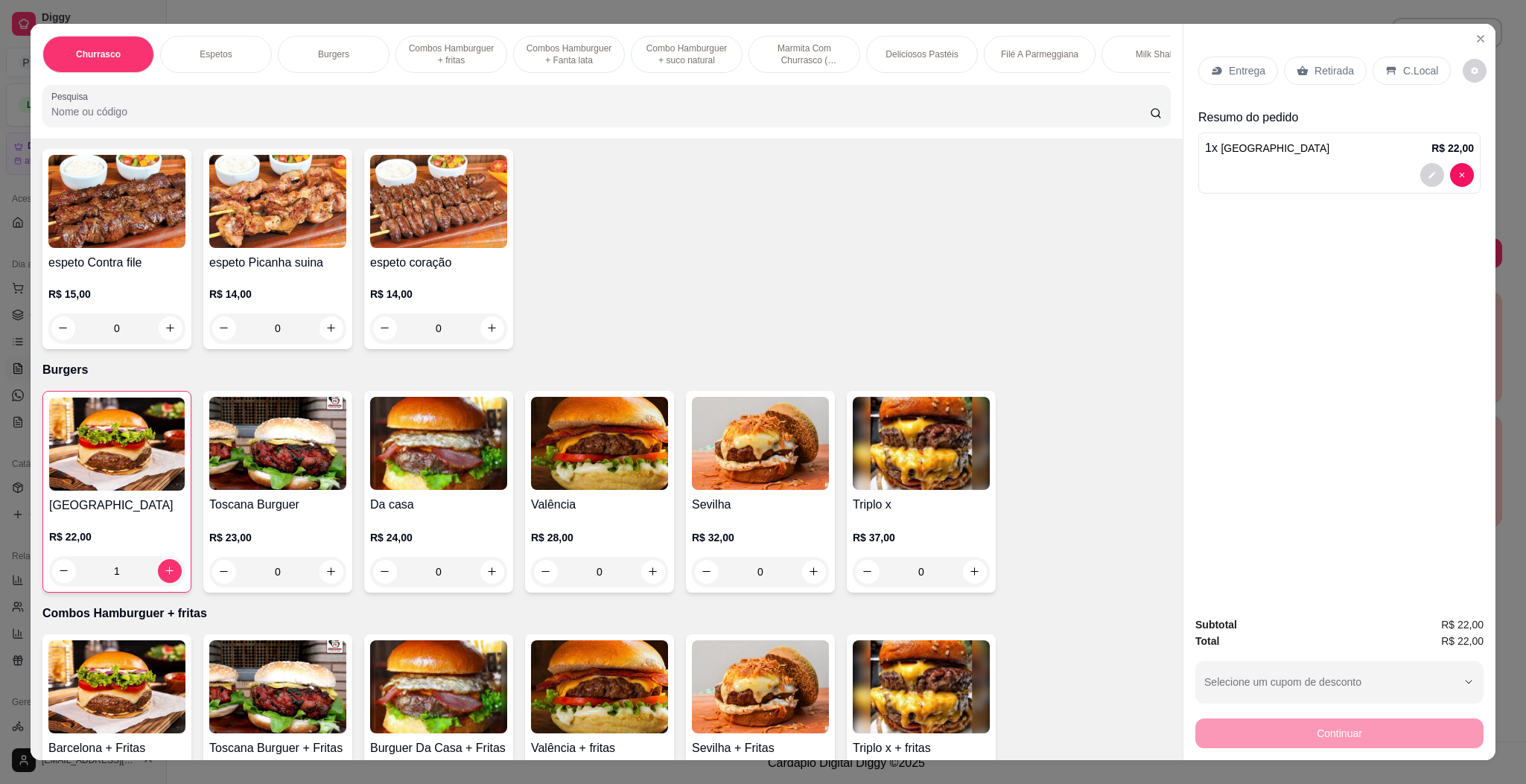
click at [463, 501] on h4 "Da casa" at bounding box center [438, 504] width 137 height 18
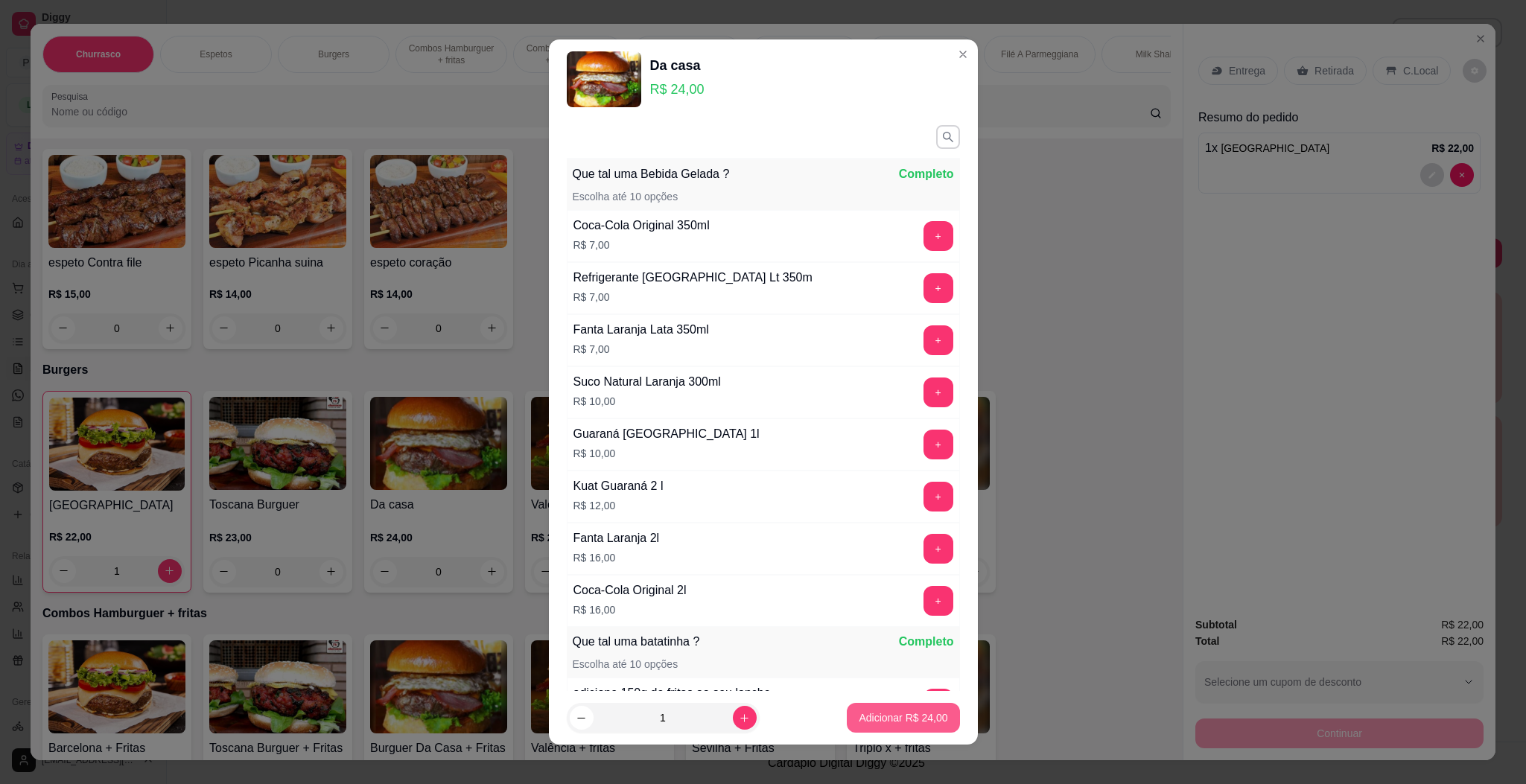
click at [858, 717] on p "Adicionar R$ 24,00" at bounding box center [902, 718] width 88 height 15
type input "1"
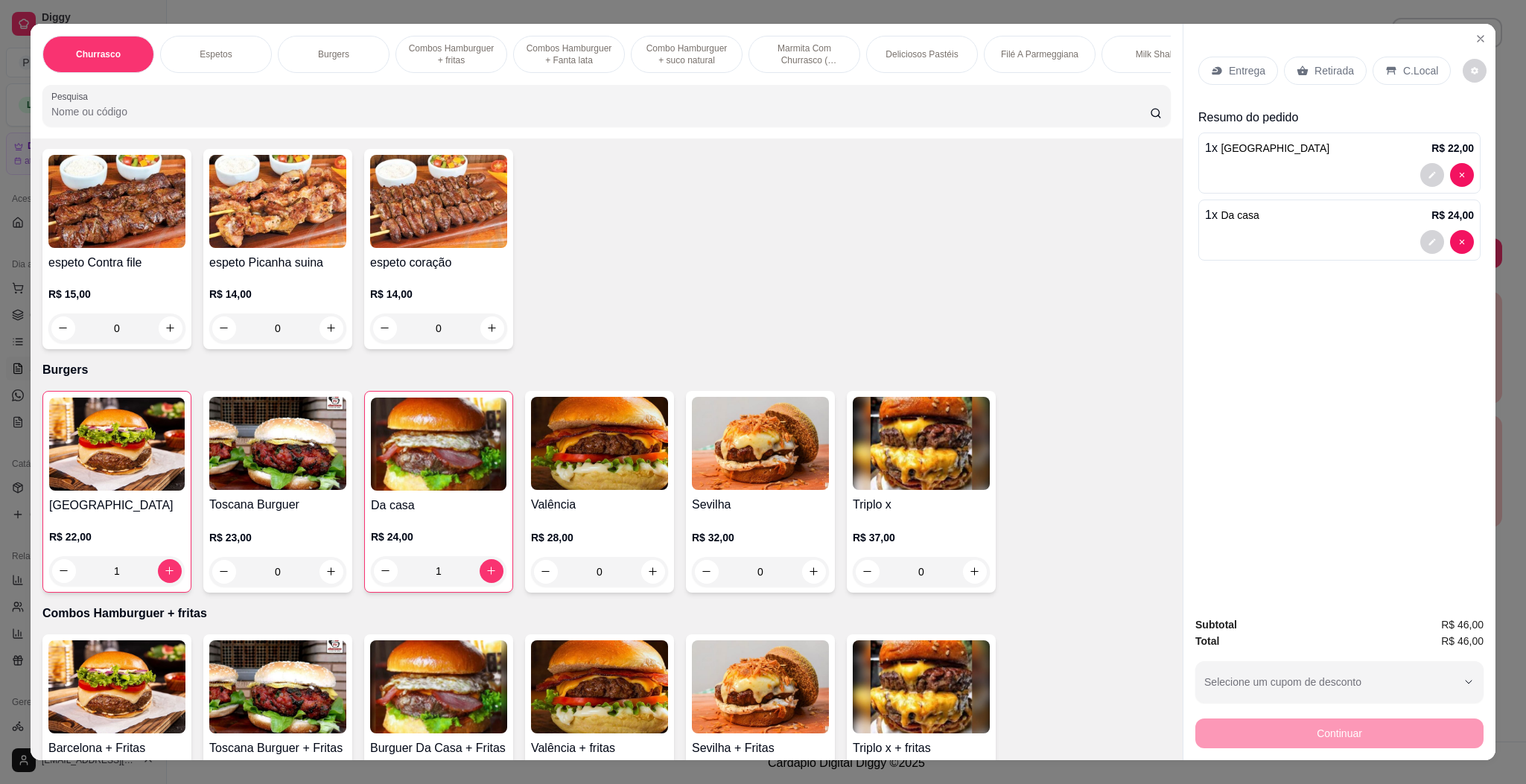
click at [1220, 73] on div "Entrega" at bounding box center [1238, 70] width 80 height 28
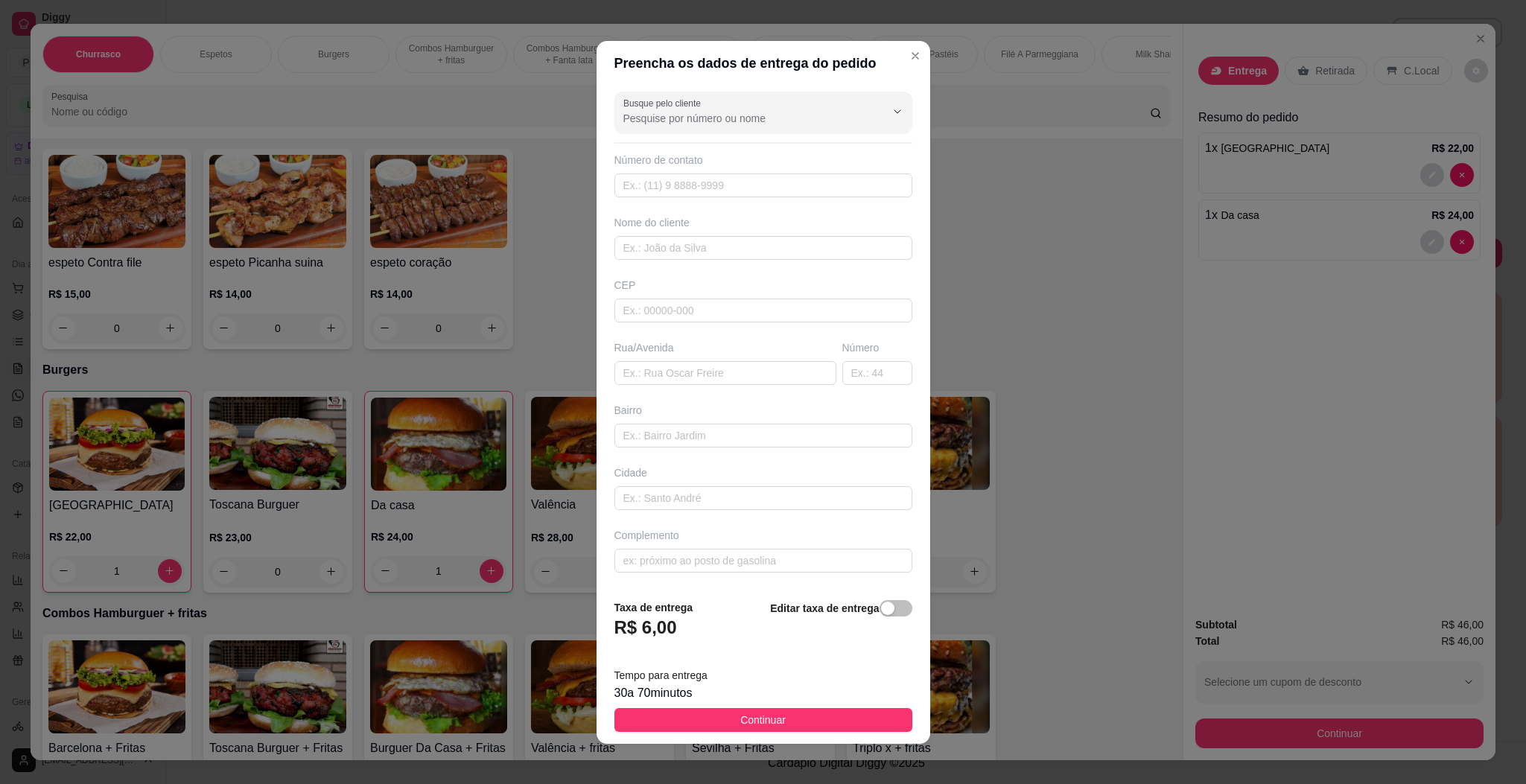
drag, startPoint x: 704, startPoint y: 351, endPoint x: 702, endPoint y: 372, distance: 21.1
click at [704, 351] on div "Rua/Avenida" at bounding box center [726, 347] width 222 height 15
click at [702, 372] on input "text" at bounding box center [726, 372] width 222 height 24
paste input "Rua deca Abrantes"
type input "[STREET_ADDRESS]"
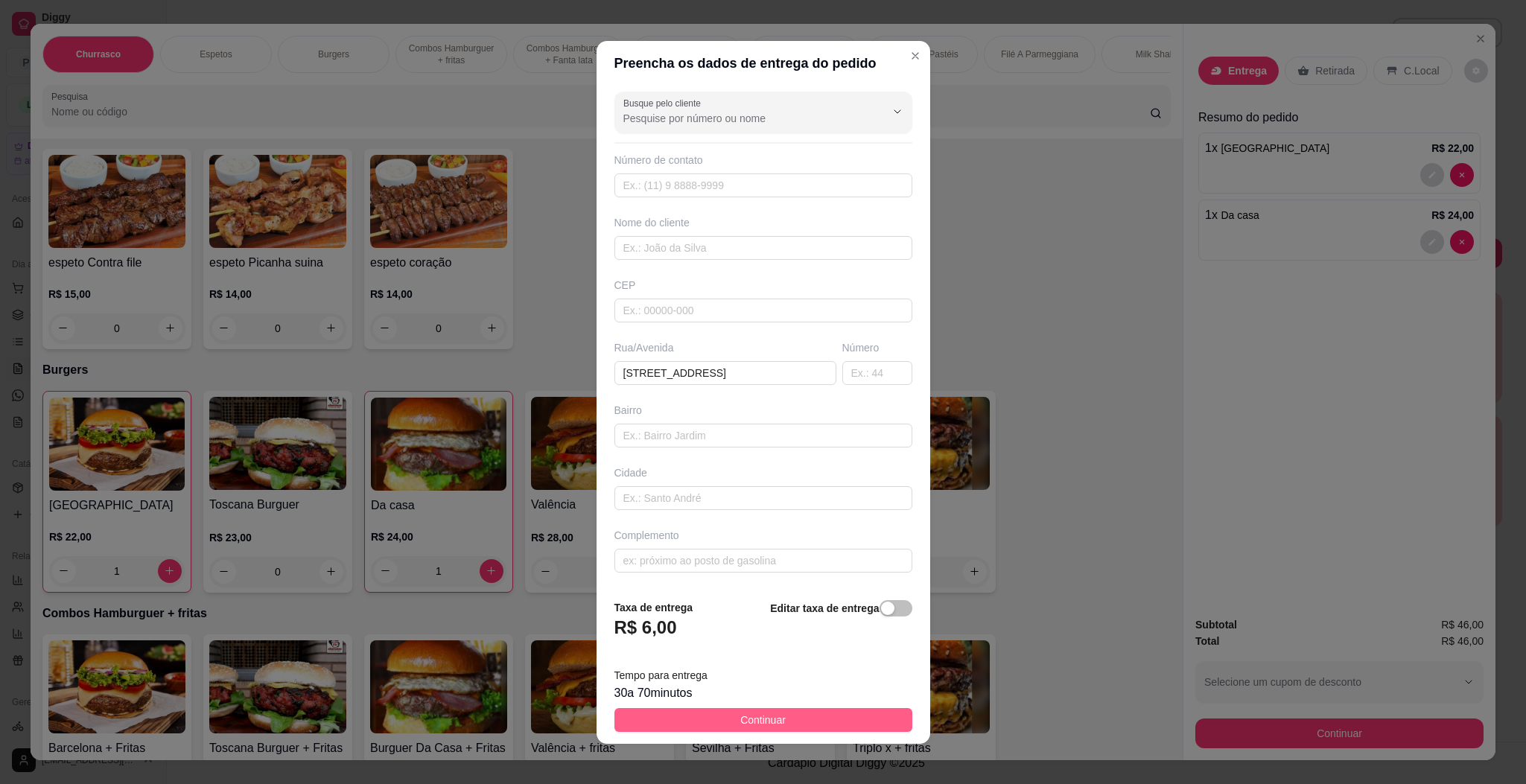
click at [682, 726] on button "Continuar" at bounding box center [763, 720] width 298 height 24
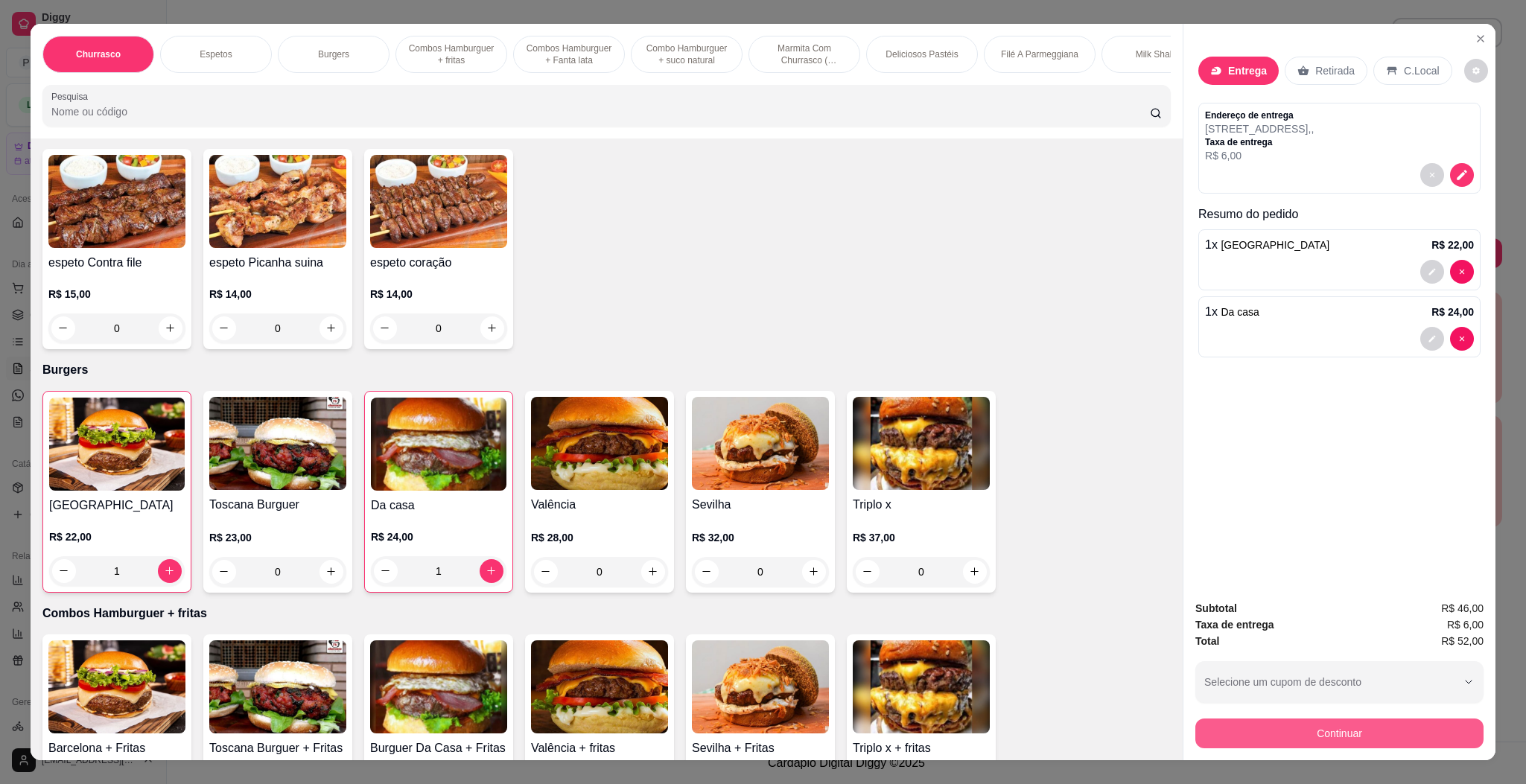
click at [1311, 738] on button "Continuar" at bounding box center [1339, 733] width 288 height 30
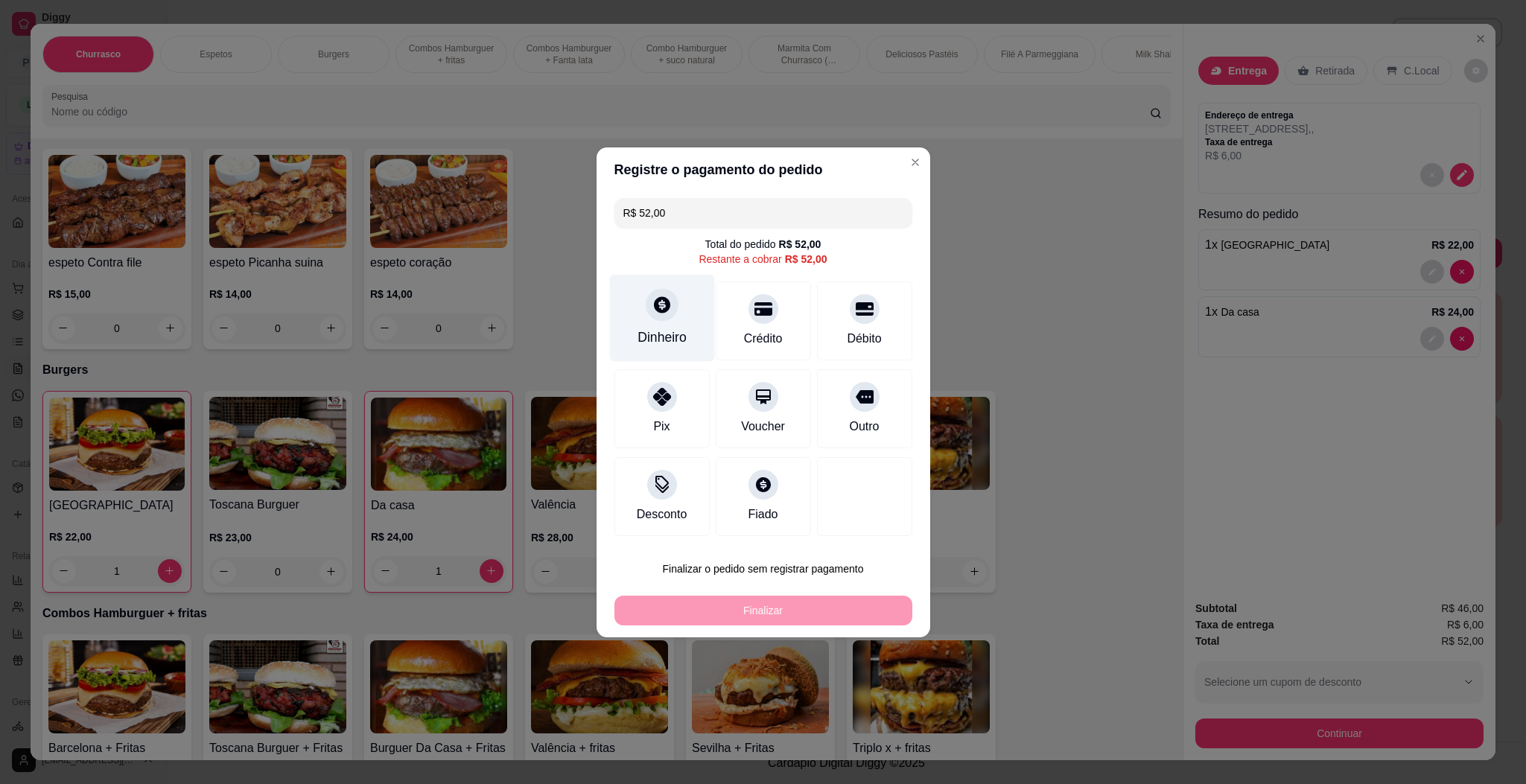
click at [644, 315] on div "Dinheiro" at bounding box center [661, 318] width 105 height 87
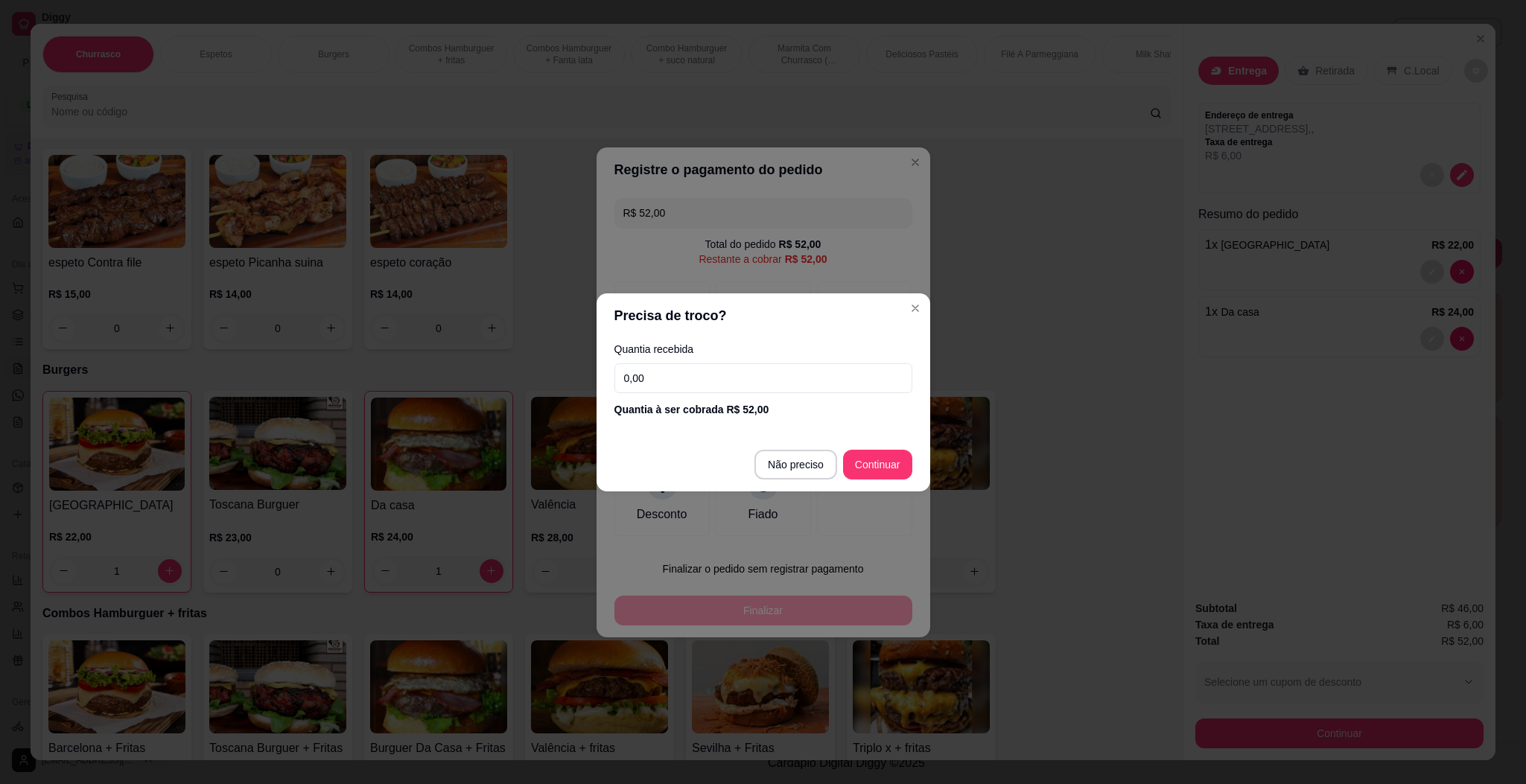
click at [771, 392] on input "0,00" at bounding box center [763, 378] width 298 height 30
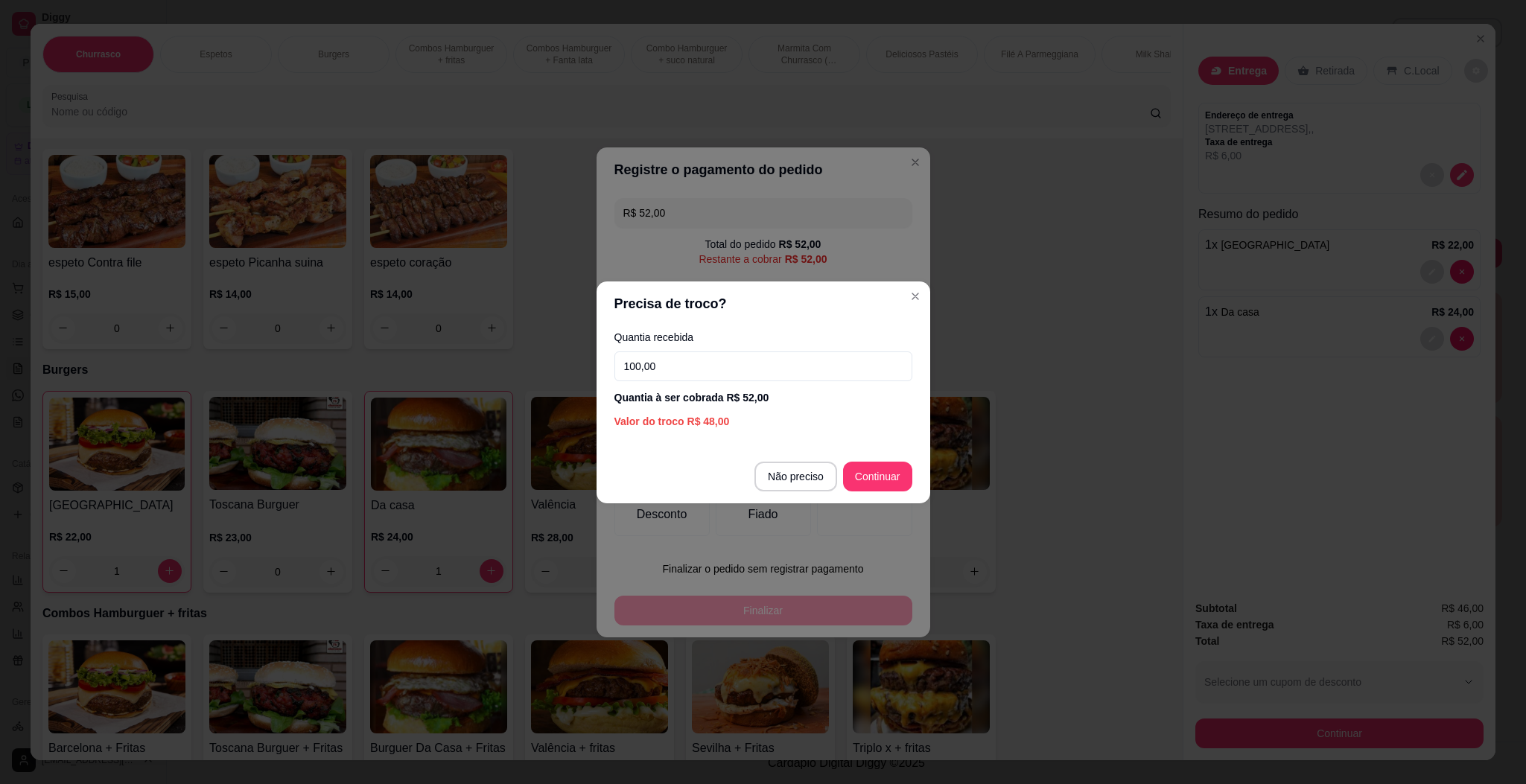
type input "100,00"
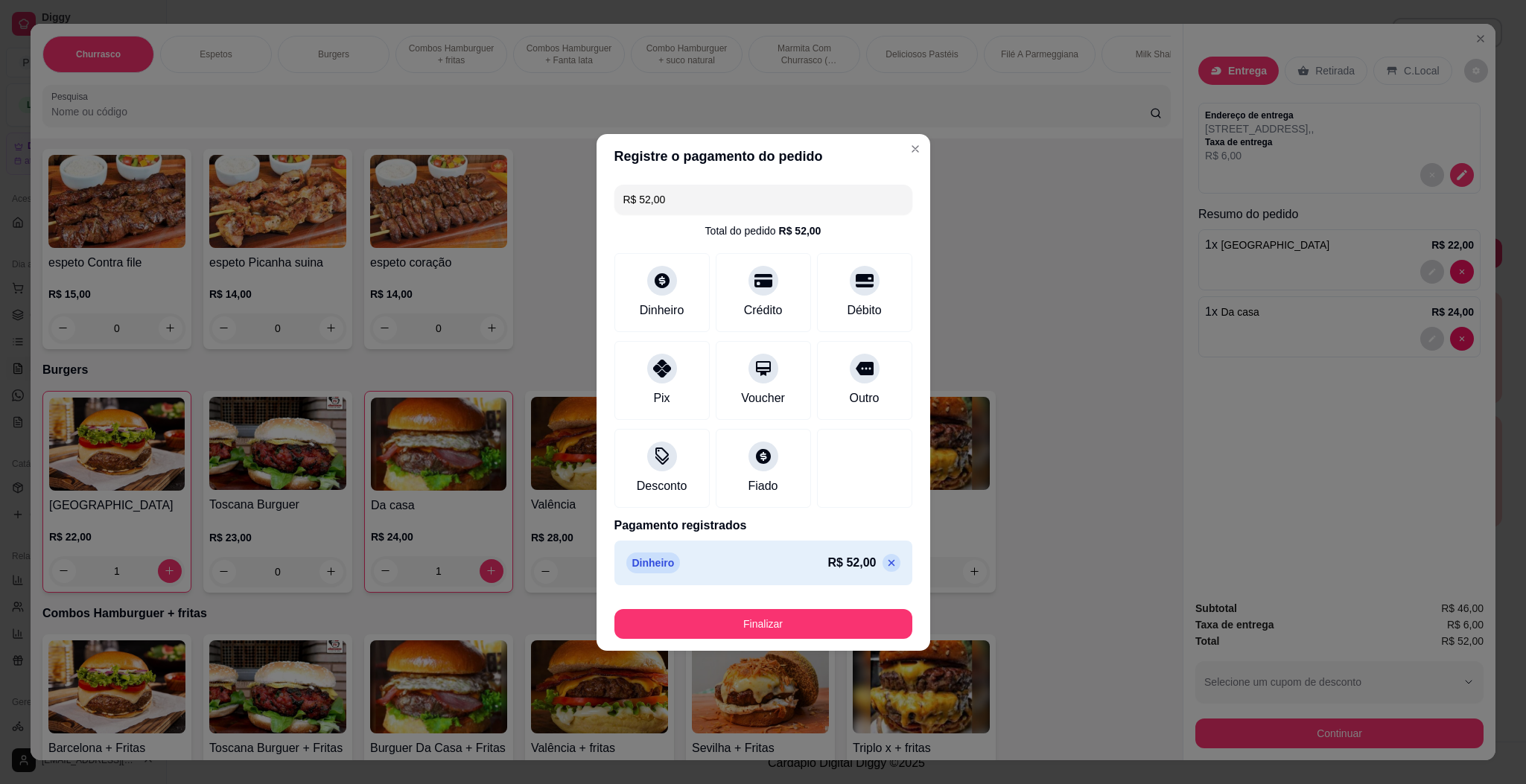
type input "R$ 0,00"
click at [847, 609] on div "Finalizar" at bounding box center [763, 624] width 298 height 30
click at [829, 617] on button "Finalizar" at bounding box center [763, 624] width 298 height 30
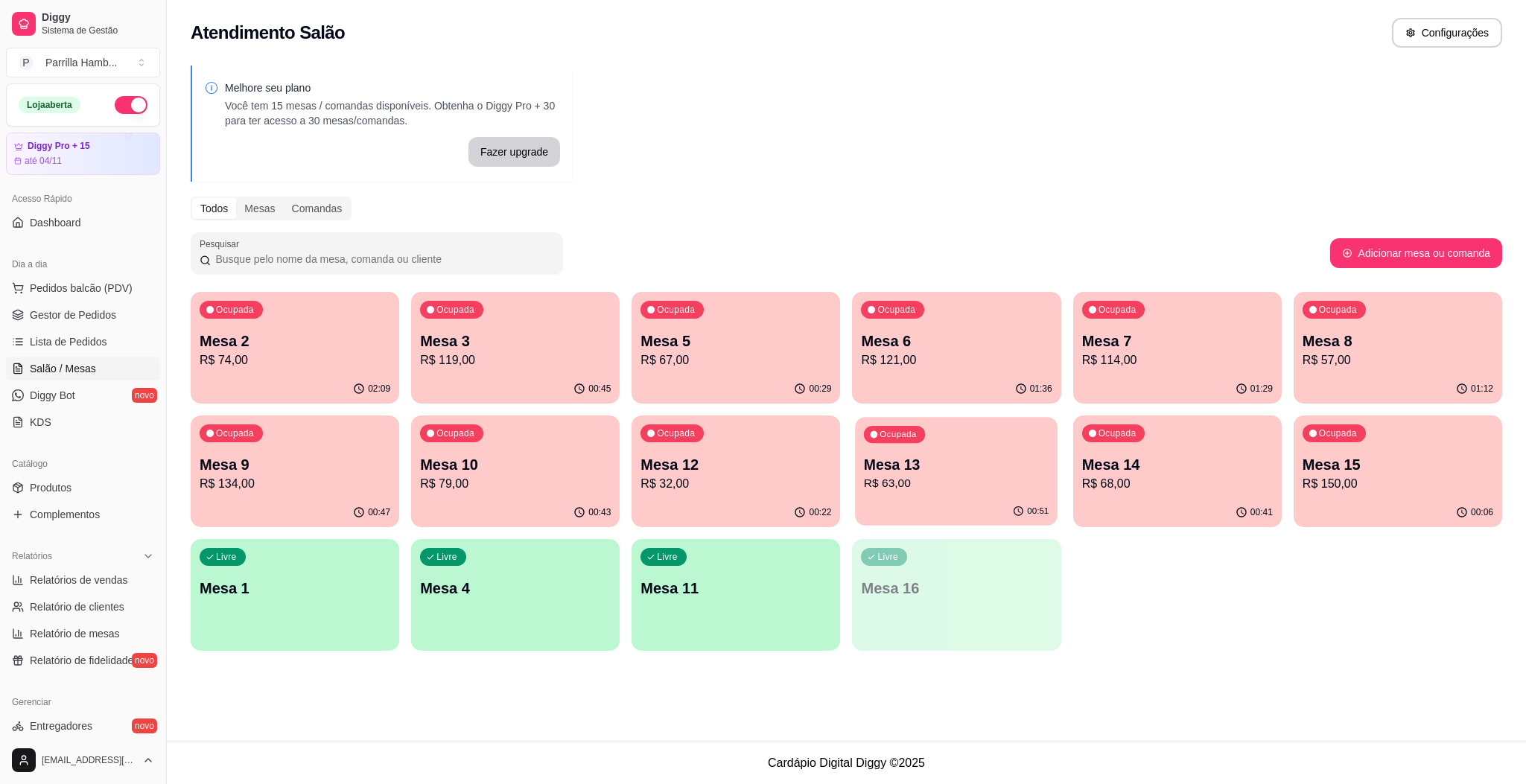
click at [958, 504] on div "00:51" at bounding box center [957, 511] width 202 height 28
click at [695, 489] on p "R$ 32,00" at bounding box center [736, 483] width 191 height 18
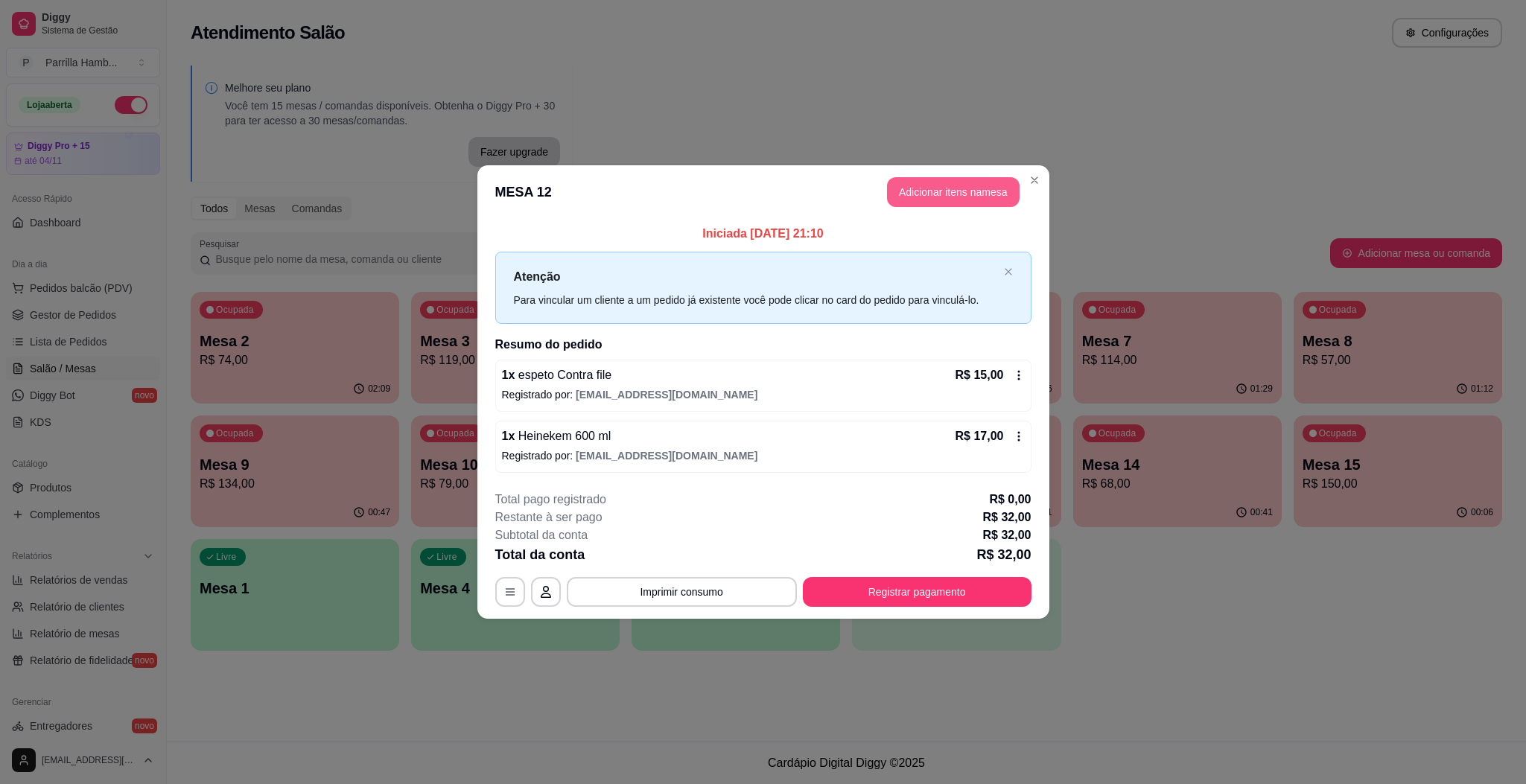
click at [945, 205] on button "Adicionar itens na mesa" at bounding box center [954, 192] width 133 height 30
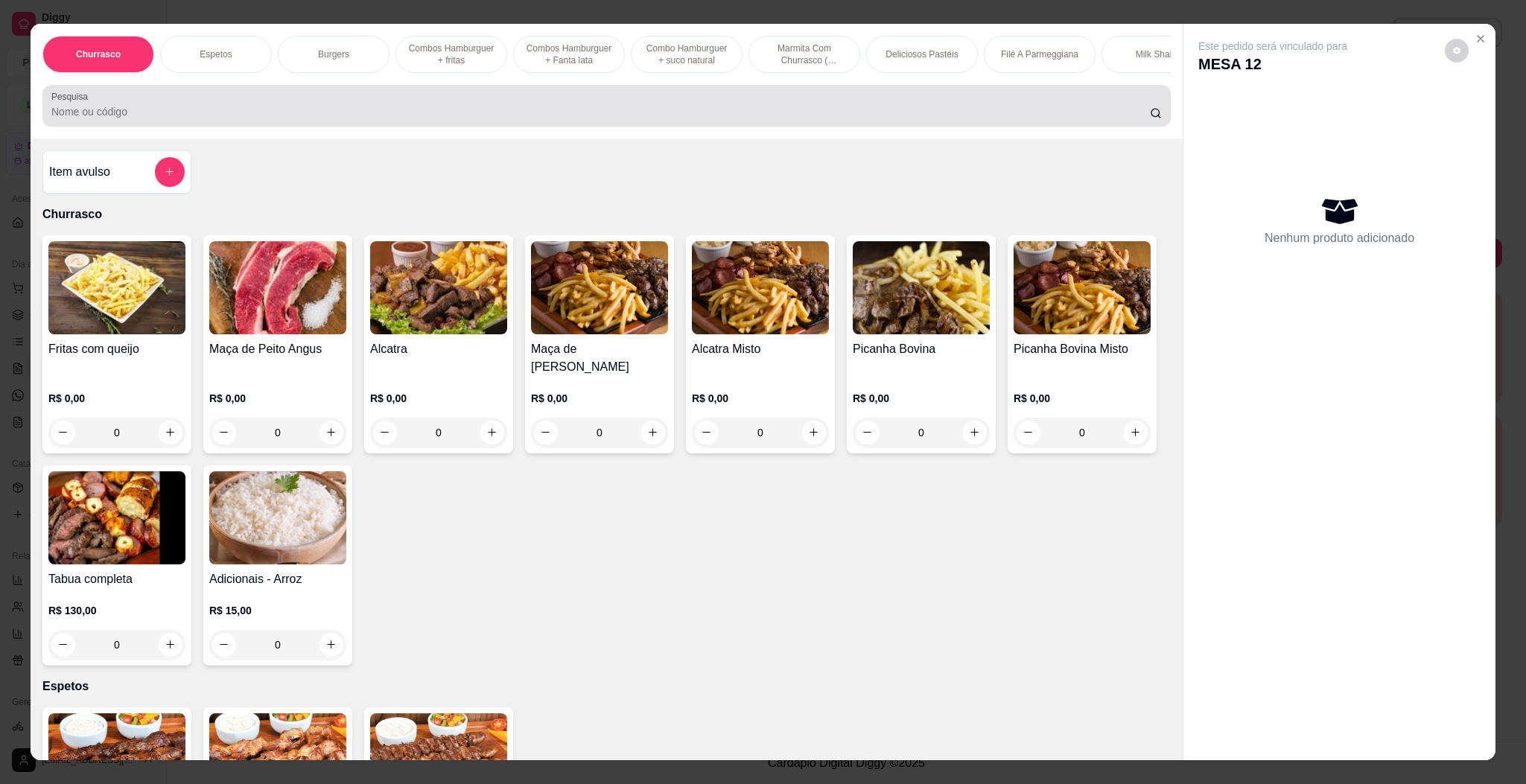
click at [624, 127] on div "Pesquisa" at bounding box center [606, 105] width 1128 height 41
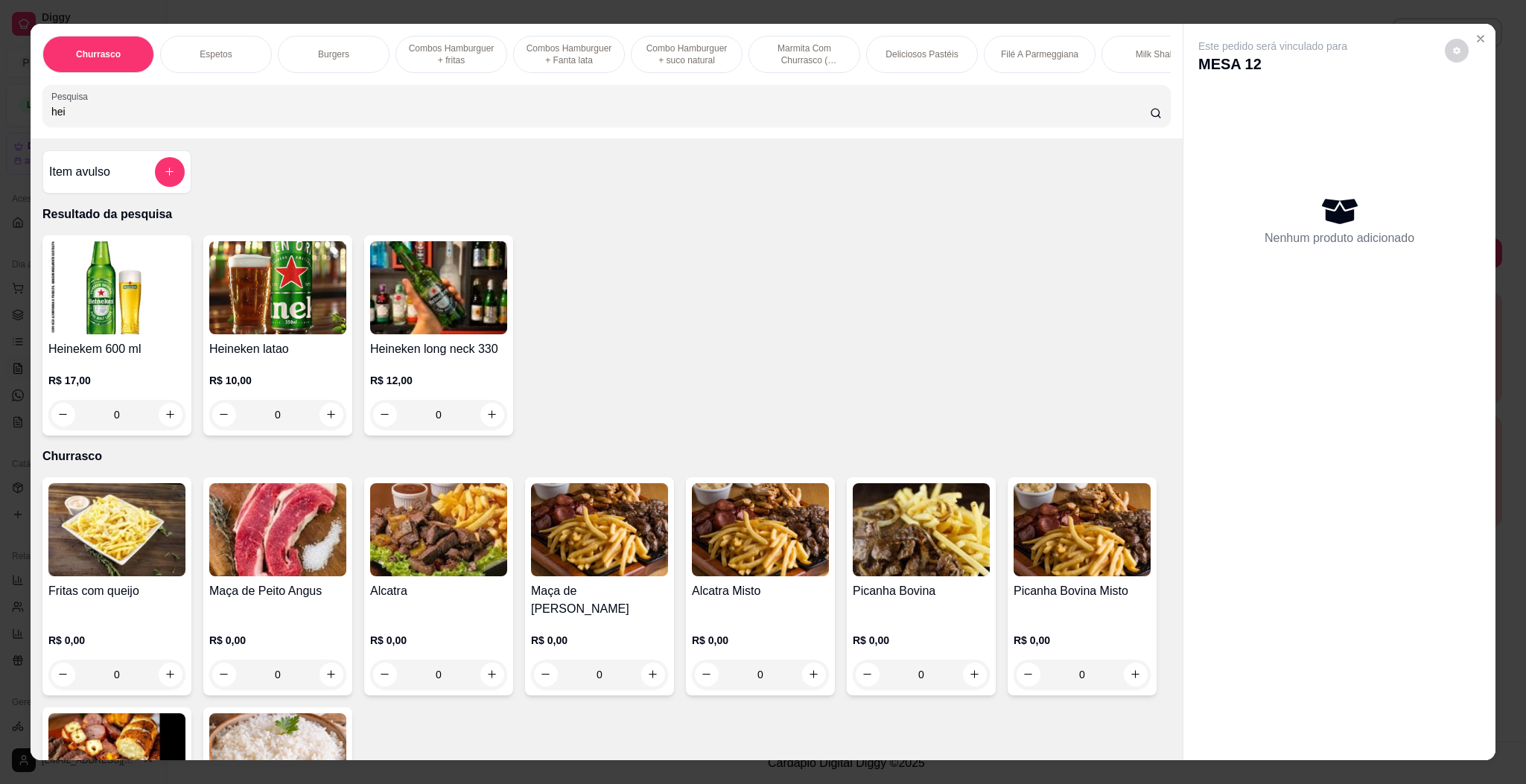
type input "hei"
click at [77, 334] on img at bounding box center [116, 287] width 137 height 93
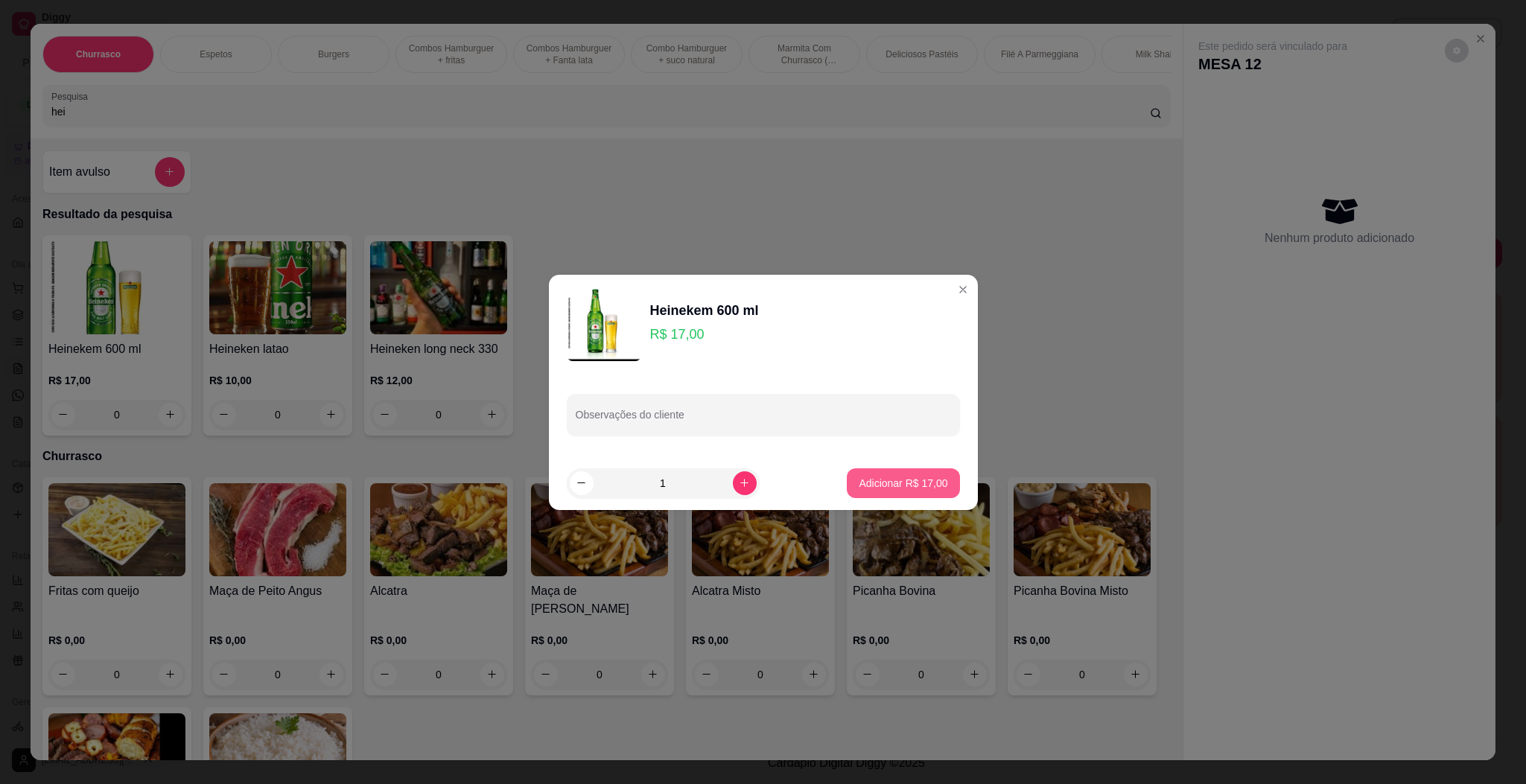
click at [916, 486] on p "Adicionar R$ 17,00" at bounding box center [902, 483] width 88 height 15
type input "1"
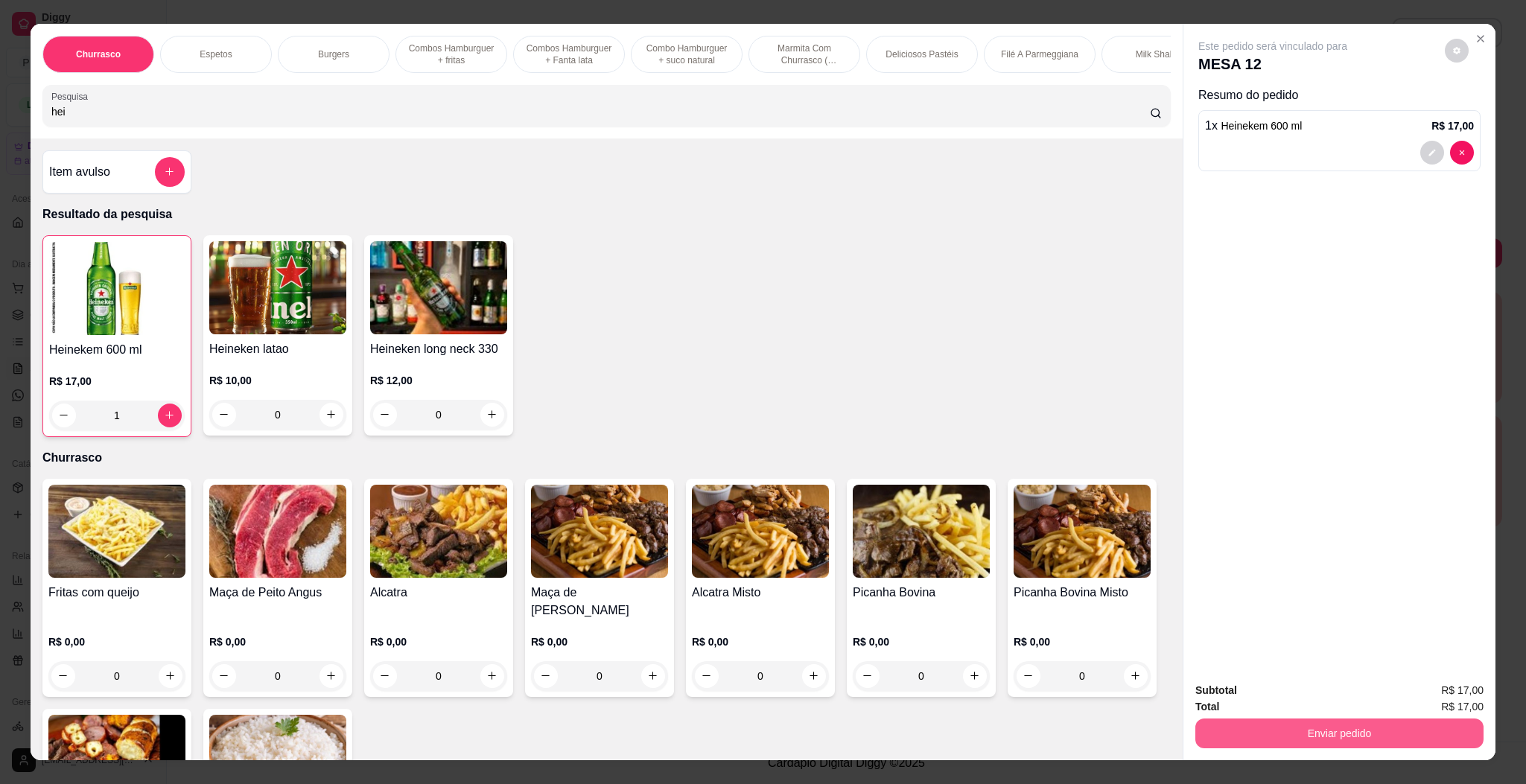
click at [1274, 746] on button "Enviar pedido" at bounding box center [1339, 733] width 288 height 30
click at [1441, 689] on button "Enviar pedido" at bounding box center [1442, 697] width 84 height 28
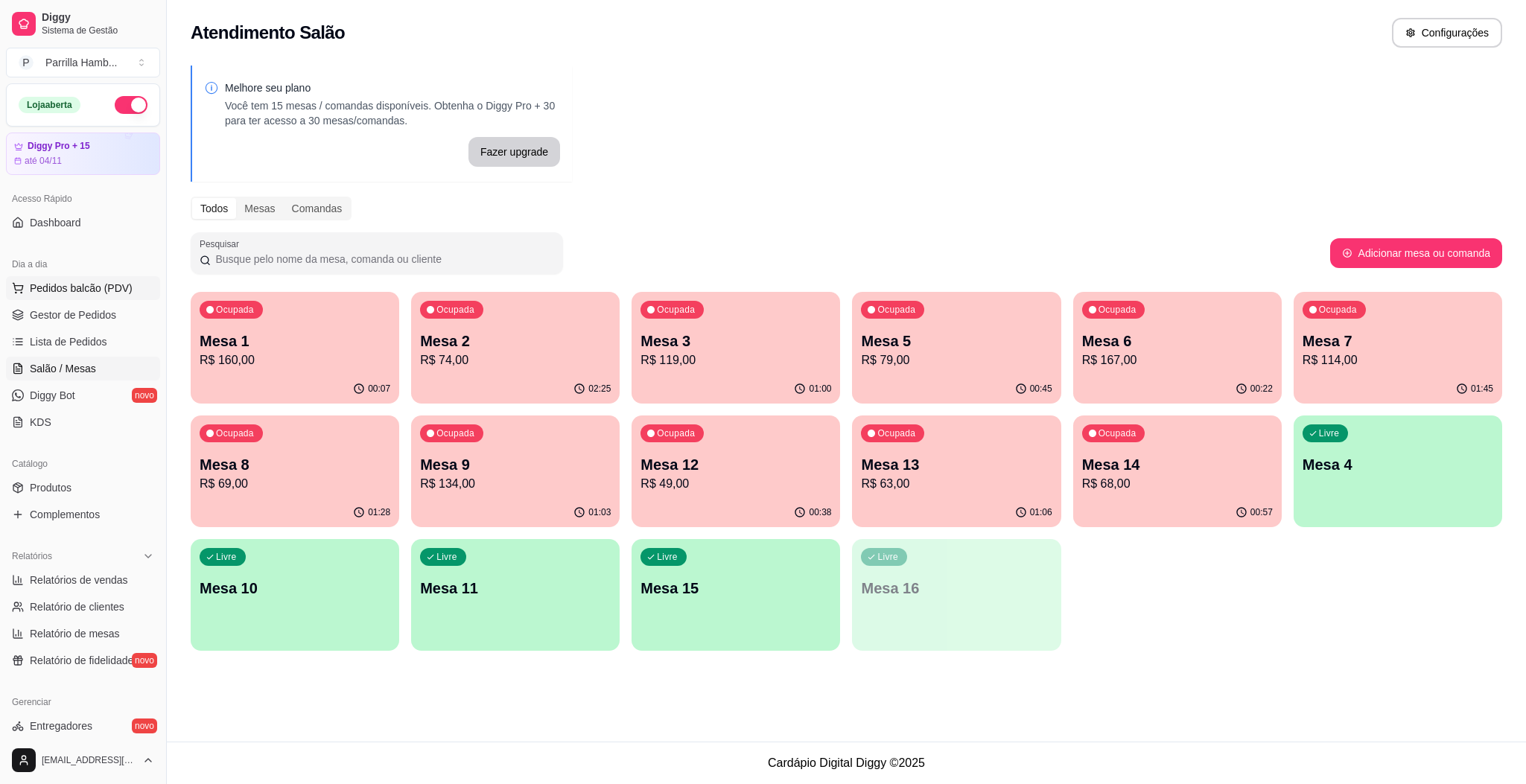
click at [112, 298] on button "Pedidos balcão (PDV)" at bounding box center [83, 288] width 154 height 24
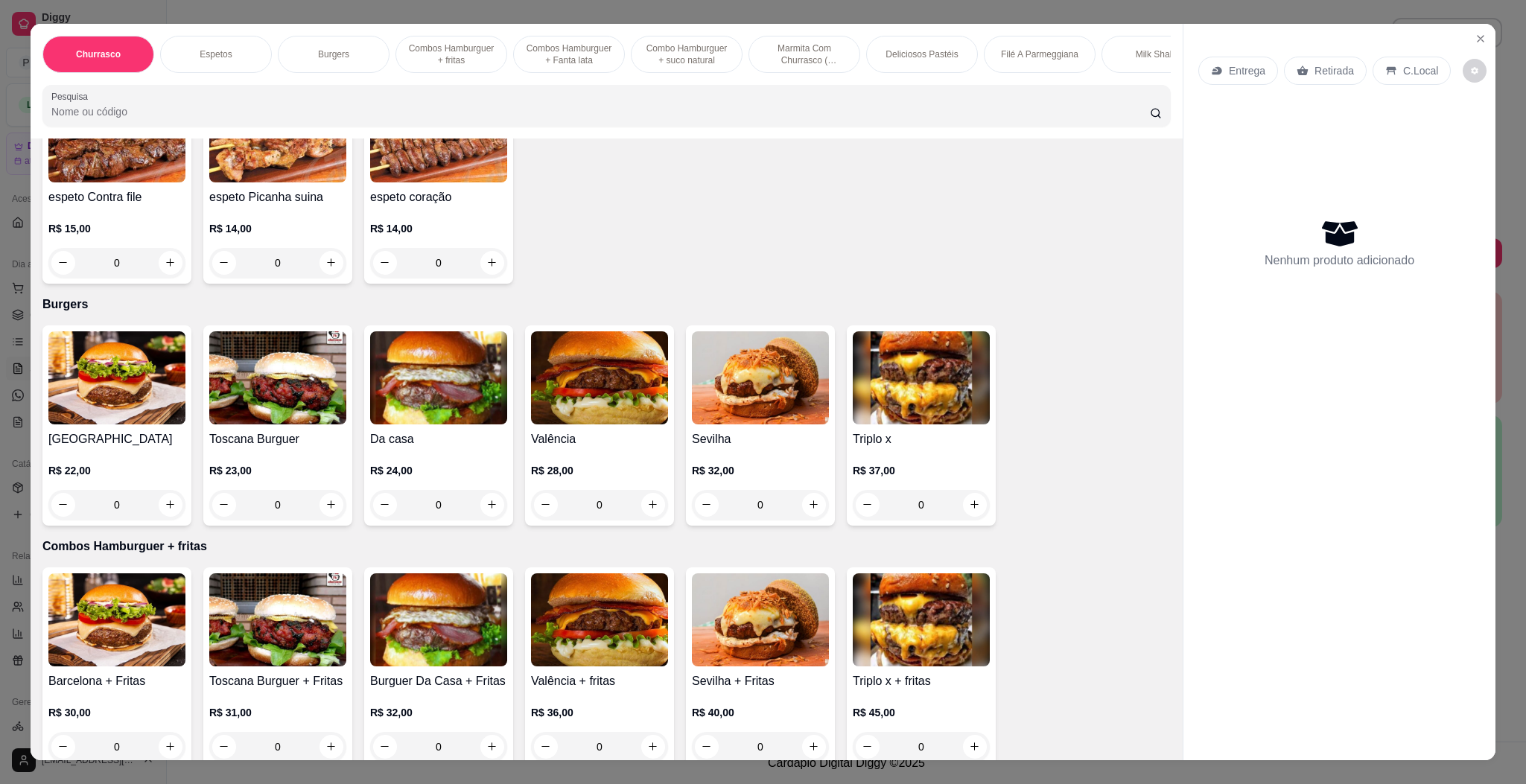
scroll to position [670, 0]
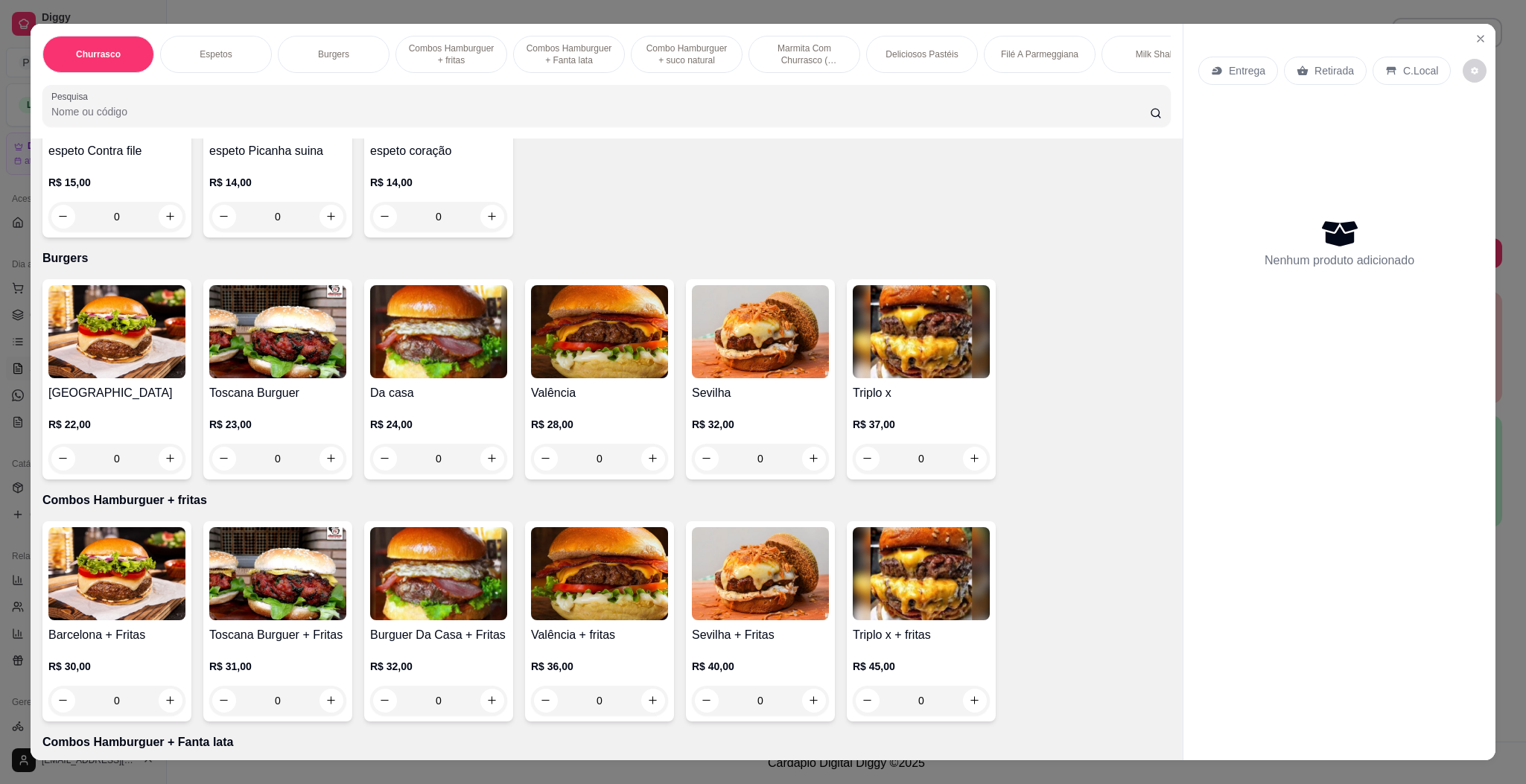
click at [364, 380] on div "Da casa R$ 24,00 0" at bounding box center [438, 380] width 149 height 201
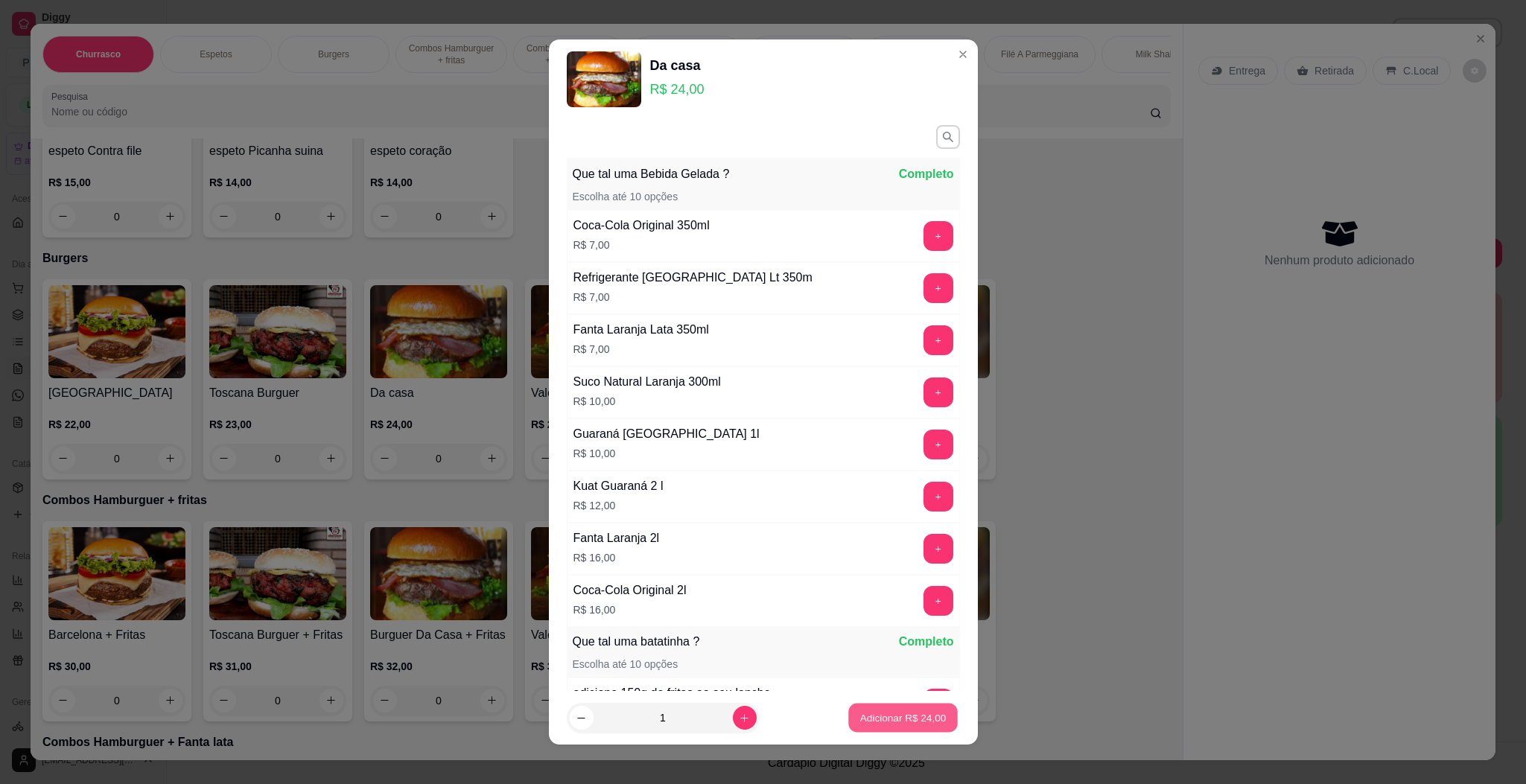
click at [896, 709] on button "Adicionar R$ 24,00" at bounding box center [904, 718] width 109 height 29
type input "1"
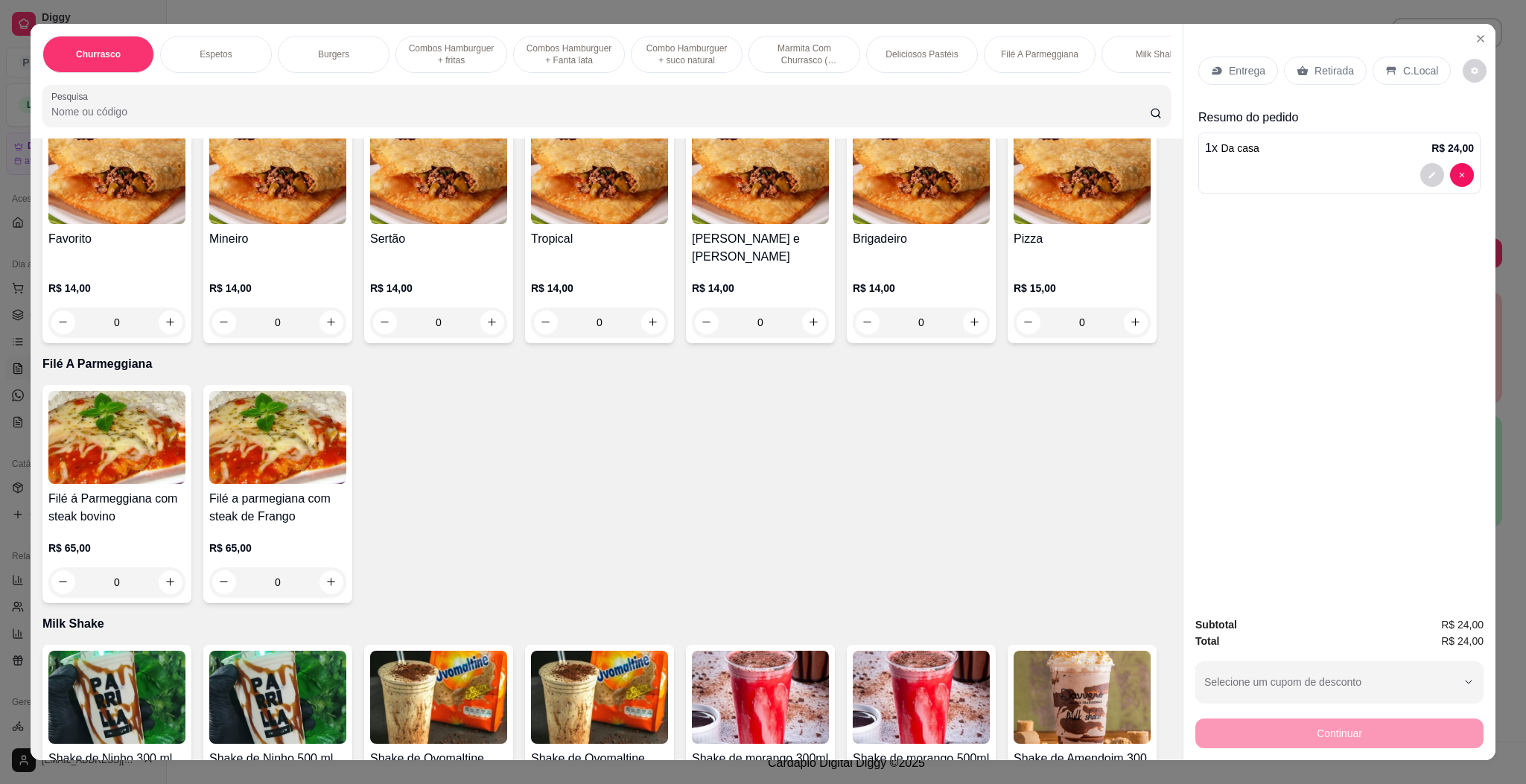
scroll to position [2122, 0]
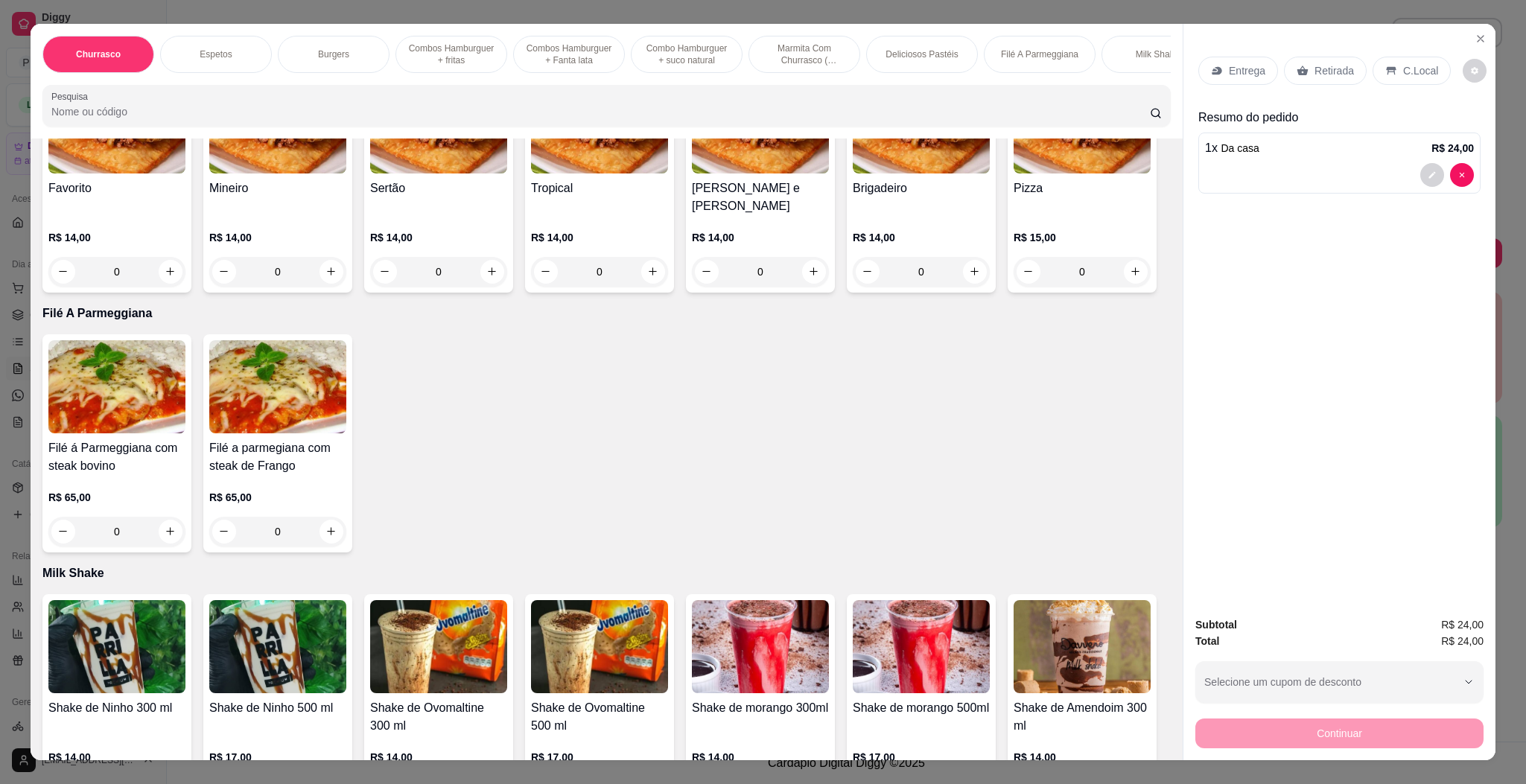
click at [582, 287] on div "R$ 14,00 0" at bounding box center [599, 251] width 137 height 72
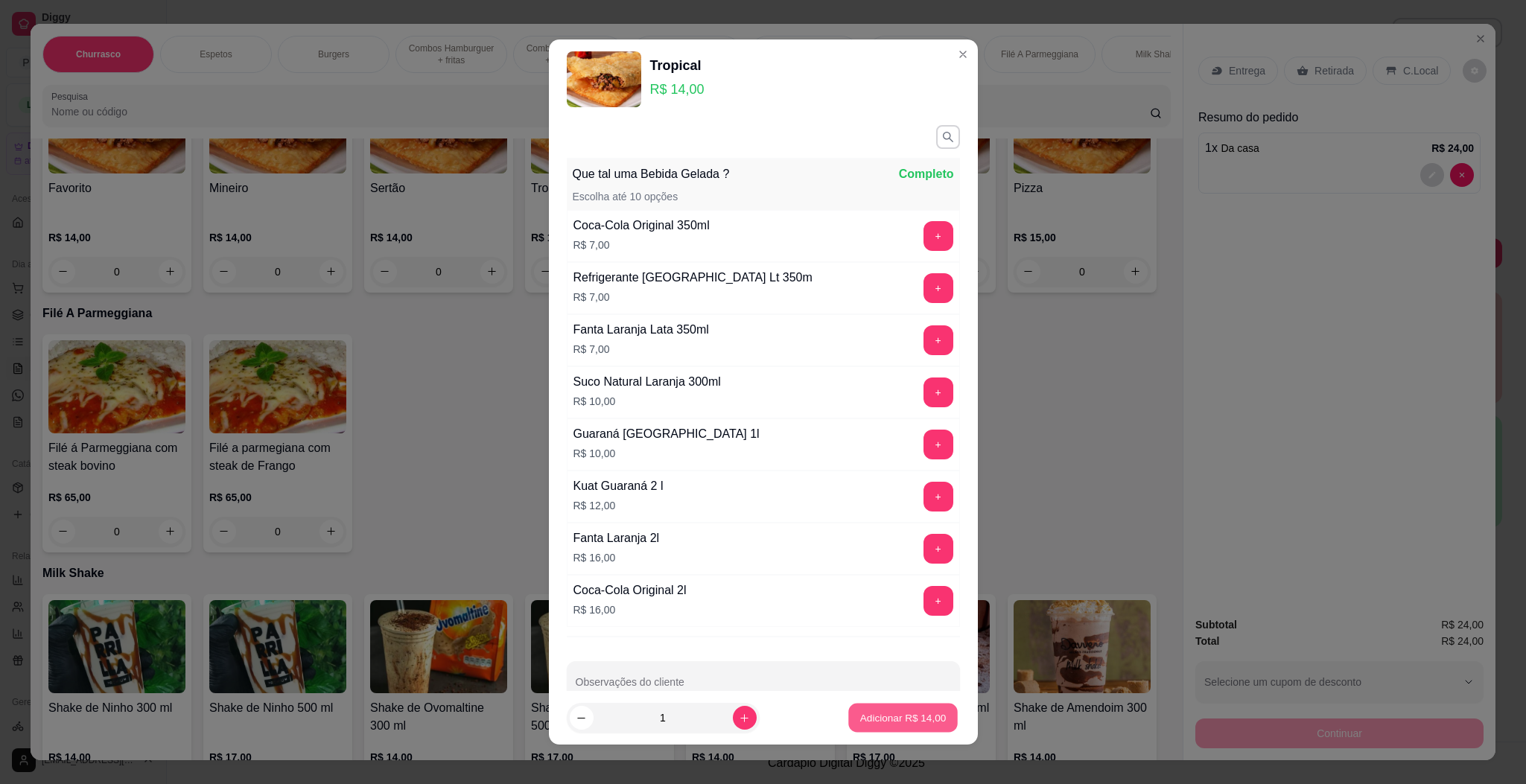
click at [914, 722] on p "Adicionar R$ 14,00" at bounding box center [903, 718] width 87 height 14
type input "1"
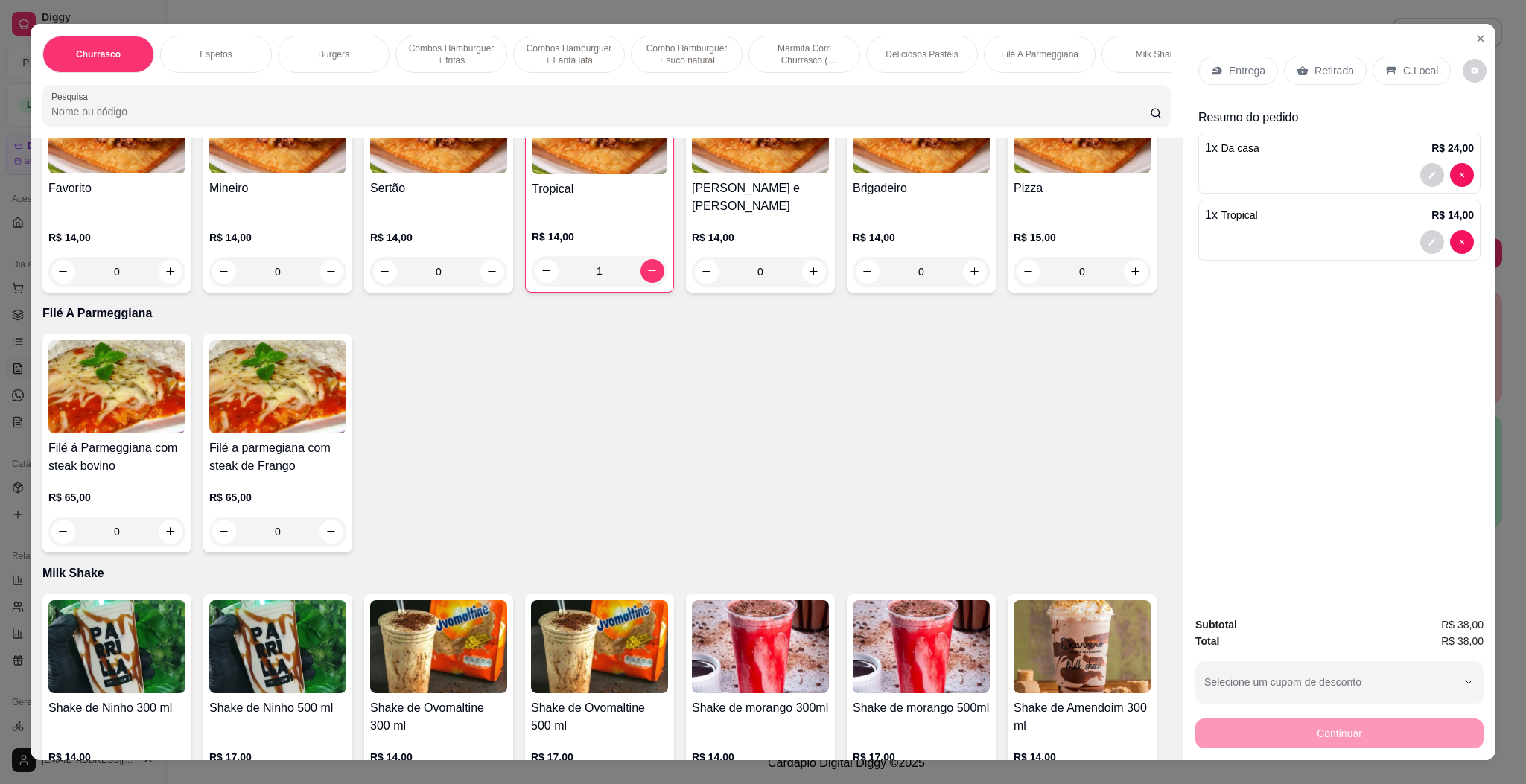
click at [102, 198] on h4 "Favorito" at bounding box center [116, 188] width 137 height 18
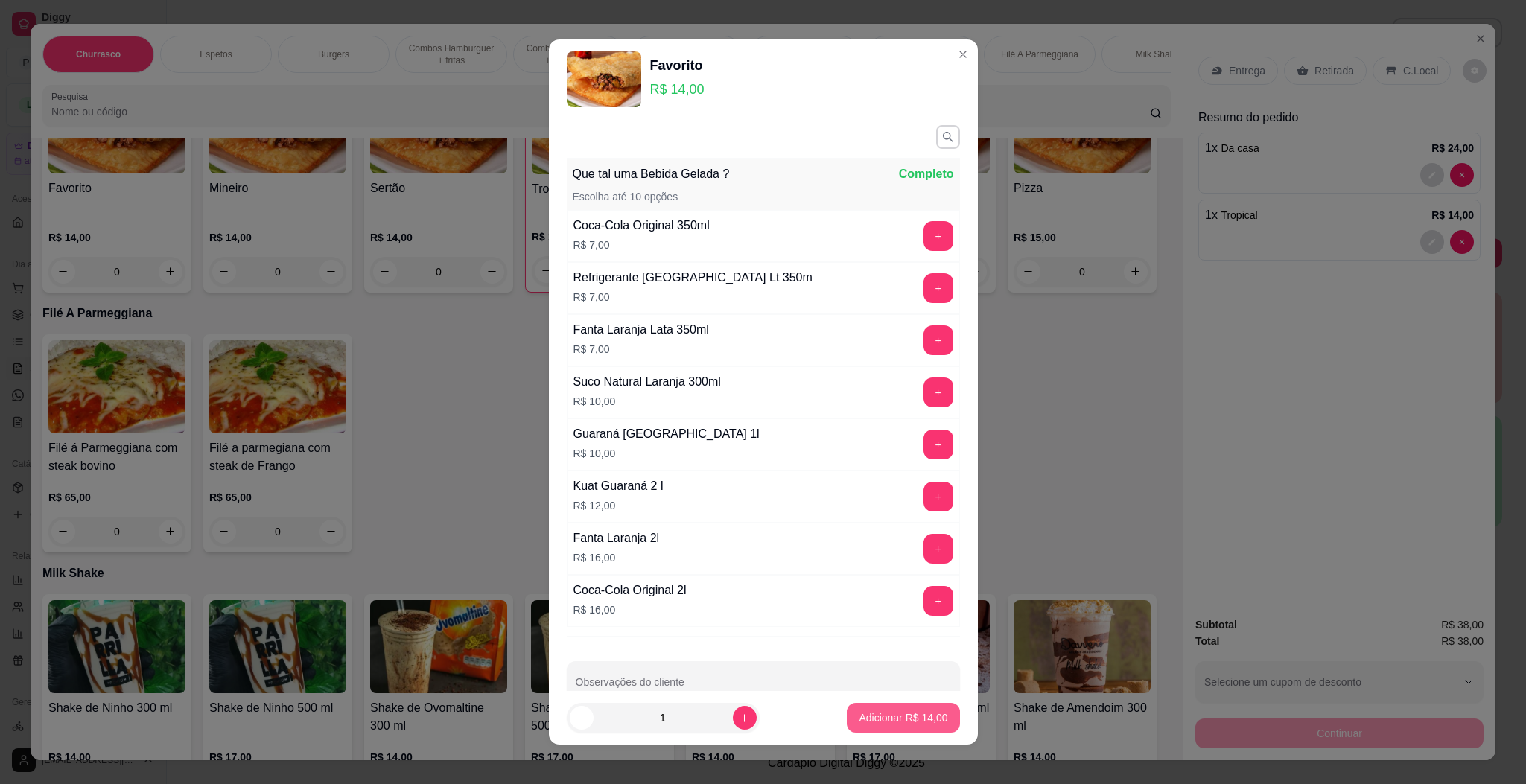
click at [923, 713] on button "Adicionar R$ 14,00" at bounding box center [903, 718] width 112 height 30
type input "1"
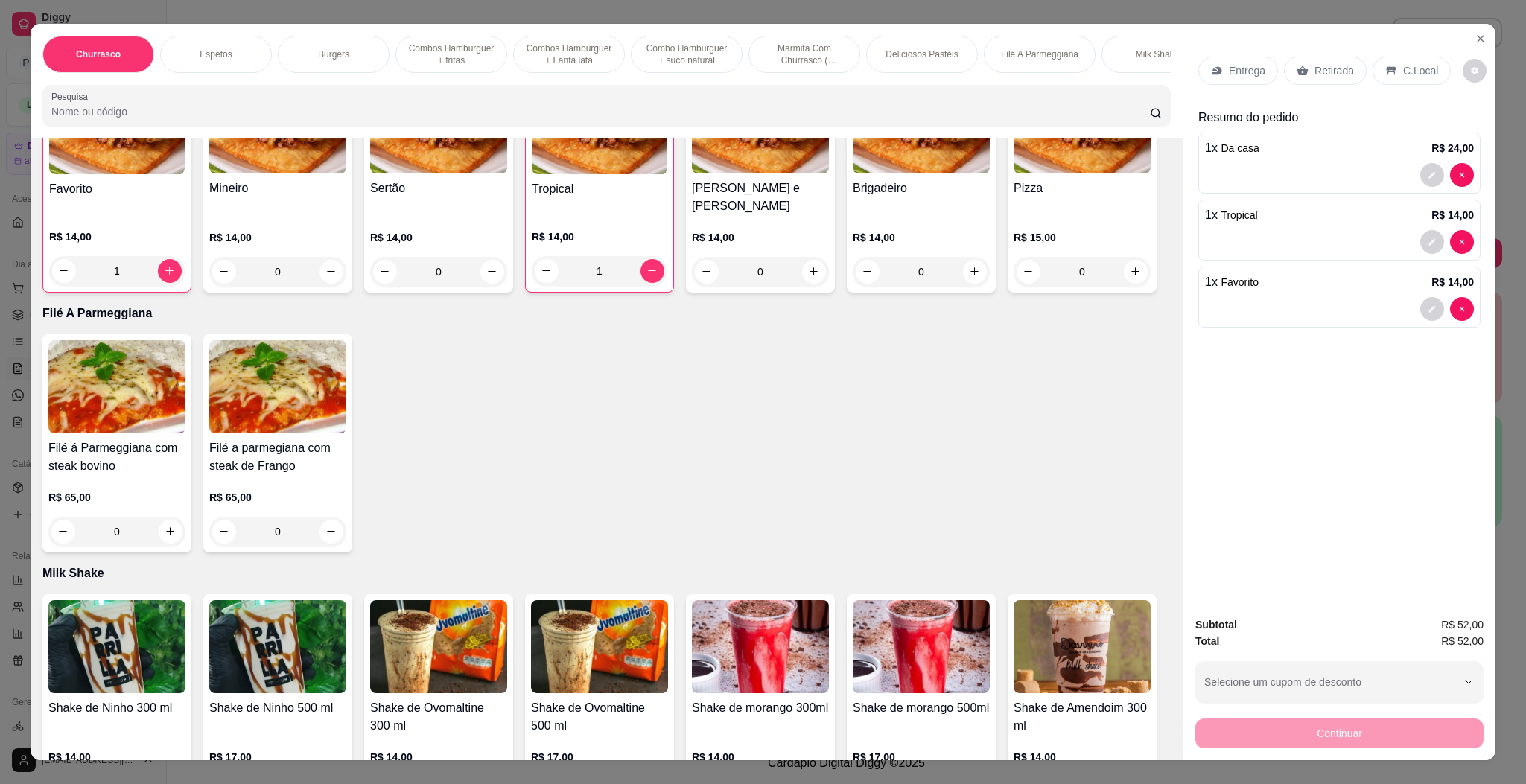
click at [1211, 65] on icon at bounding box center [1216, 70] width 12 height 12
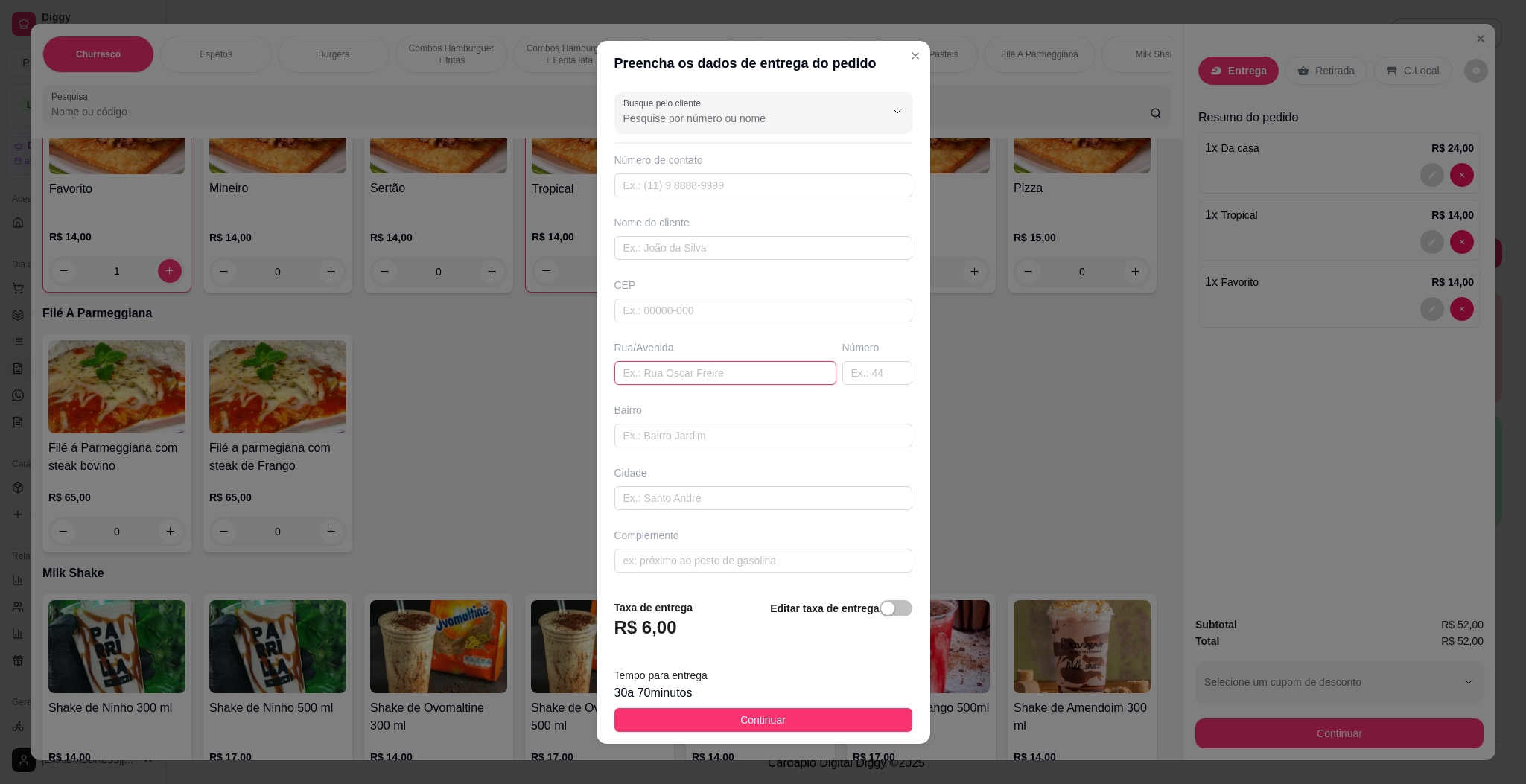
click at [709, 369] on input "text" at bounding box center [726, 372] width 222 height 24
paste input "Rua jardins 273 residencial Jardins"
type input "Rua jardins 273 residencial Jardins"
click at [813, 718] on button "Continuar" at bounding box center [763, 720] width 298 height 24
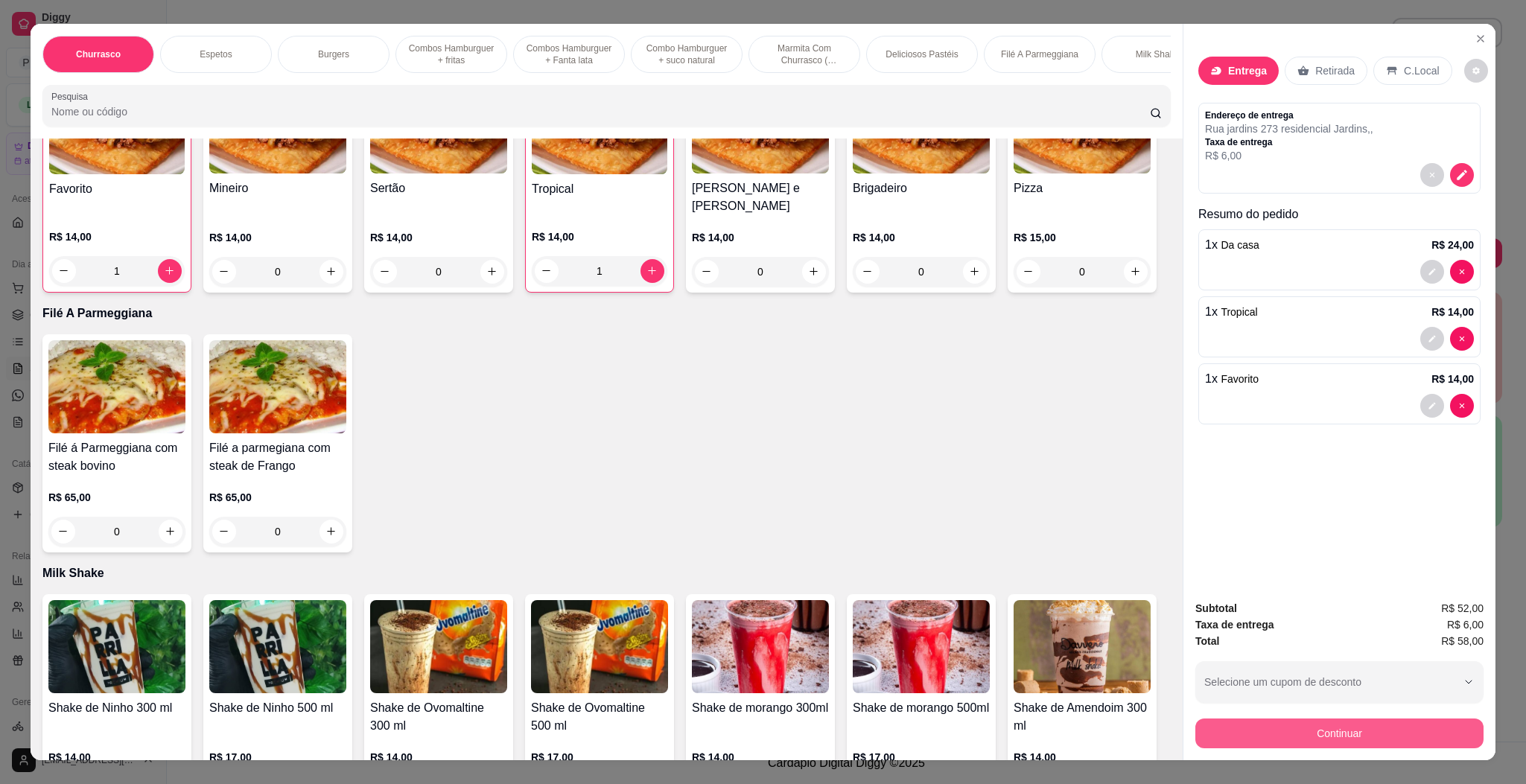
click at [1296, 729] on button "Continuar" at bounding box center [1339, 733] width 288 height 30
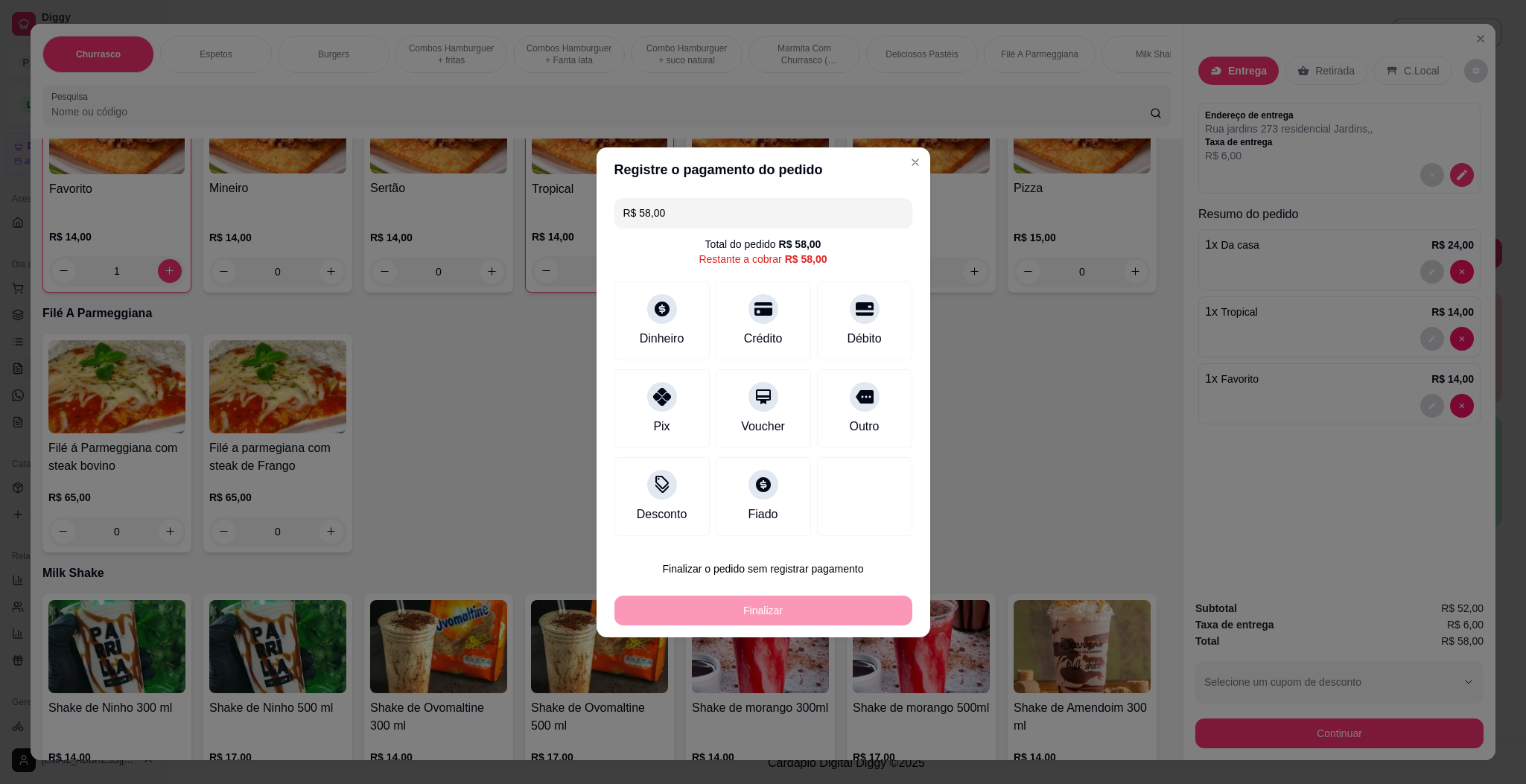
click at [615, 416] on div "Pix Voucher Outro" at bounding box center [763, 408] width 298 height 79
click at [657, 414] on div "Pix" at bounding box center [661, 405] width 105 height 87
type input "R$ 0,00"
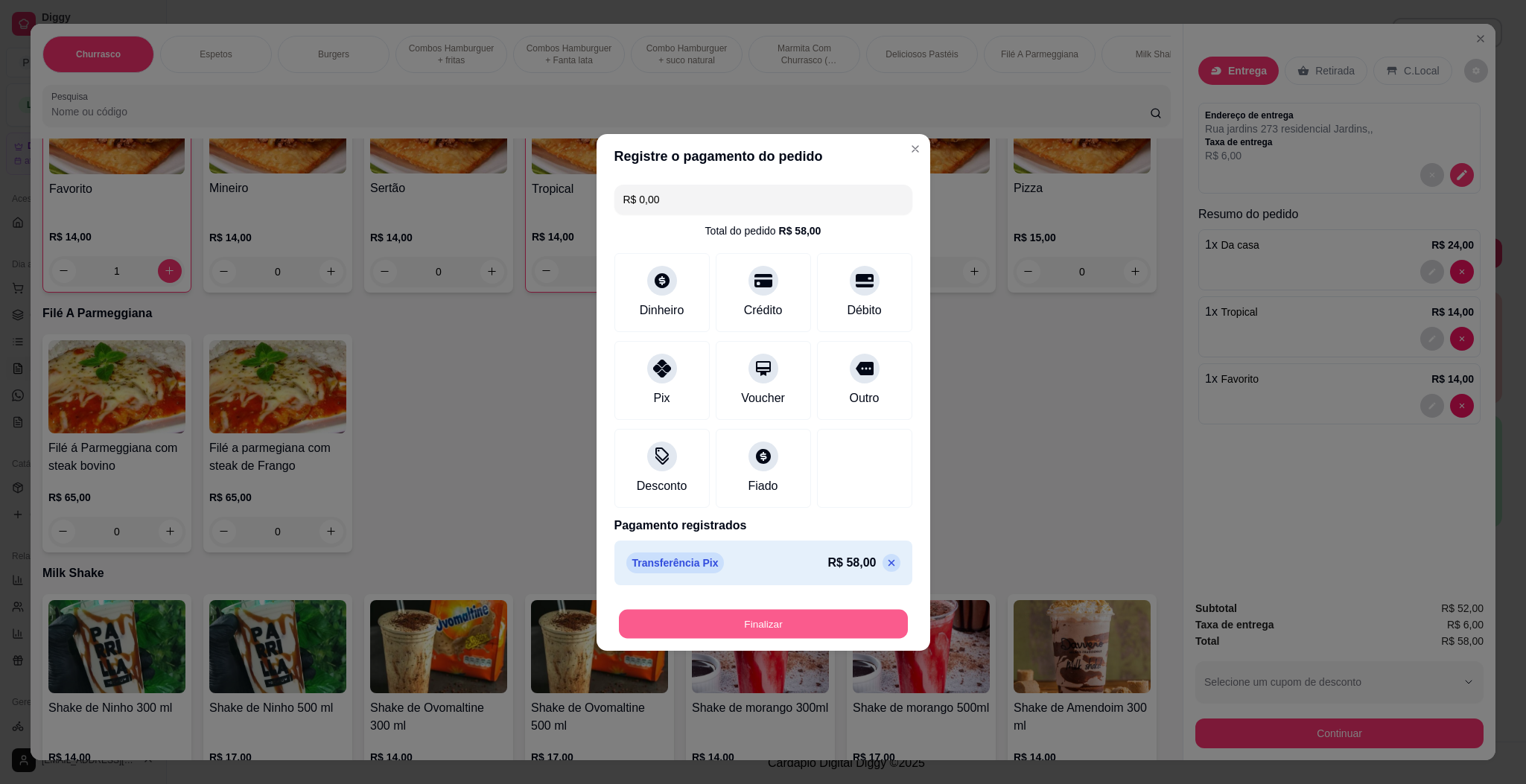
click at [823, 637] on button "Finalizar" at bounding box center [763, 623] width 289 height 29
type input "0"
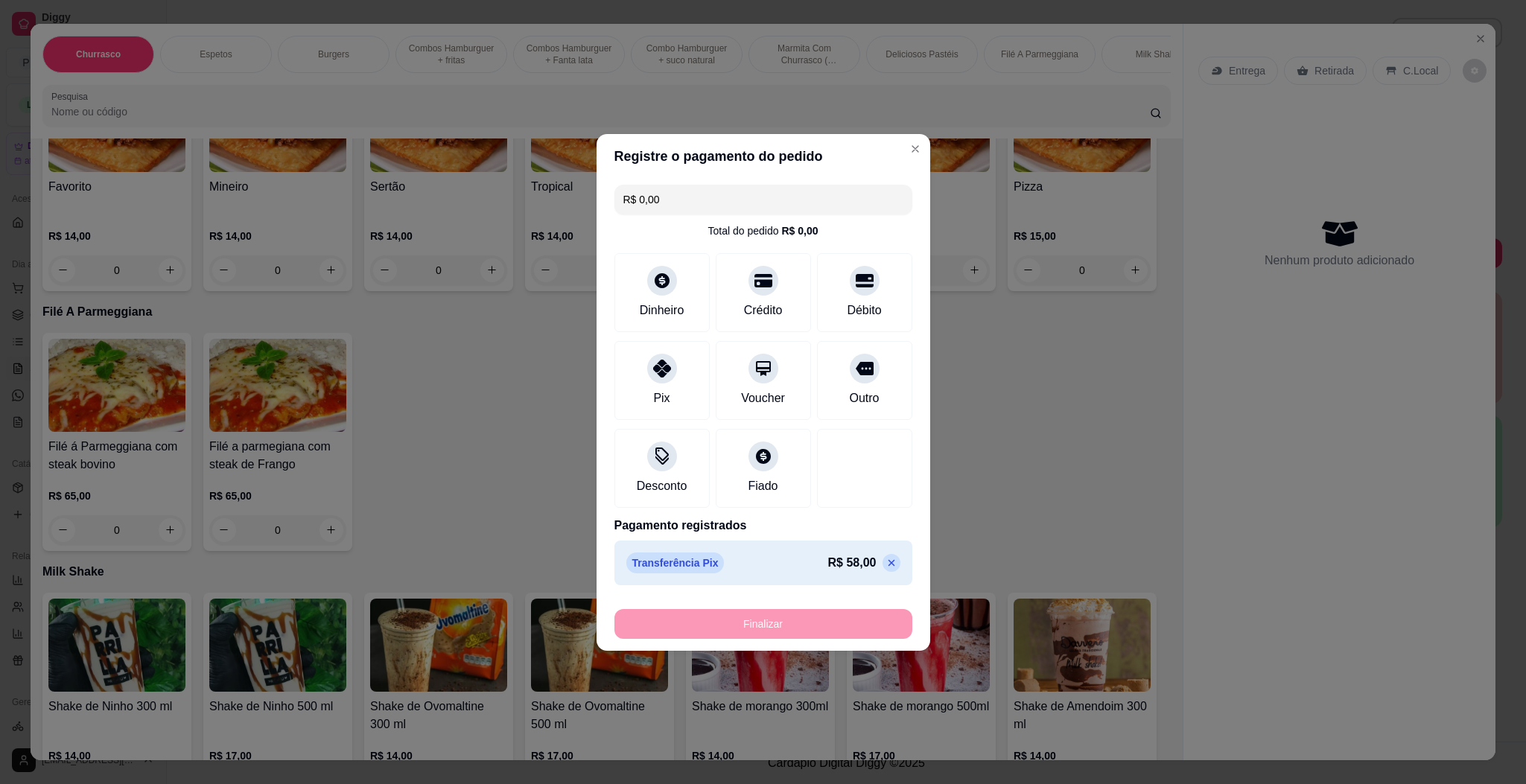
type input "-R$ 58,00"
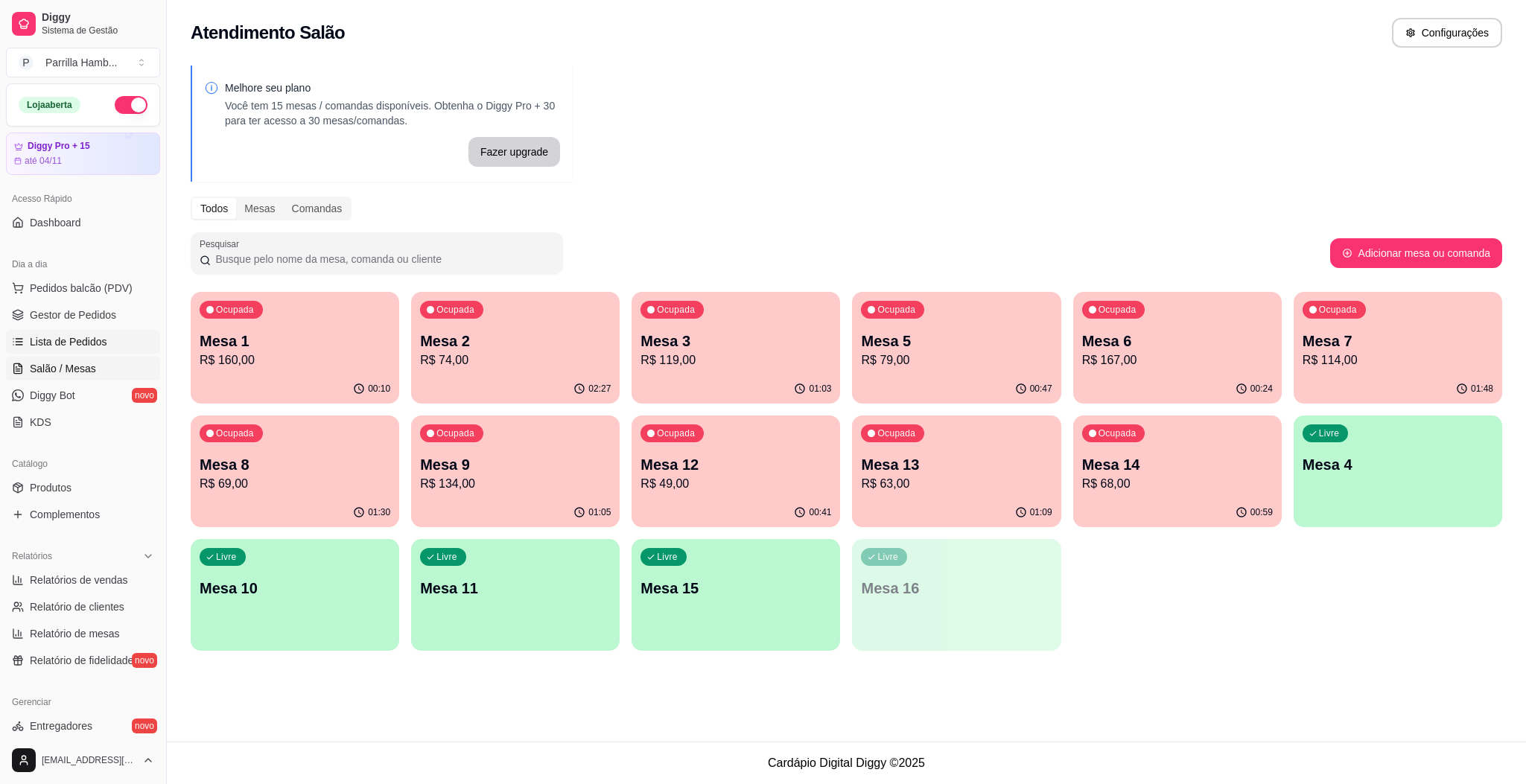
click at [84, 344] on span "Lista de Pedidos" at bounding box center [68, 341] width 77 height 15
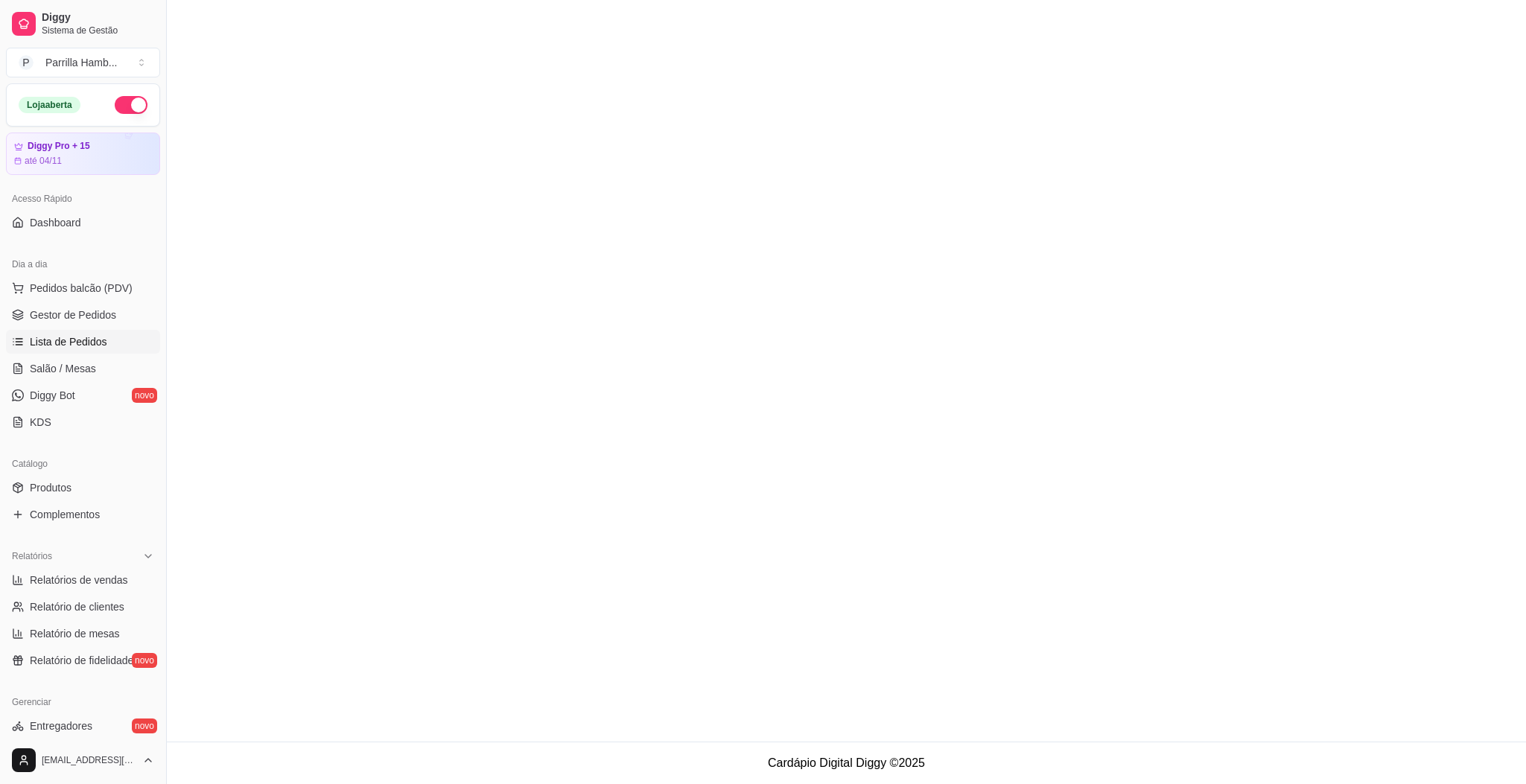
click at [84, 344] on span "Lista de Pedidos" at bounding box center [68, 341] width 77 height 15
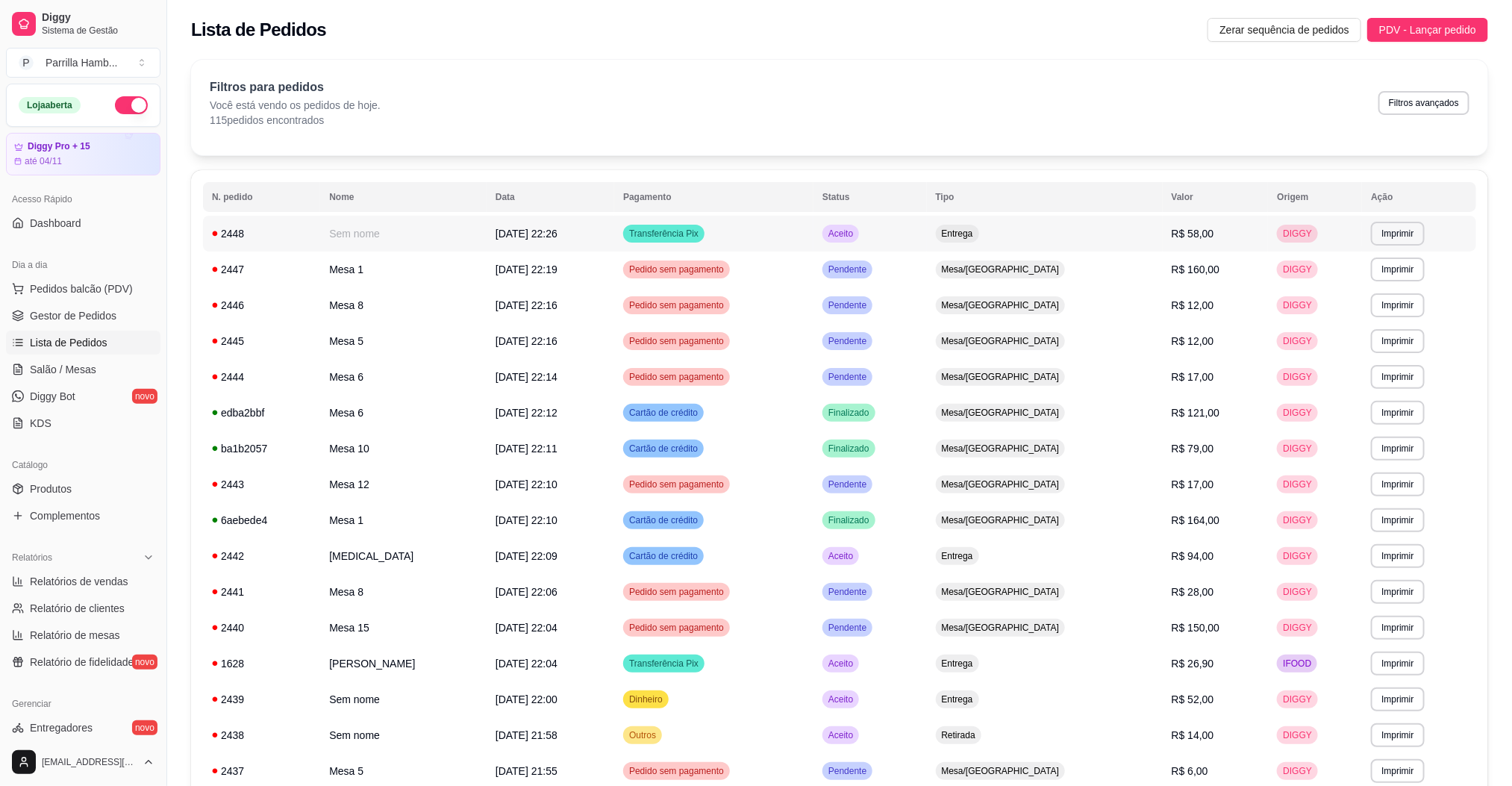
click at [538, 238] on span "[DATE] 22:26" at bounding box center [526, 233] width 62 height 12
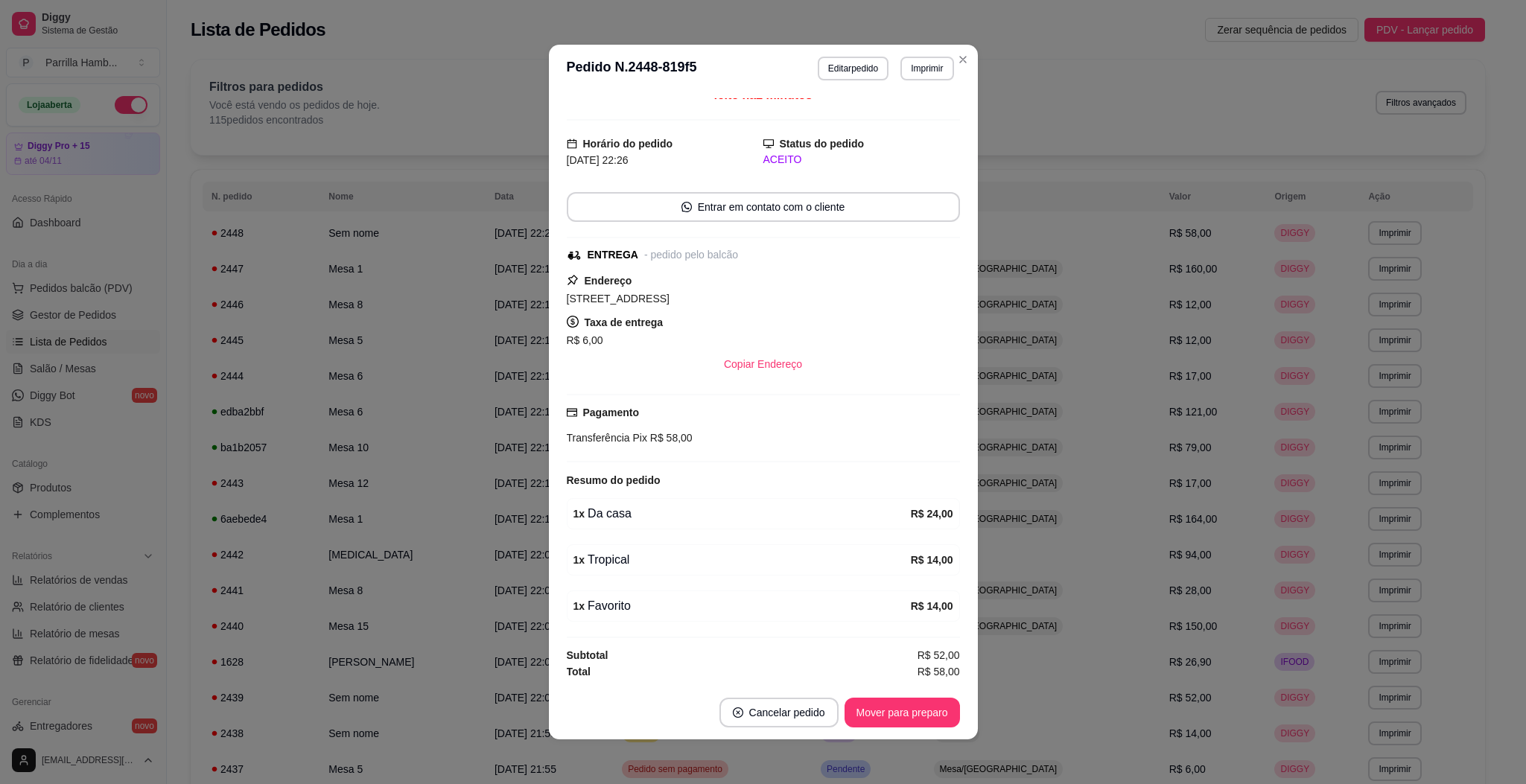
scroll to position [3, 0]
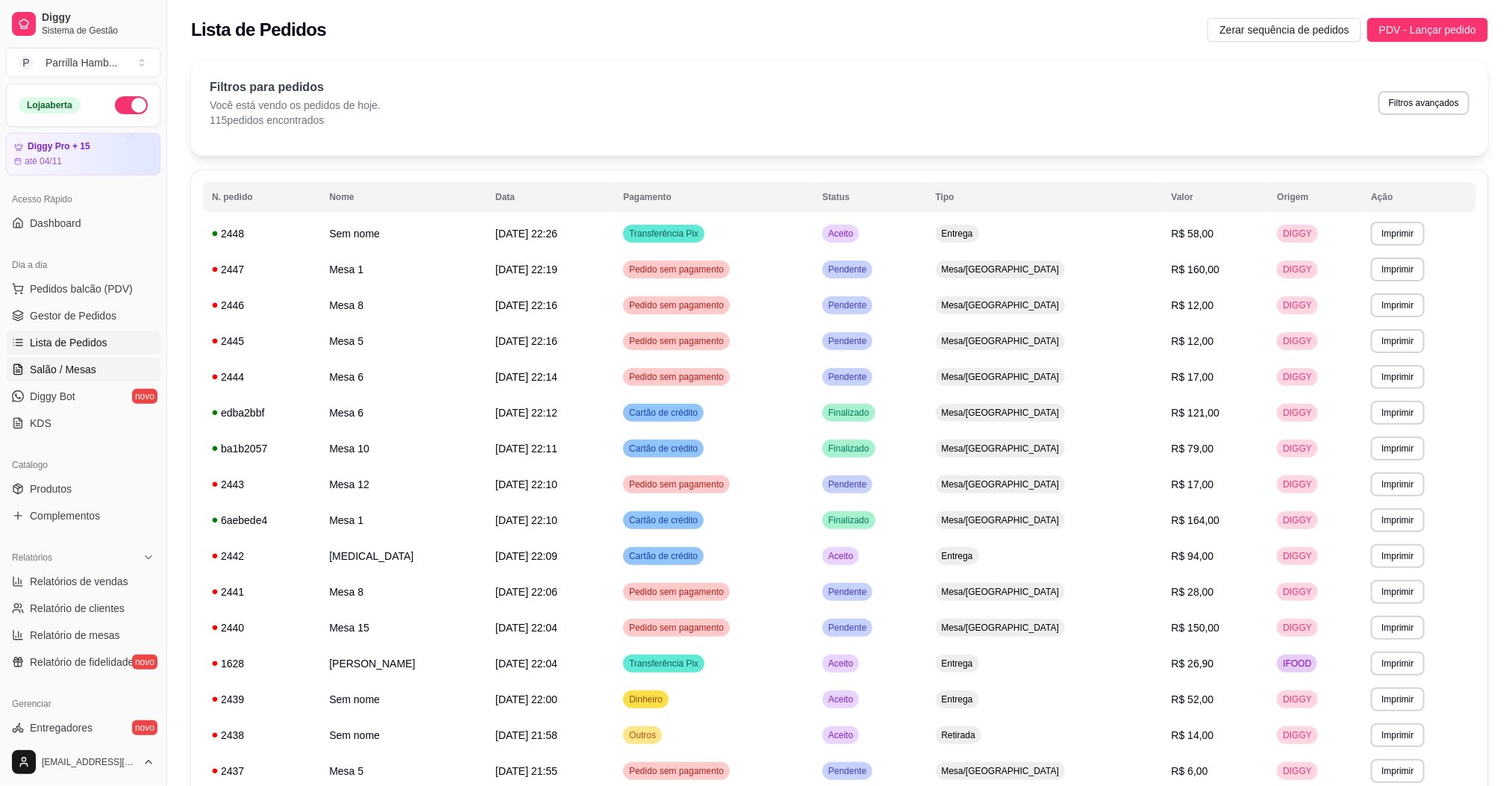
click at [108, 375] on link "Salão / Mesas" at bounding box center [83, 370] width 154 height 24
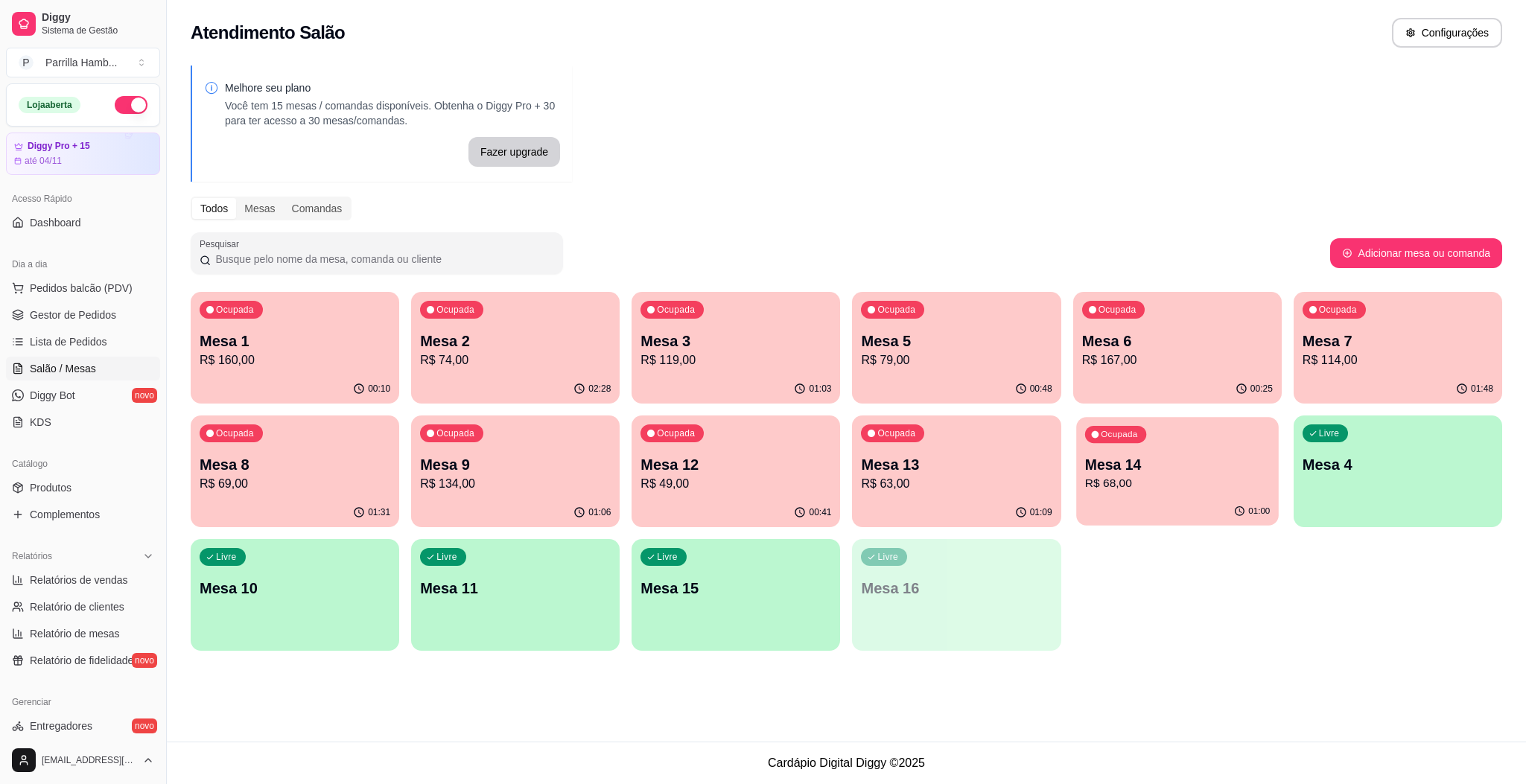
click at [1209, 501] on div "01:00" at bounding box center [1177, 511] width 202 height 28
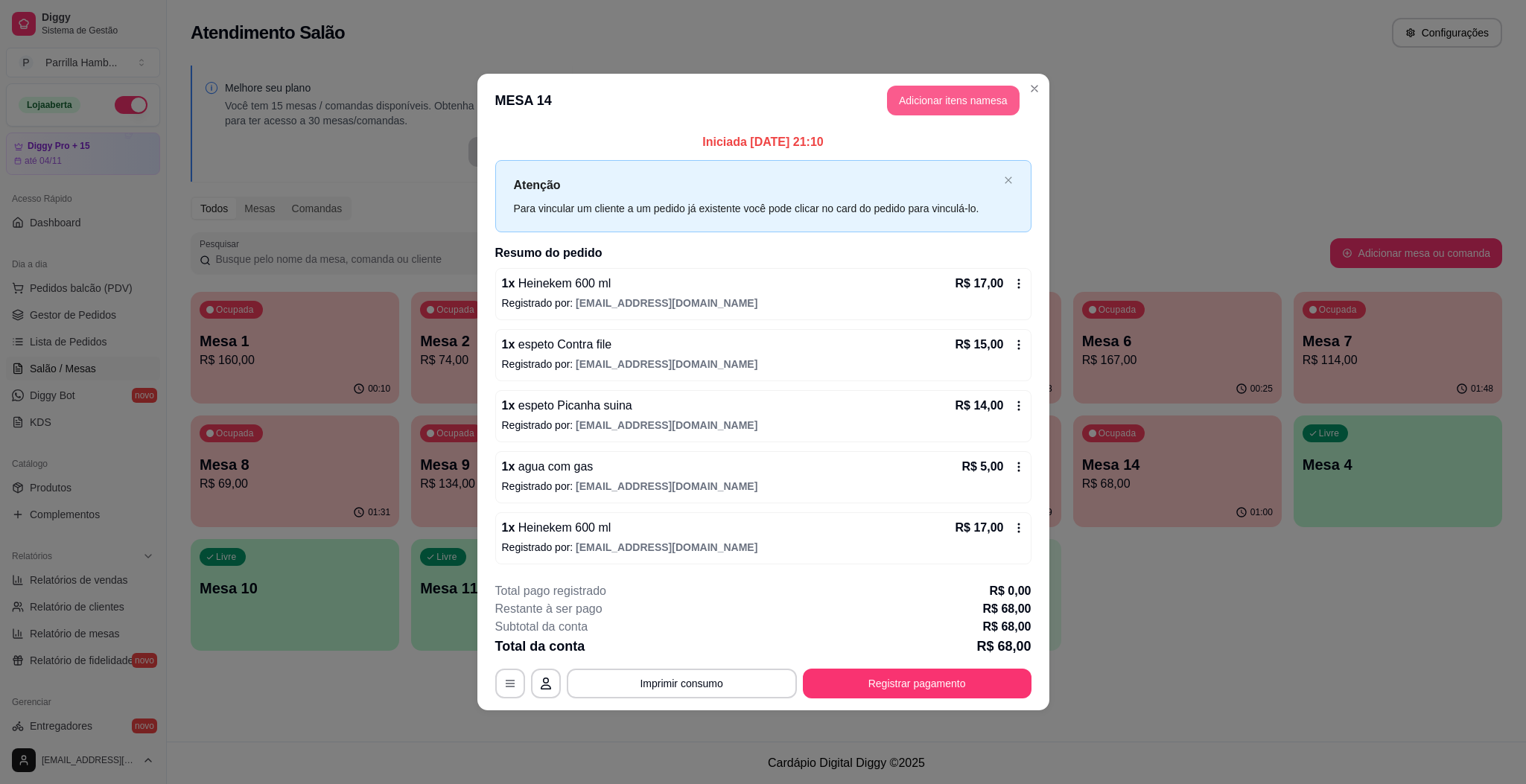
click at [921, 112] on button "Adicionar itens na mesa" at bounding box center [954, 101] width 133 height 30
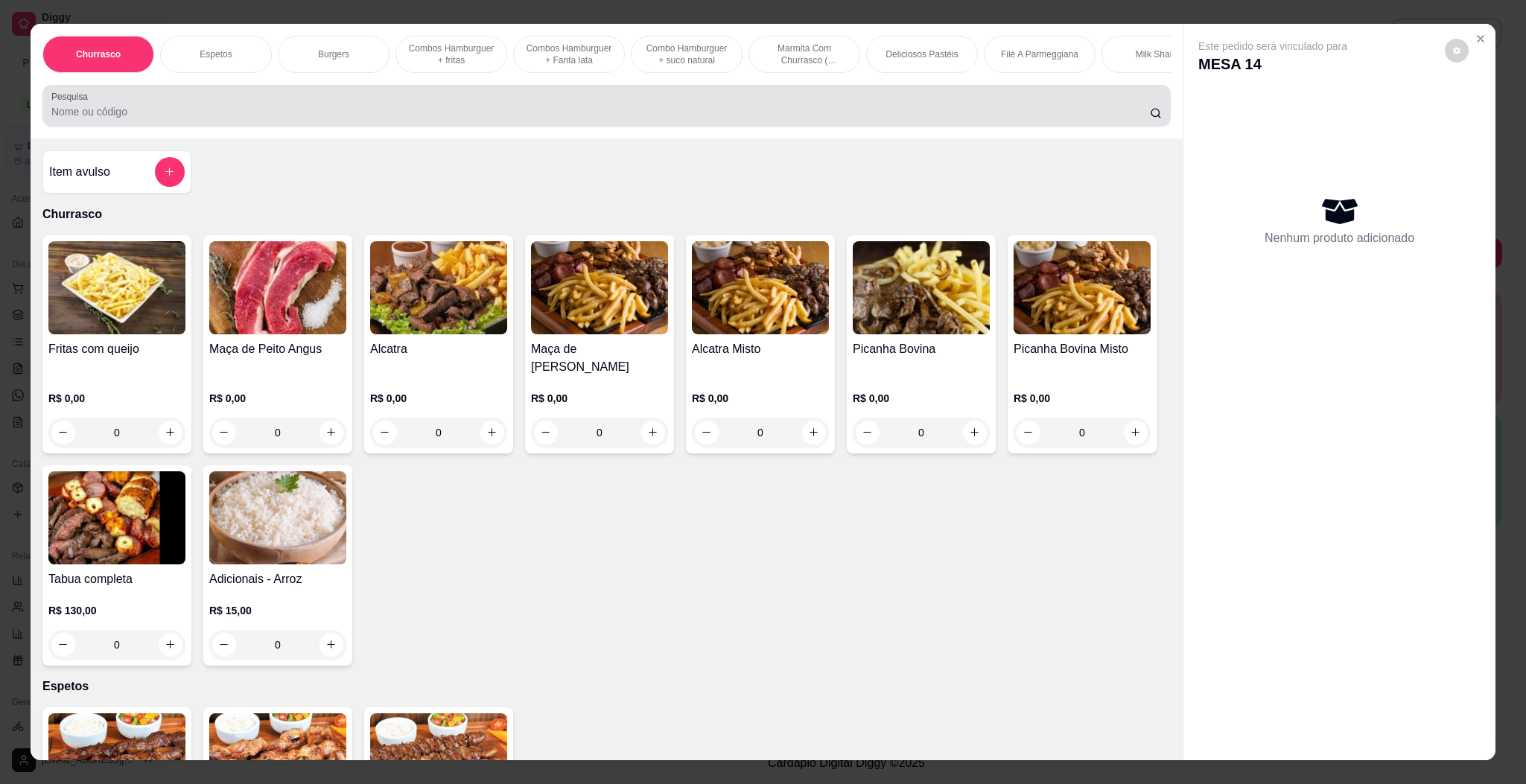
click at [758, 116] on div at bounding box center [607, 105] width 1111 height 30
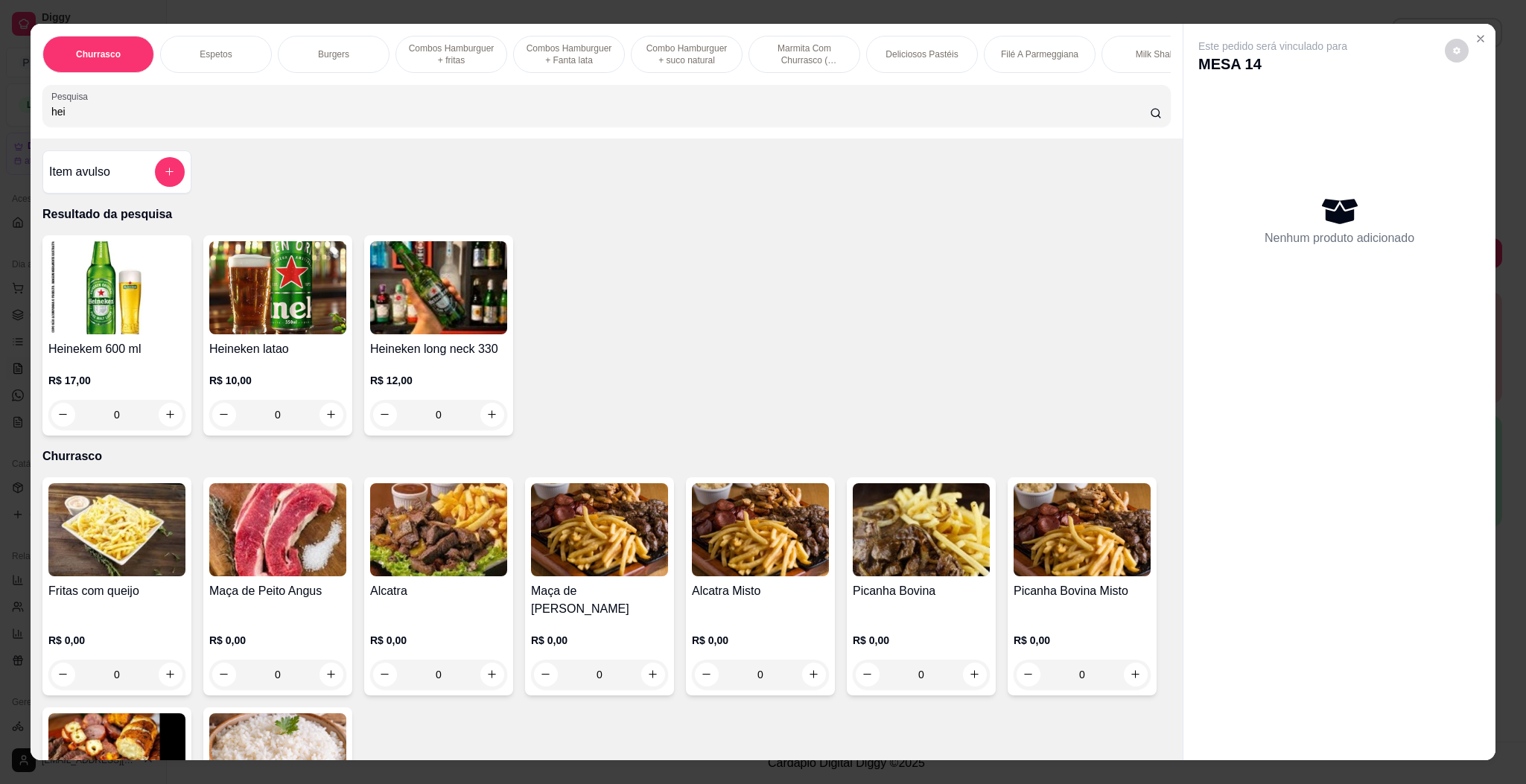
type input "hei"
click at [109, 293] on img at bounding box center [116, 287] width 137 height 93
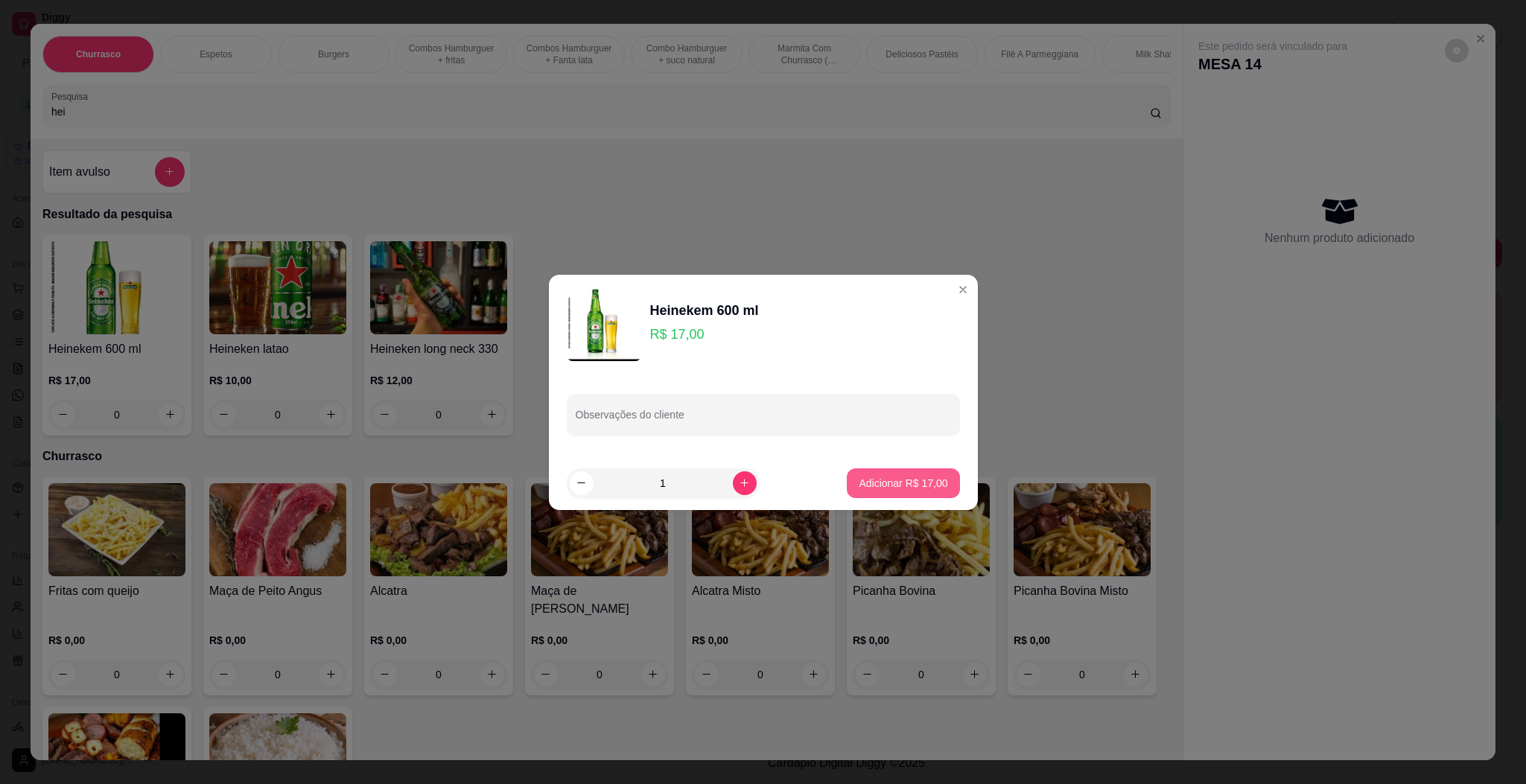
click at [890, 472] on button "Adicionar R$ 17,00" at bounding box center [903, 483] width 112 height 30
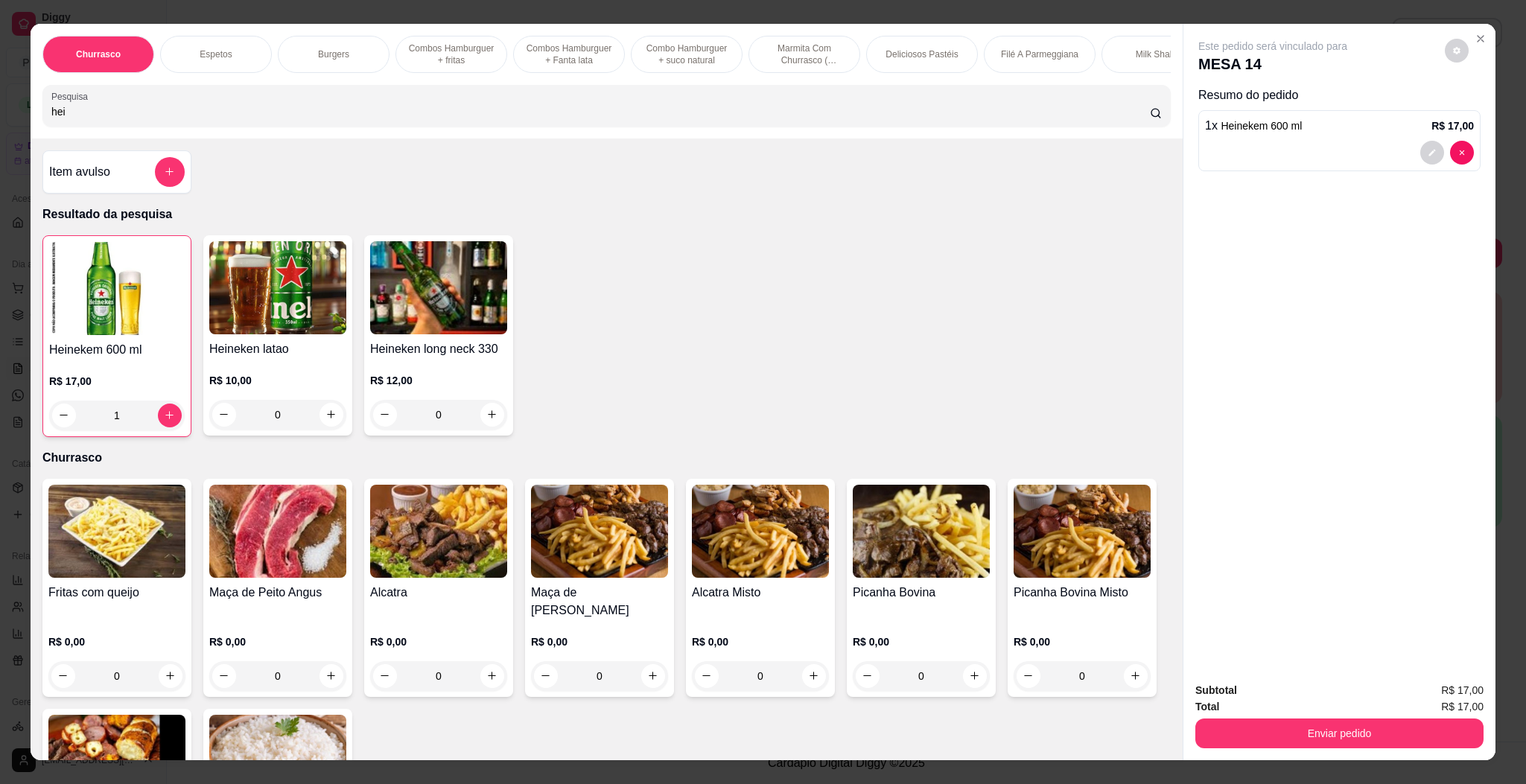
type input "1"
click at [1332, 730] on button "Enviar pedido" at bounding box center [1339, 733] width 280 height 29
click at [1461, 691] on button "Enviar pedido" at bounding box center [1442, 697] width 84 height 28
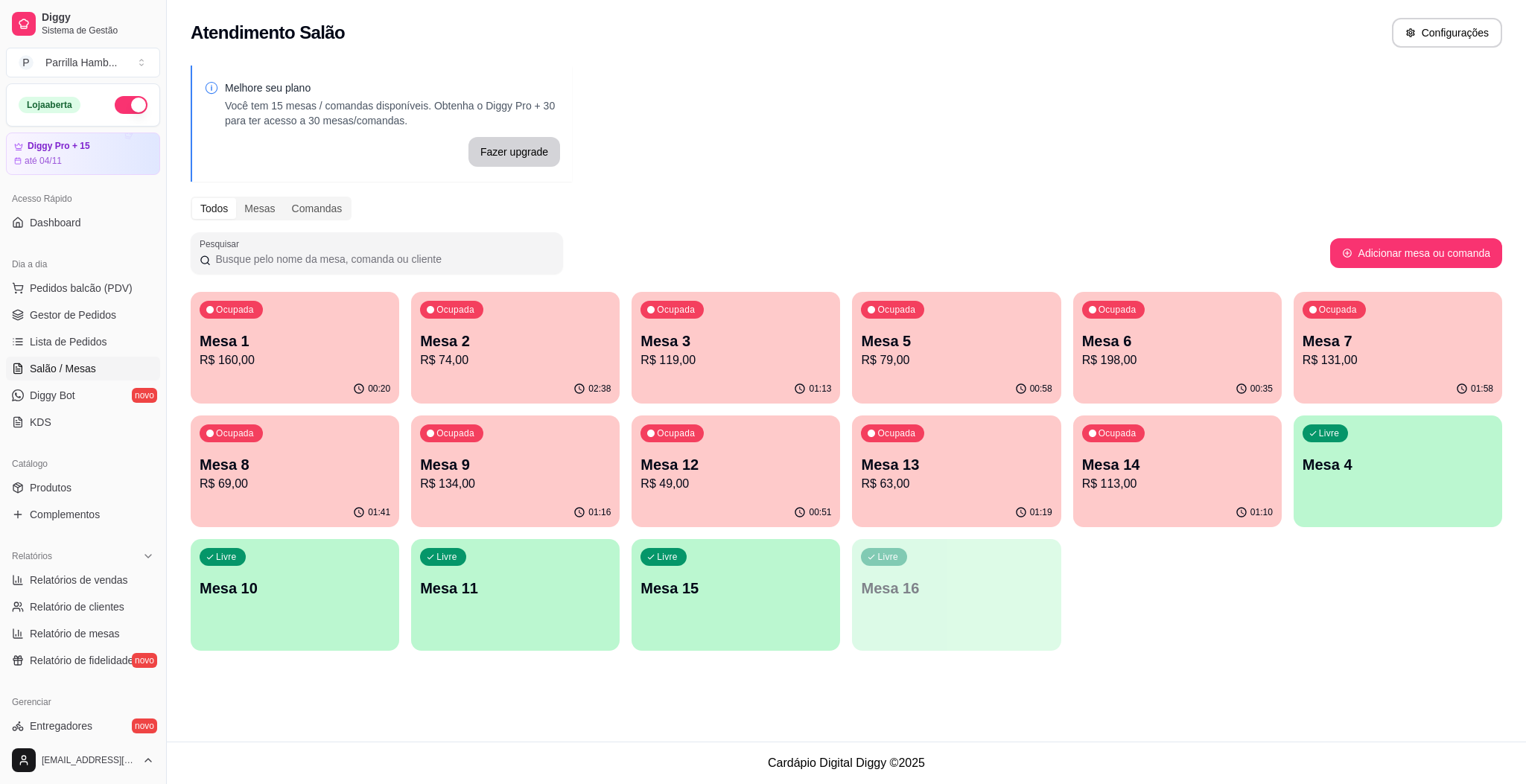
click at [970, 494] on div "Ocupada Mesa 13 R$ 63,00" at bounding box center [956, 457] width 209 height 83
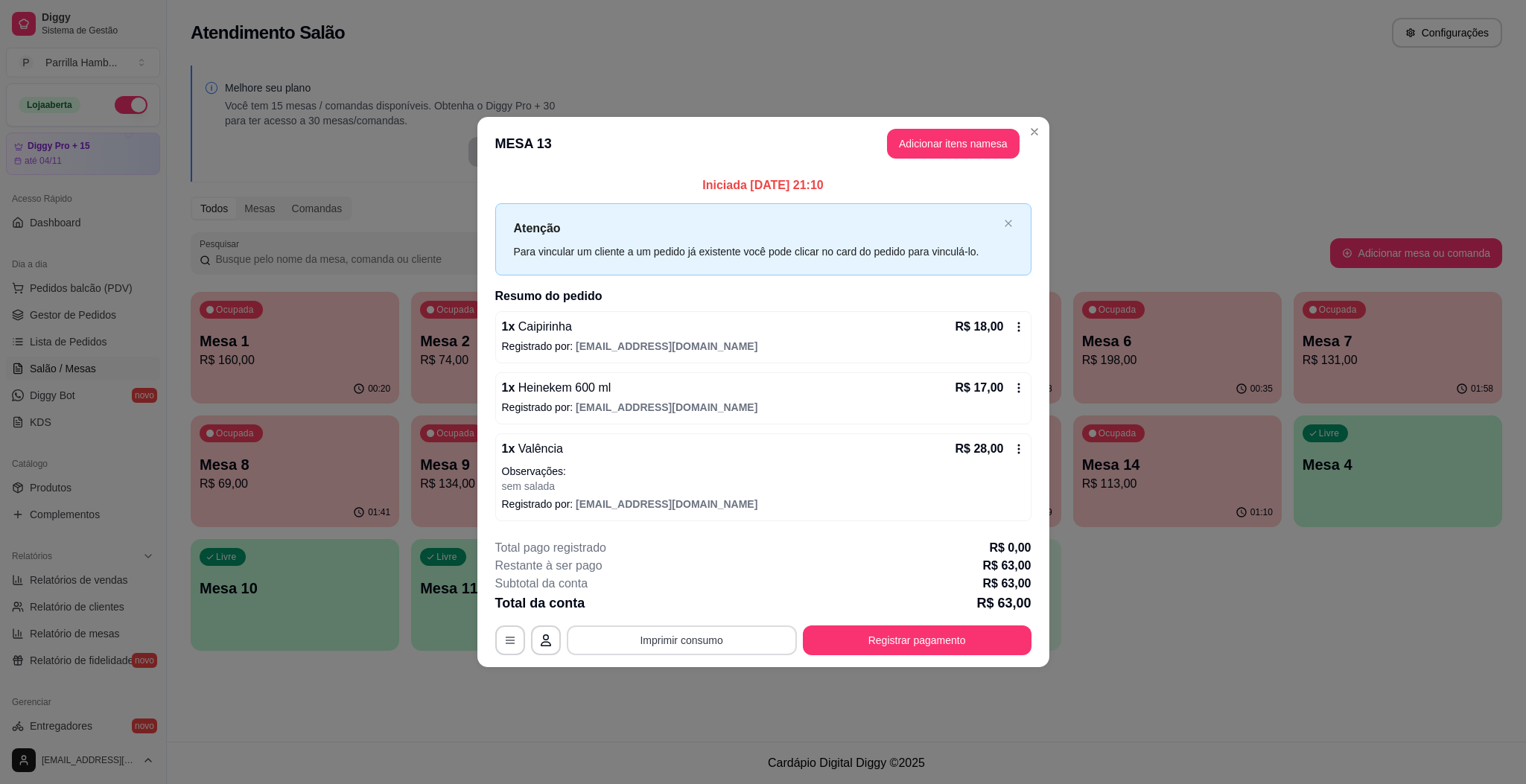
click at [725, 642] on button "Imprimir consumo" at bounding box center [682, 640] width 230 height 30
click at [689, 608] on button "IMPRESSORA" at bounding box center [686, 608] width 108 height 24
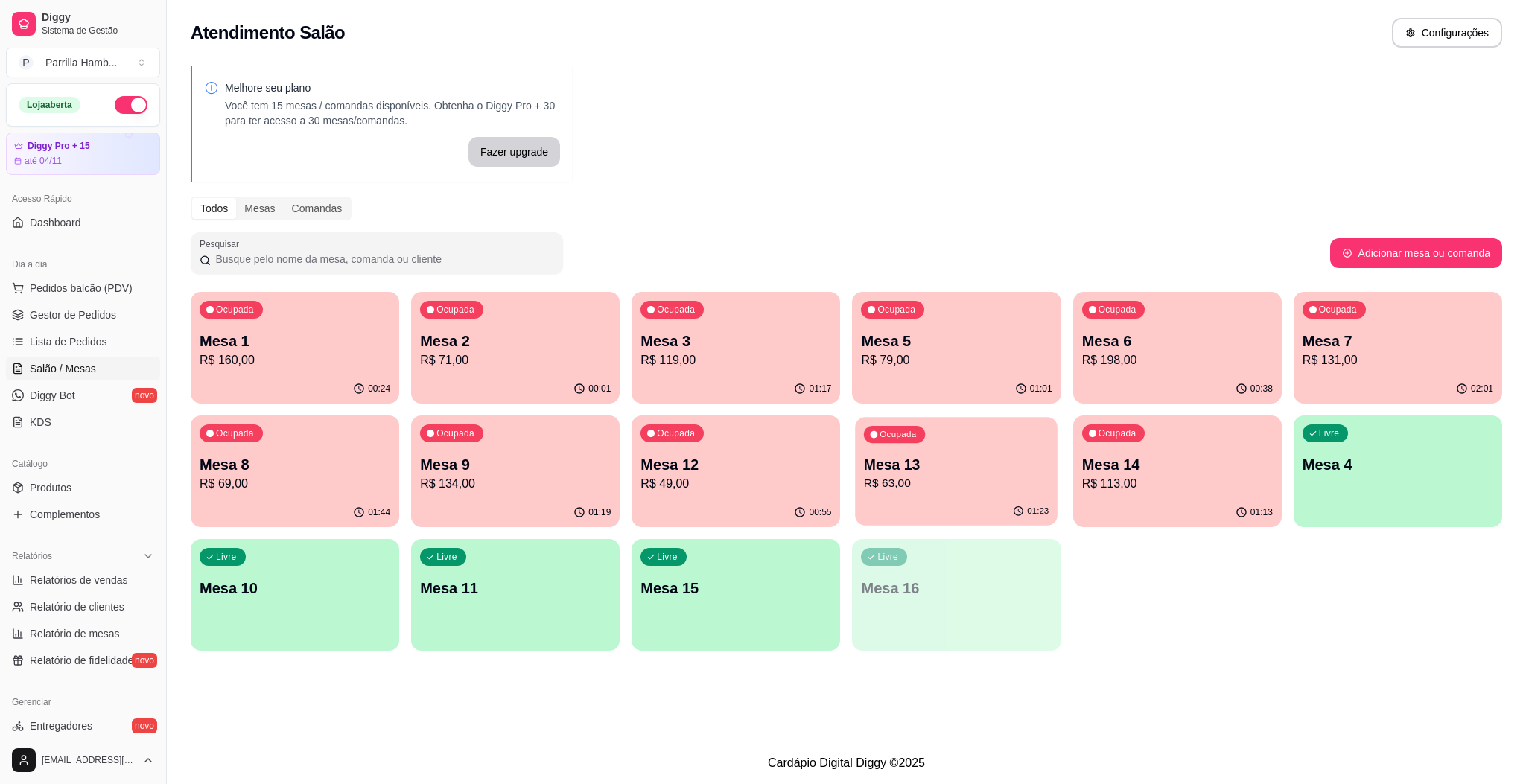
click at [997, 503] on div "01:23" at bounding box center [957, 511] width 202 height 28
click at [56, 298] on button "Pedidos balcão (PDV)" at bounding box center [83, 288] width 154 height 24
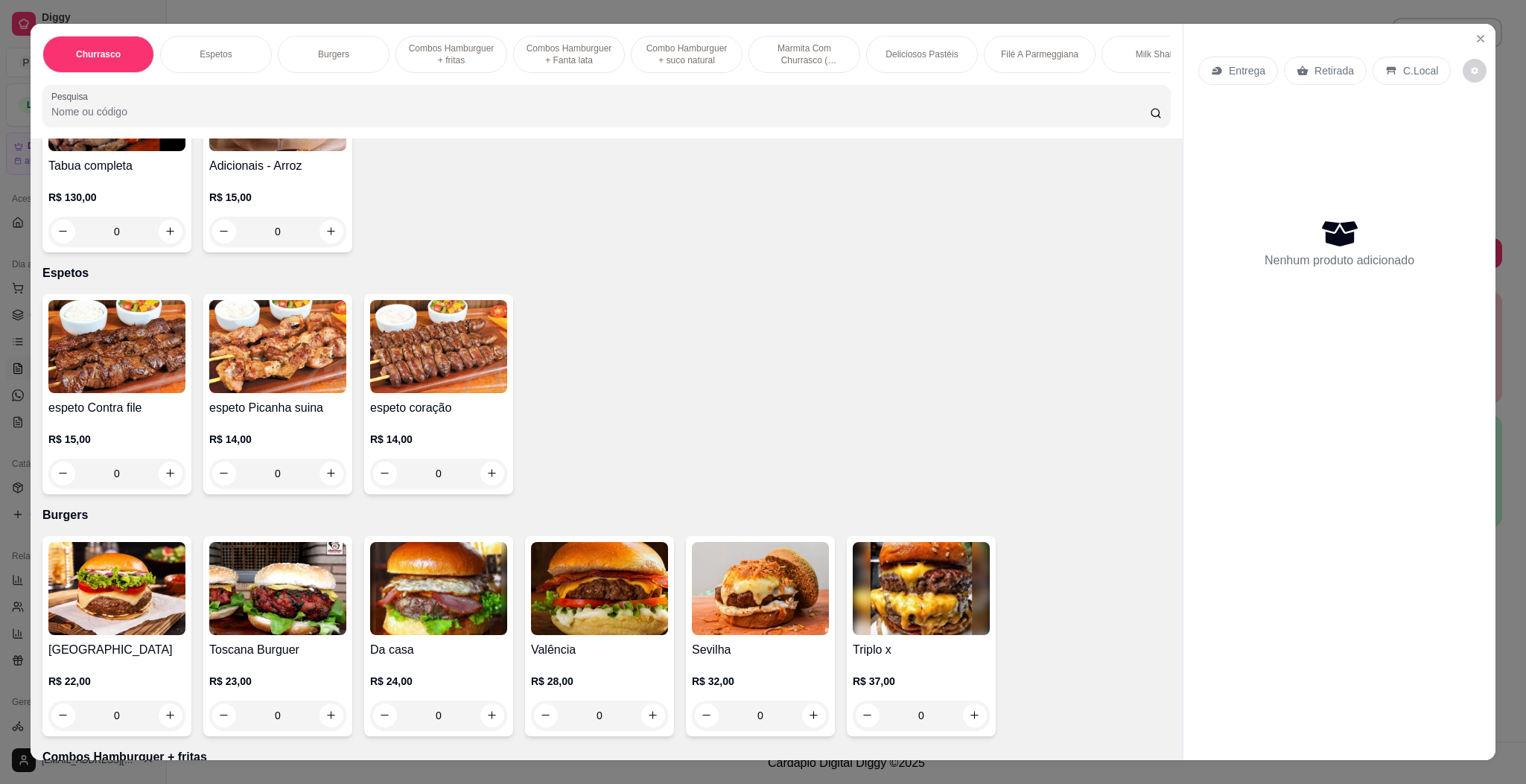
scroll to position [447, 0]
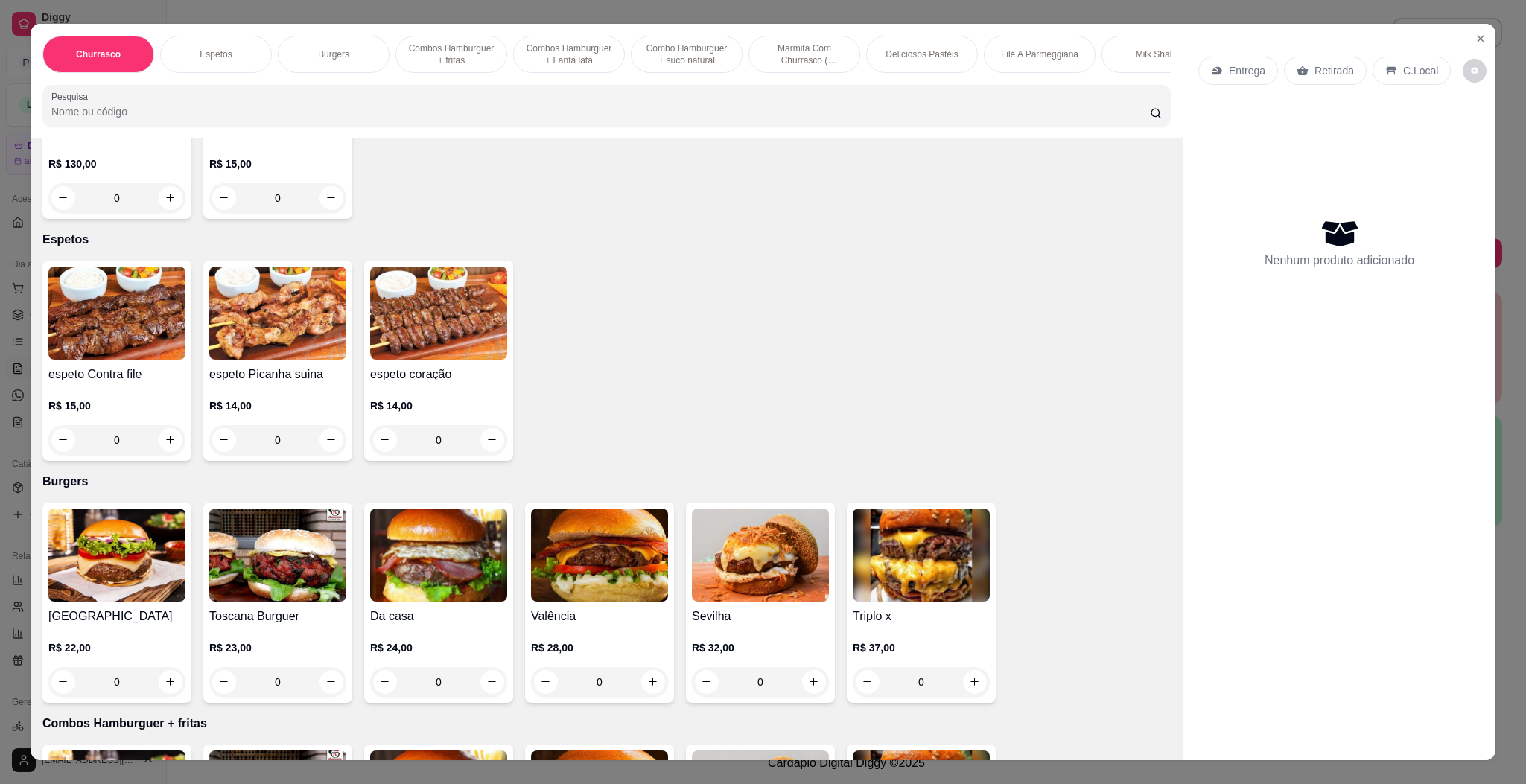
click at [413, 557] on img at bounding box center [438, 554] width 137 height 93
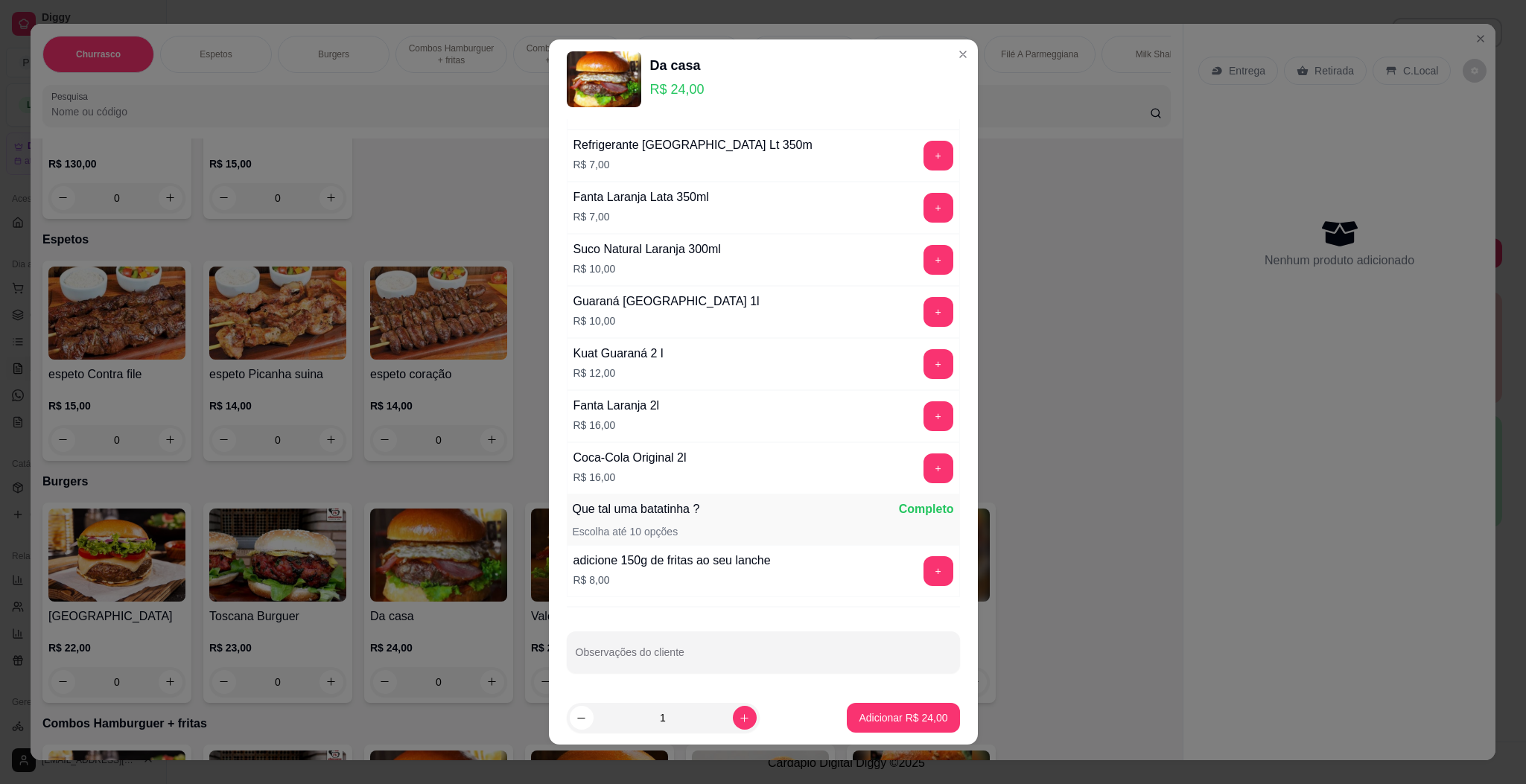
scroll to position [141, 0]
click at [923, 554] on button "+" at bounding box center [937, 568] width 29 height 29
click at [897, 725] on p "Adicionar R$ 32,00" at bounding box center [903, 718] width 87 height 14
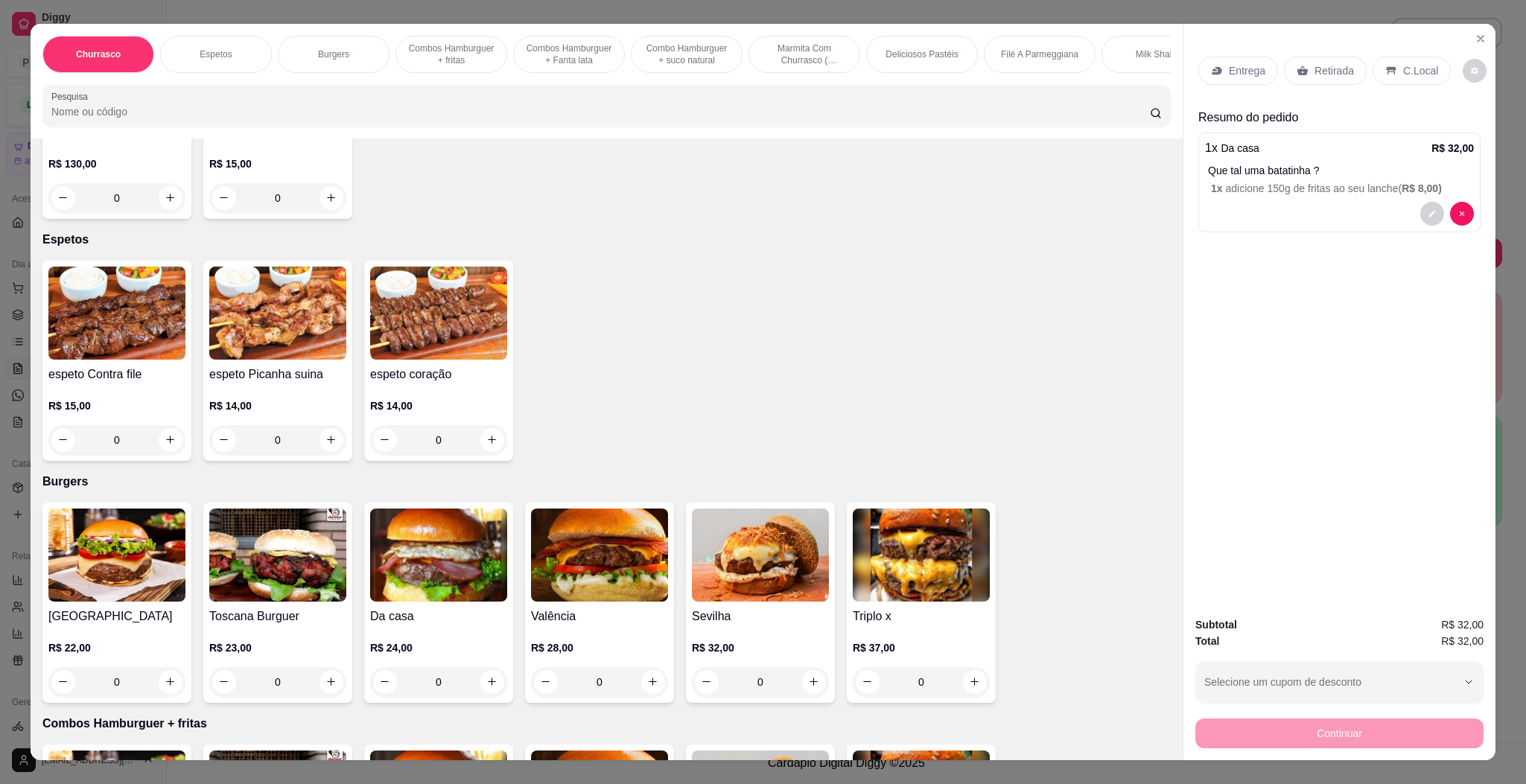
click at [1236, 77] on p "Entrega" at bounding box center [1246, 70] width 37 height 15
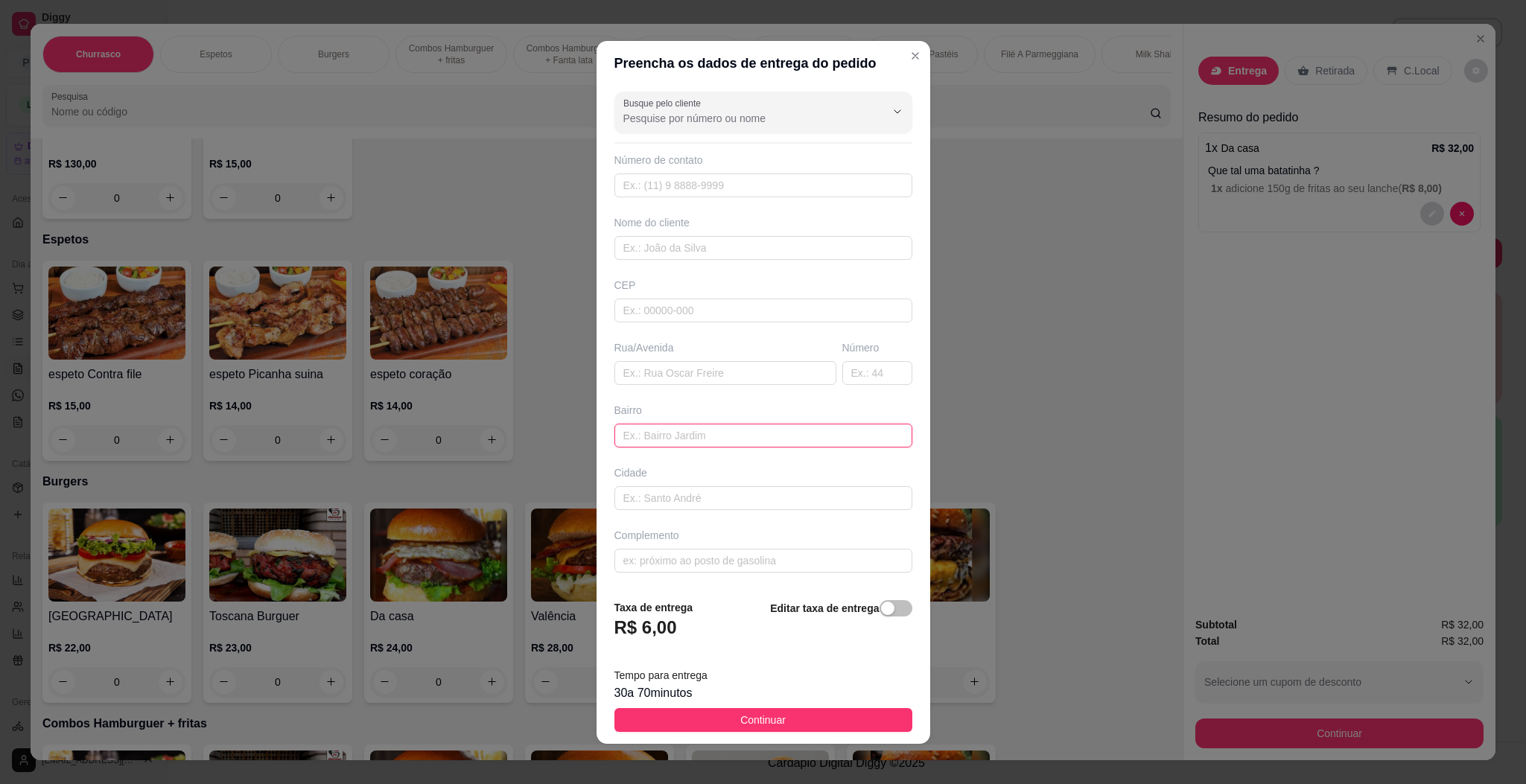
click at [655, 442] on input "text" at bounding box center [763, 436] width 298 height 24
click at [733, 376] on input "text" at bounding box center [726, 372] width 222 height 24
paste input "[GEOGRAPHIC_DATA] 995 borbom"
type input "[GEOGRAPHIC_DATA] 995 borbom"
click at [748, 713] on span "Continuar" at bounding box center [763, 720] width 45 height 16
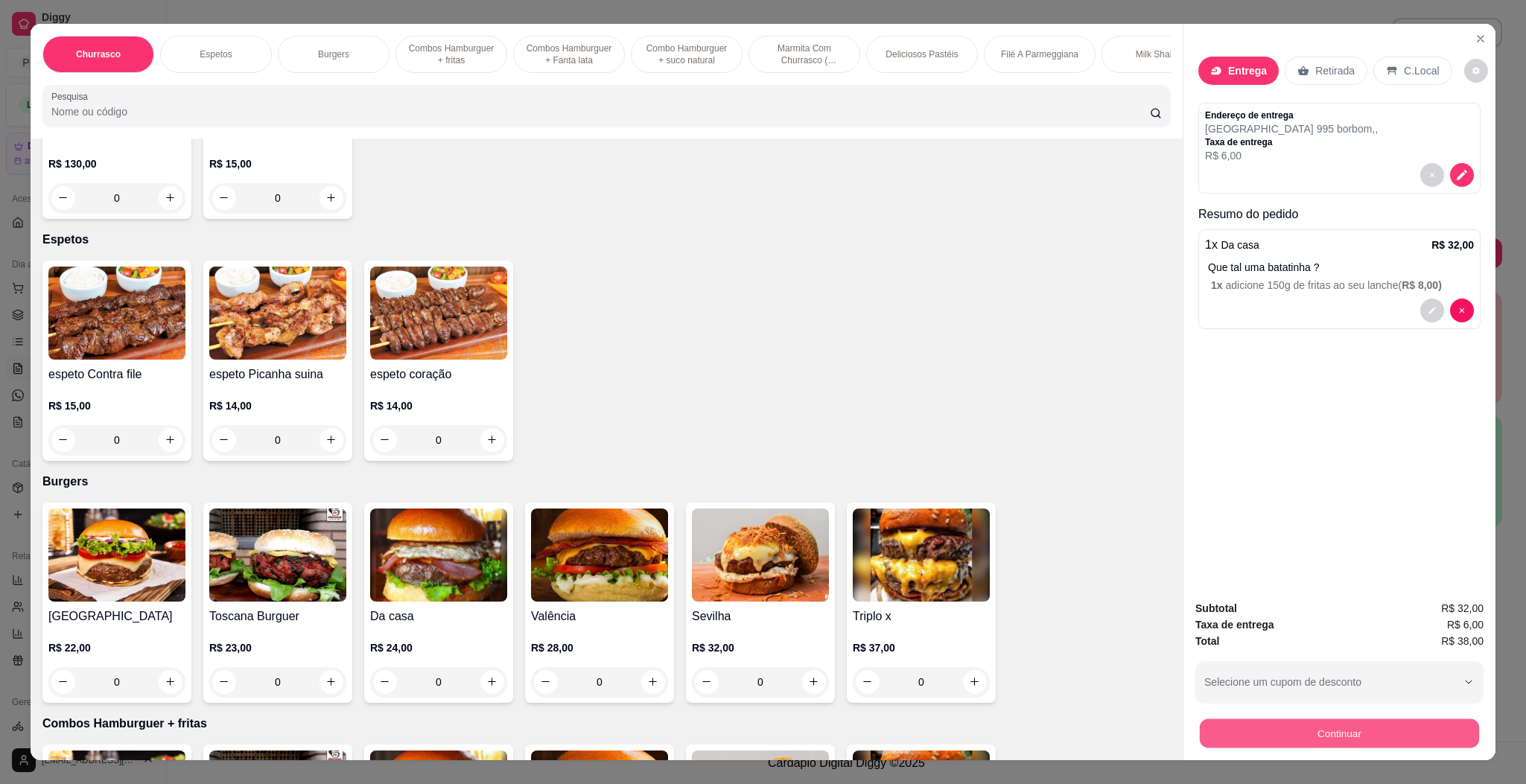
click at [1285, 732] on button "Continuar" at bounding box center [1339, 733] width 280 height 29
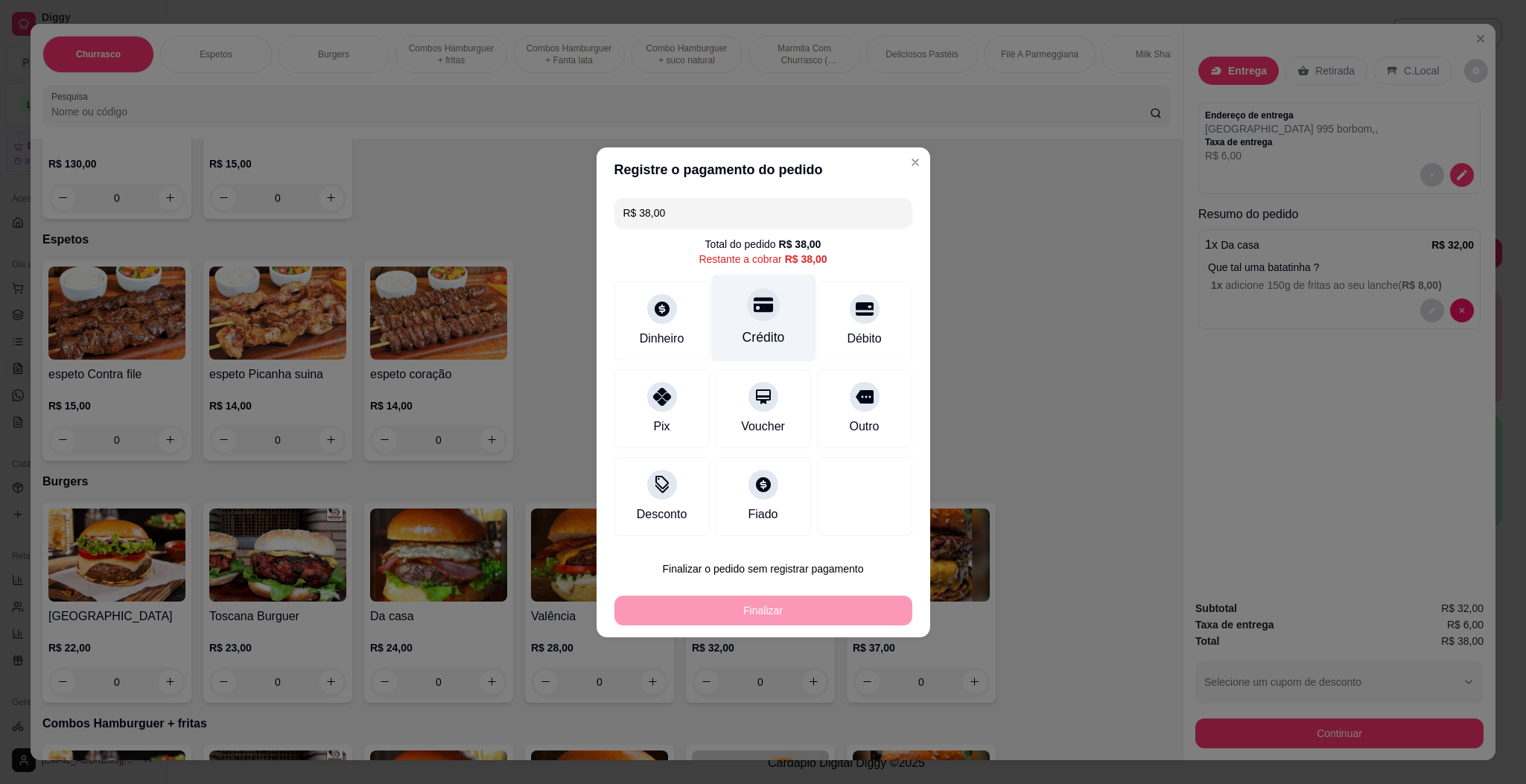
click at [764, 309] on div at bounding box center [763, 305] width 33 height 33
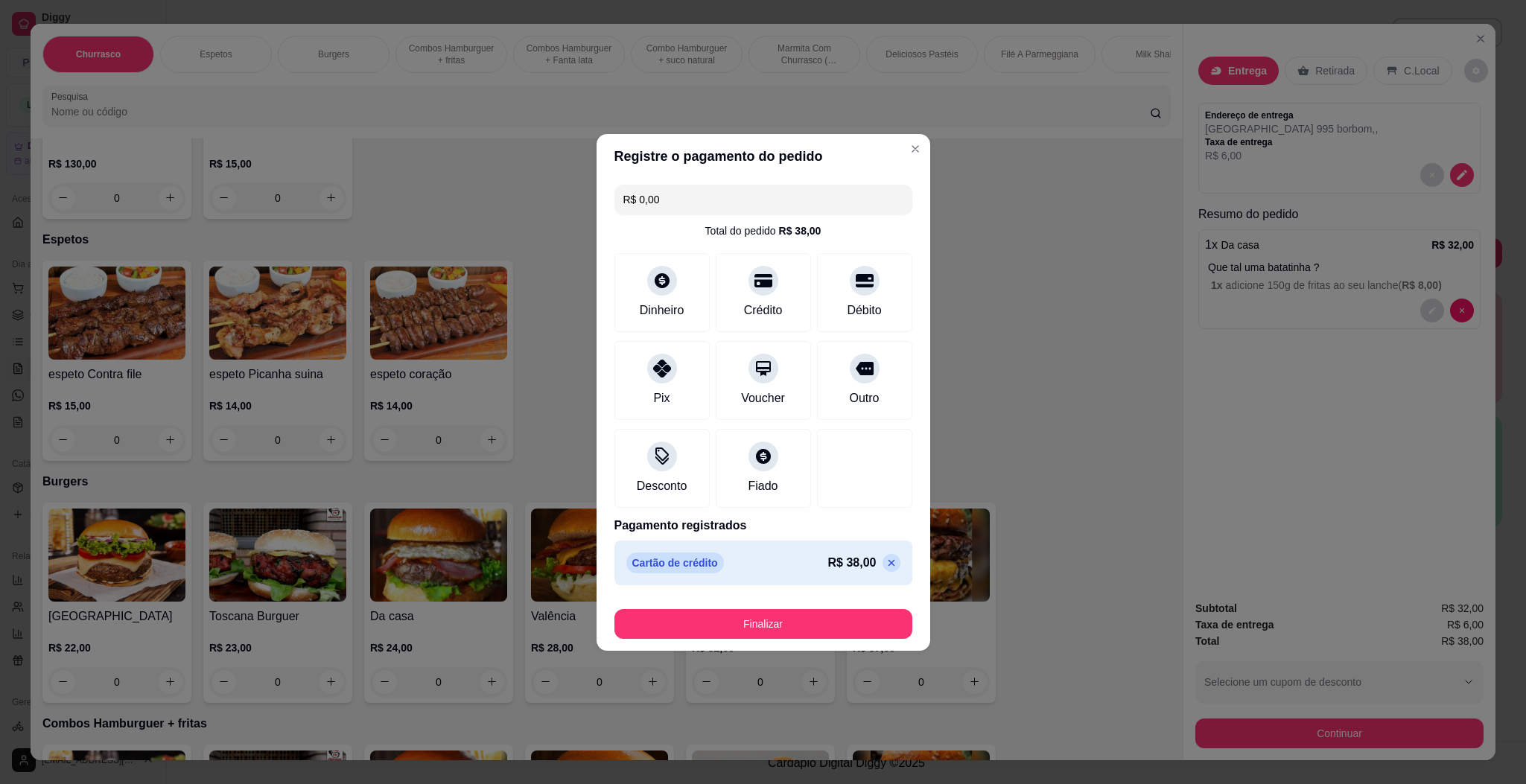
click at [765, 640] on footer "Finalizar" at bounding box center [763, 621] width 333 height 59
click at [772, 626] on button "Finalizar" at bounding box center [763, 623] width 289 height 29
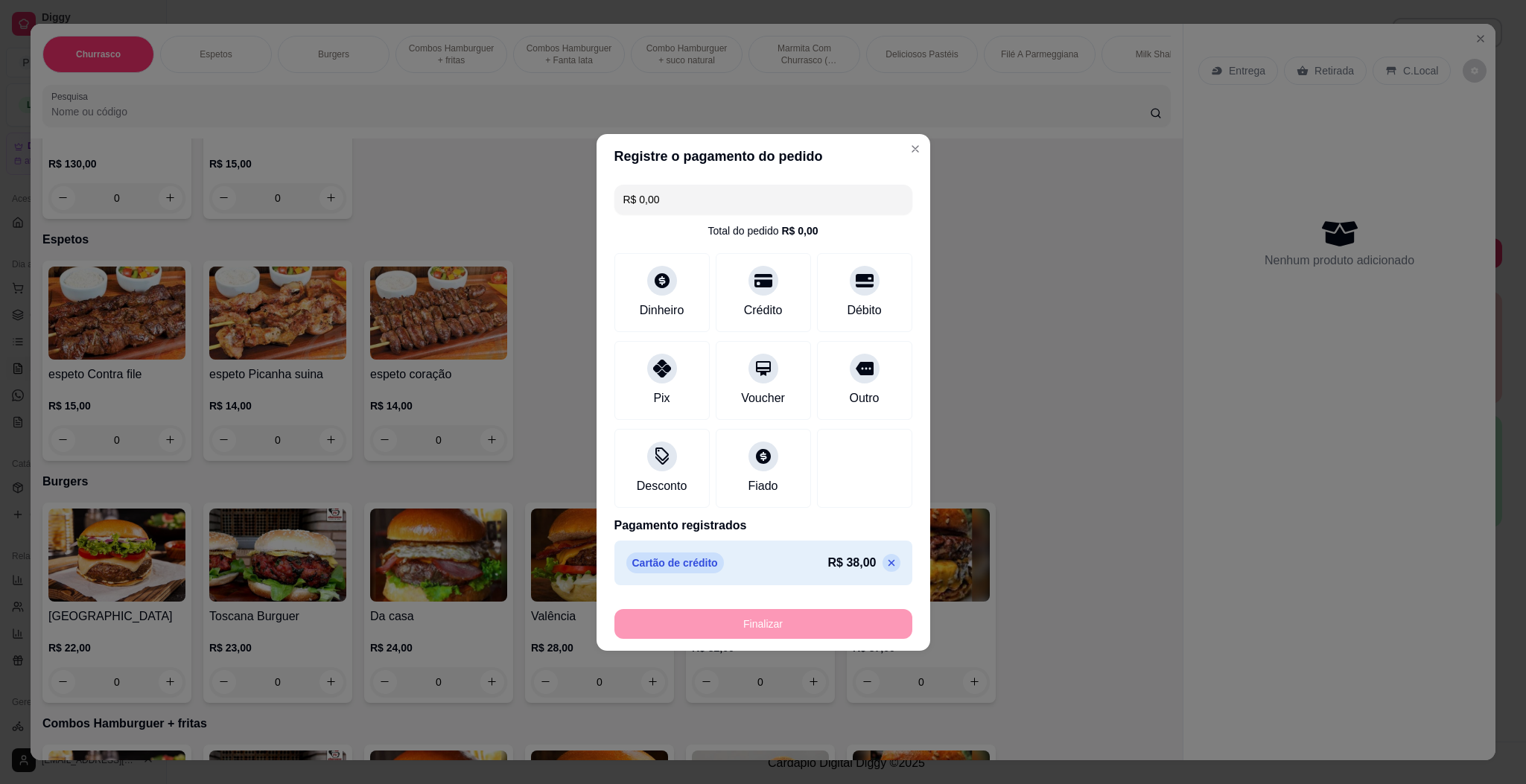
type input "-R$ 38,00"
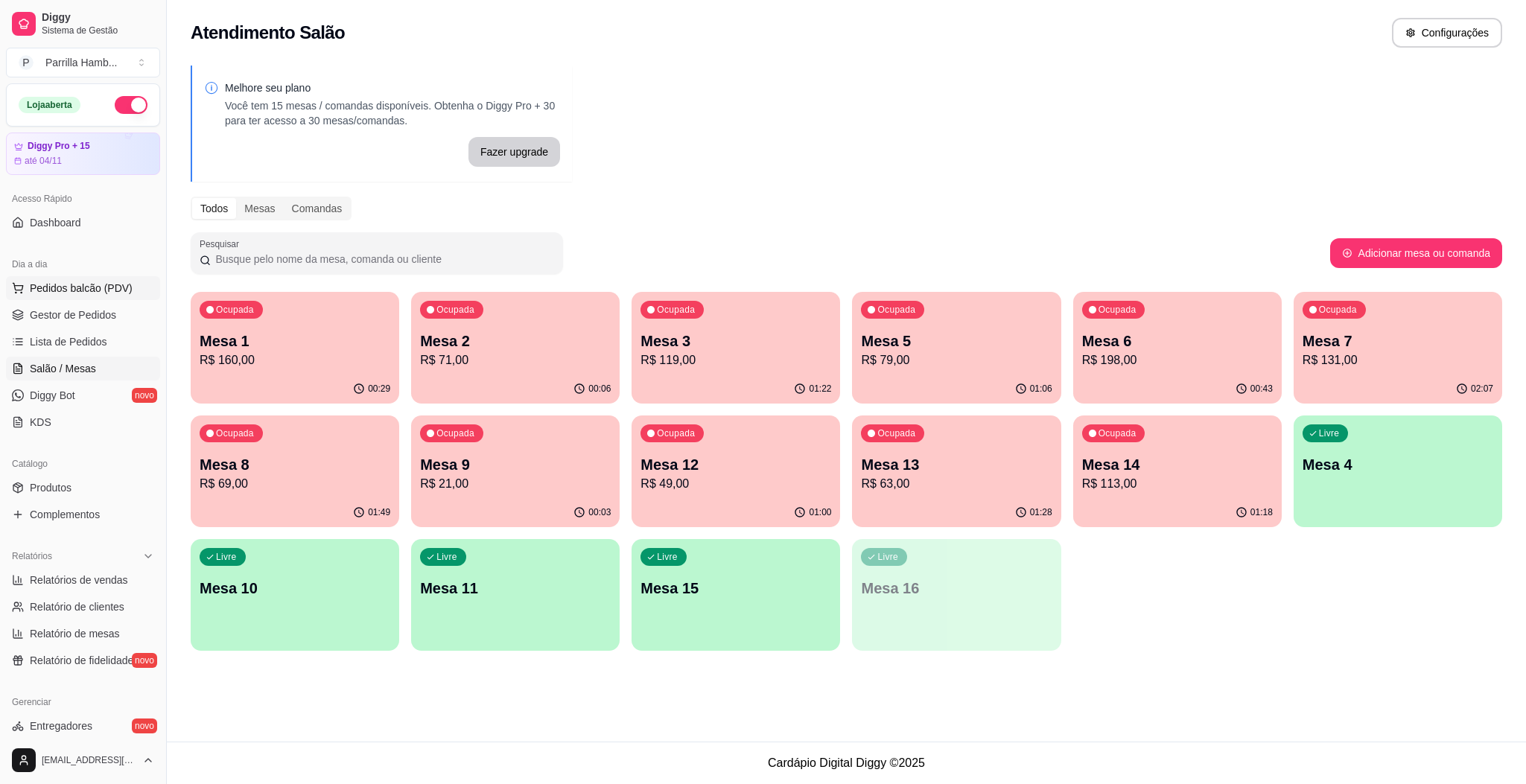
click at [119, 295] on span "Pedidos balcão (PDV)" at bounding box center [81, 287] width 103 height 15
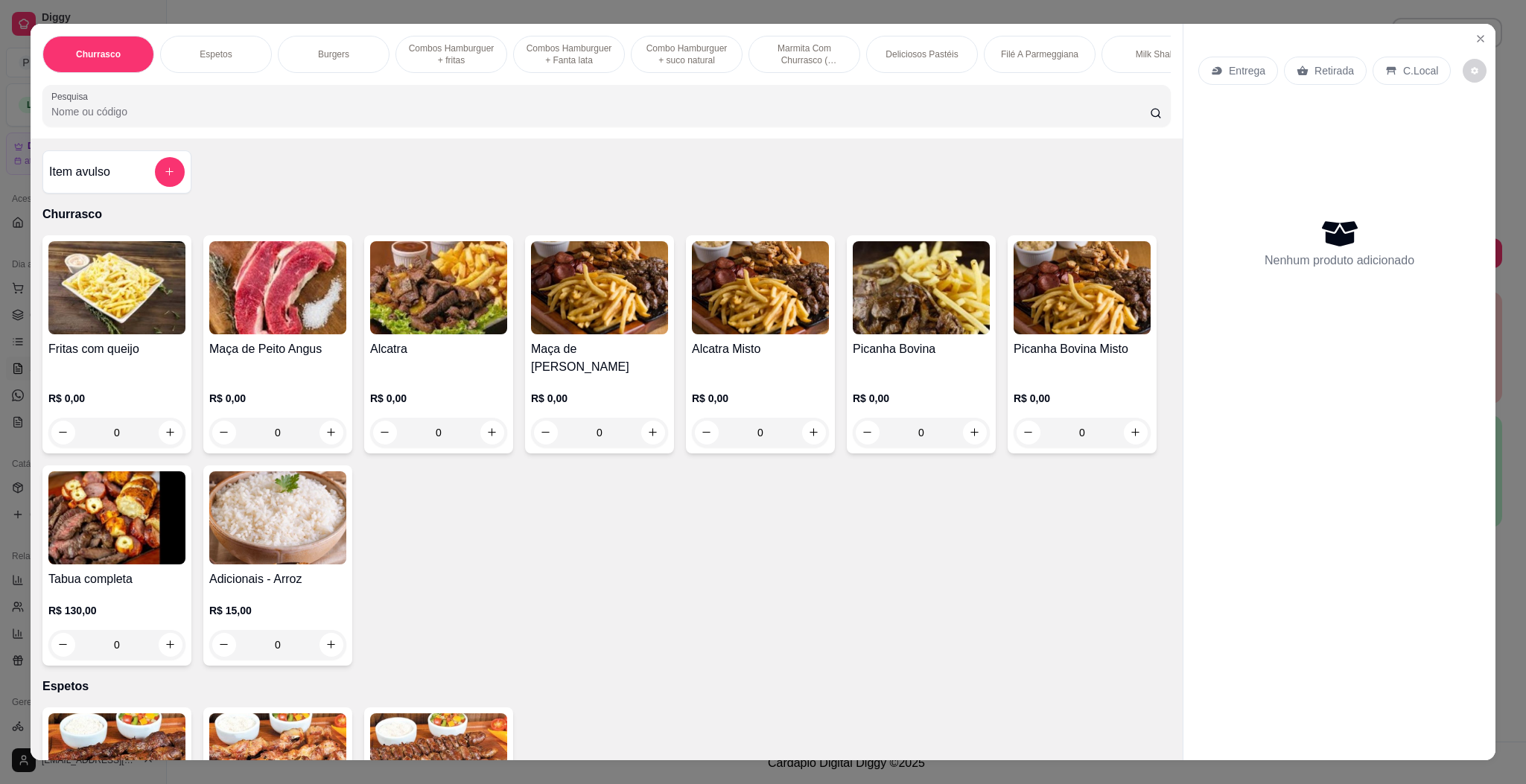
click at [521, 119] on input "Pesquisa" at bounding box center [601, 111] width 1098 height 15
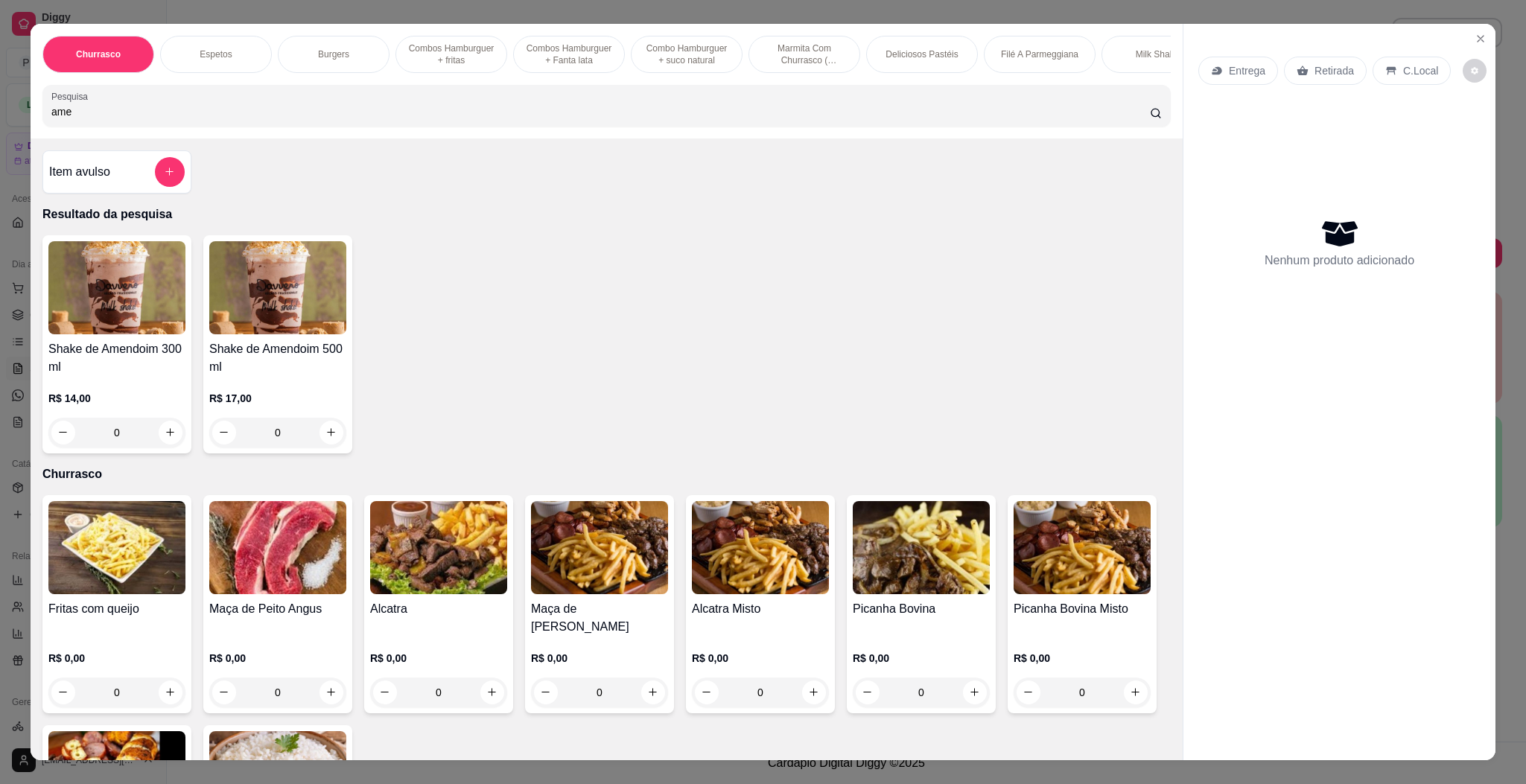
type input "ame"
click at [240, 309] on img at bounding box center [277, 287] width 137 height 93
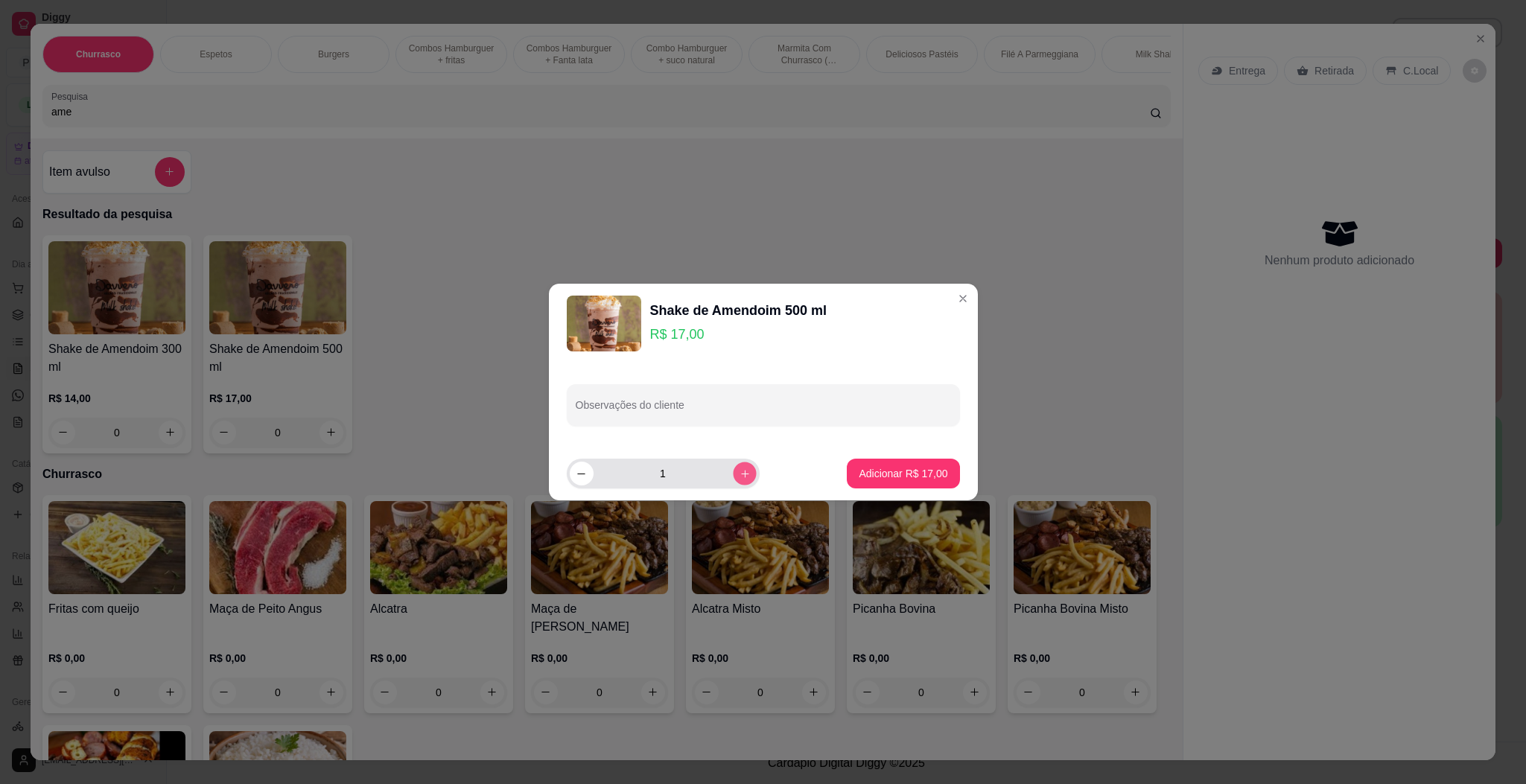
click at [739, 472] on icon "increase-product-quantity" at bounding box center [744, 474] width 11 height 11
type input "2"
click at [862, 472] on p "Adicionar R$ 34,00" at bounding box center [903, 473] width 87 height 14
type input "2"
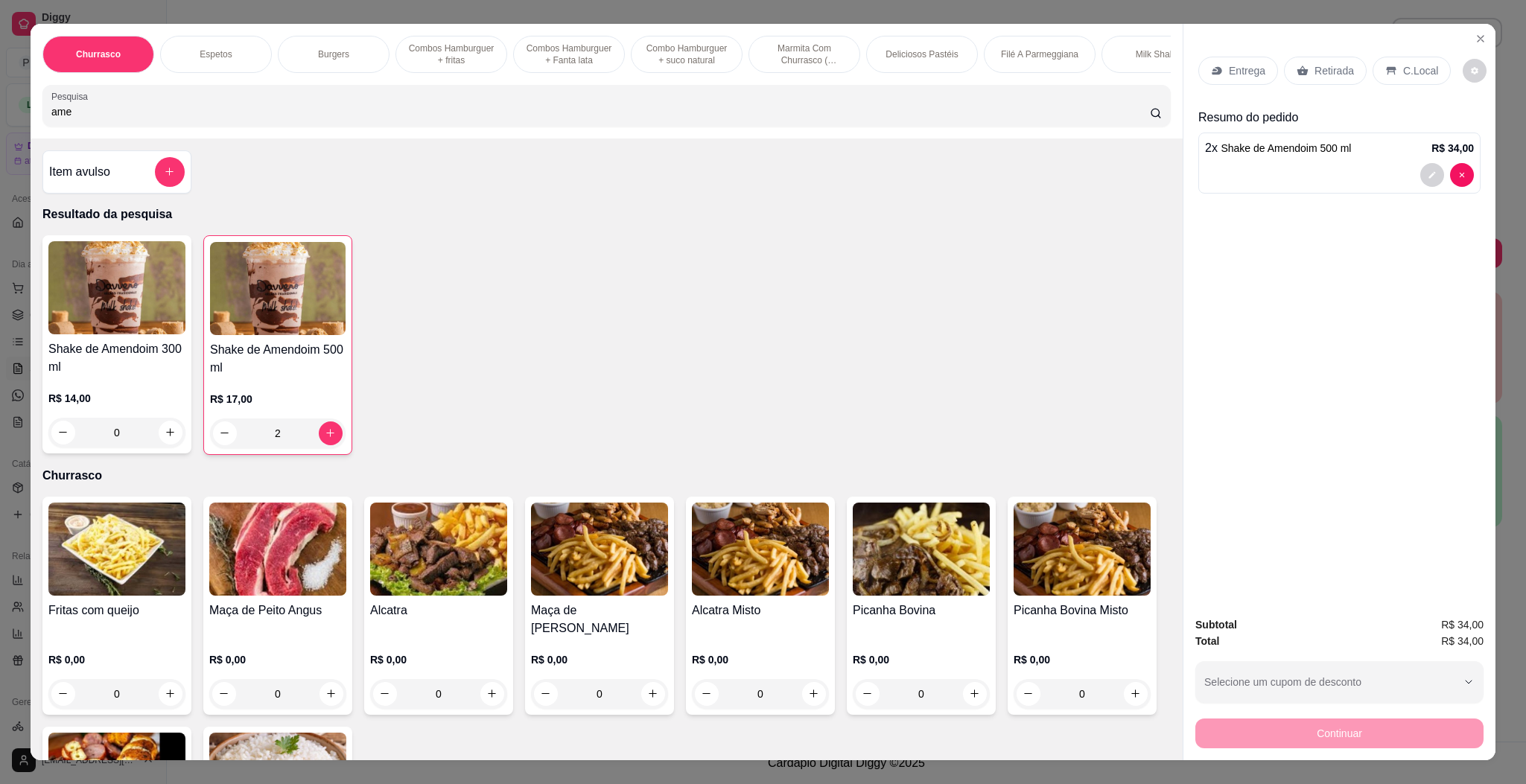
click at [1238, 81] on div "Entrega" at bounding box center [1238, 70] width 80 height 28
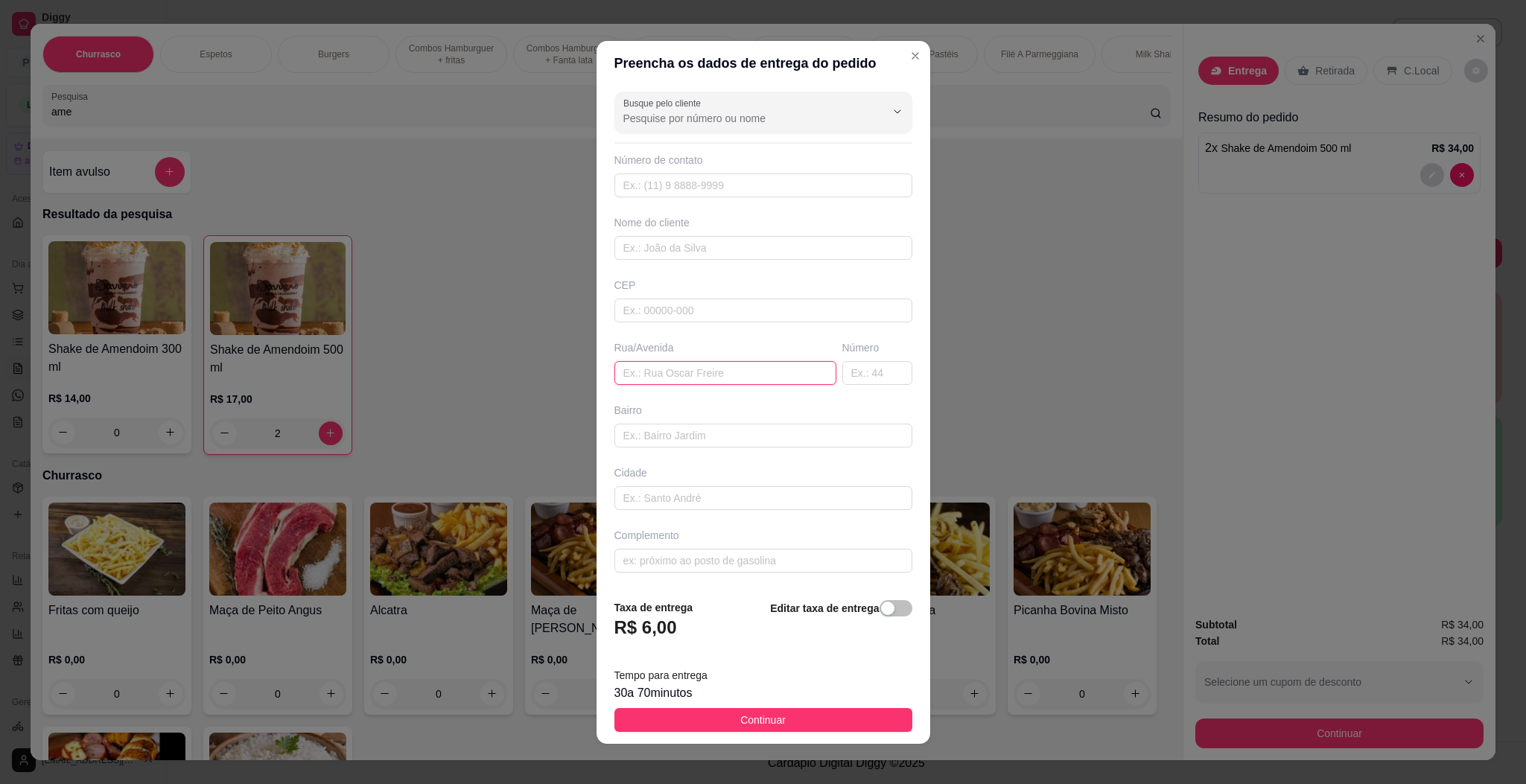
click at [729, 376] on input "text" at bounding box center [726, 372] width 222 height 24
paste input "Bairro vista alegre [STREET_ADDRESS]"
type input "Bairro vista alegre [STREET_ADDRESS]"
click at [740, 718] on span "Continuar" at bounding box center [763, 720] width 45 height 16
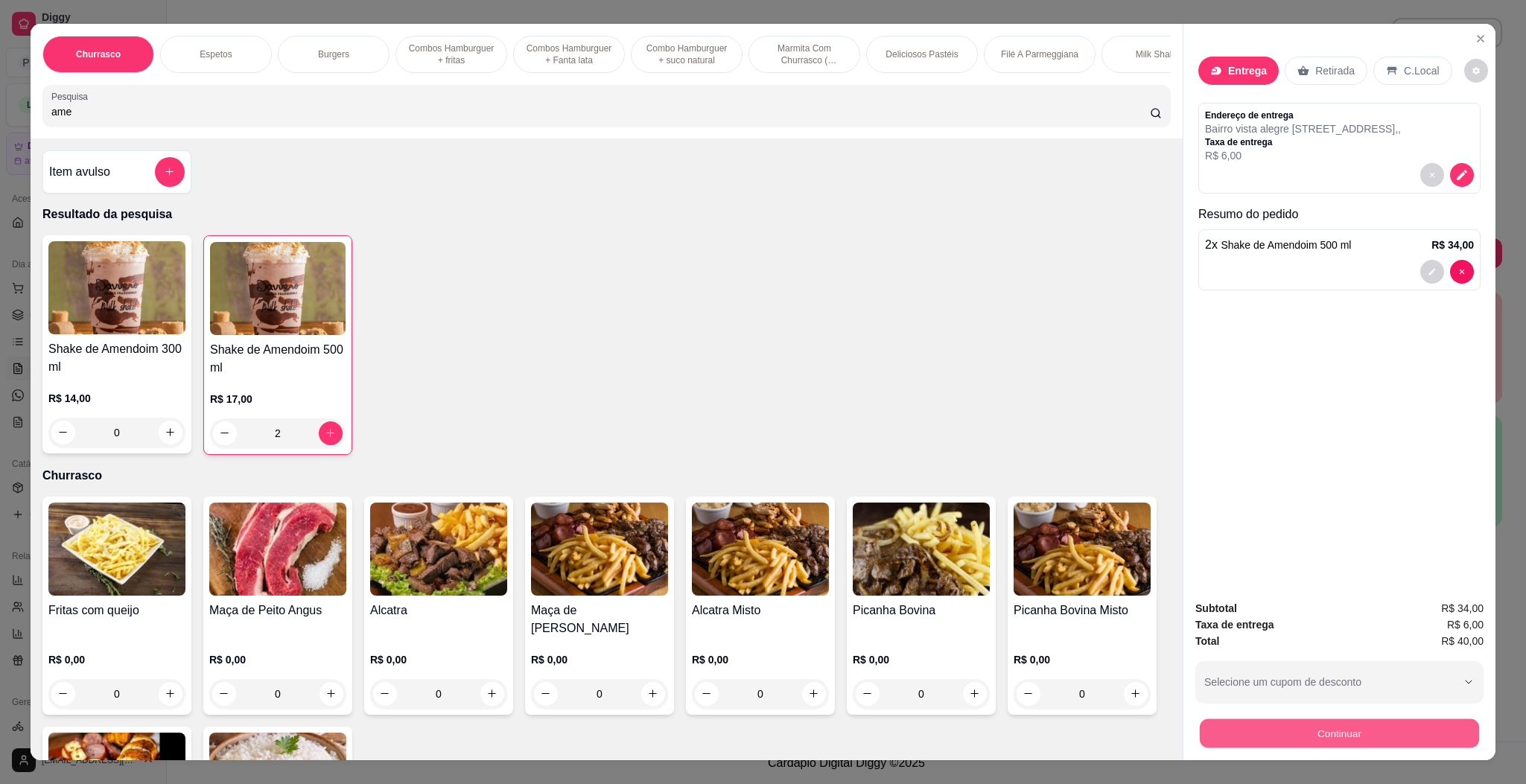
click at [1379, 744] on button "Continuar" at bounding box center [1339, 733] width 280 height 29
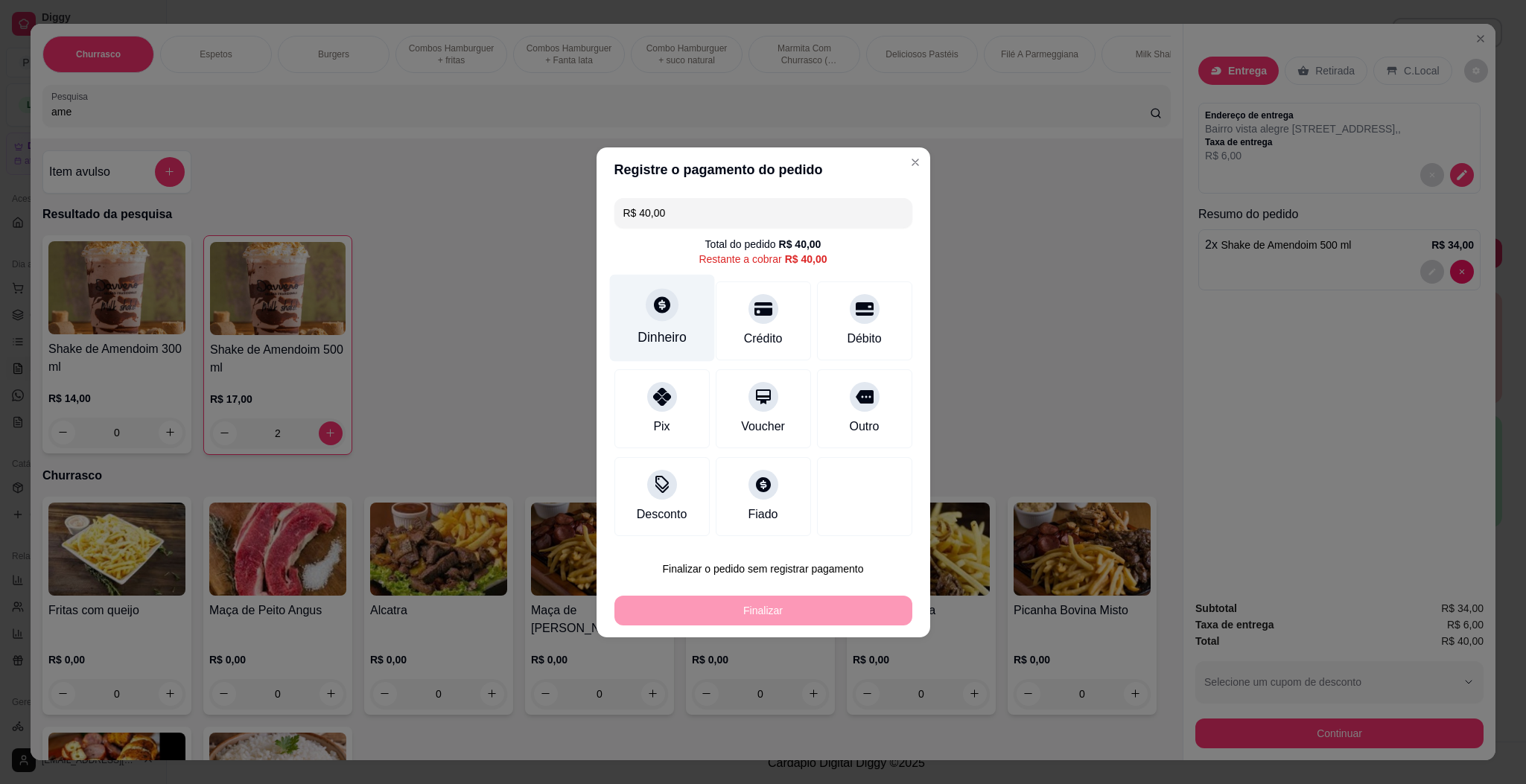
click at [683, 324] on div "Dinheiro" at bounding box center [661, 318] width 105 height 87
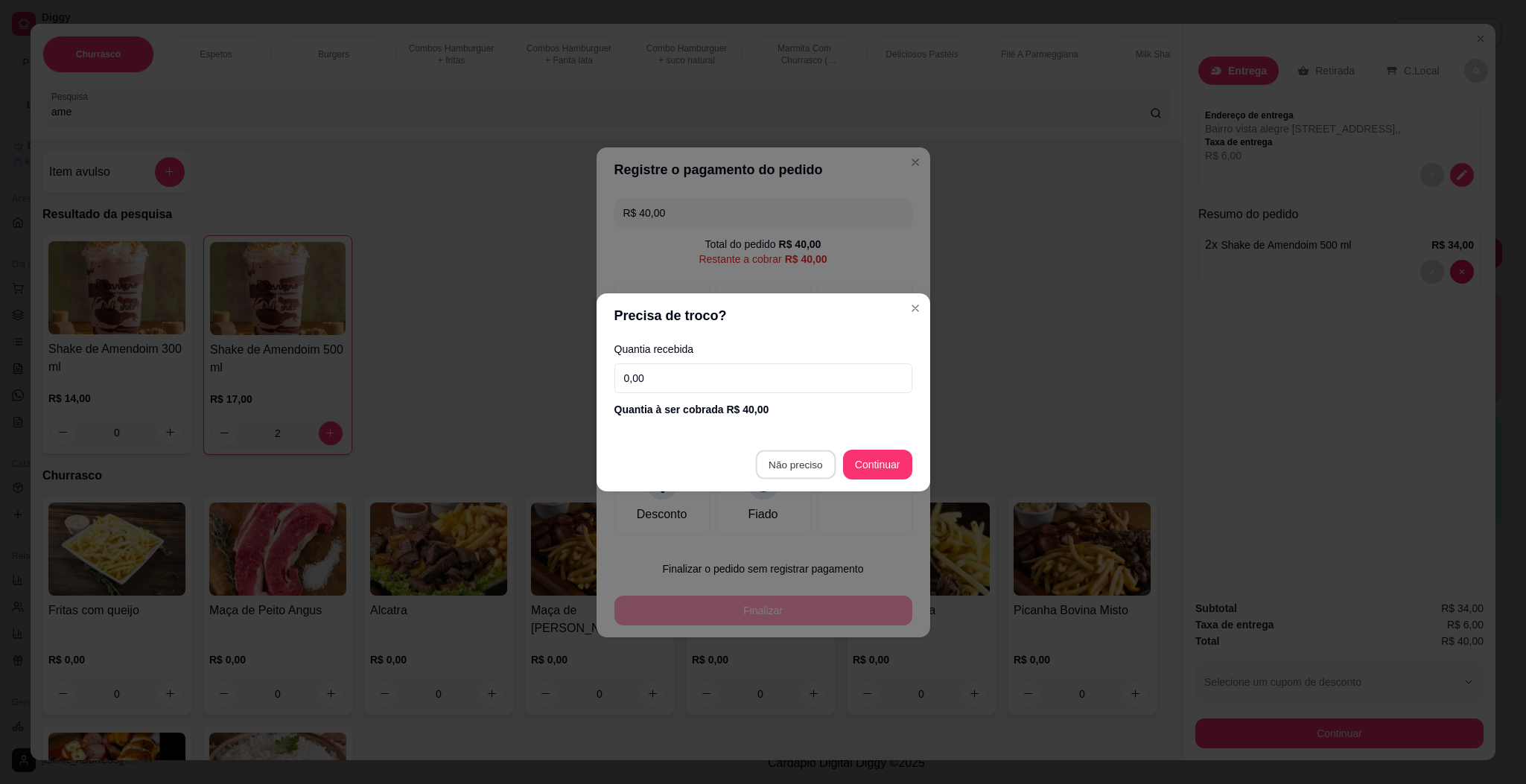
click at [815, 450] on button "Não preciso" at bounding box center [796, 464] width 80 height 29
click at [808, 447] on footer "Não preciso Continuar" at bounding box center [763, 465] width 333 height 54
type input "R$ 0,00"
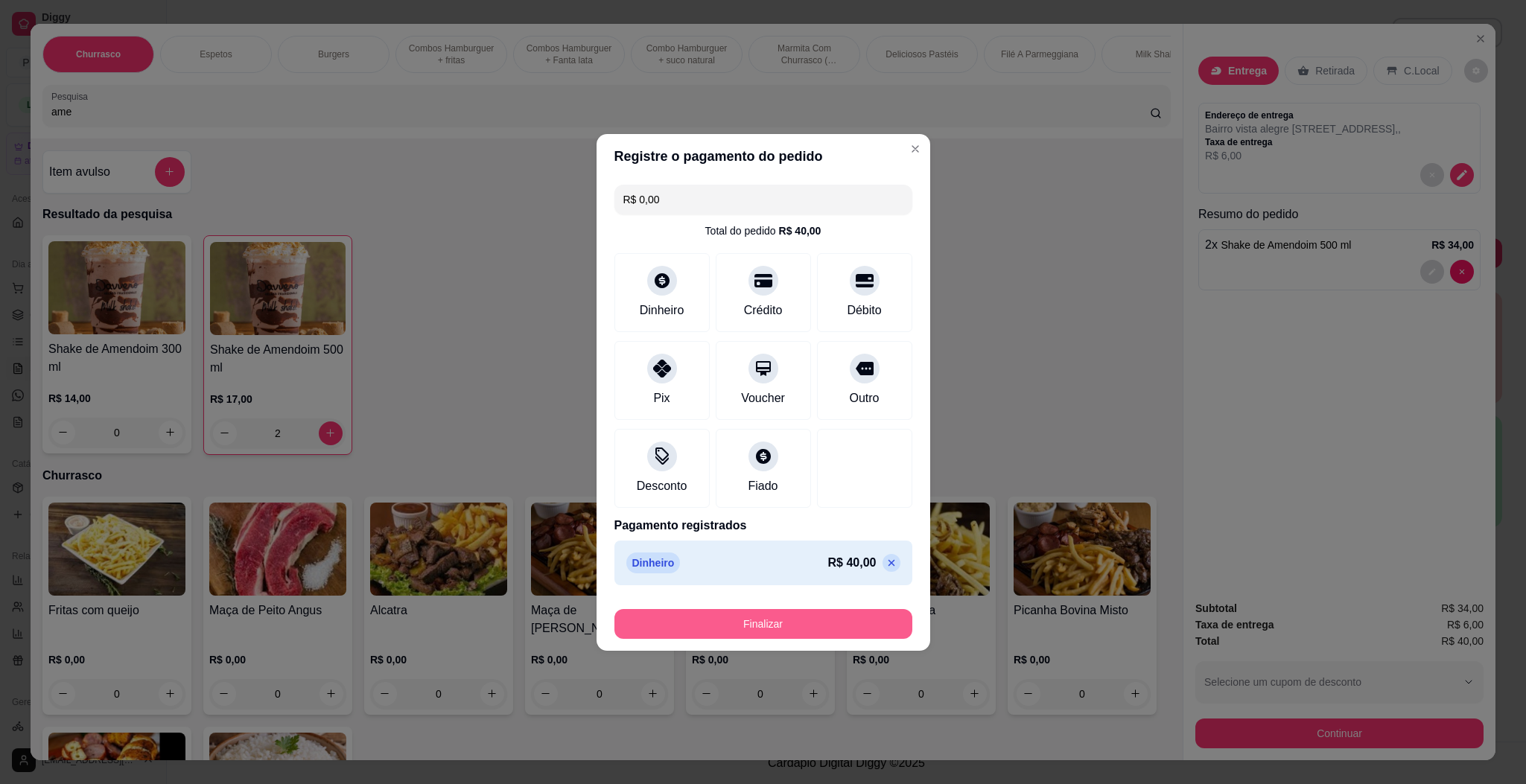
click at [761, 619] on button "Finalizar" at bounding box center [763, 624] width 298 height 30
type input "0"
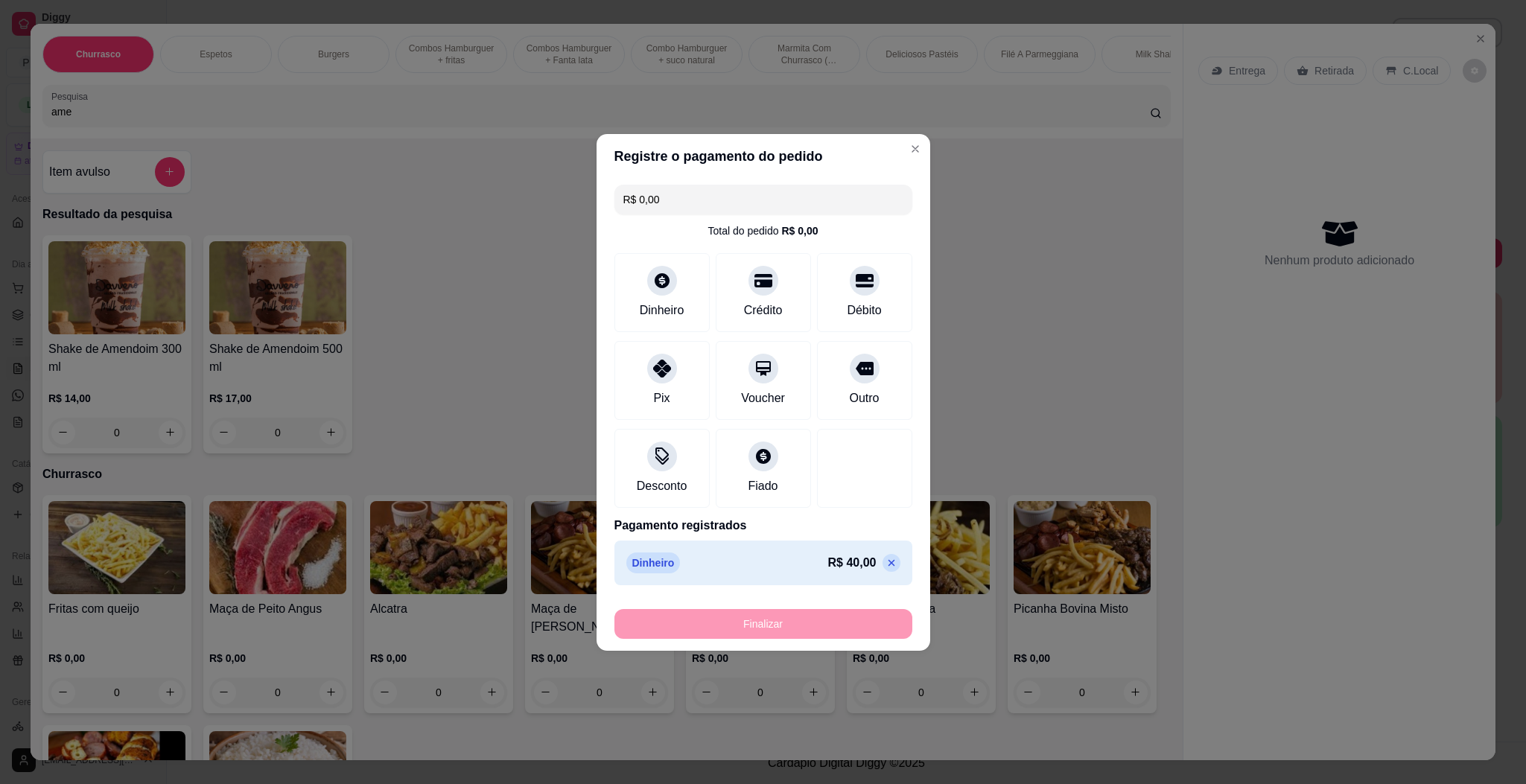
type input "-R$ 40,00"
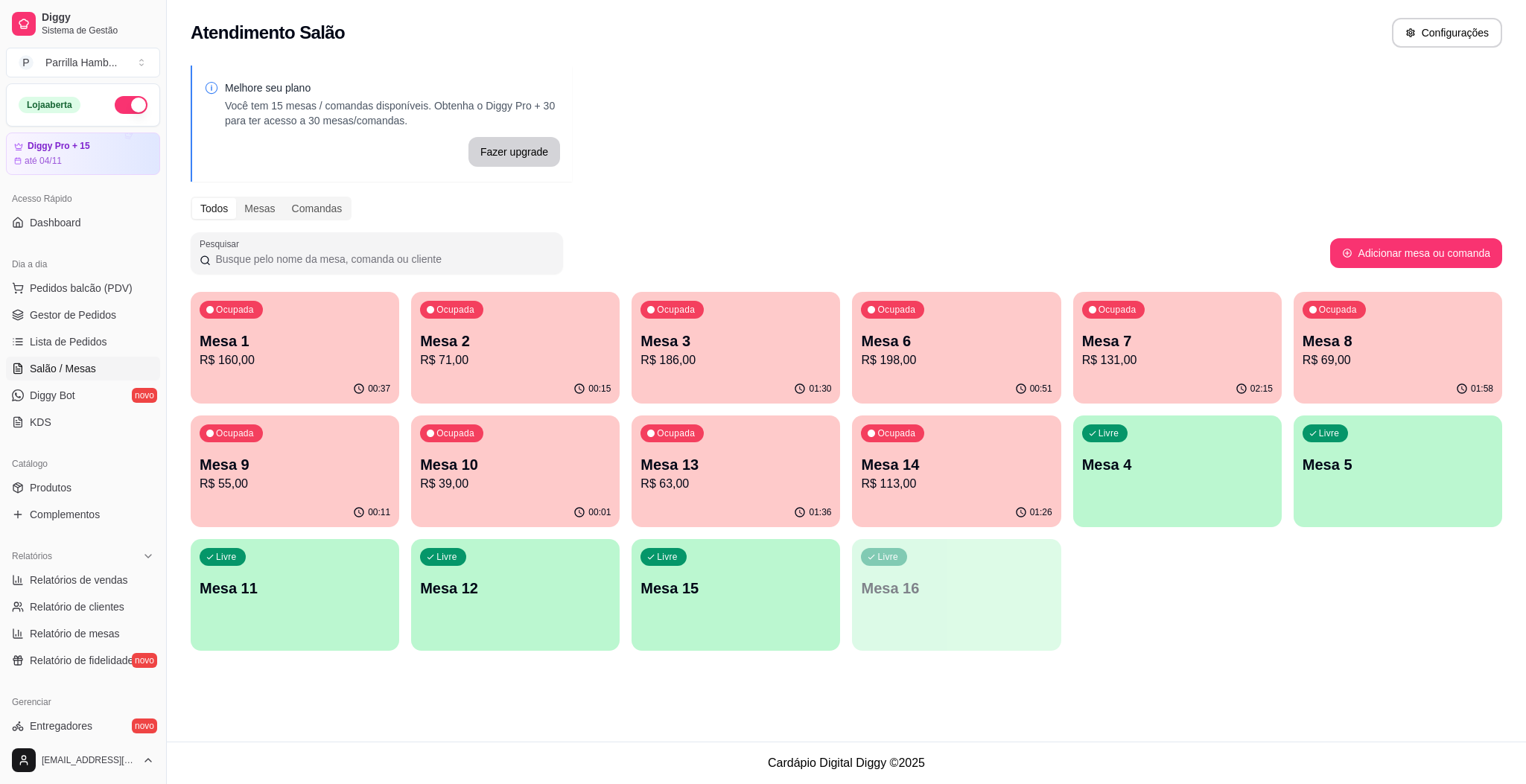
click at [351, 501] on div "00:11" at bounding box center [294, 512] width 209 height 29
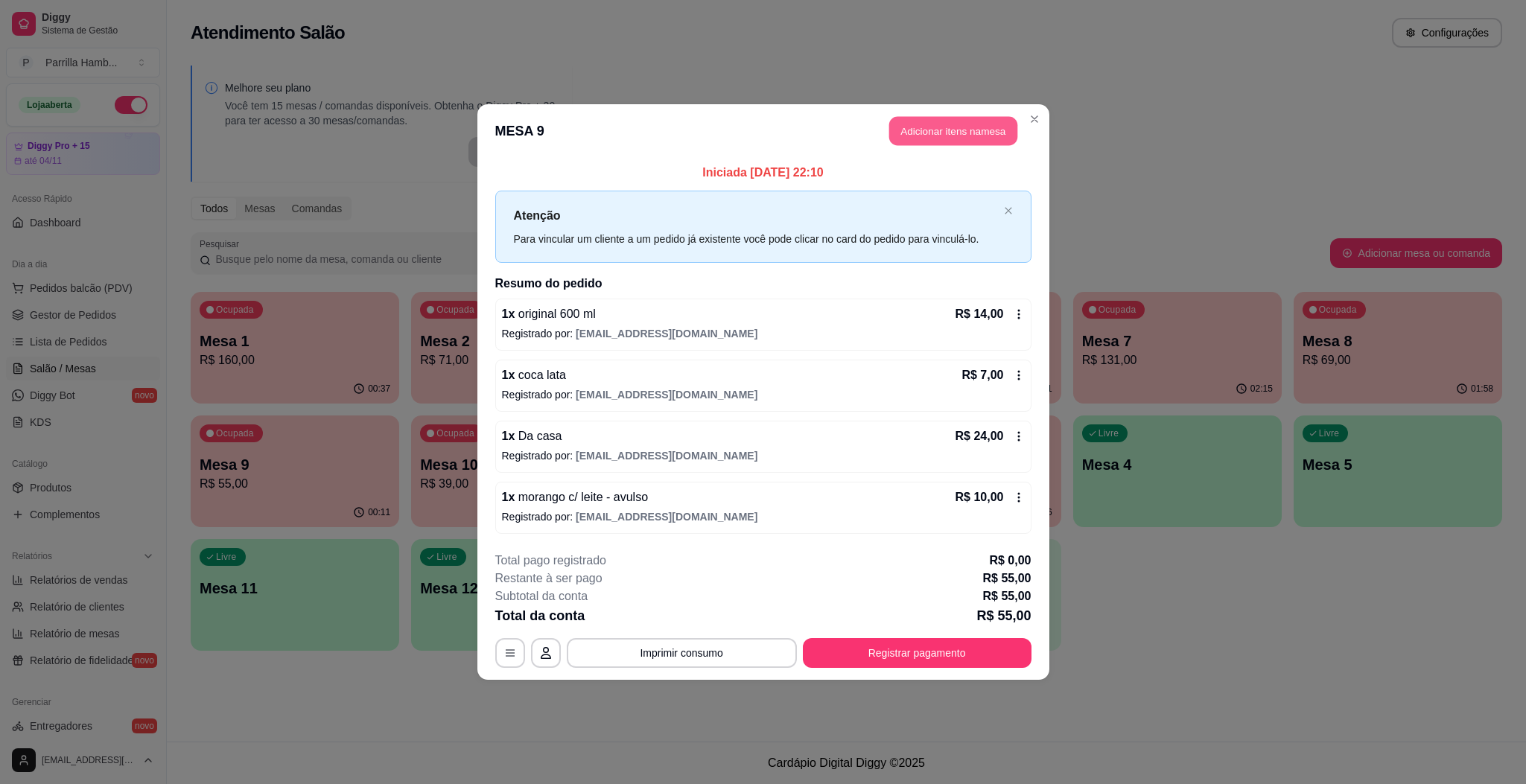
click at [959, 144] on header "MESA 9 Adicionar itens na mesa" at bounding box center [763, 130] width 572 height 54
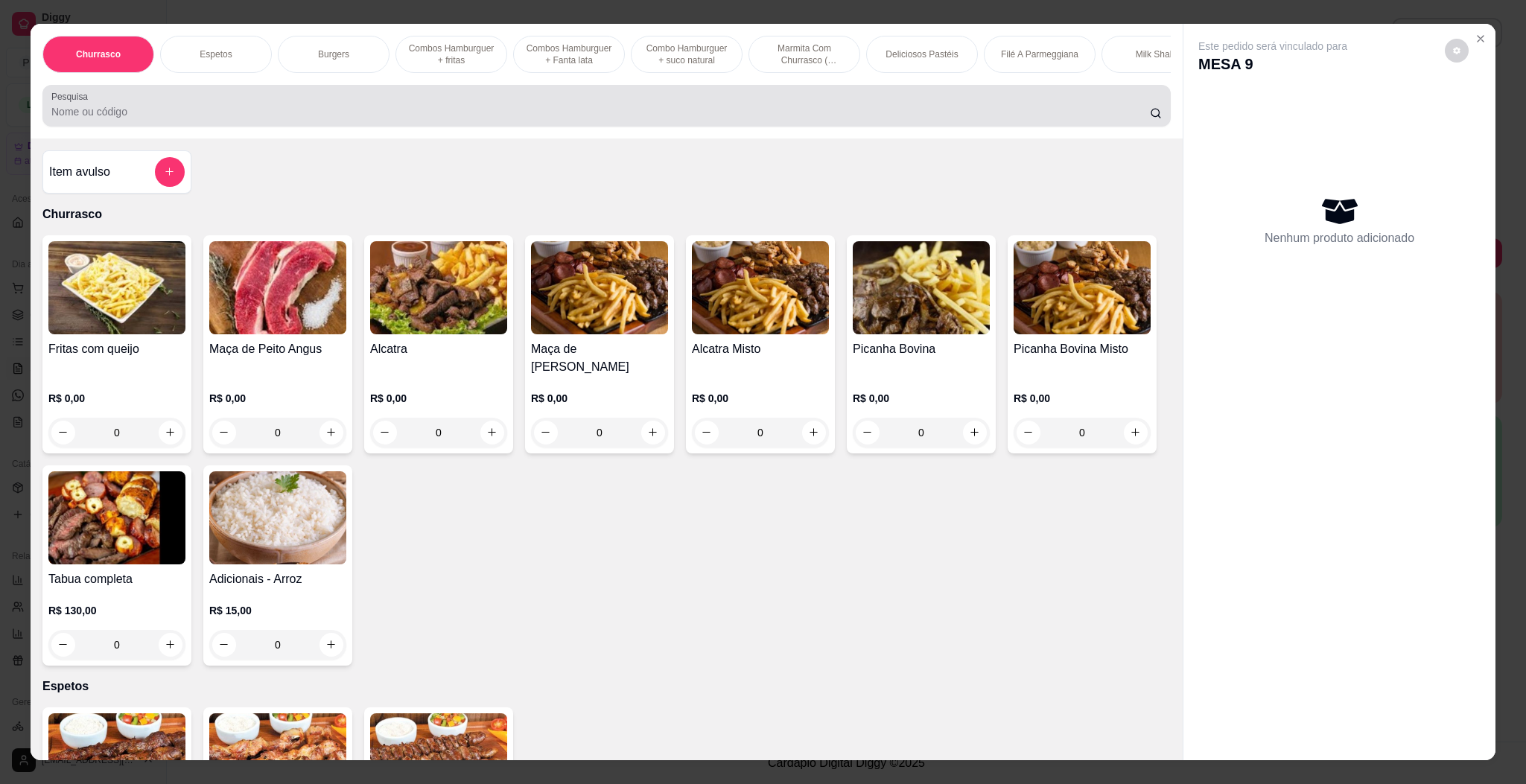
click at [905, 119] on input "Pesquisa" at bounding box center [601, 111] width 1098 height 15
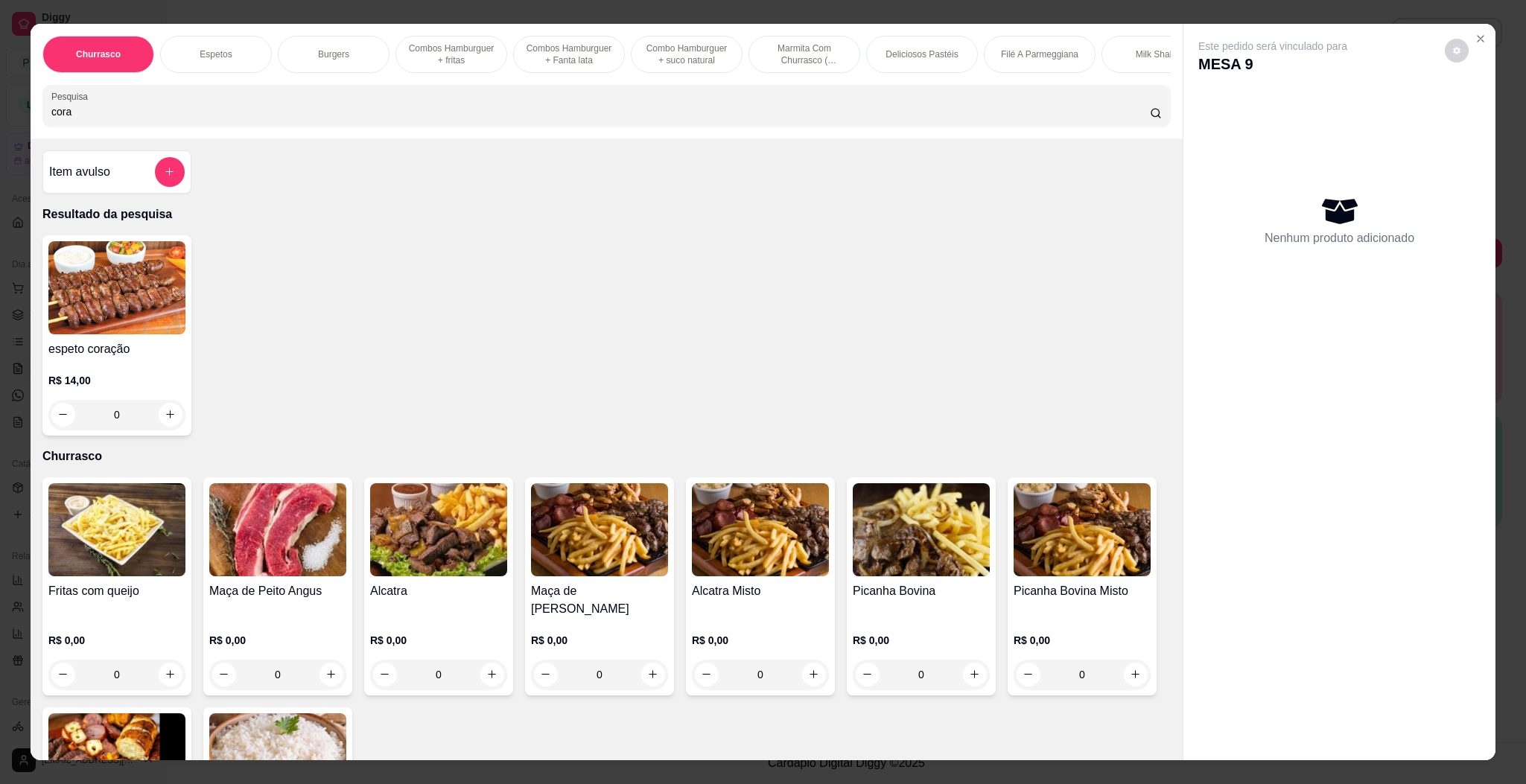
type input "cora"
click at [141, 288] on img at bounding box center [116, 287] width 137 height 93
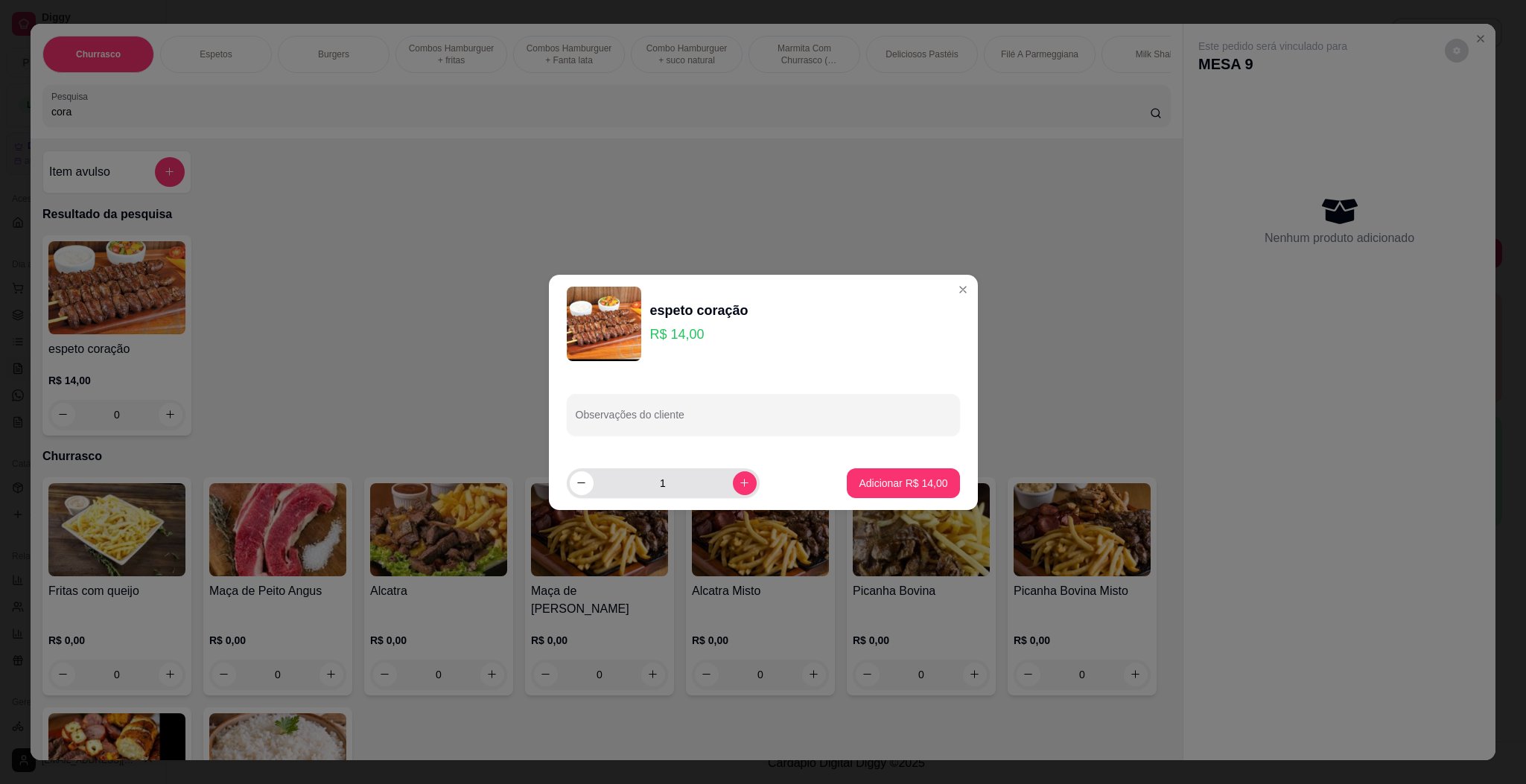
click at [738, 472] on div "1" at bounding box center [662, 483] width 187 height 30
click at [735, 489] on button "increase-product-quantity" at bounding box center [744, 483] width 24 height 24
type input "2"
click at [899, 485] on p "Adicionar R$ 28,00" at bounding box center [902, 483] width 88 height 15
type input "2"
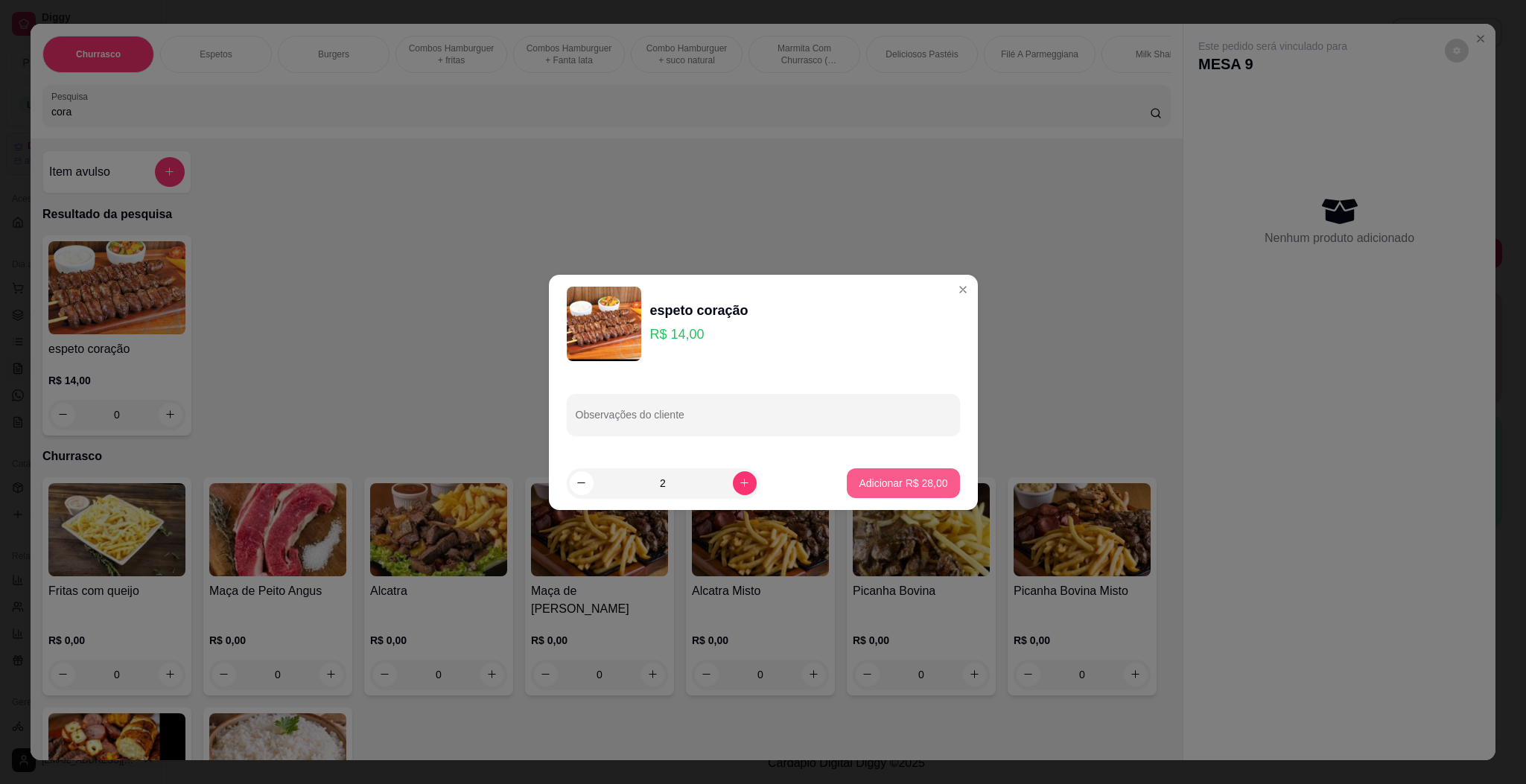
type input "2"
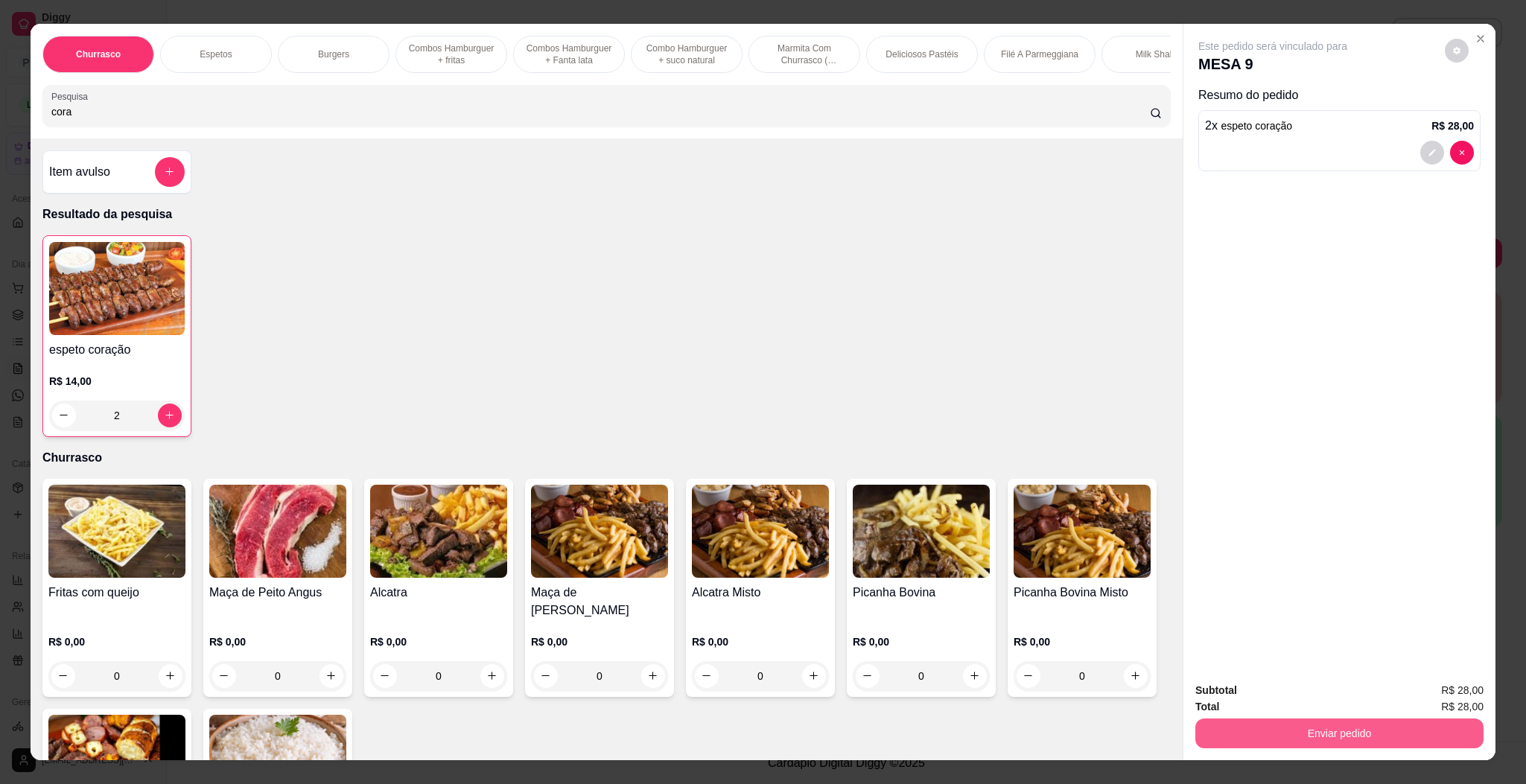
click at [1282, 733] on button "Enviar pedido" at bounding box center [1339, 733] width 288 height 30
click at [1432, 683] on button "Enviar pedido" at bounding box center [1442, 697] width 84 height 28
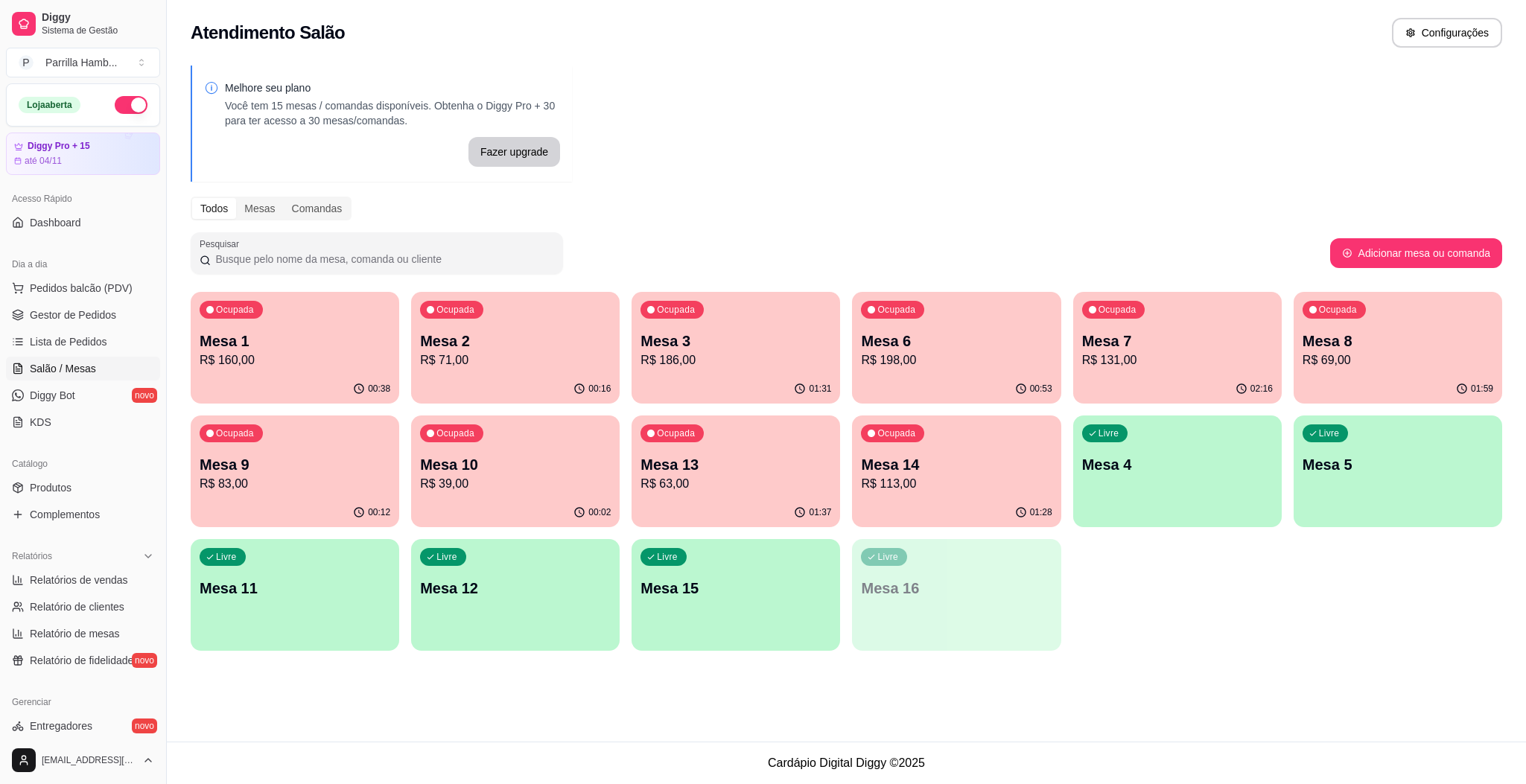
click at [67, 302] on ul "Pedidos balcão (PDV) Gestor de Pedidos Lista de Pedidos Salão / Mesas Diggy Bot…" at bounding box center [83, 355] width 154 height 158
click at [94, 290] on span "Pedidos balcão (PDV)" at bounding box center [81, 287] width 103 height 15
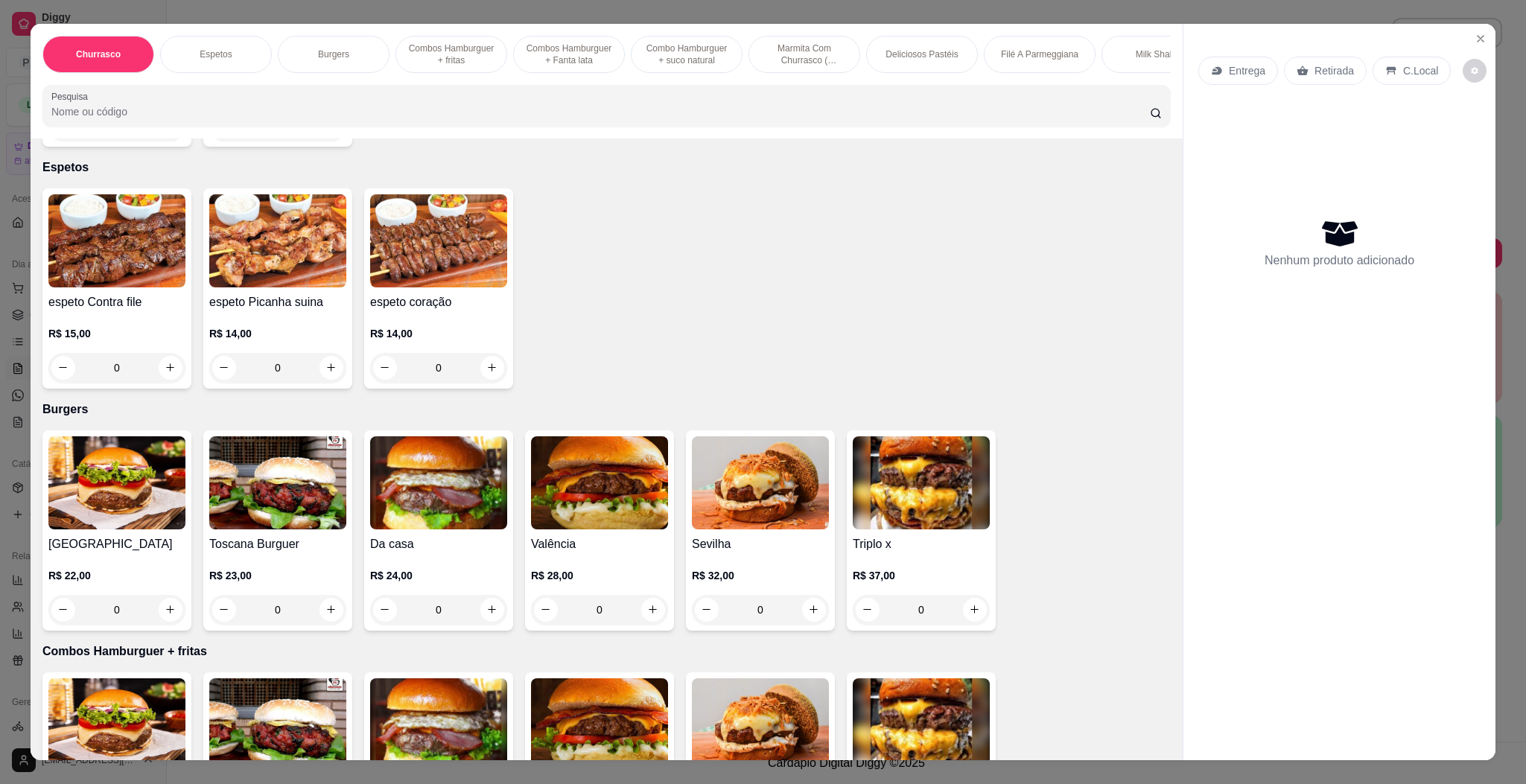
scroll to position [558, 0]
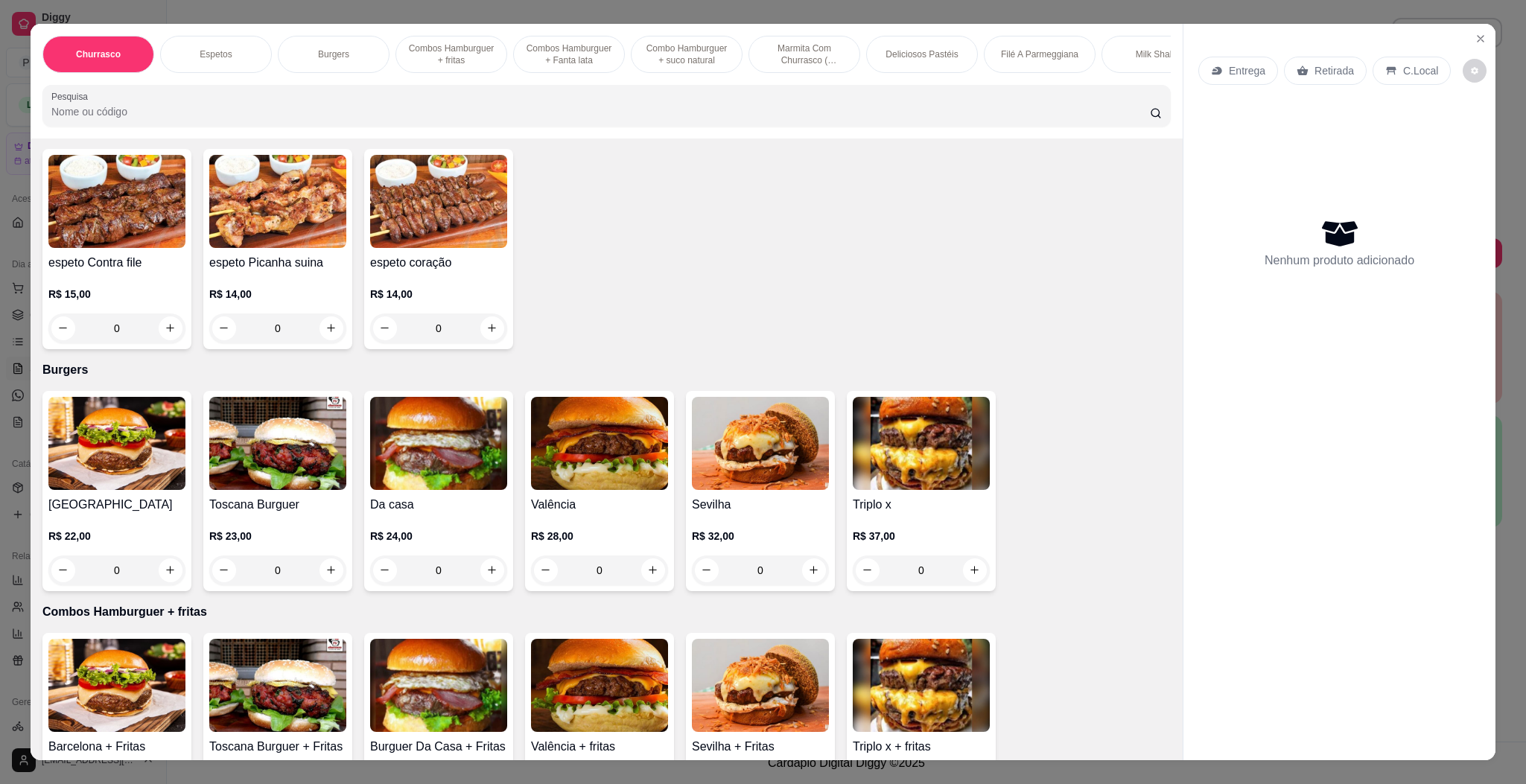
click at [423, 465] on img at bounding box center [438, 443] width 137 height 93
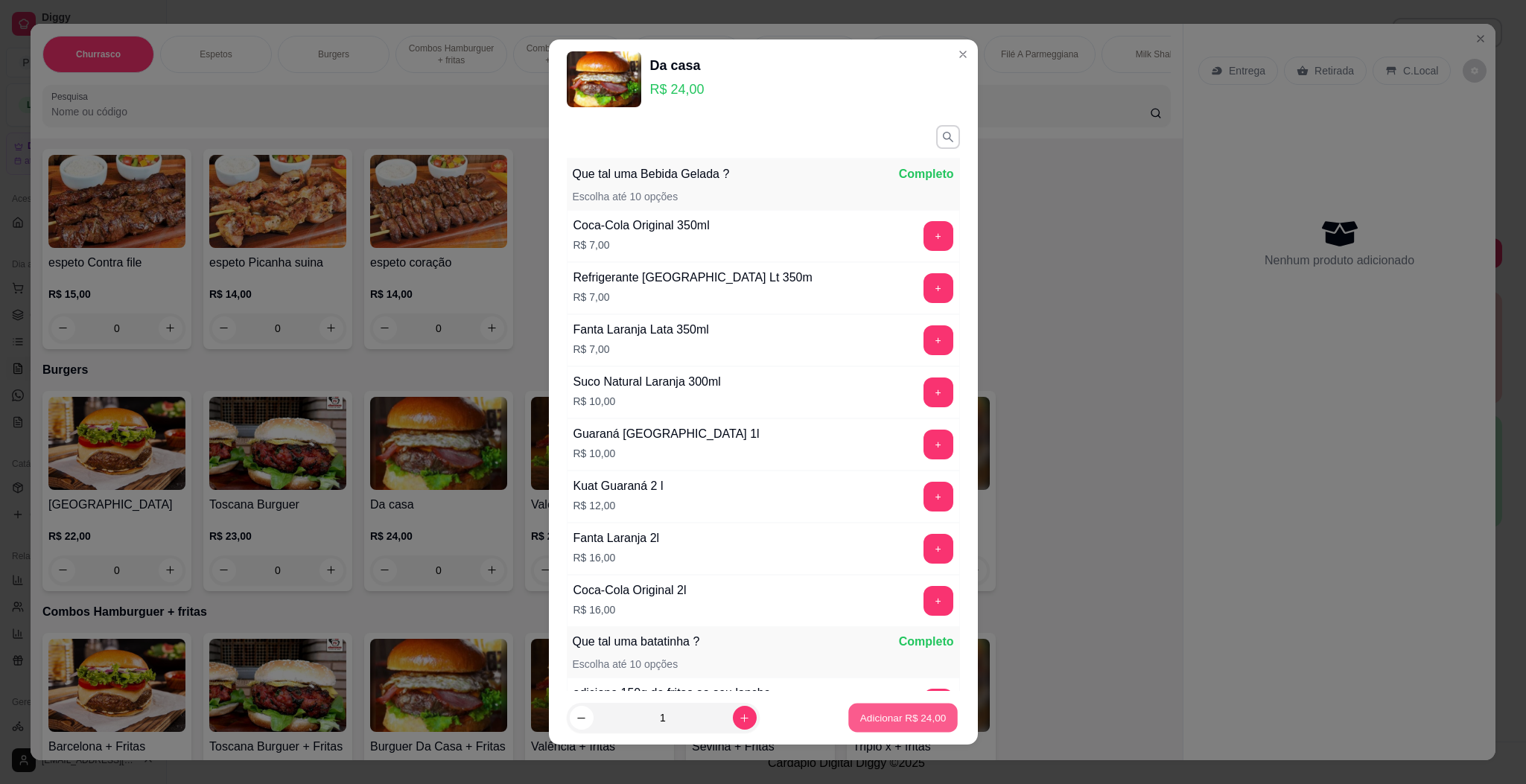
click at [860, 711] on p "Adicionar R$ 24,00" at bounding box center [903, 718] width 87 height 14
type input "1"
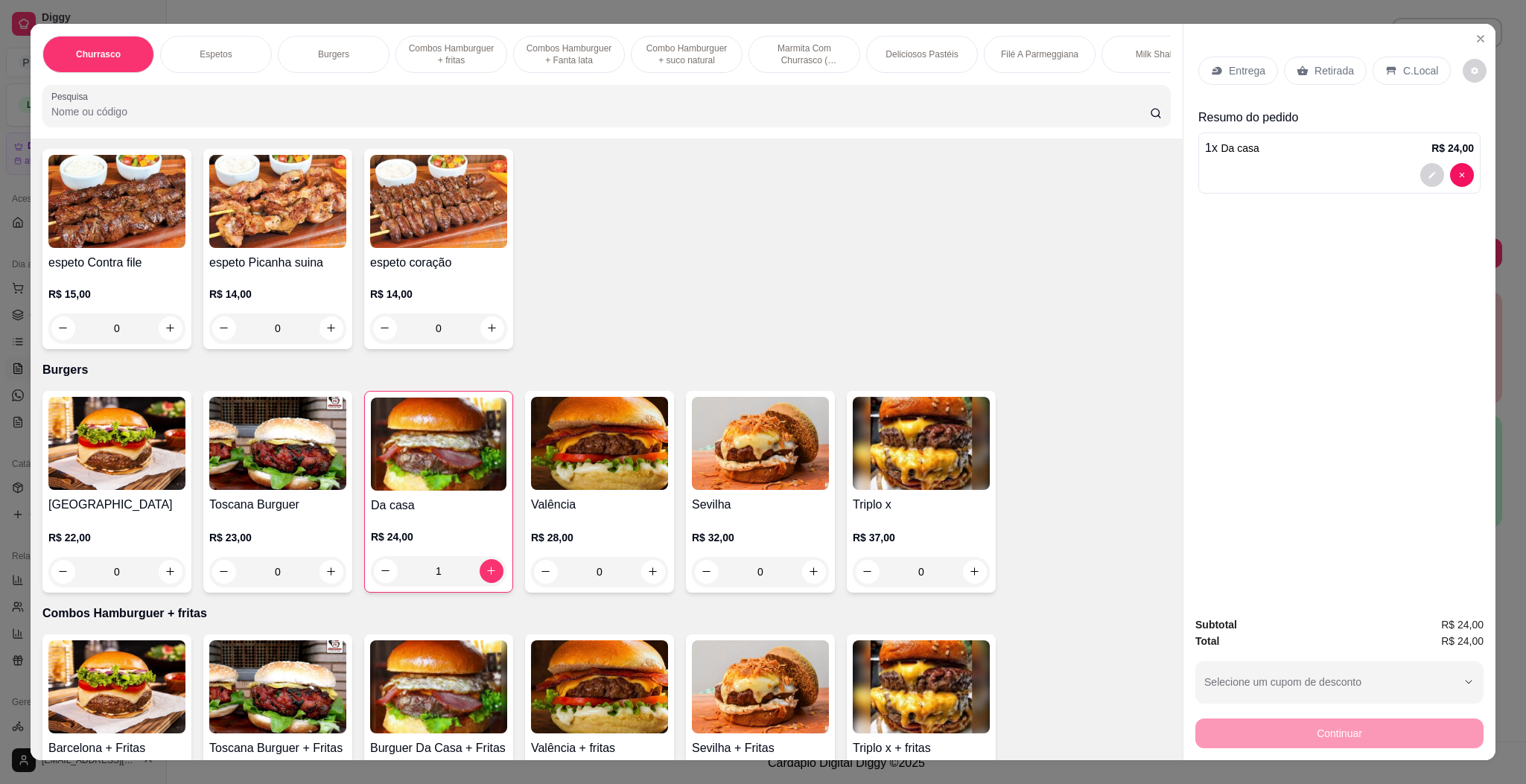
click at [1234, 73] on p "Entrega" at bounding box center [1246, 70] width 37 height 15
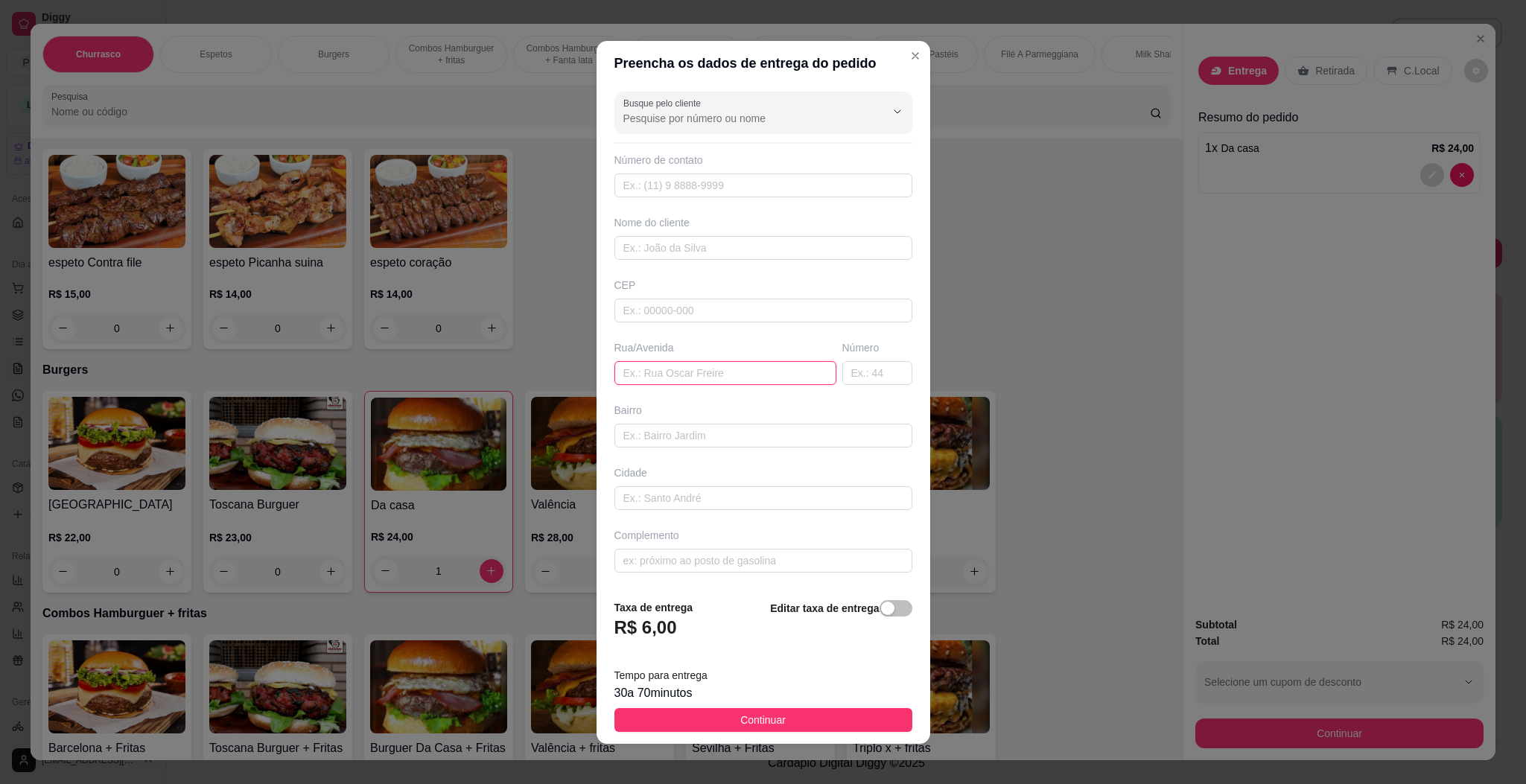
drag, startPoint x: 658, startPoint y: 372, endPoint x: 658, endPoint y: 380, distance: 8.0
click at [659, 372] on input "text" at bounding box center [726, 372] width 222 height 24
paste input "[STREET_ADDRESS]"
type input "[STREET_ADDRESS]"
drag, startPoint x: 809, startPoint y: 720, endPoint x: 929, endPoint y: 730, distance: 120.4
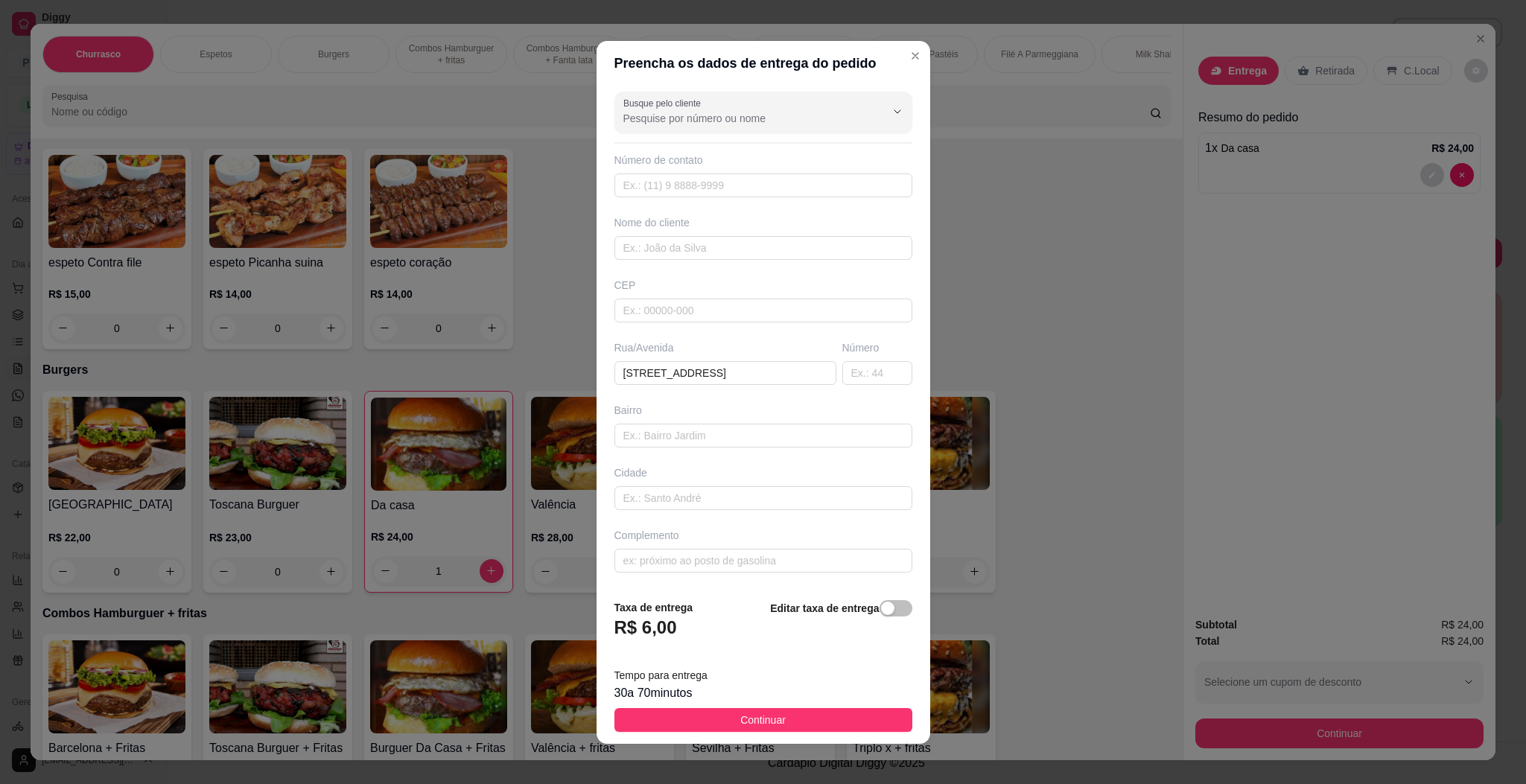
click at [811, 719] on button "Continuar" at bounding box center [763, 720] width 298 height 24
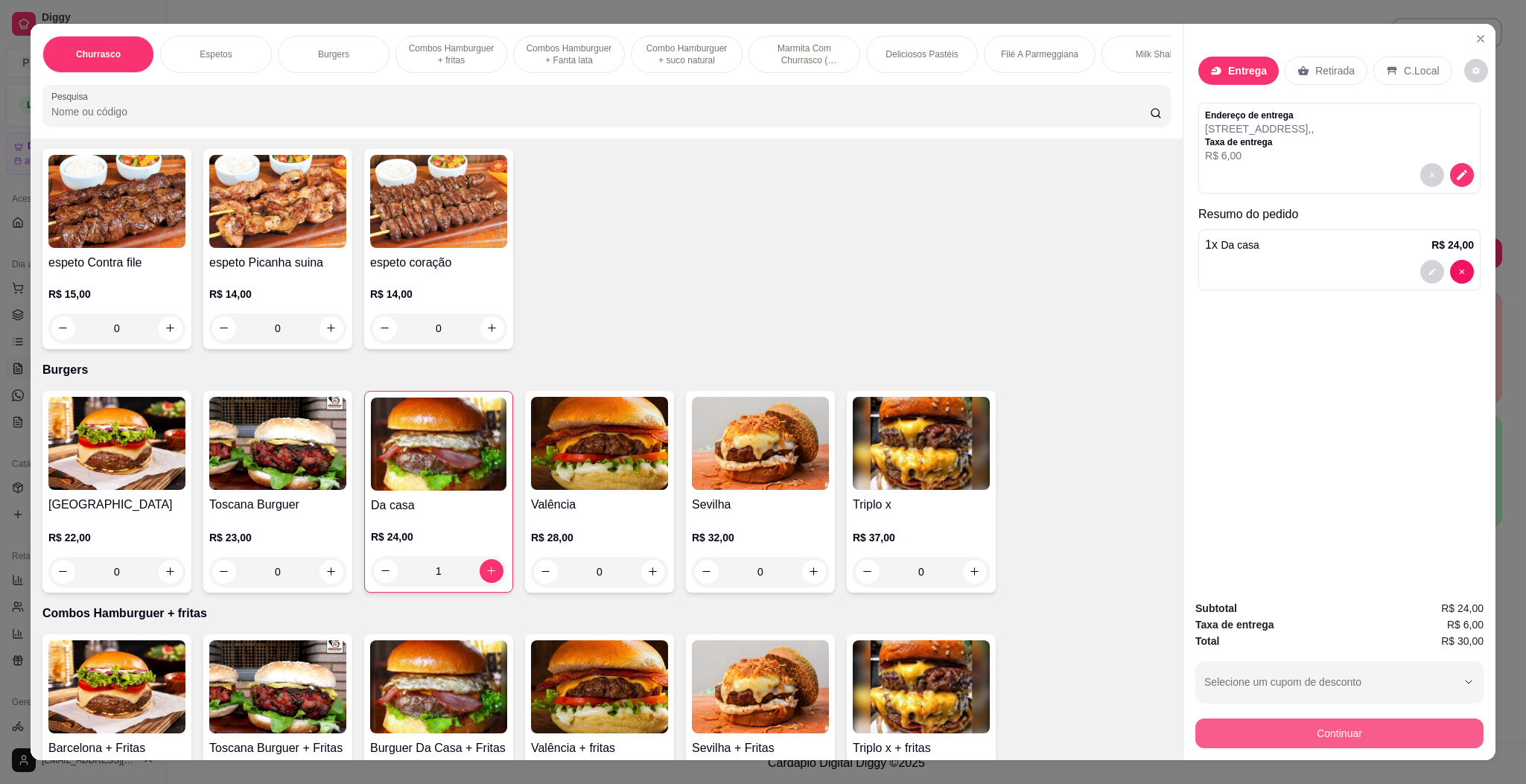
click at [1292, 740] on button "Continuar" at bounding box center [1339, 733] width 288 height 30
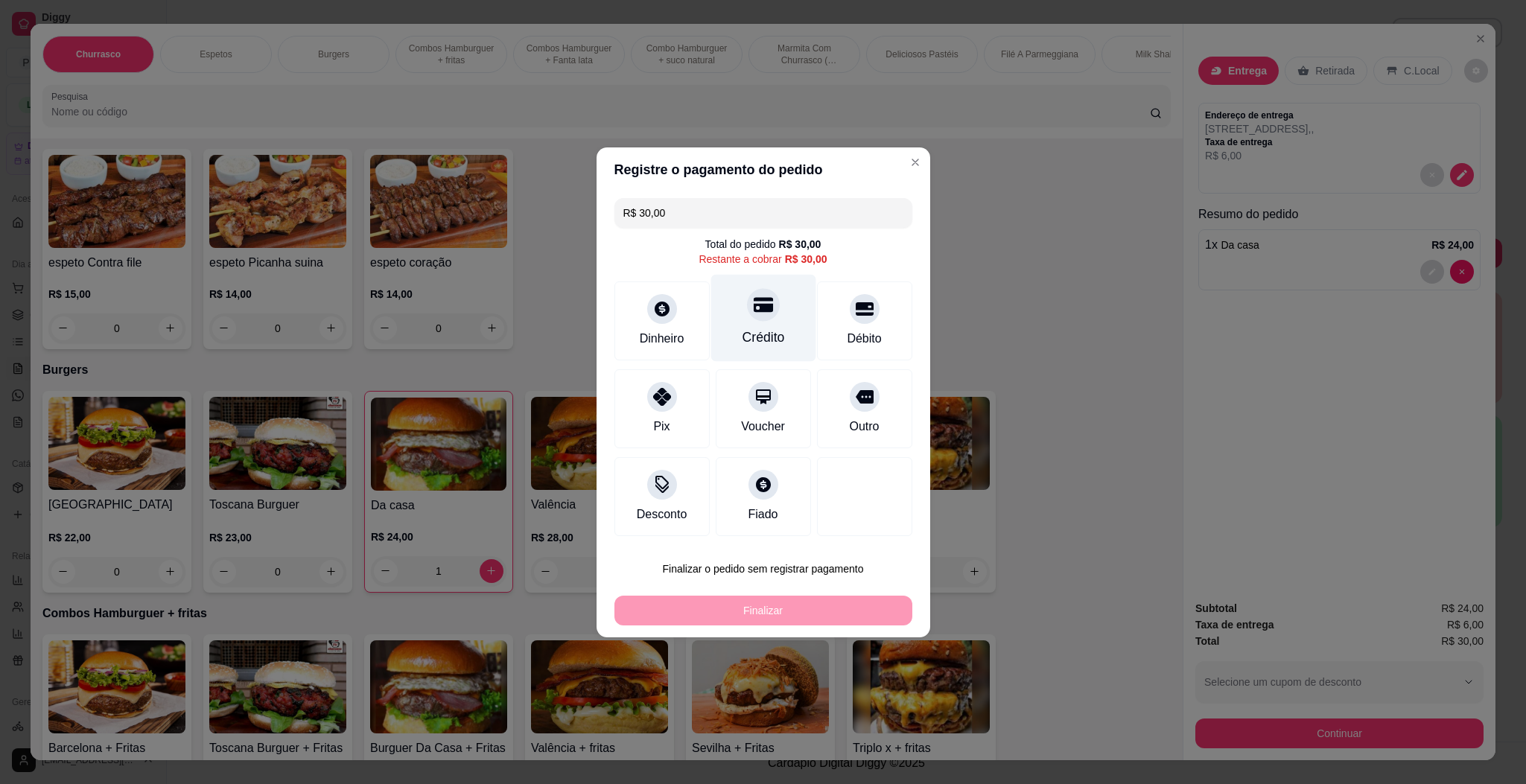
click at [777, 308] on div "Crédito" at bounding box center [763, 318] width 105 height 87
type input "R$ 0,00"
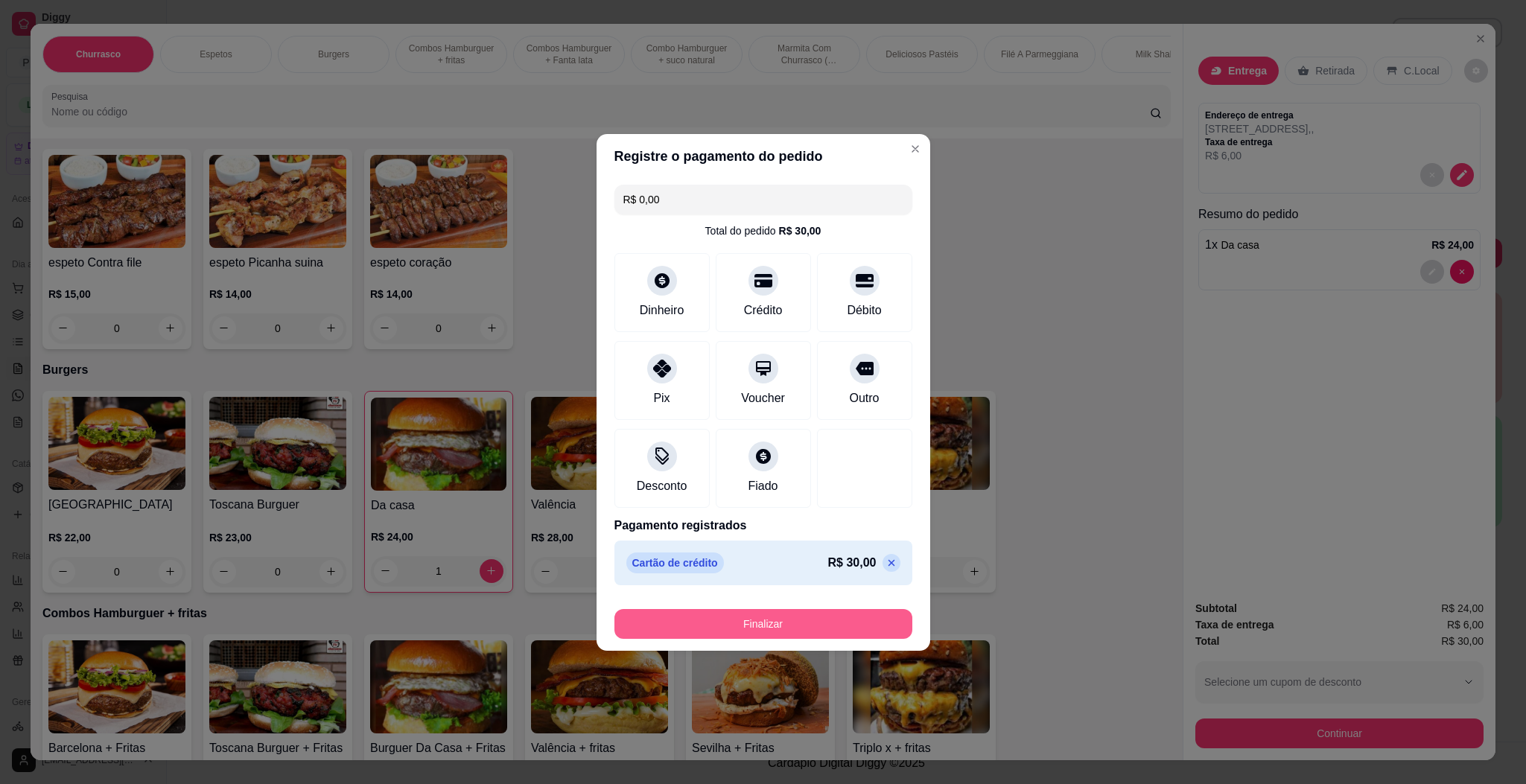
click at [730, 635] on button "Finalizar" at bounding box center [763, 624] width 298 height 30
type input "0"
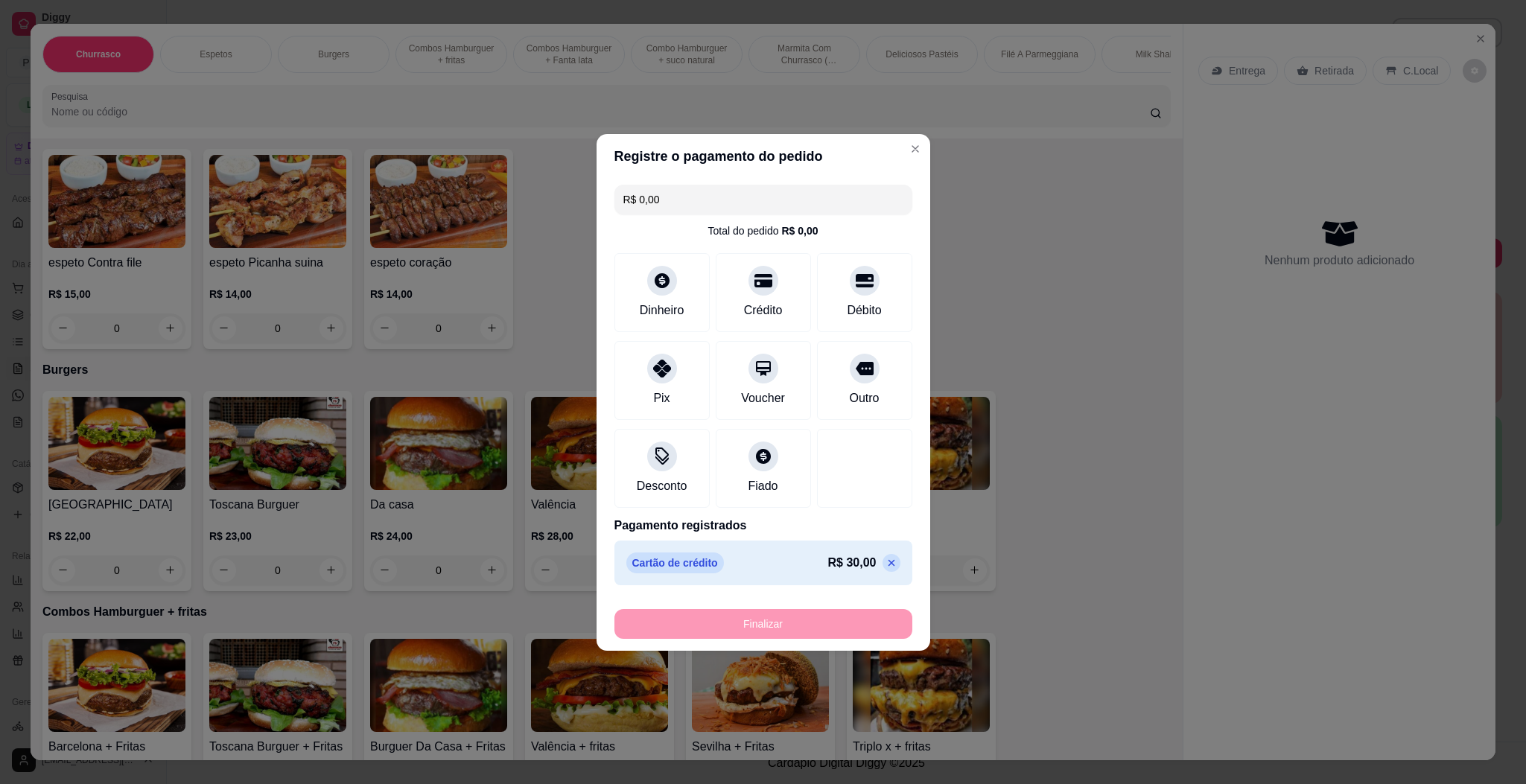
type input "-R$ 30,00"
